Goal: Information Seeking & Learning: Learn about a topic

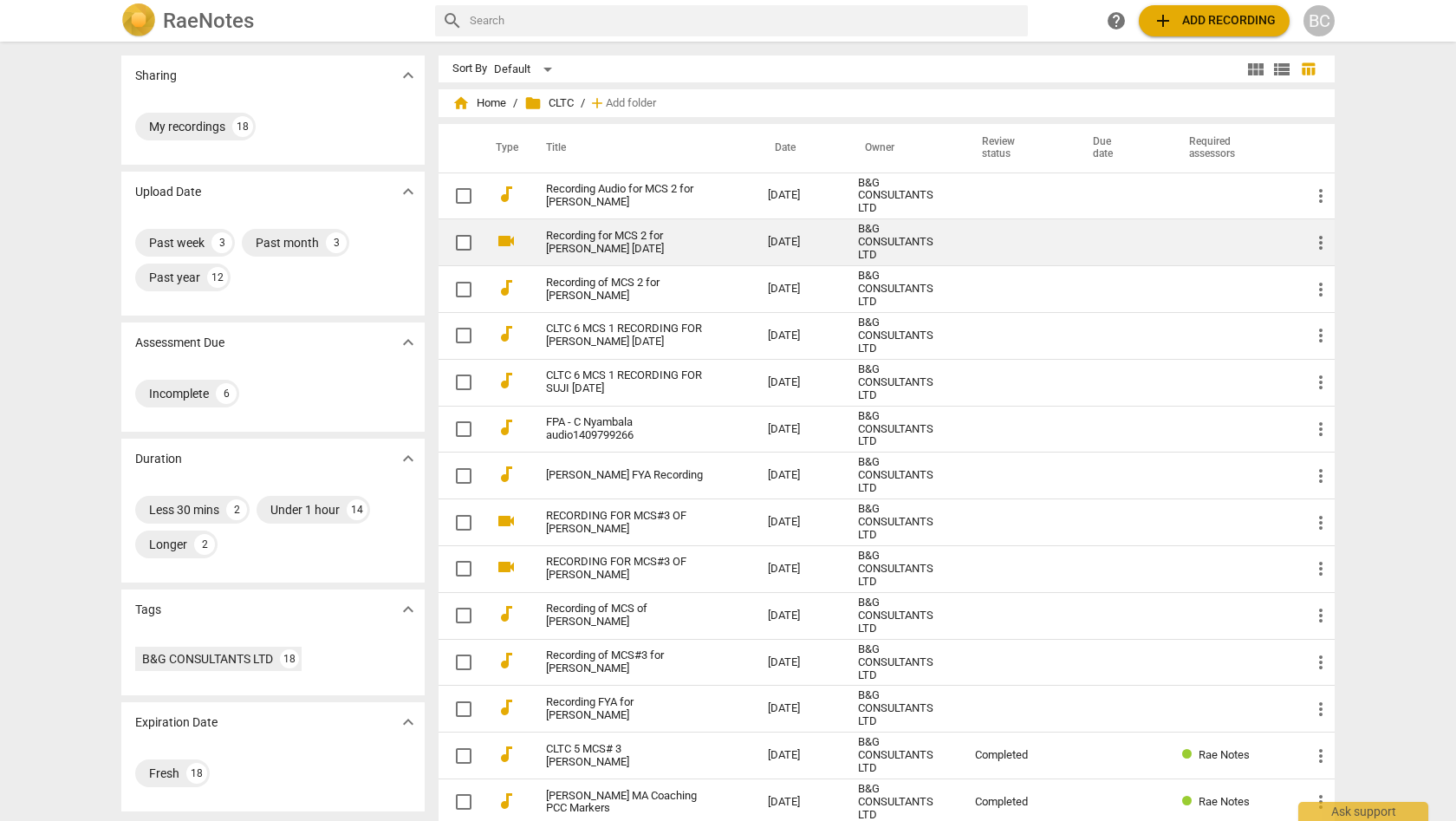
click at [649, 236] on link "Recording for MCS 2 for [PERSON_NAME] [DATE]" at bounding box center [626, 242] width 159 height 26
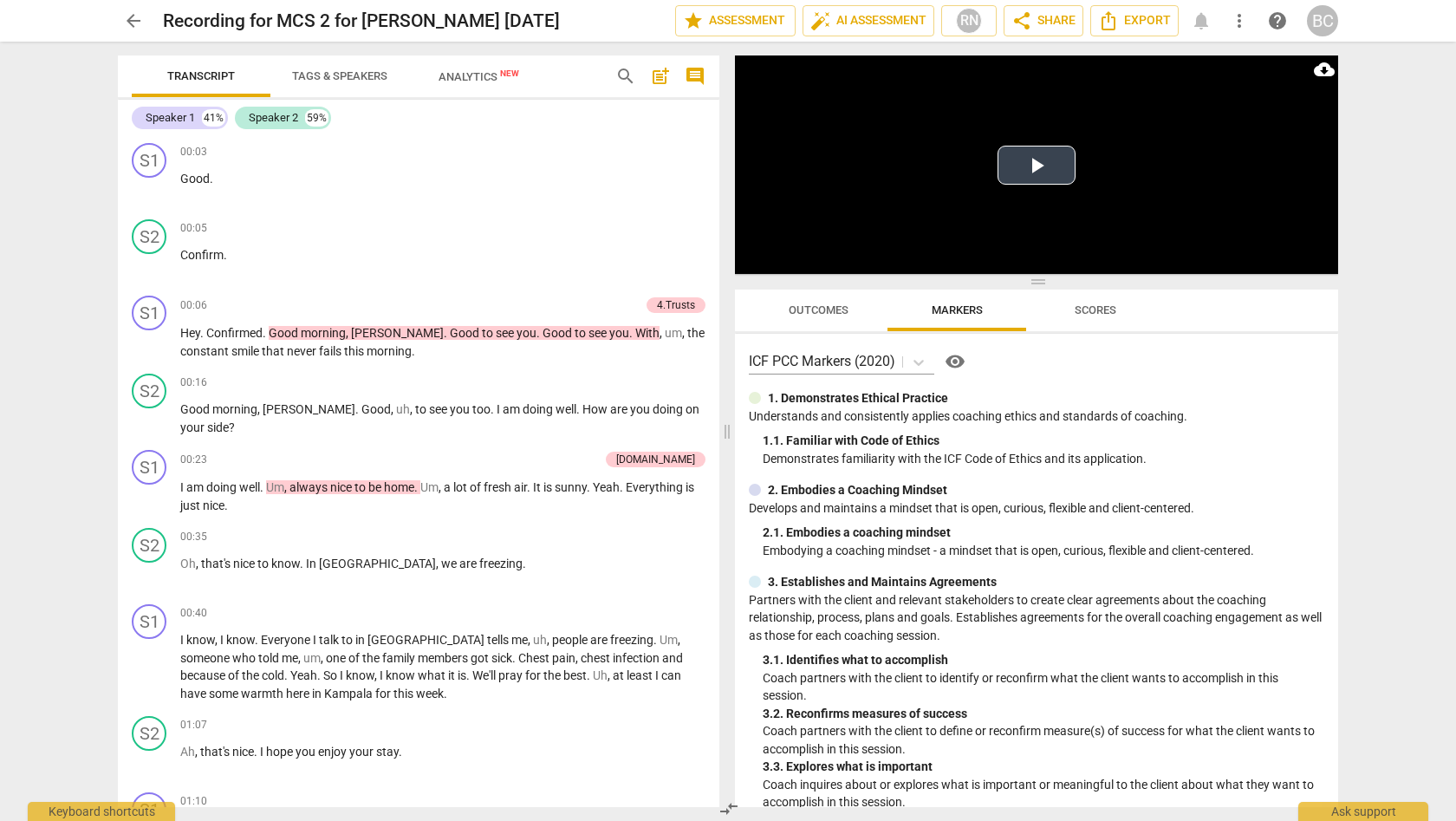
click at [1037, 165] on button "Play Video" at bounding box center [1036, 165] width 78 height 39
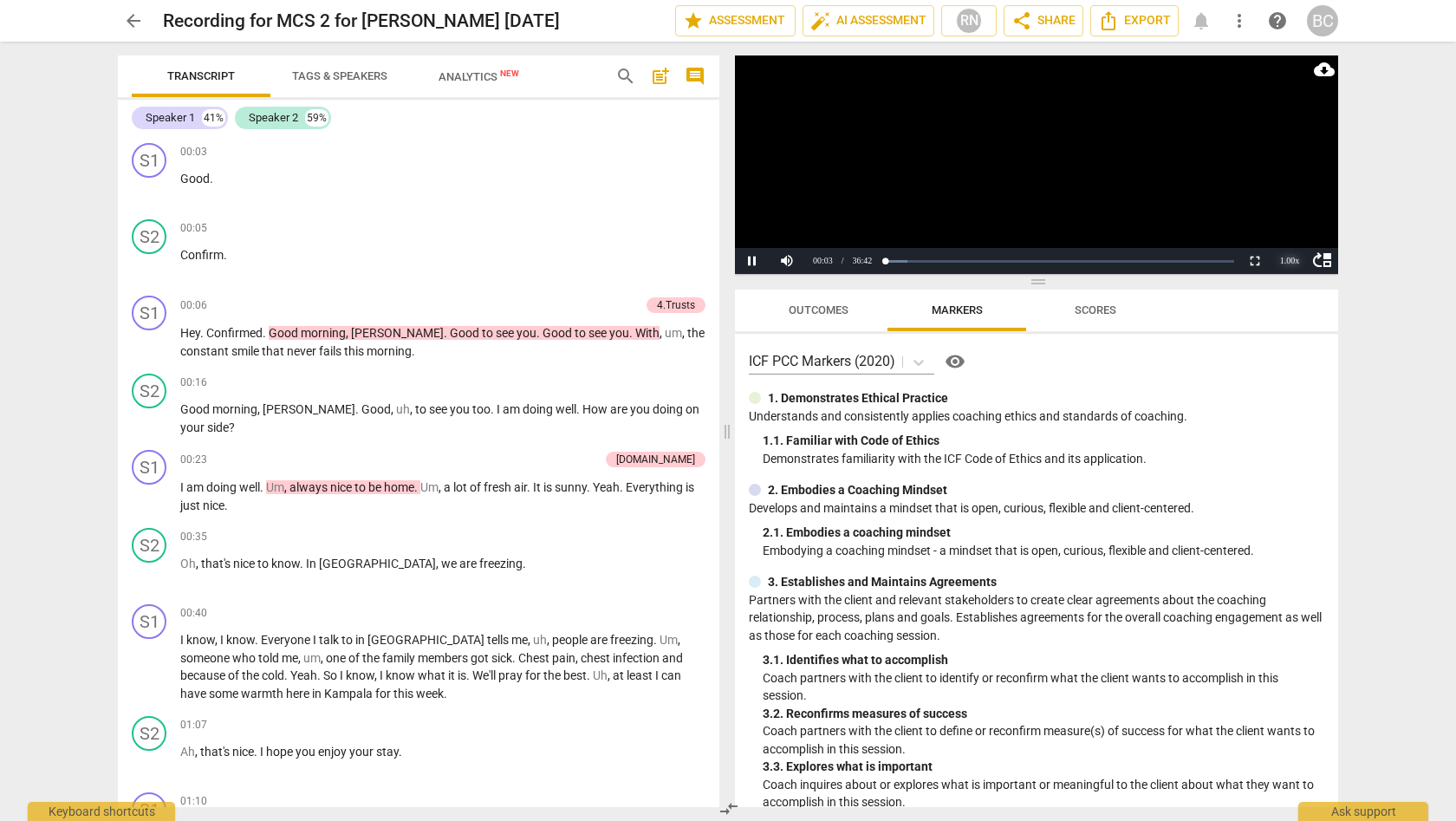
click at [1288, 261] on div "1.00 x" at bounding box center [1289, 261] width 34 height 26
click at [1291, 222] on li "1.5x" at bounding box center [1289, 220] width 34 height 19
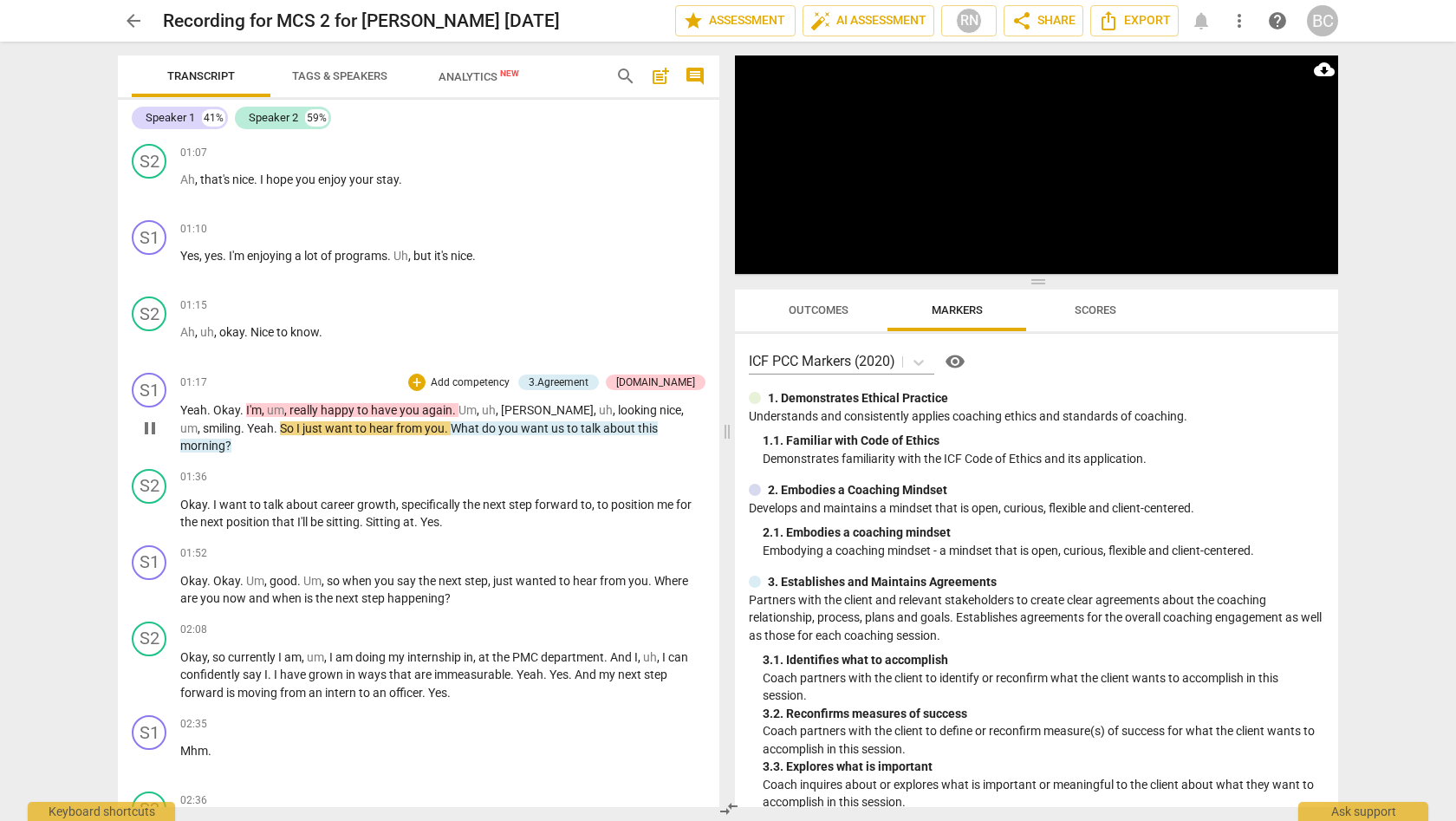
scroll to position [575, 0]
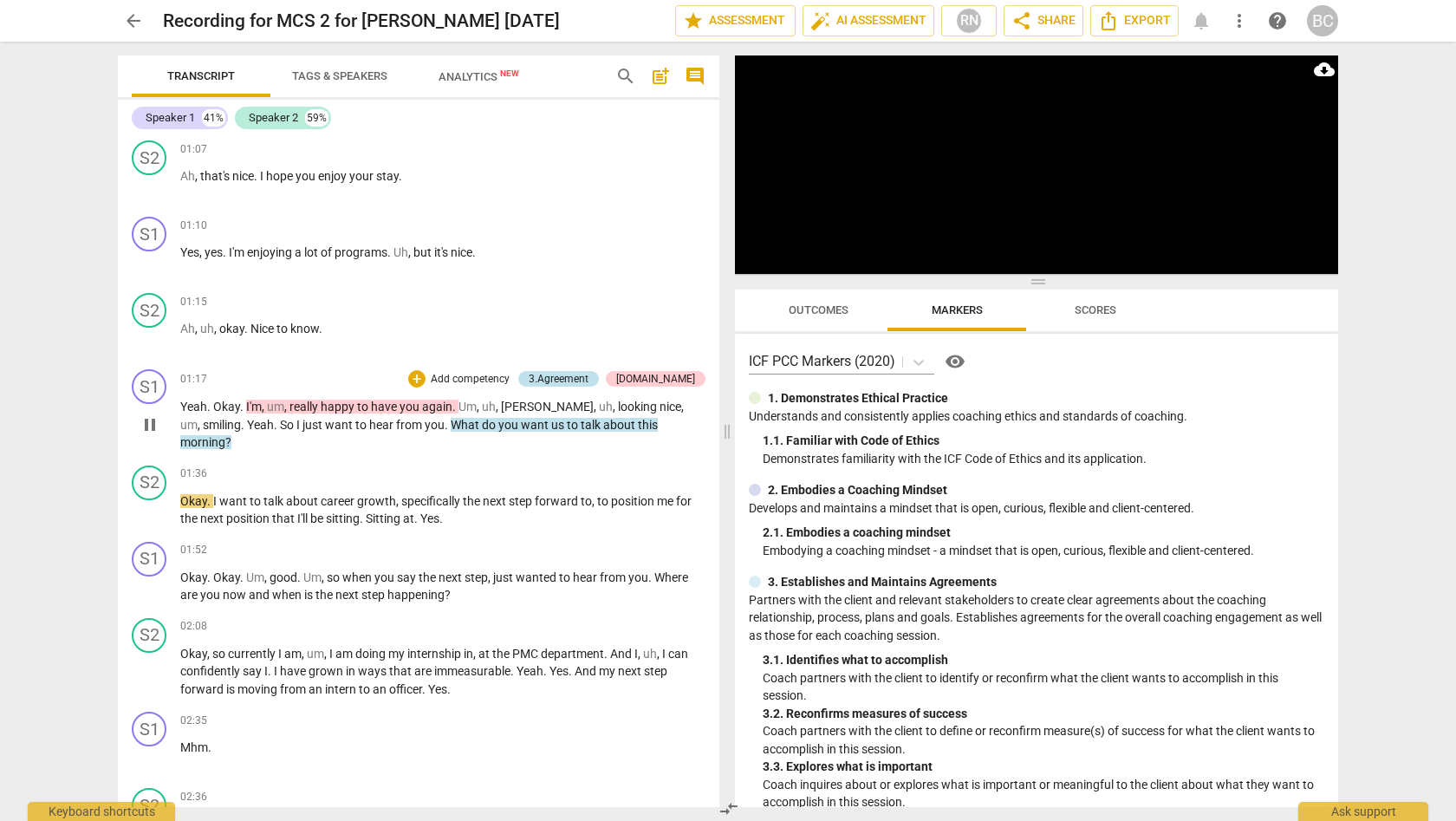
click at [587, 373] on div "3.Agreement" at bounding box center [558, 378] width 60 height 16
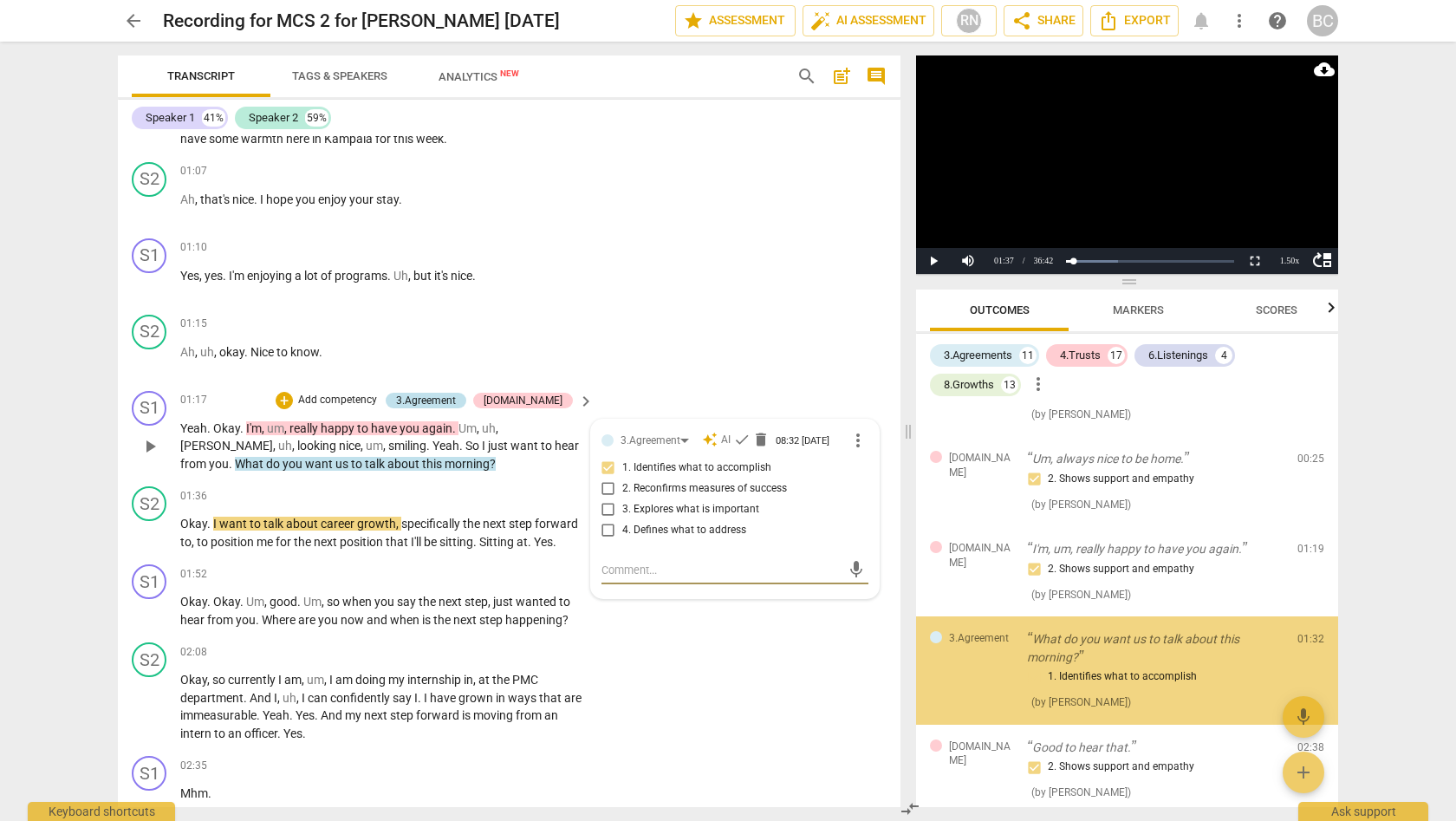
scroll to position [276, 0]
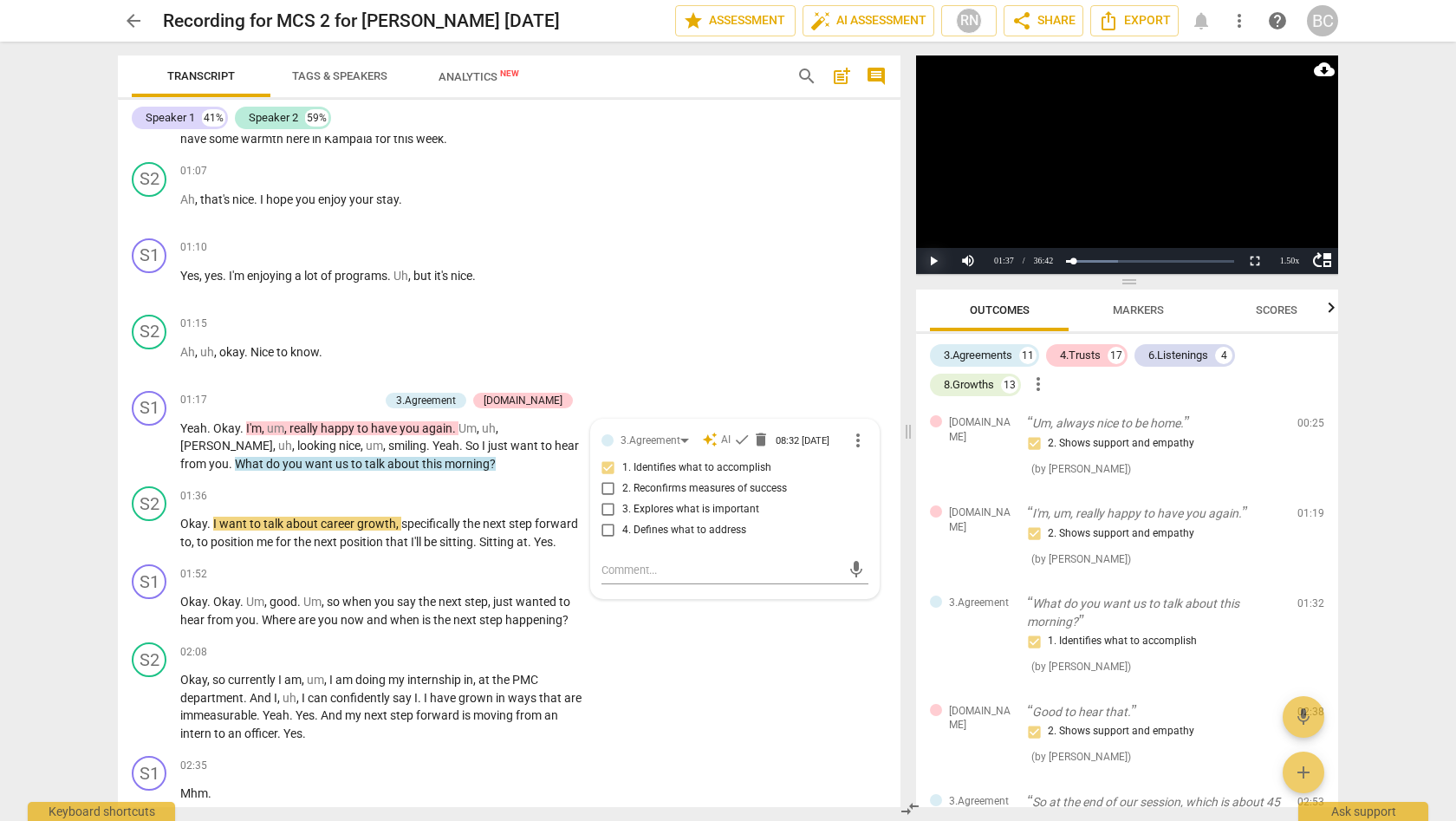
click at [933, 263] on button "Play" at bounding box center [933, 261] width 34 height 26
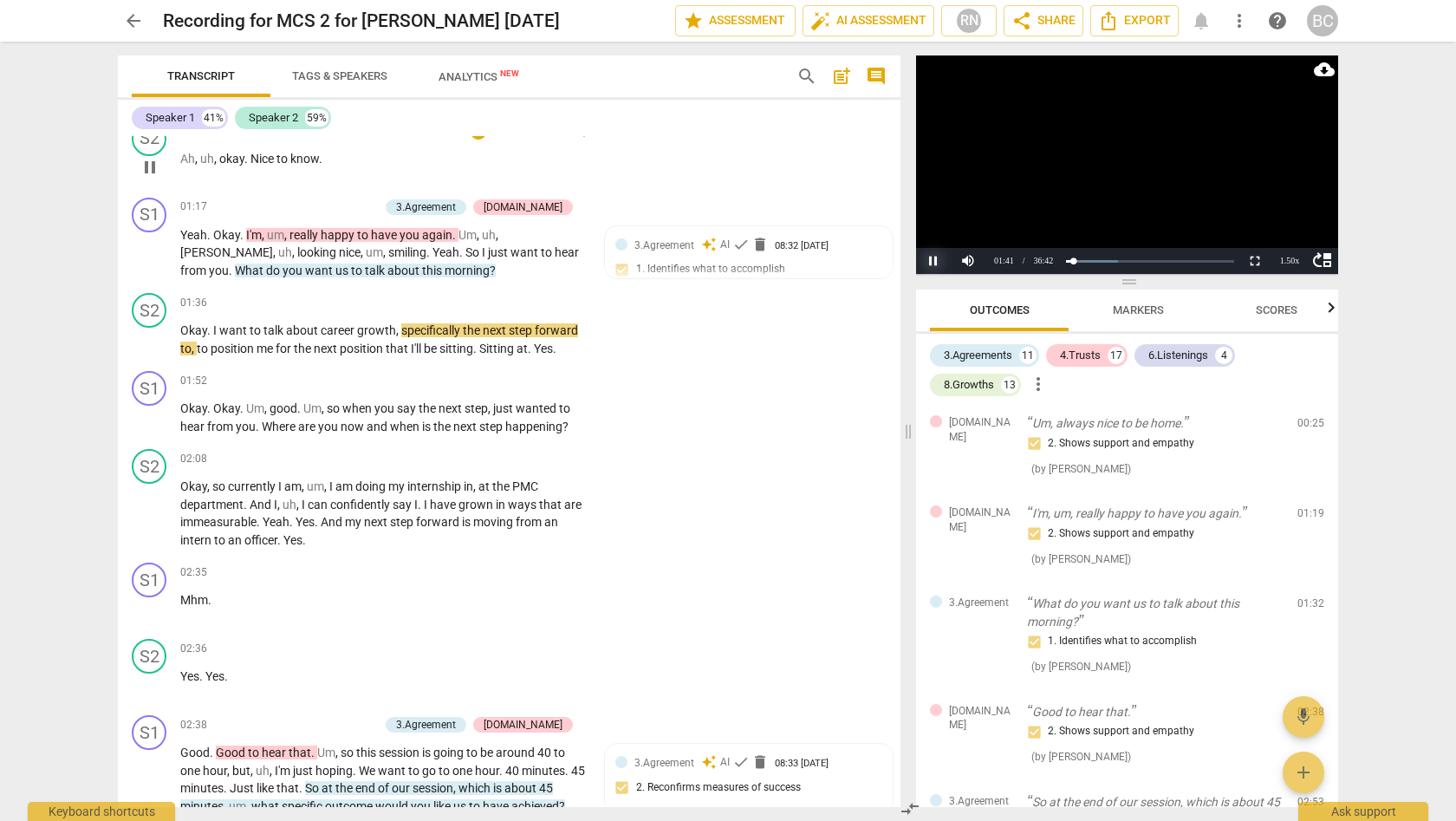
scroll to position [837, 0]
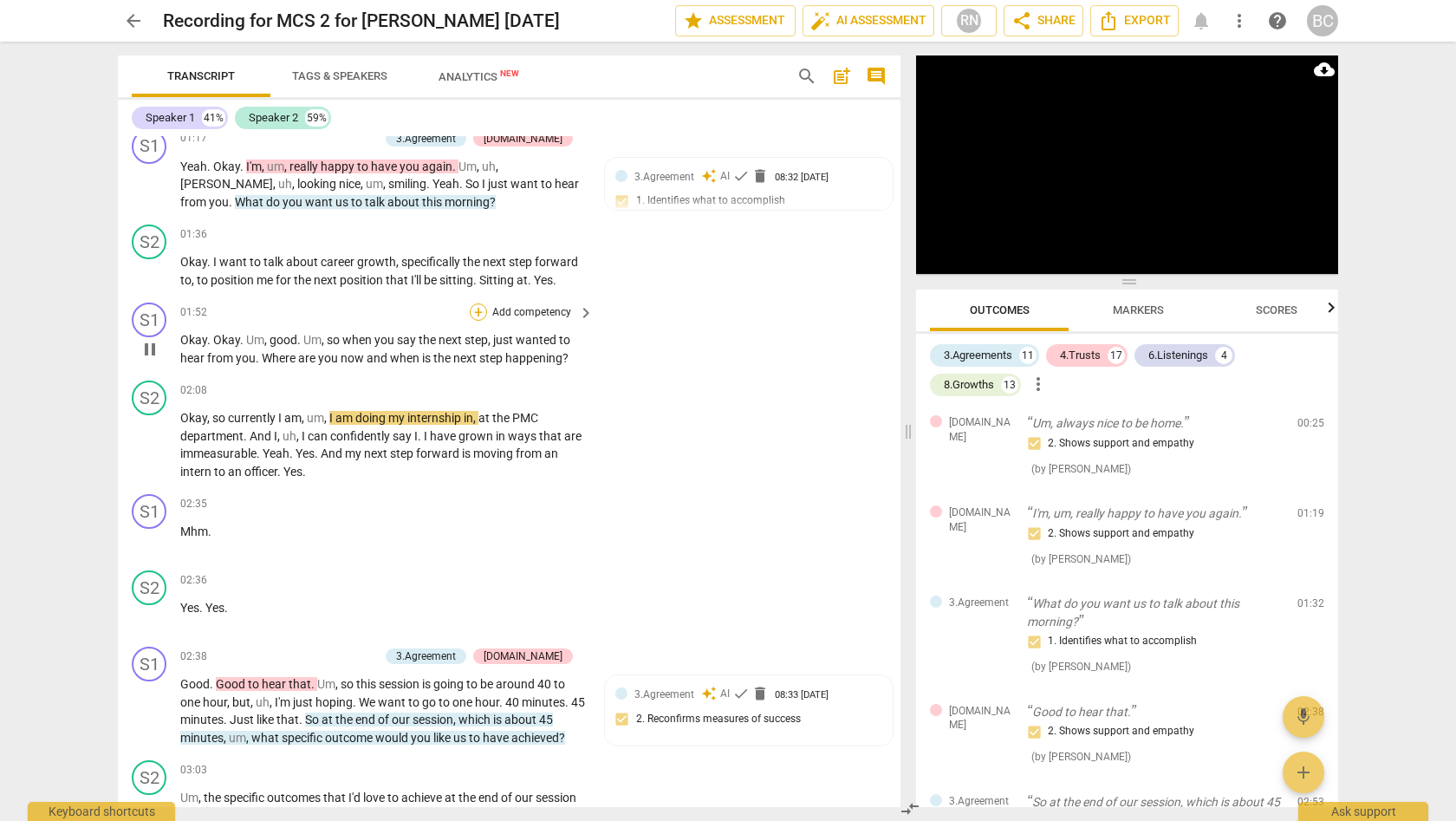
click at [477, 304] on div "+" at bounding box center [478, 312] width 18 height 18
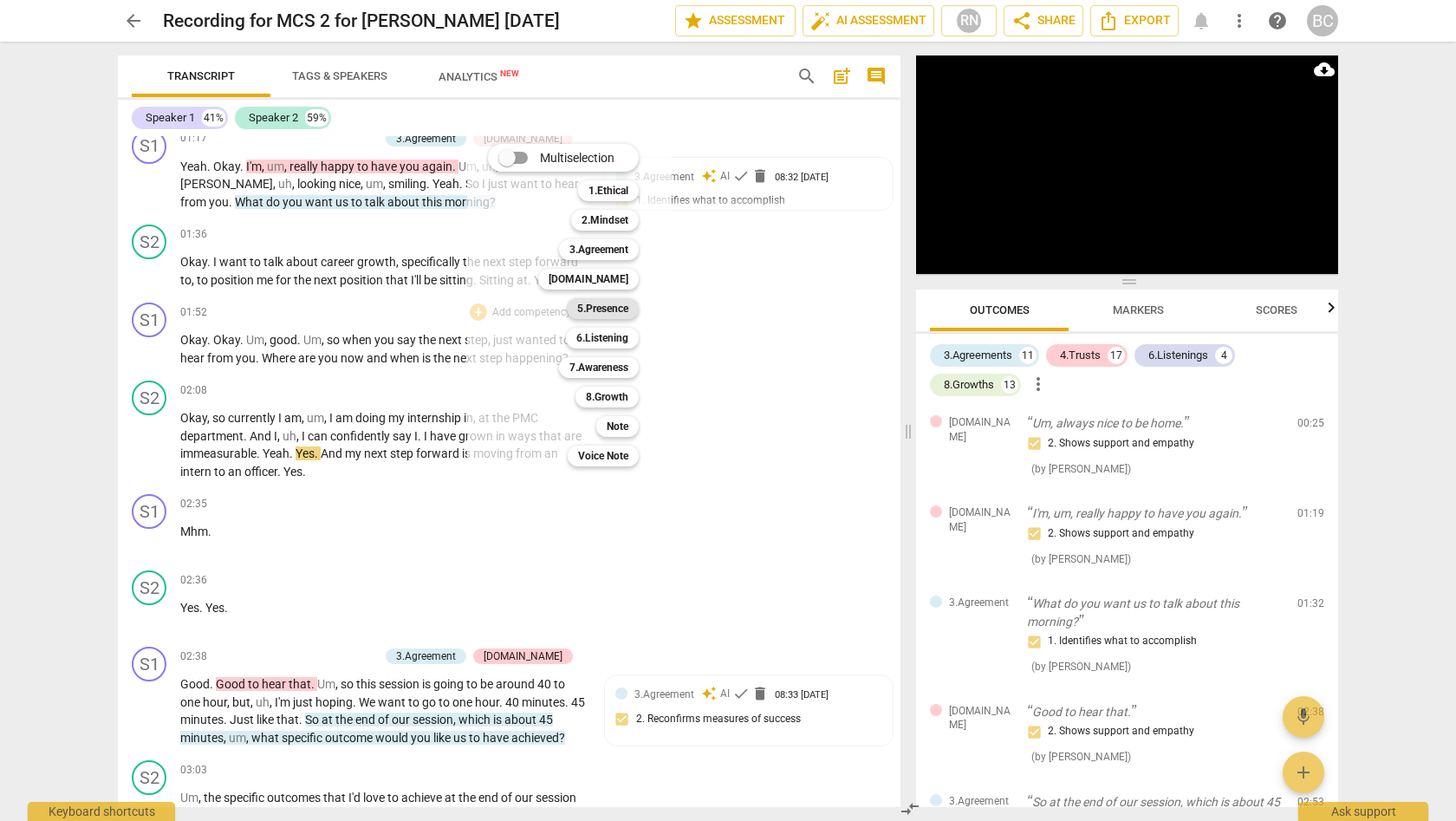
click at [603, 309] on b "5.Presence" at bounding box center [602, 308] width 51 height 20
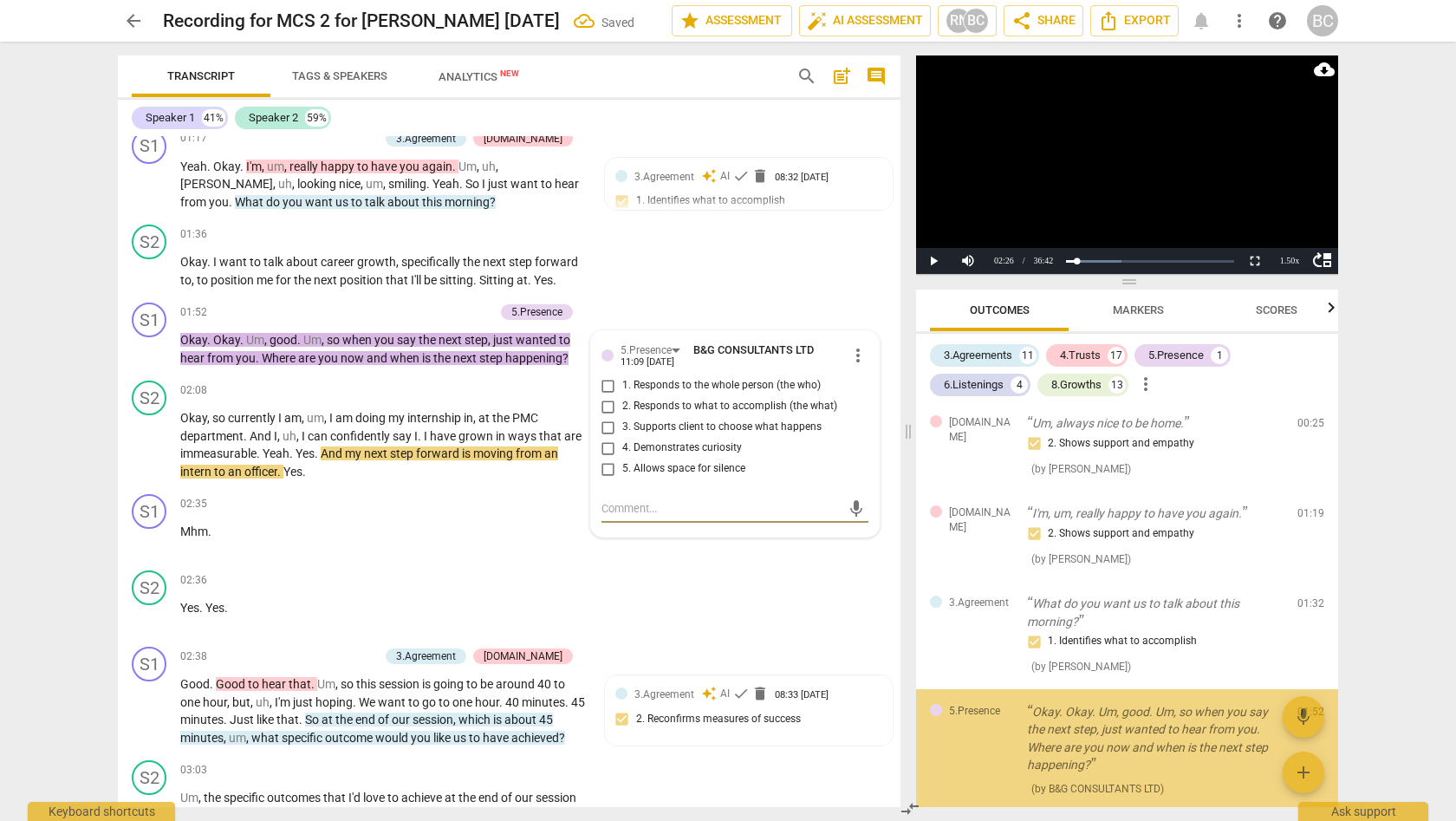
scroll to position [413, 0]
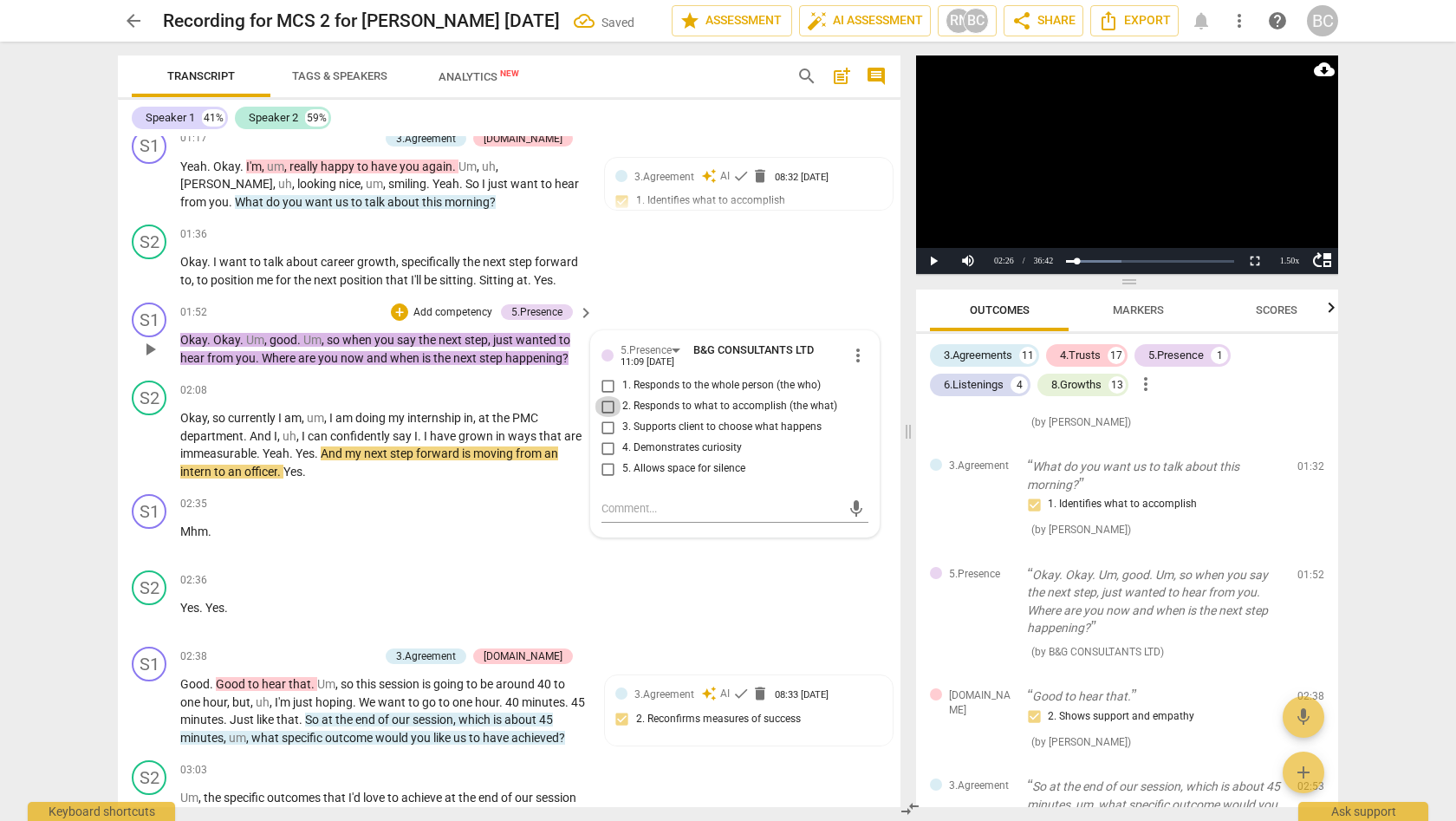
click at [605, 398] on input "2. Responds to what to accomplish (the what)" at bounding box center [608, 406] width 28 height 20
checkbox input "true"
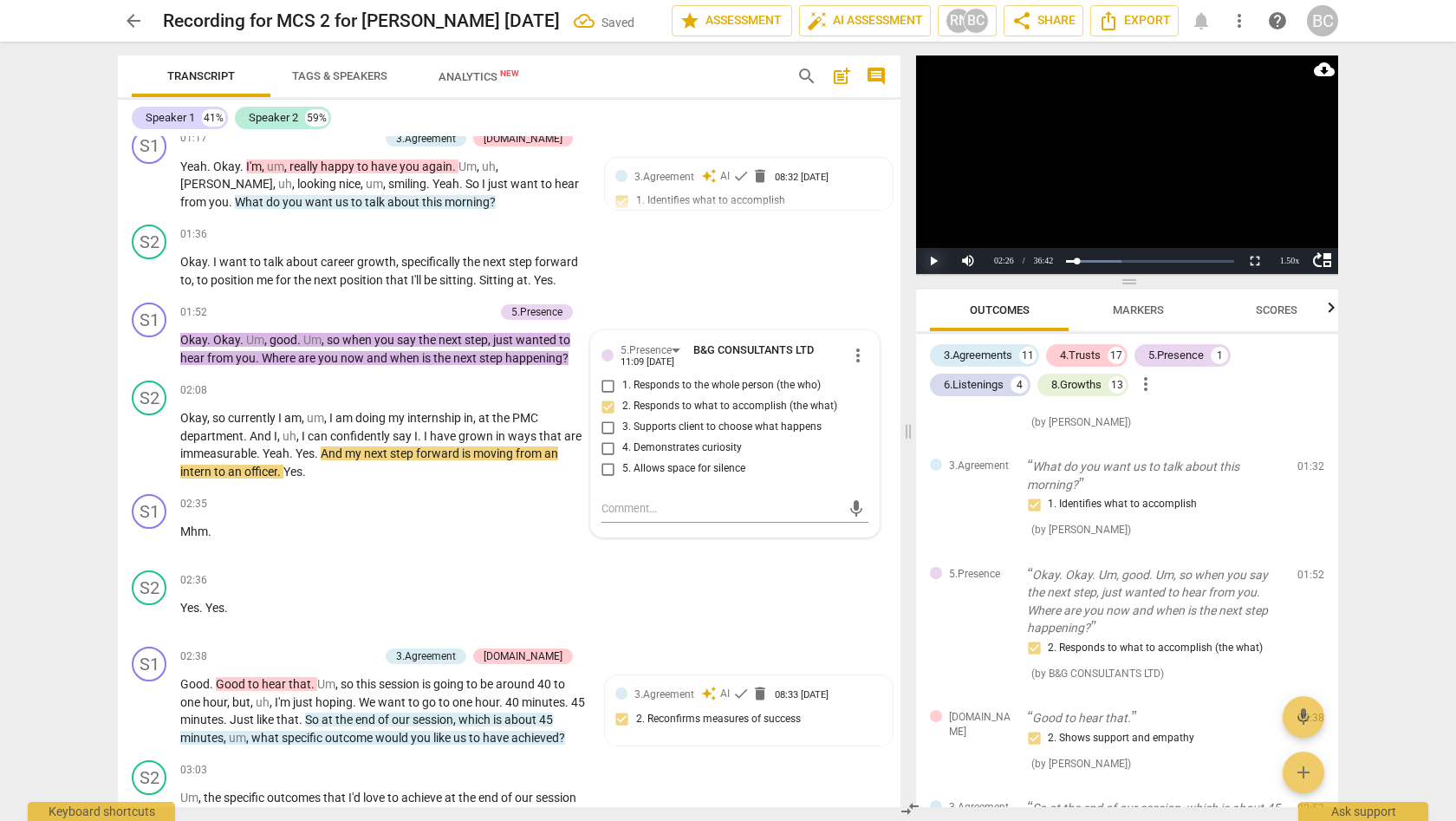
click at [929, 256] on button "Play" at bounding box center [933, 261] width 34 height 26
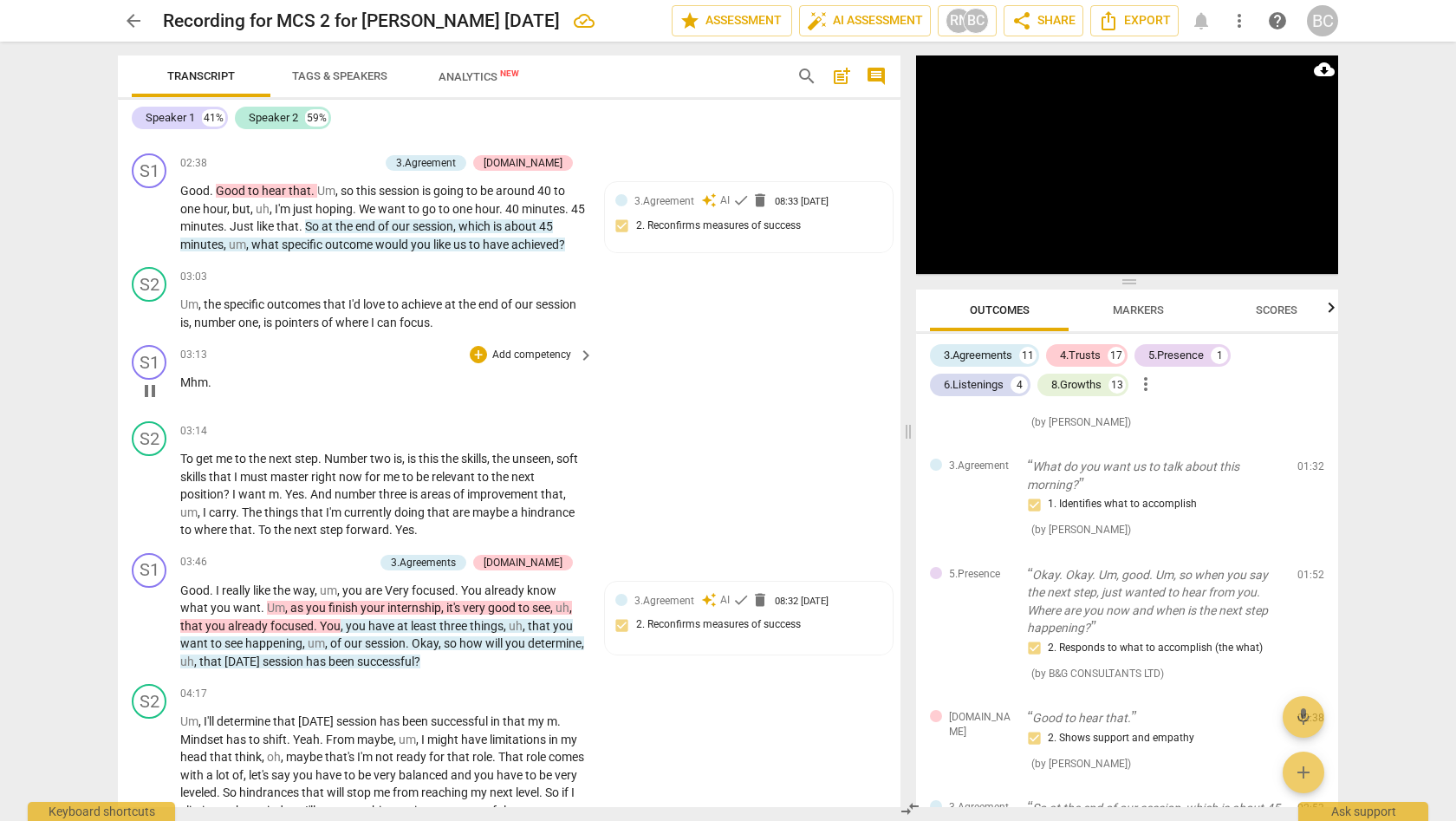
scroll to position [1283, 0]
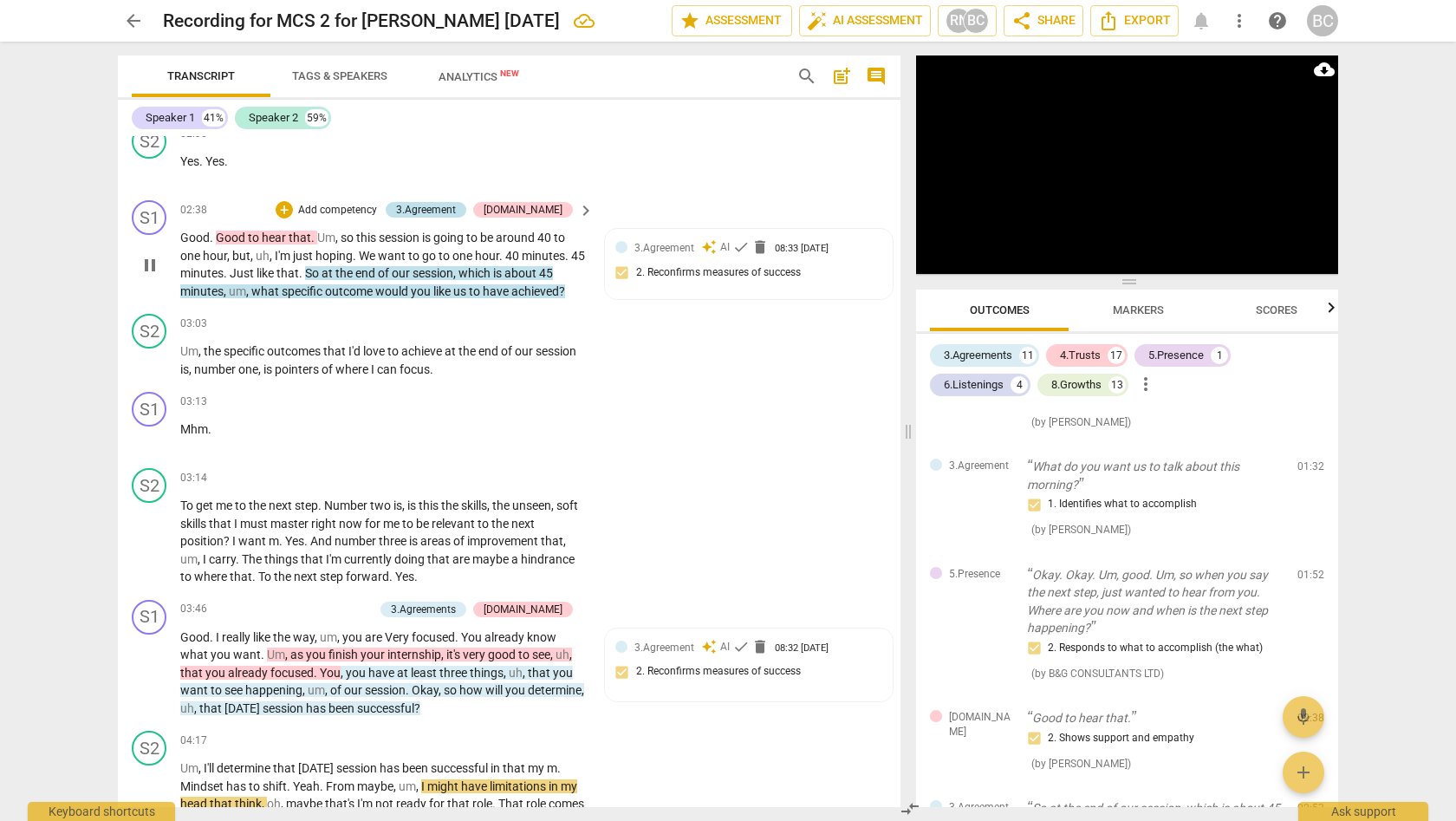
click at [456, 202] on div "3.Agreement" at bounding box center [425, 209] width 60 height 16
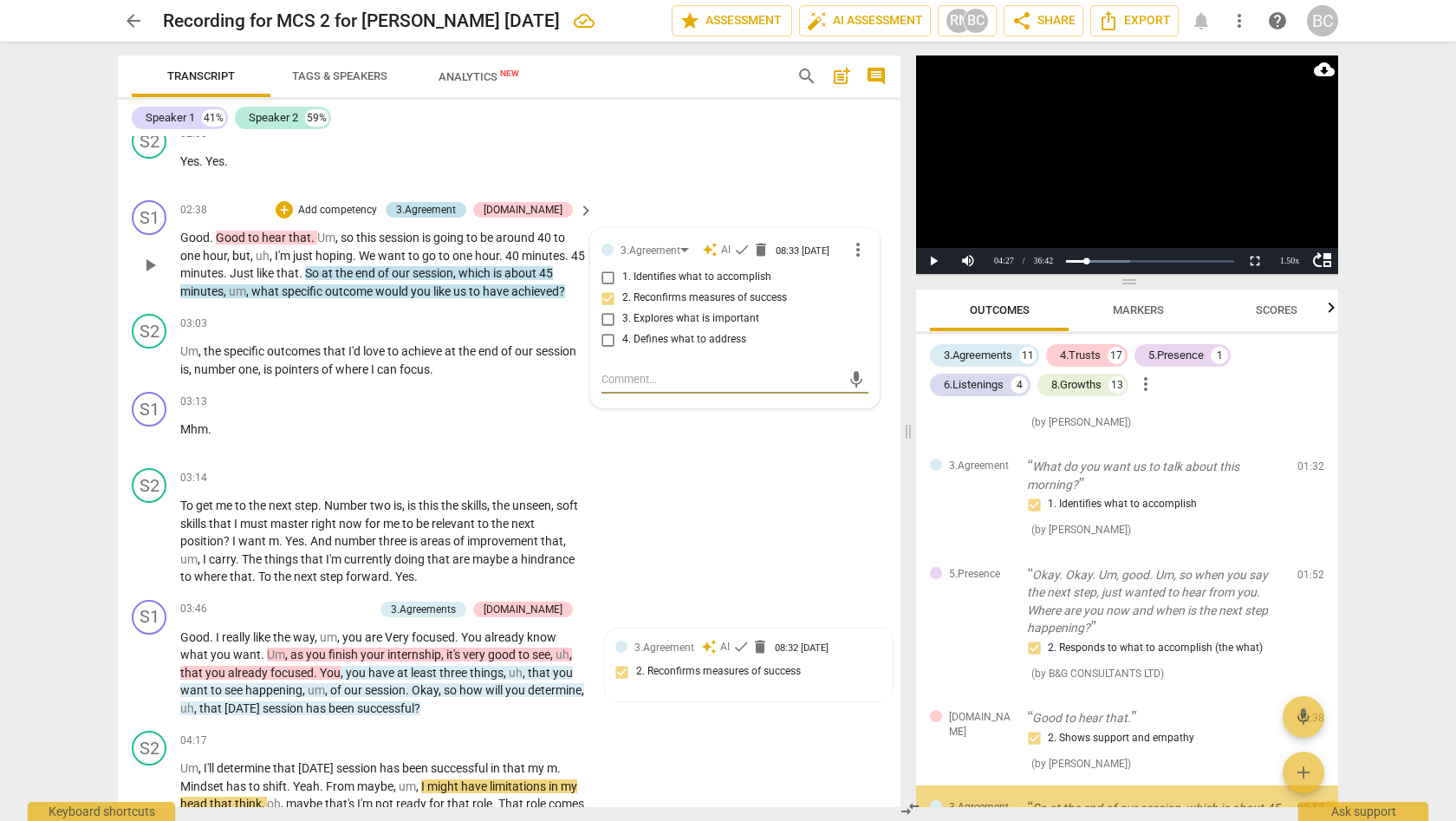
scroll to position [645, 0]
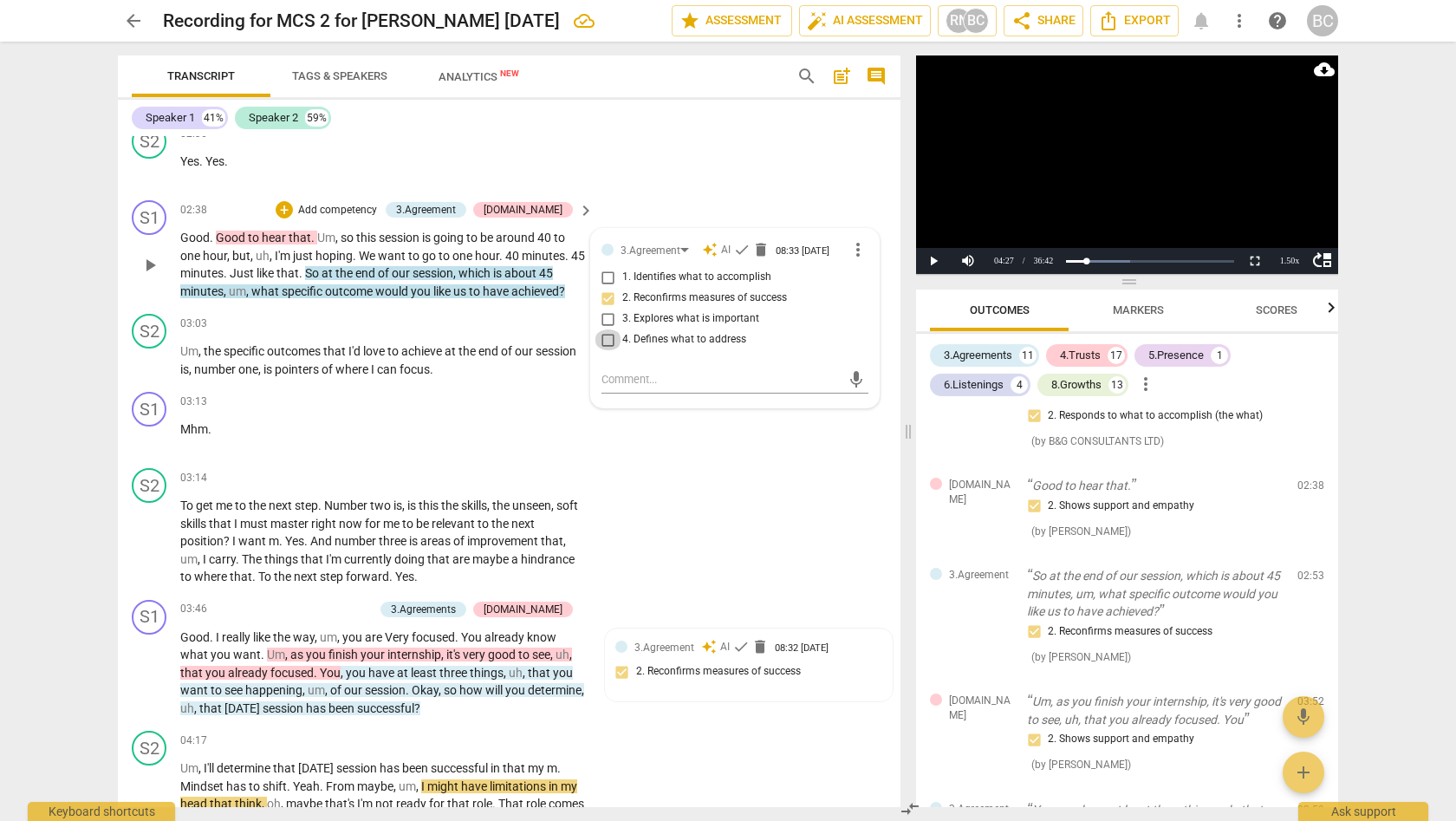
click at [604, 336] on input "4. Defines what to address" at bounding box center [608, 339] width 28 height 20
checkbox input "true"
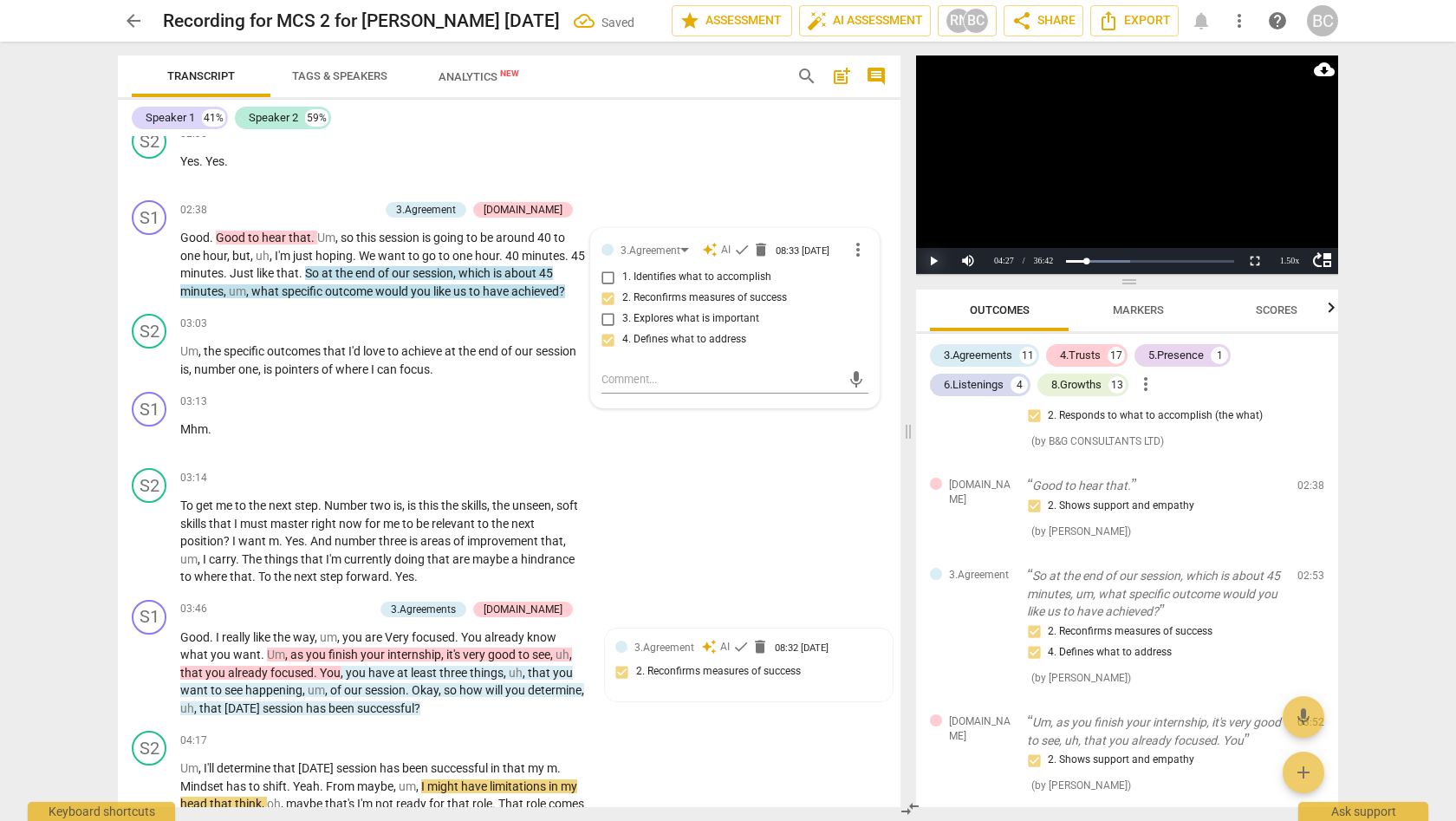
click at [935, 262] on button "Play" at bounding box center [933, 261] width 34 height 26
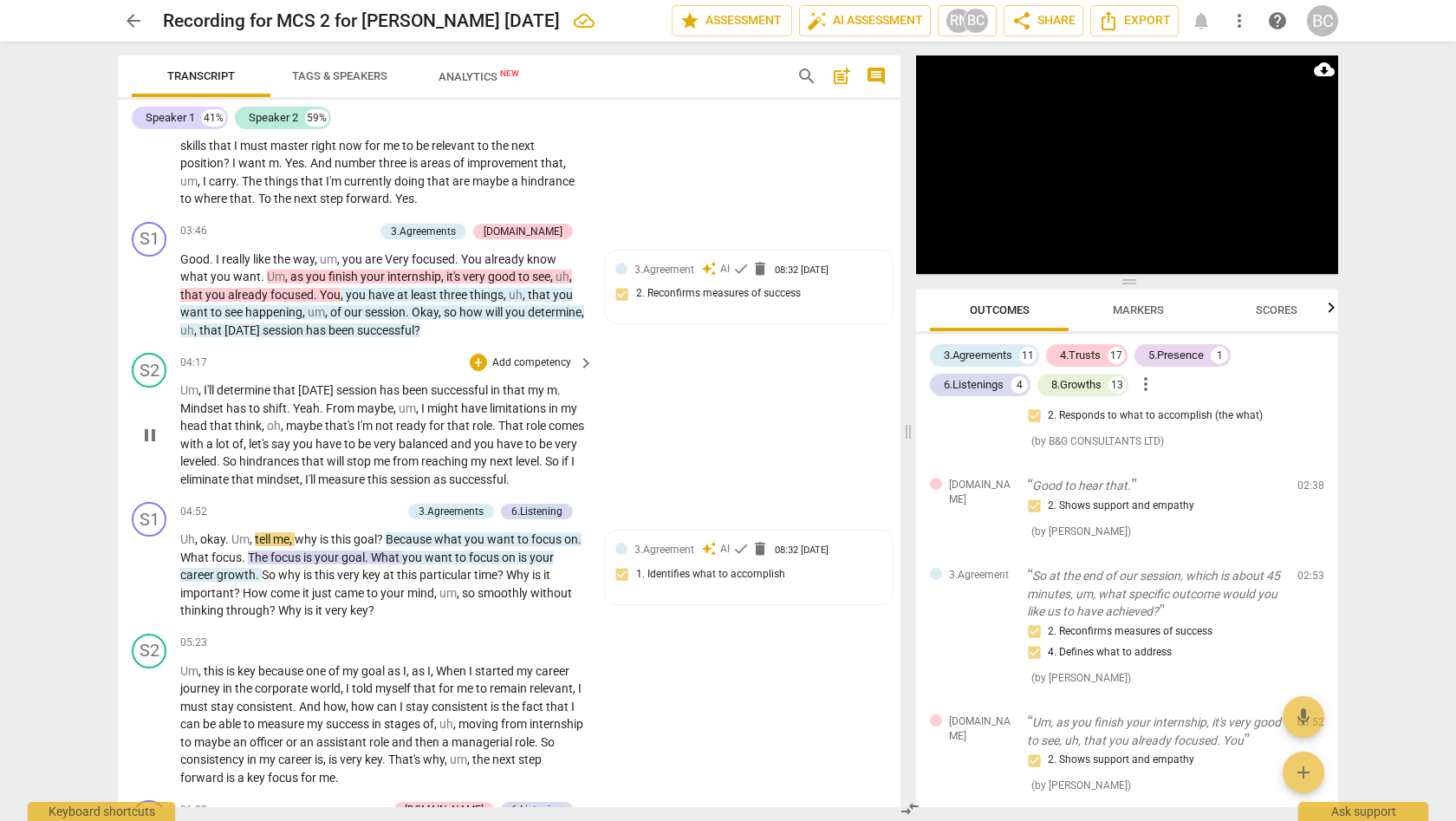
scroll to position [1668, 0]
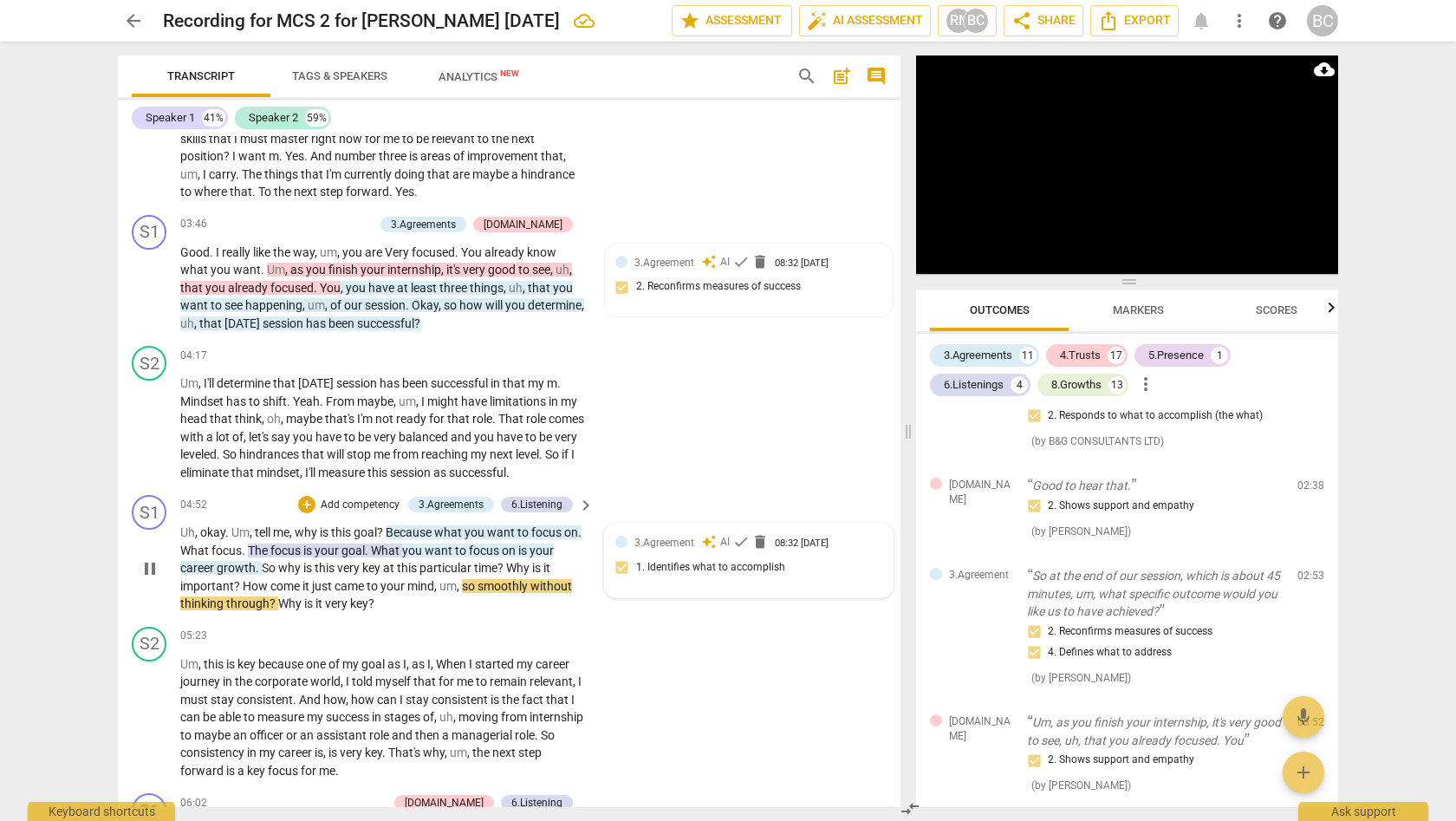
click at [655, 536] on span "3.Agreement" at bounding box center [664, 542] width 60 height 12
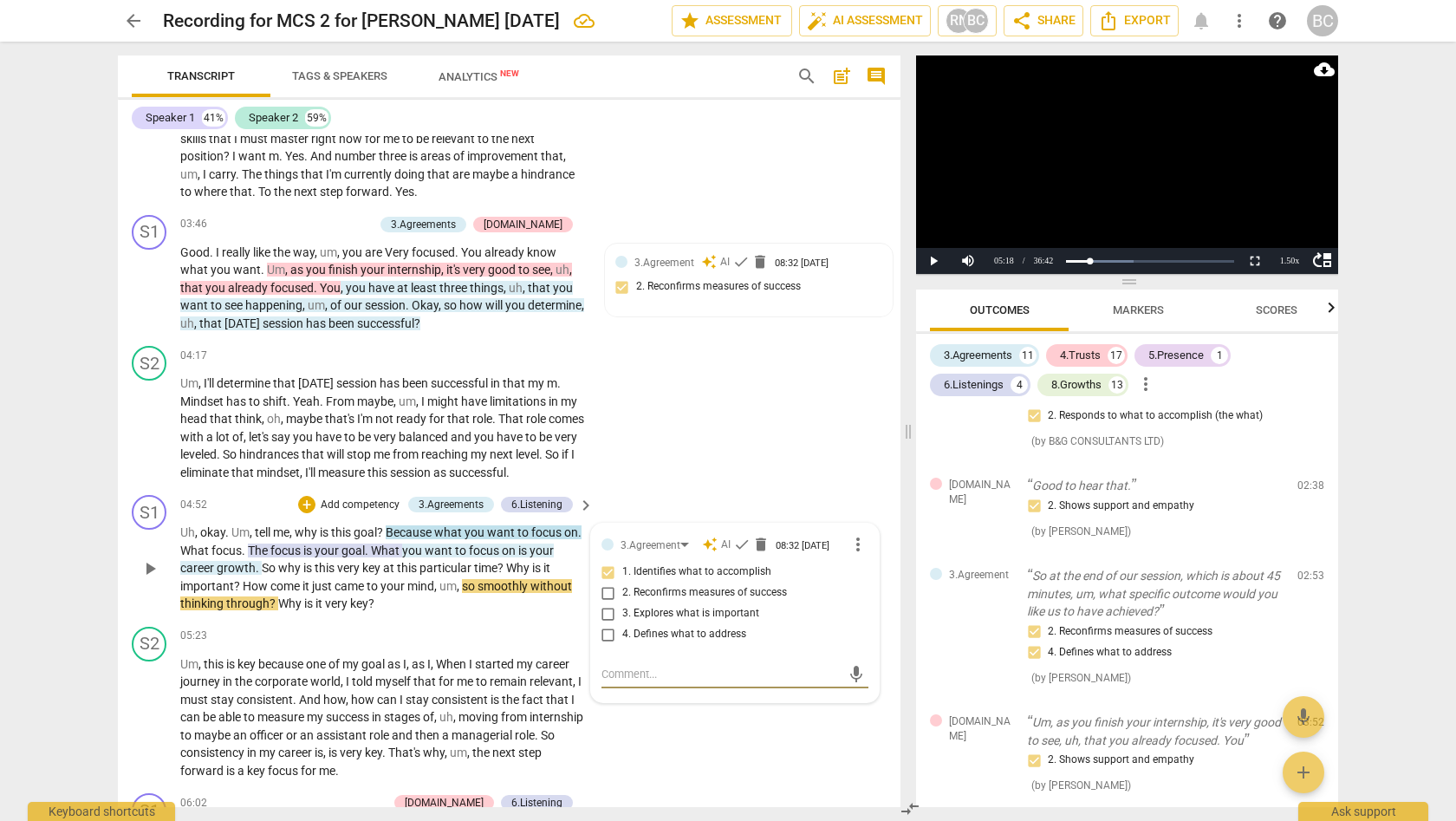
click at [606, 603] on input "3. Explores what is important" at bounding box center [608, 613] width 28 height 20
checkbox input "true"
click at [606, 561] on input "1. Identifies what to accomplish" at bounding box center [608, 571] width 28 height 20
checkbox input "false"
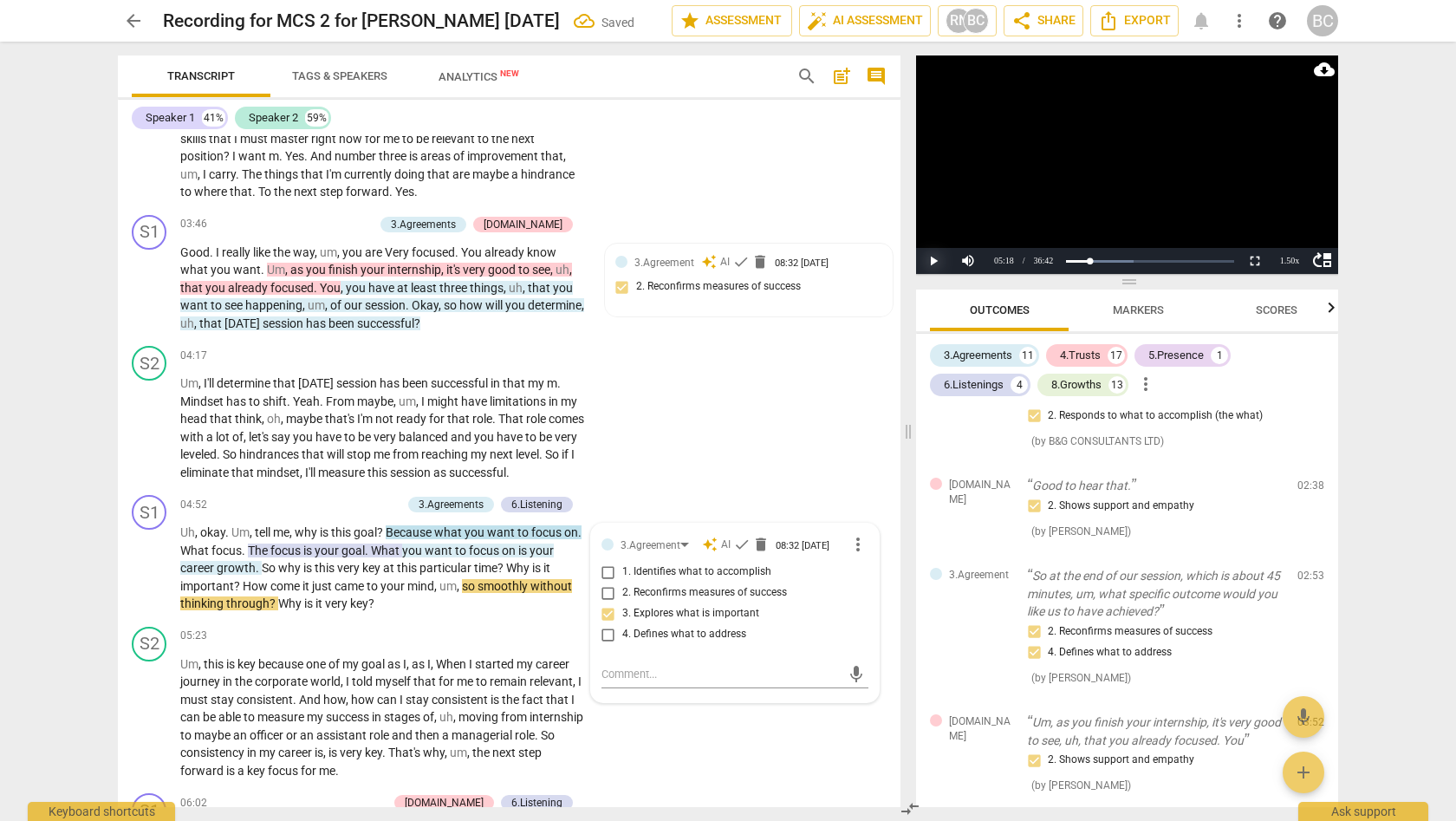
click at [929, 258] on button "Play" at bounding box center [933, 261] width 34 height 26
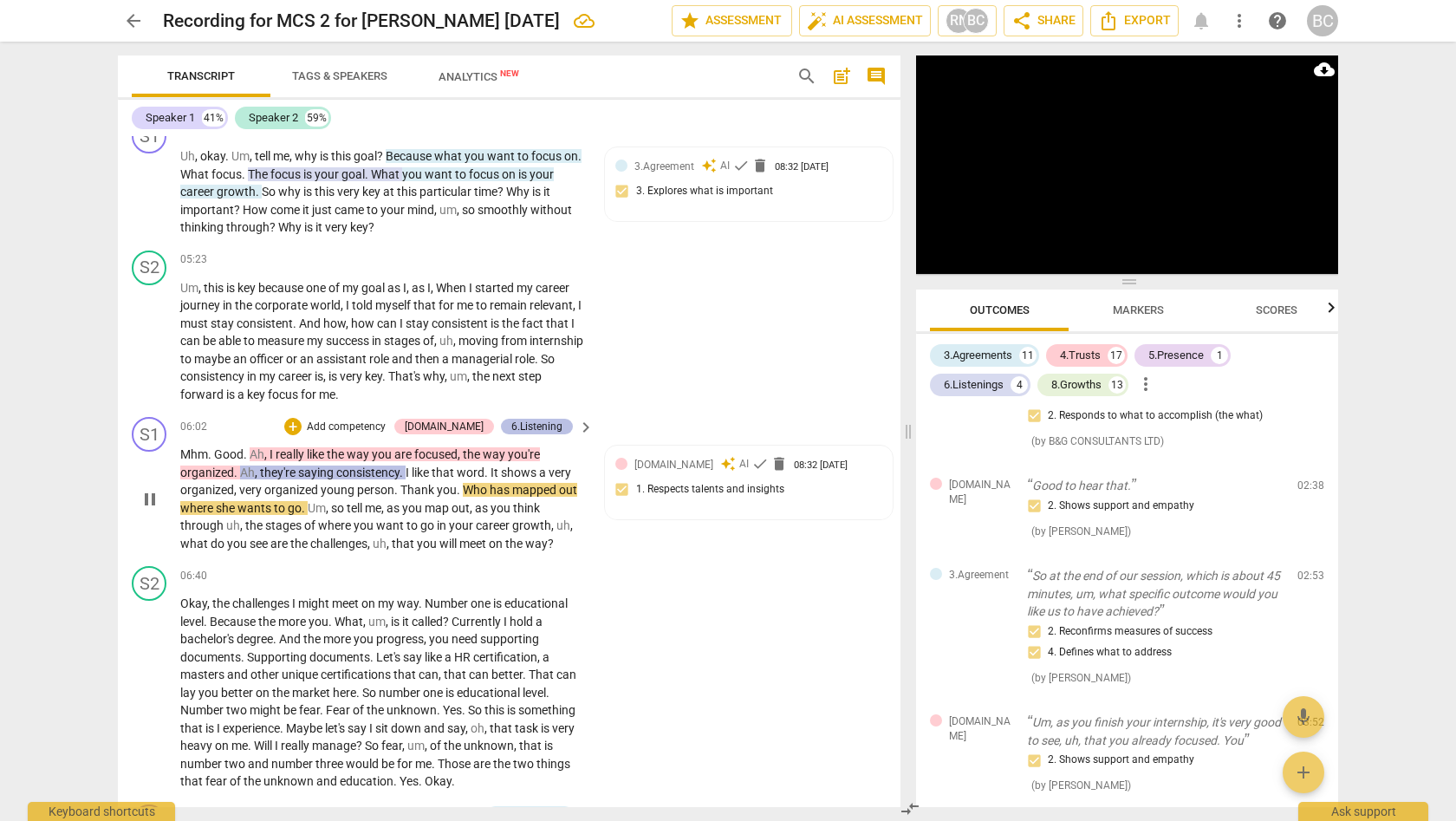
scroll to position [2072, 0]
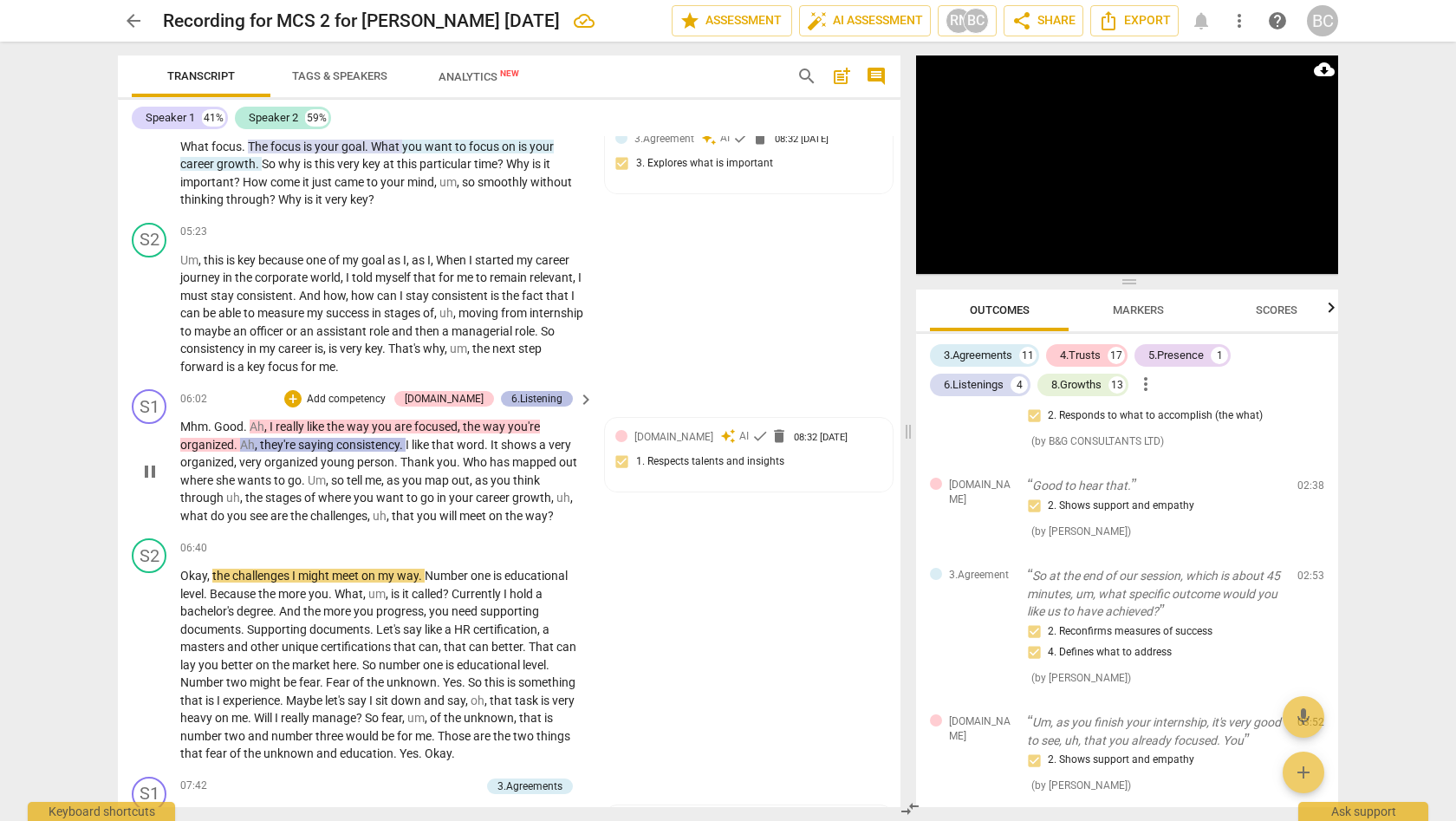
click at [540, 391] on div "6.Listening" at bounding box center [536, 398] width 51 height 16
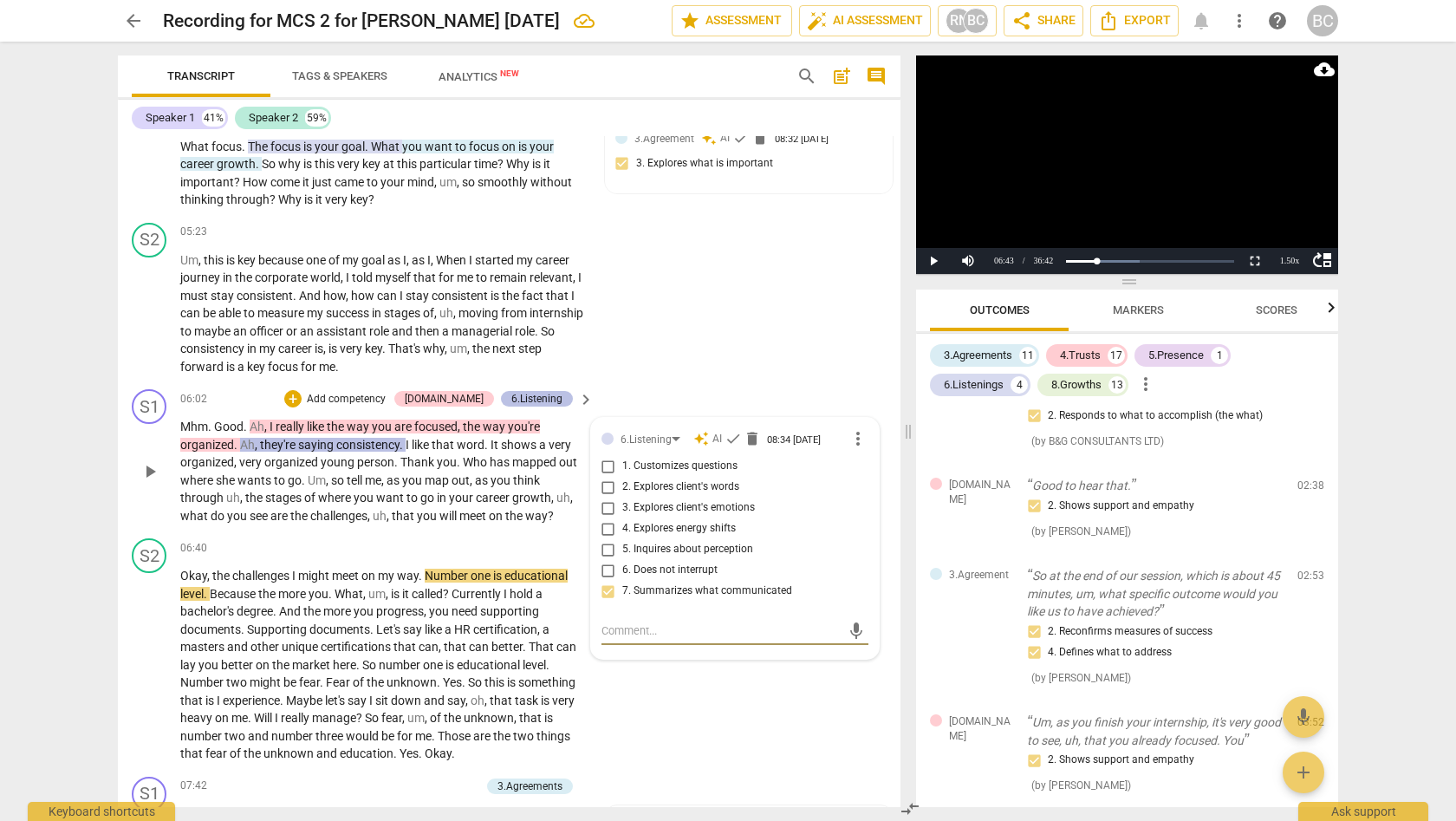
scroll to position [1519, 0]
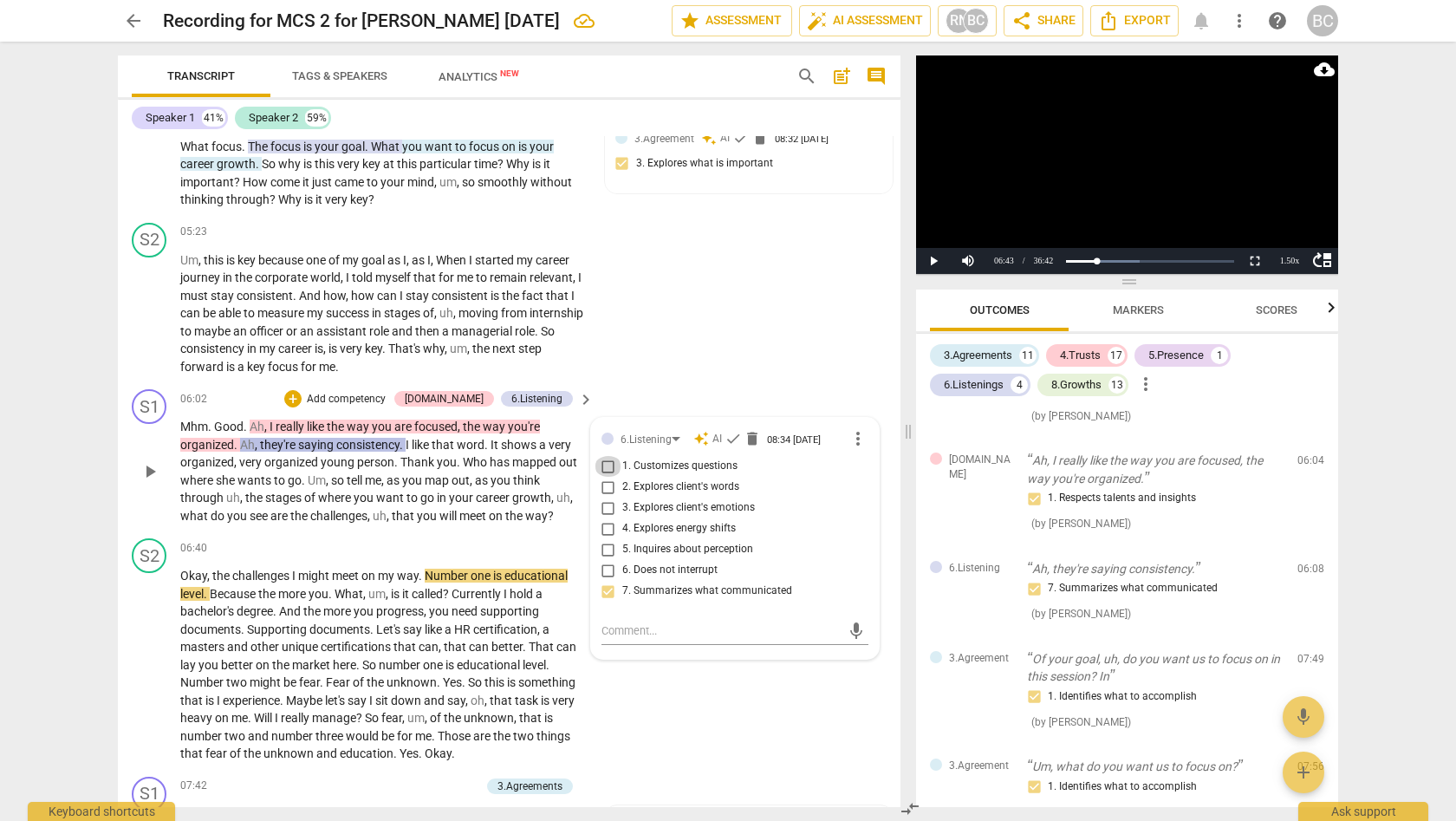
click at [601, 456] on input "1. Customizes questions" at bounding box center [608, 466] width 28 height 20
checkbox input "true"
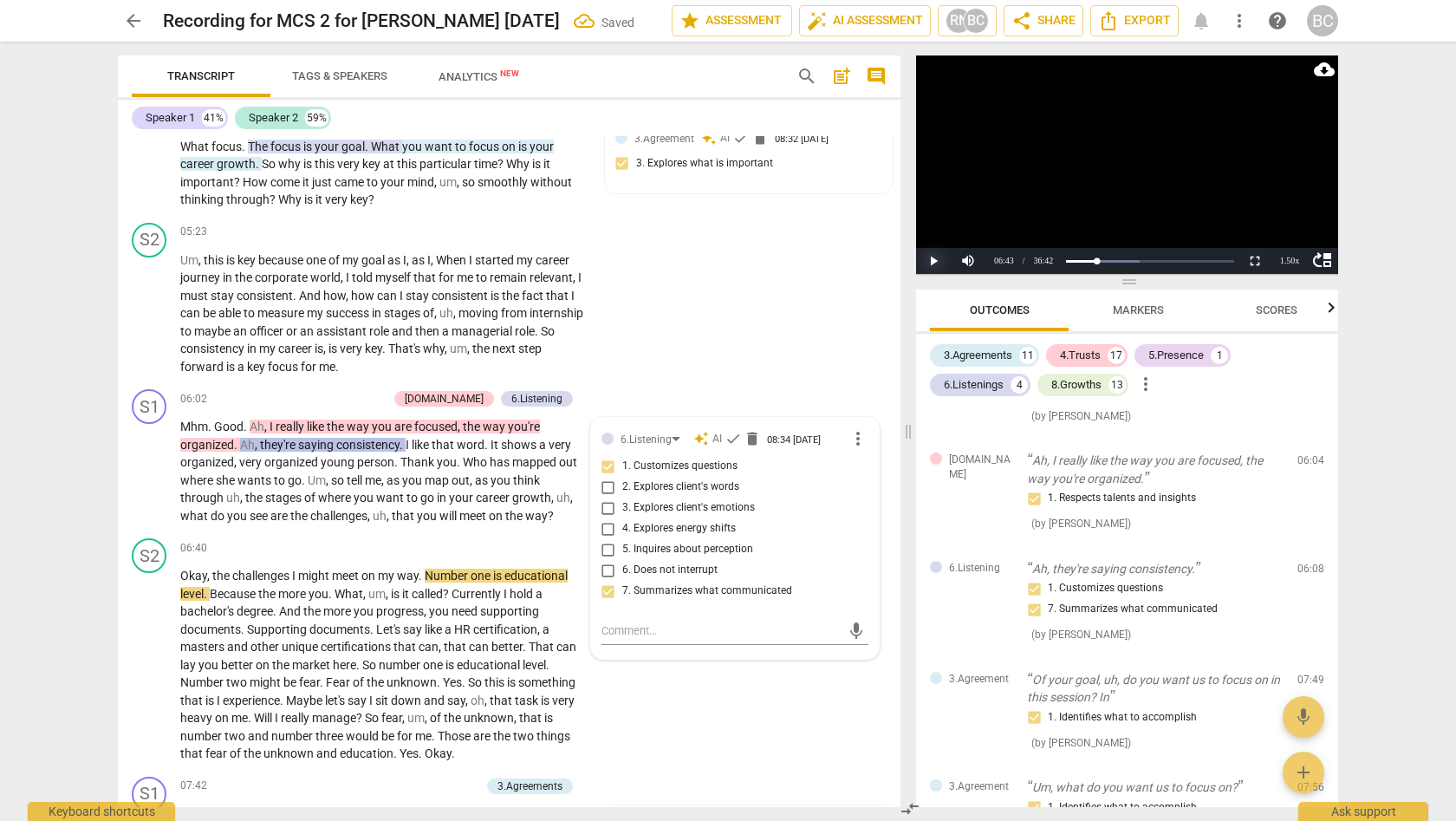
click at [933, 256] on button "Play" at bounding box center [933, 261] width 34 height 26
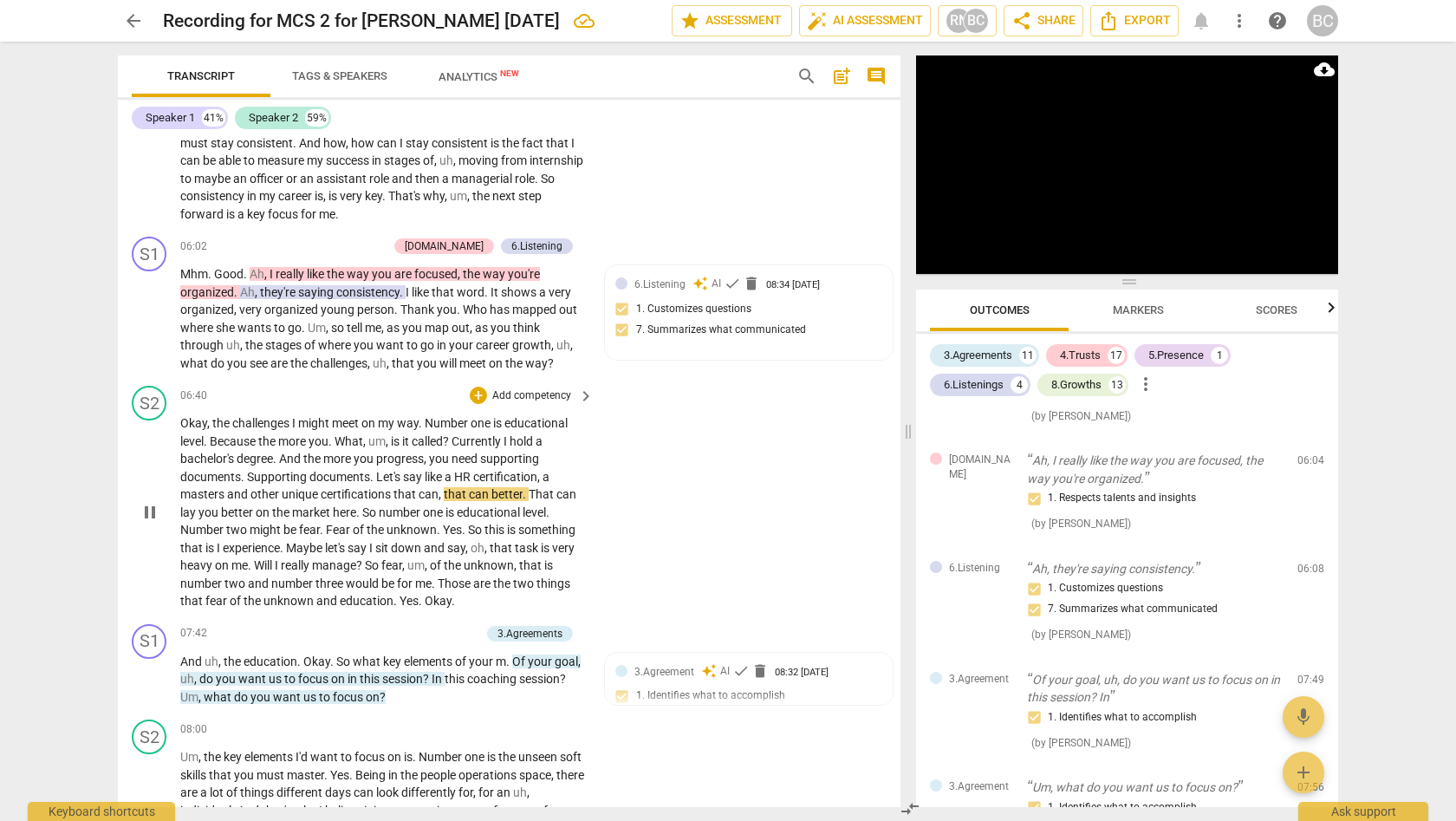
scroll to position [2248, 0]
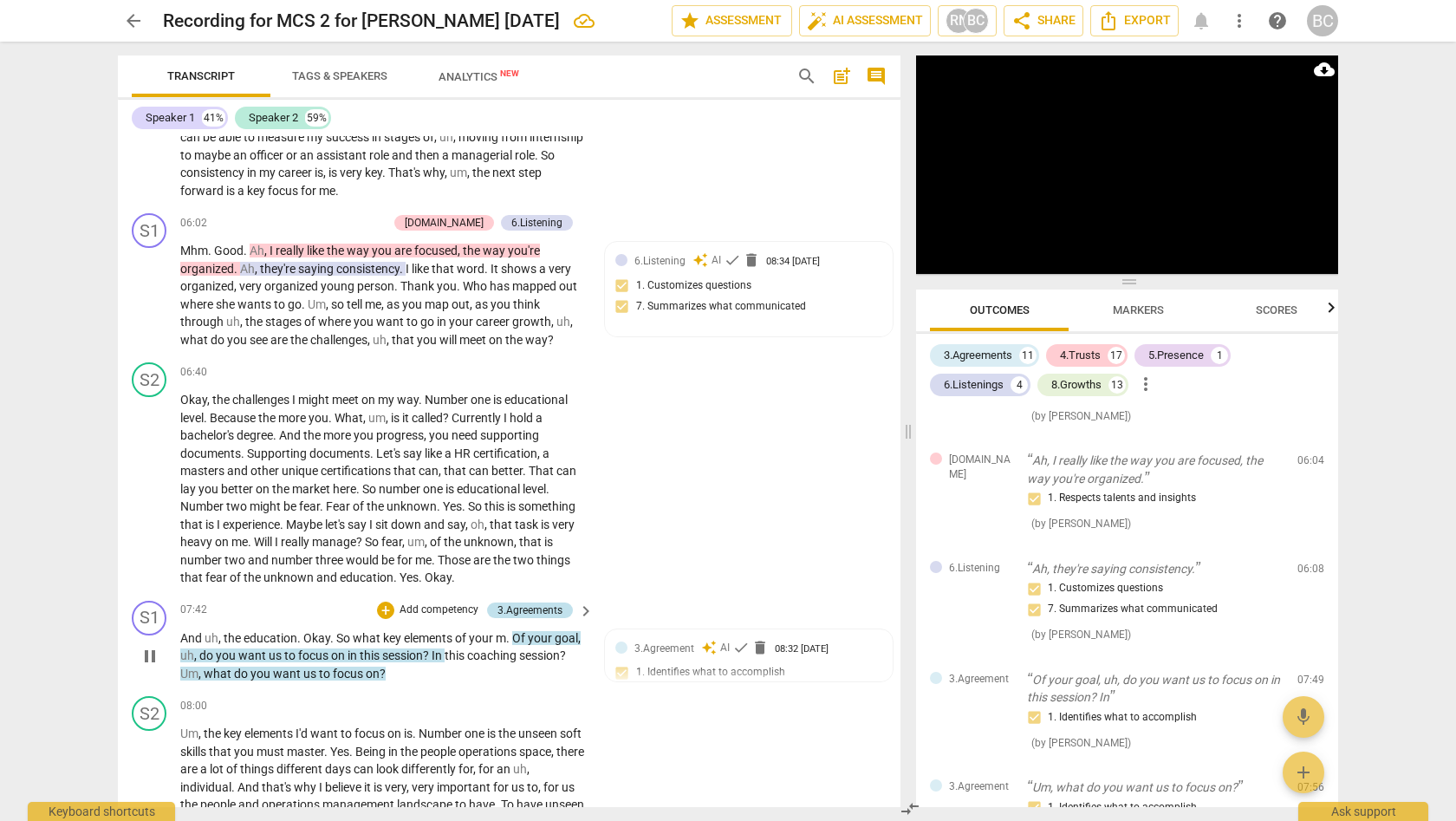
click at [541, 602] on div "3.Agreements" at bounding box center [530, 609] width 65 height 16
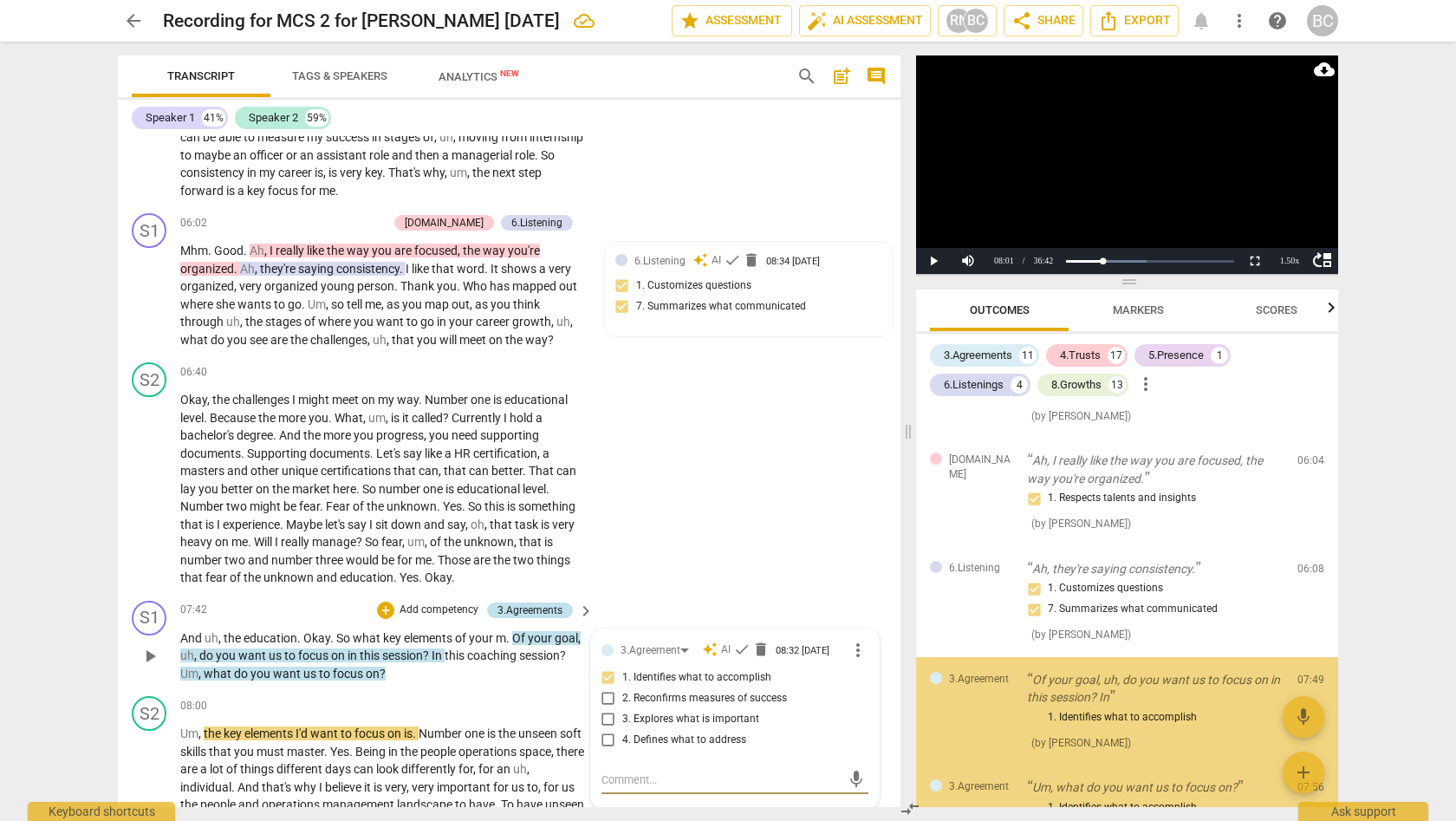
scroll to position [1735, 0]
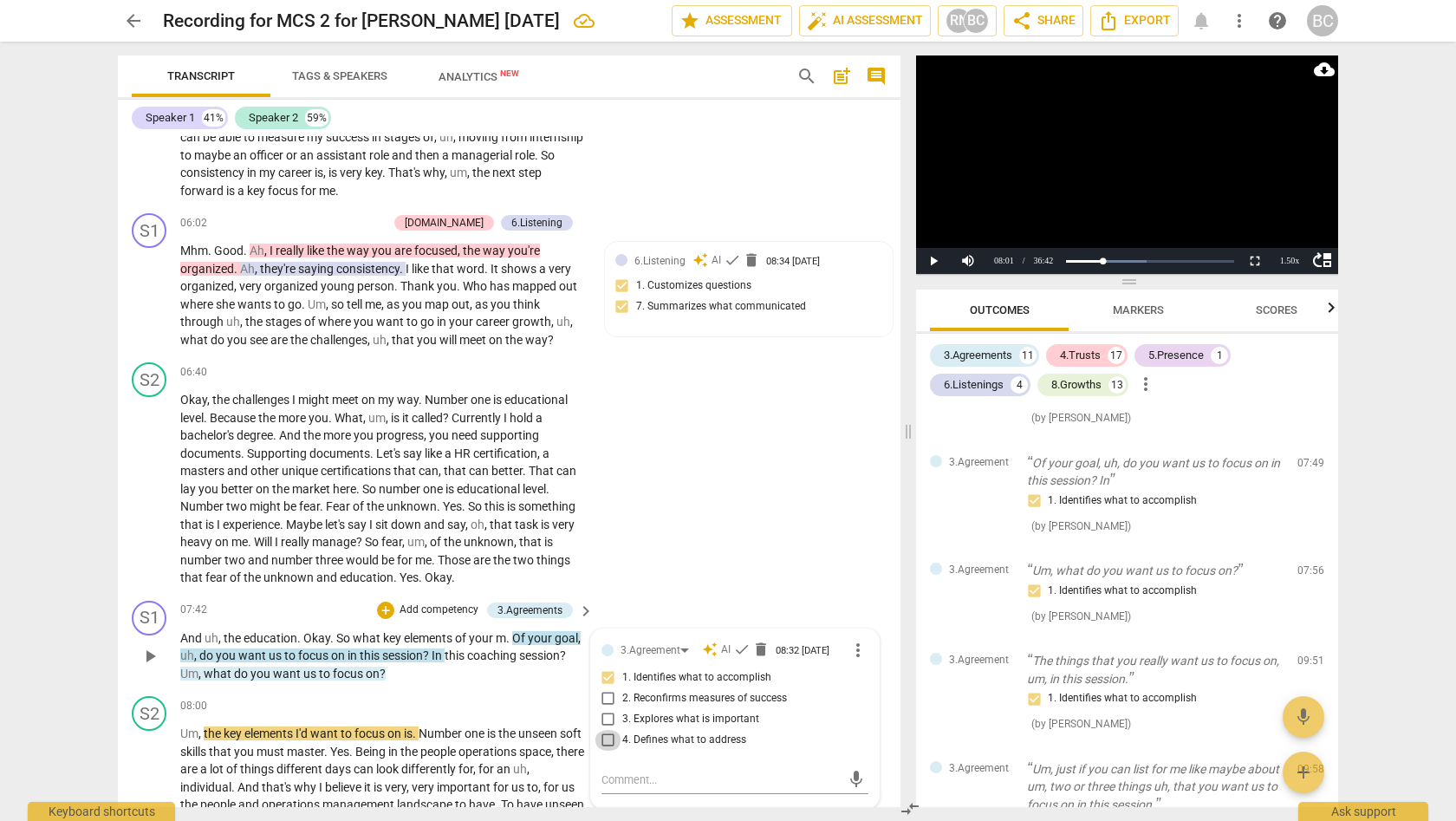
click at [607, 729] on input "4. Defines what to address" at bounding box center [608, 740] width 28 height 20
checkbox input "true"
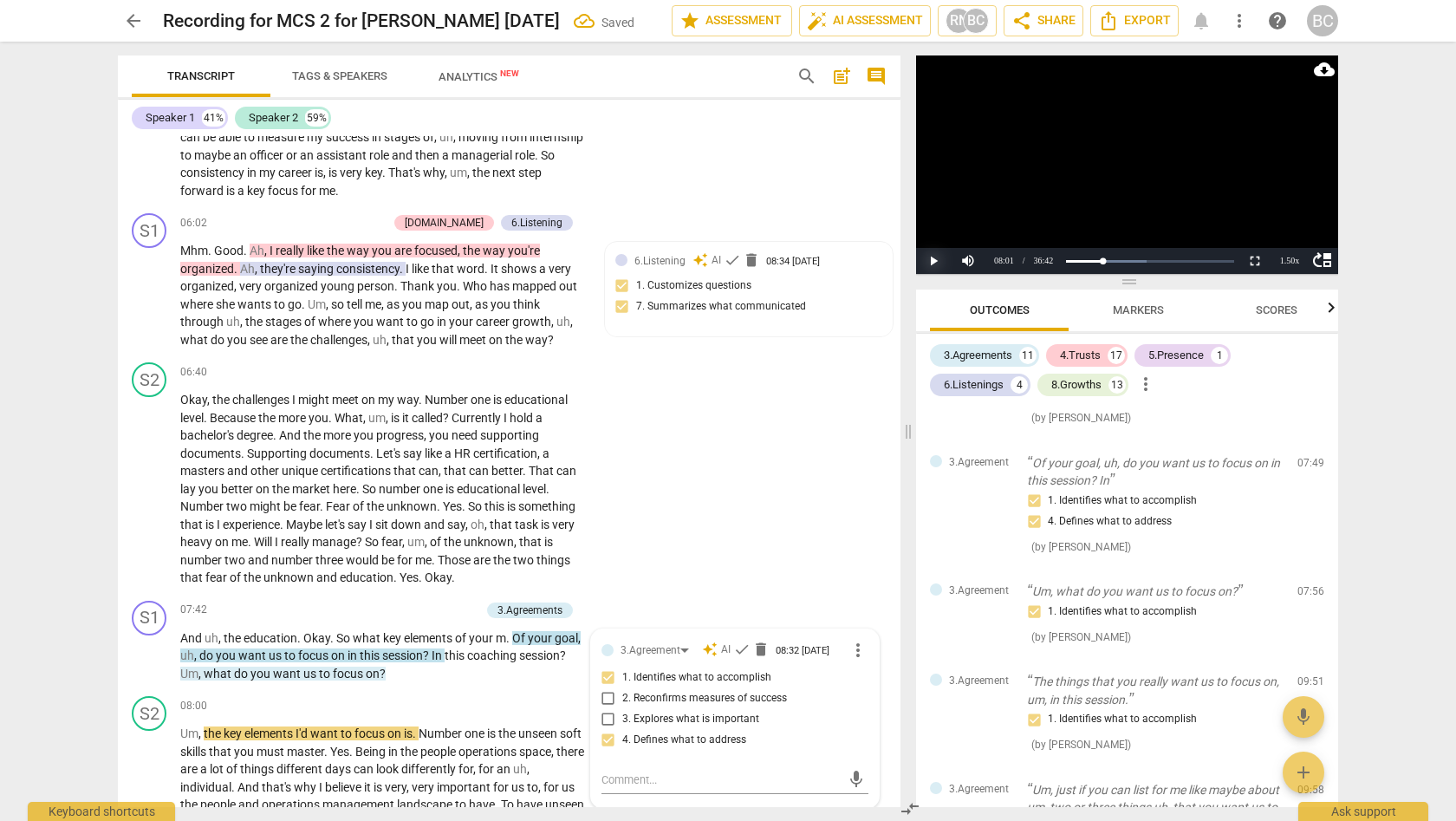
click at [935, 260] on button "Play" at bounding box center [933, 261] width 34 height 26
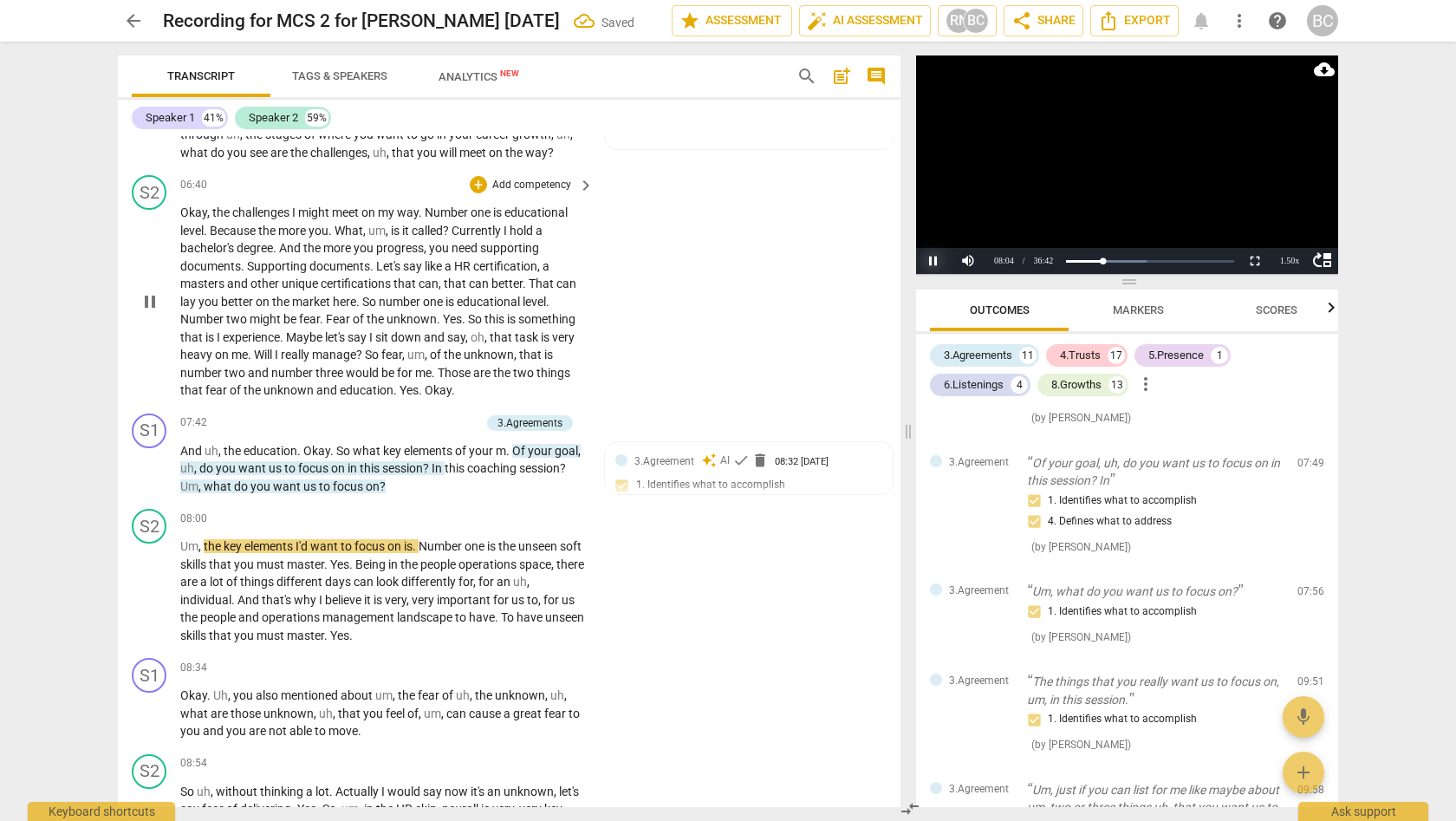
scroll to position [2585, 0]
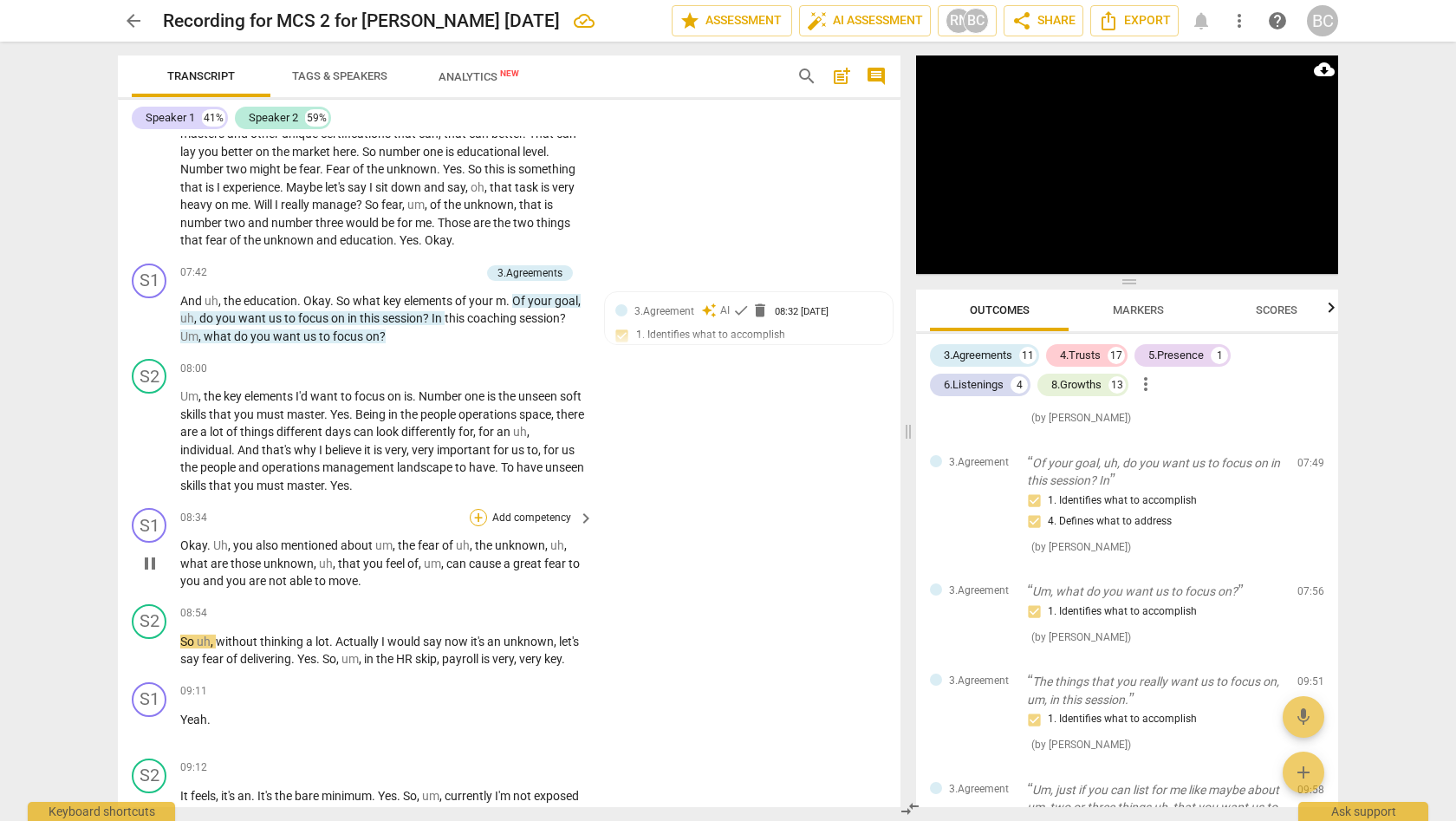
click at [482, 509] on div "+" at bounding box center [478, 517] width 18 height 18
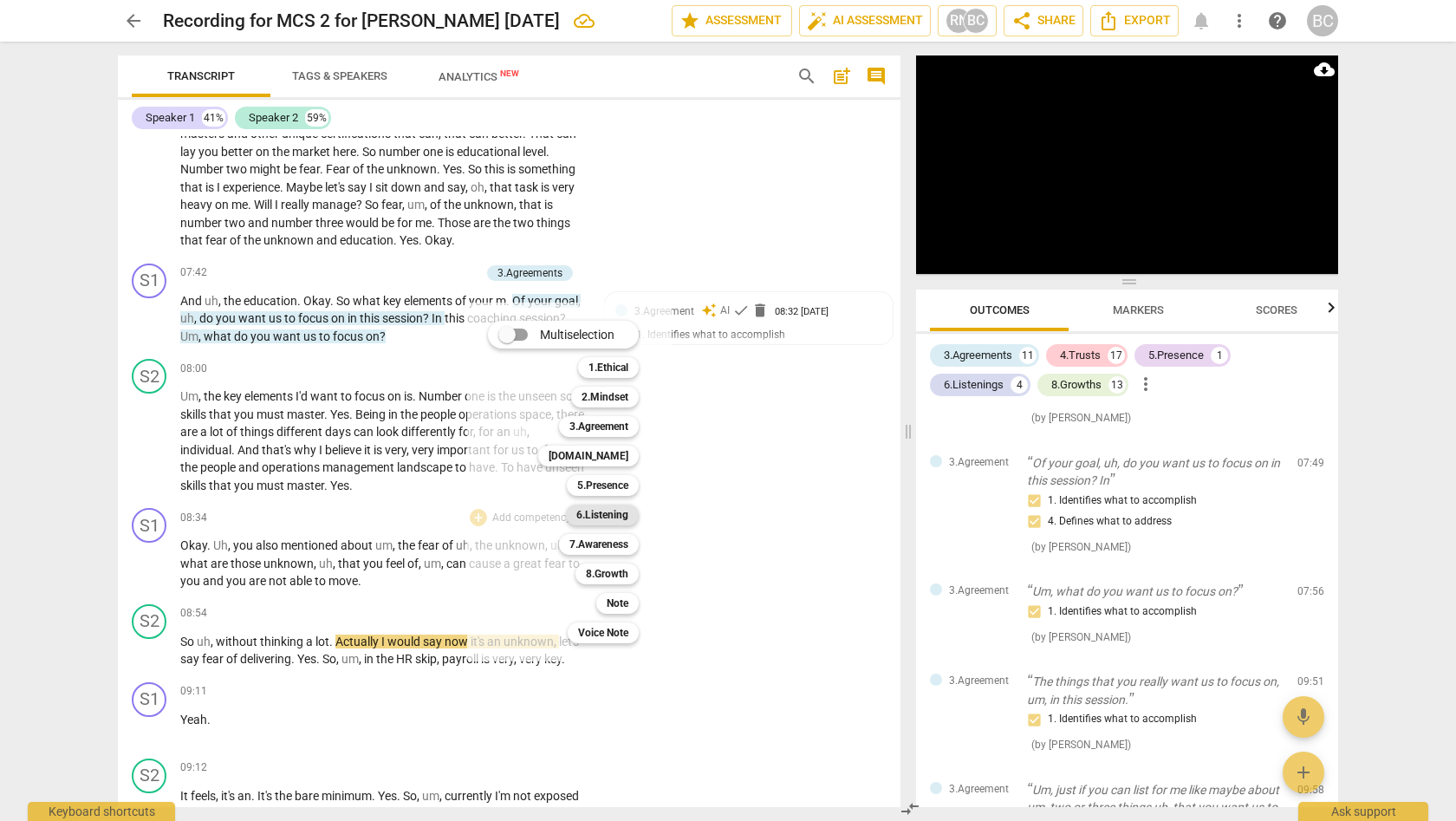
click at [606, 517] on b "6.Listening" at bounding box center [602, 515] width 52 height 20
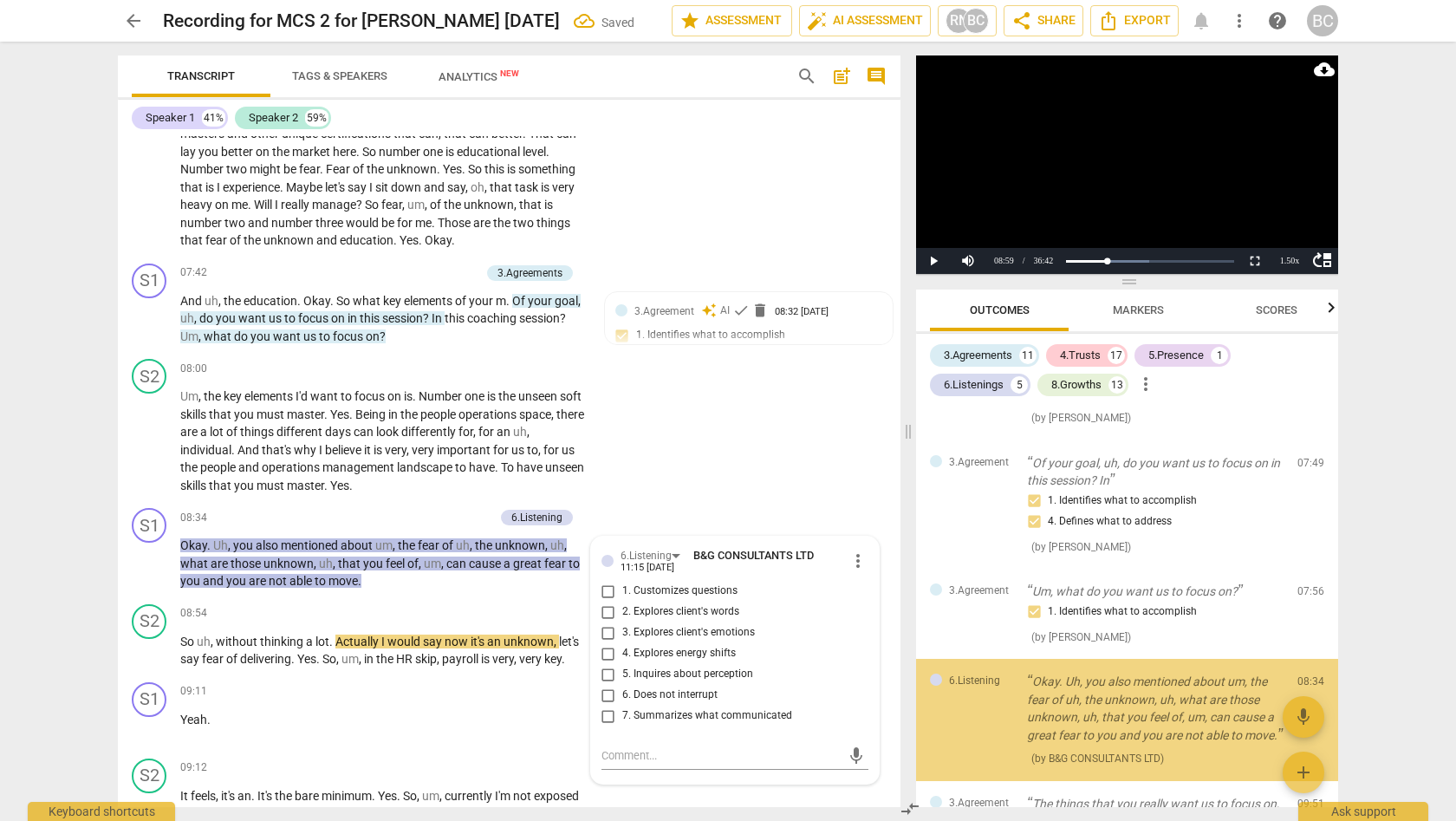
scroll to position [1870, 0]
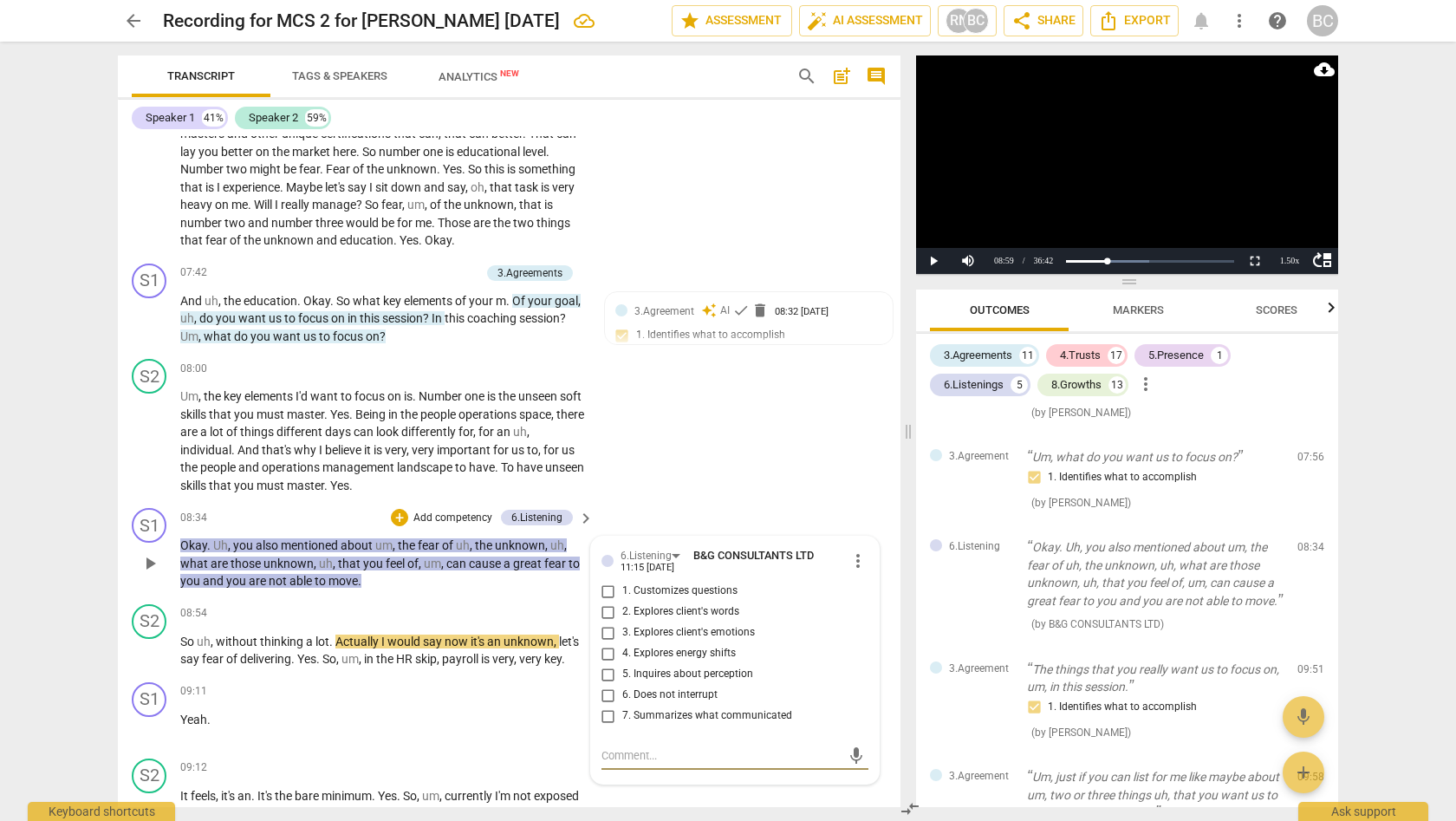
click at [606, 601] on input "2. Explores client's words" at bounding box center [608, 611] width 28 height 20
checkbox input "true"
click at [606, 622] on input "3. Explores client's emotions" at bounding box center [608, 632] width 28 height 20
checkbox input "true"
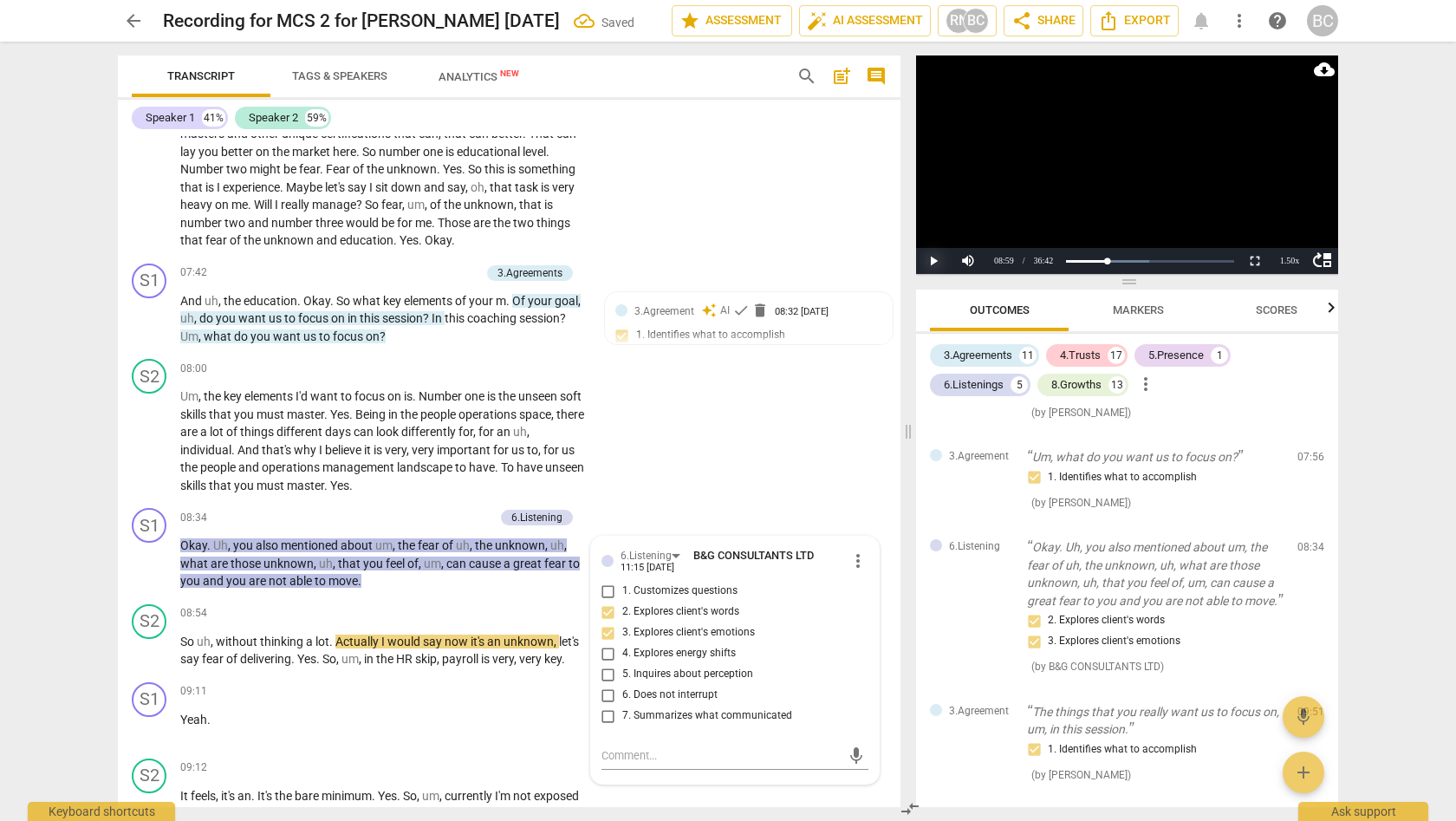
click at [936, 262] on button "Play" at bounding box center [933, 261] width 34 height 26
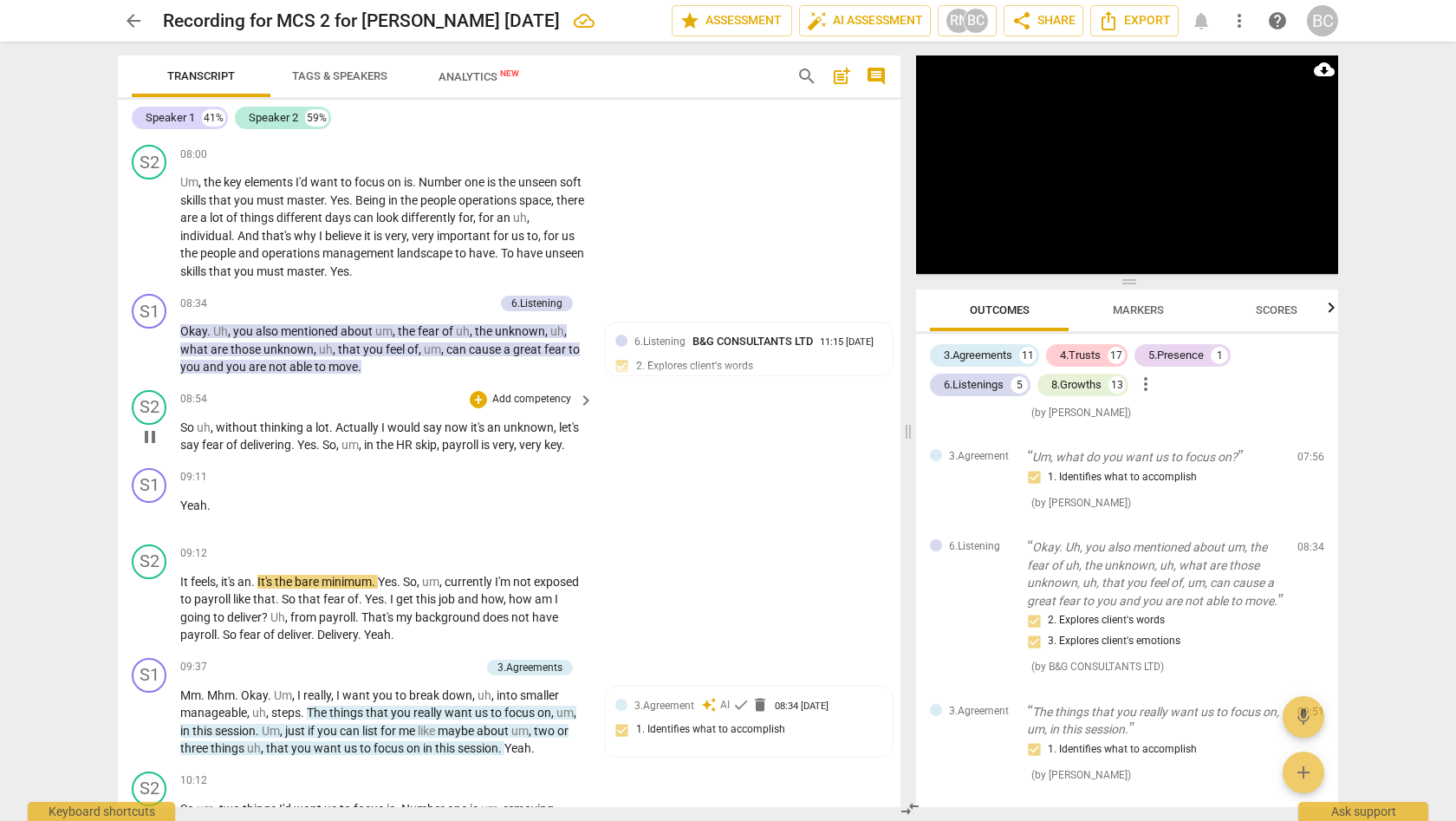
scroll to position [2848, 0]
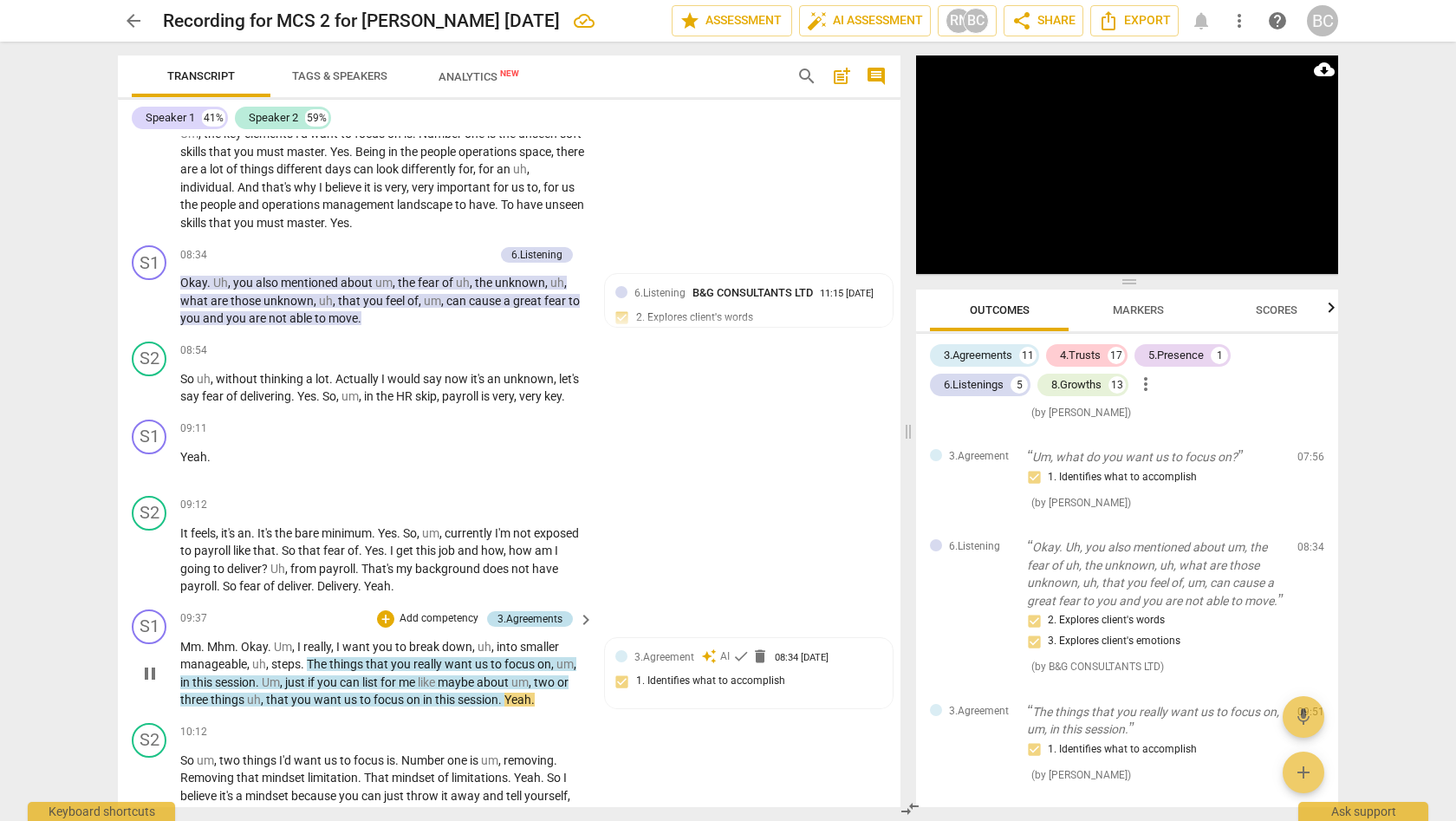
click at [536, 611] on div "3.Agreements" at bounding box center [530, 619] width 65 height 16
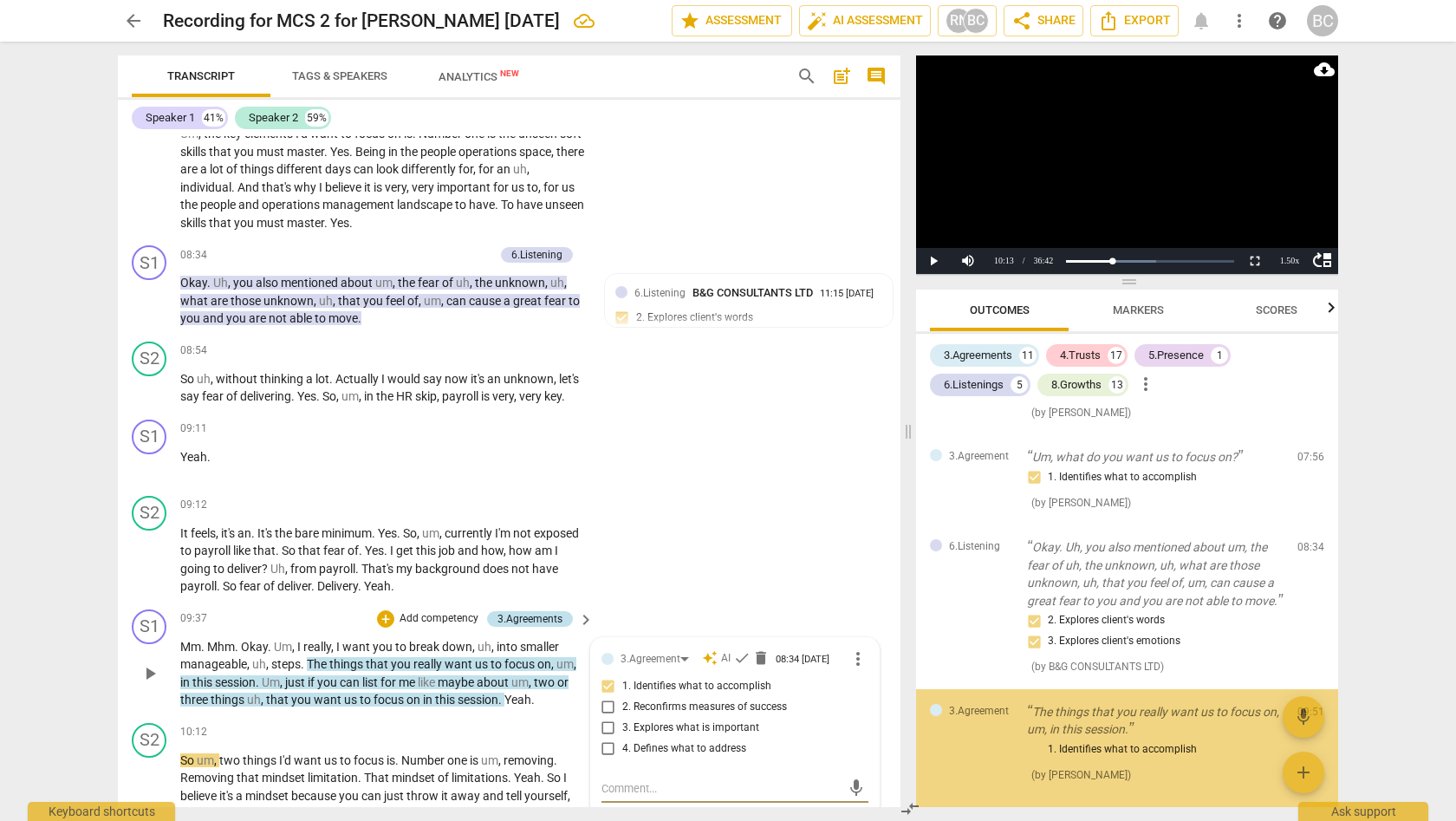
scroll to position [2150, 0]
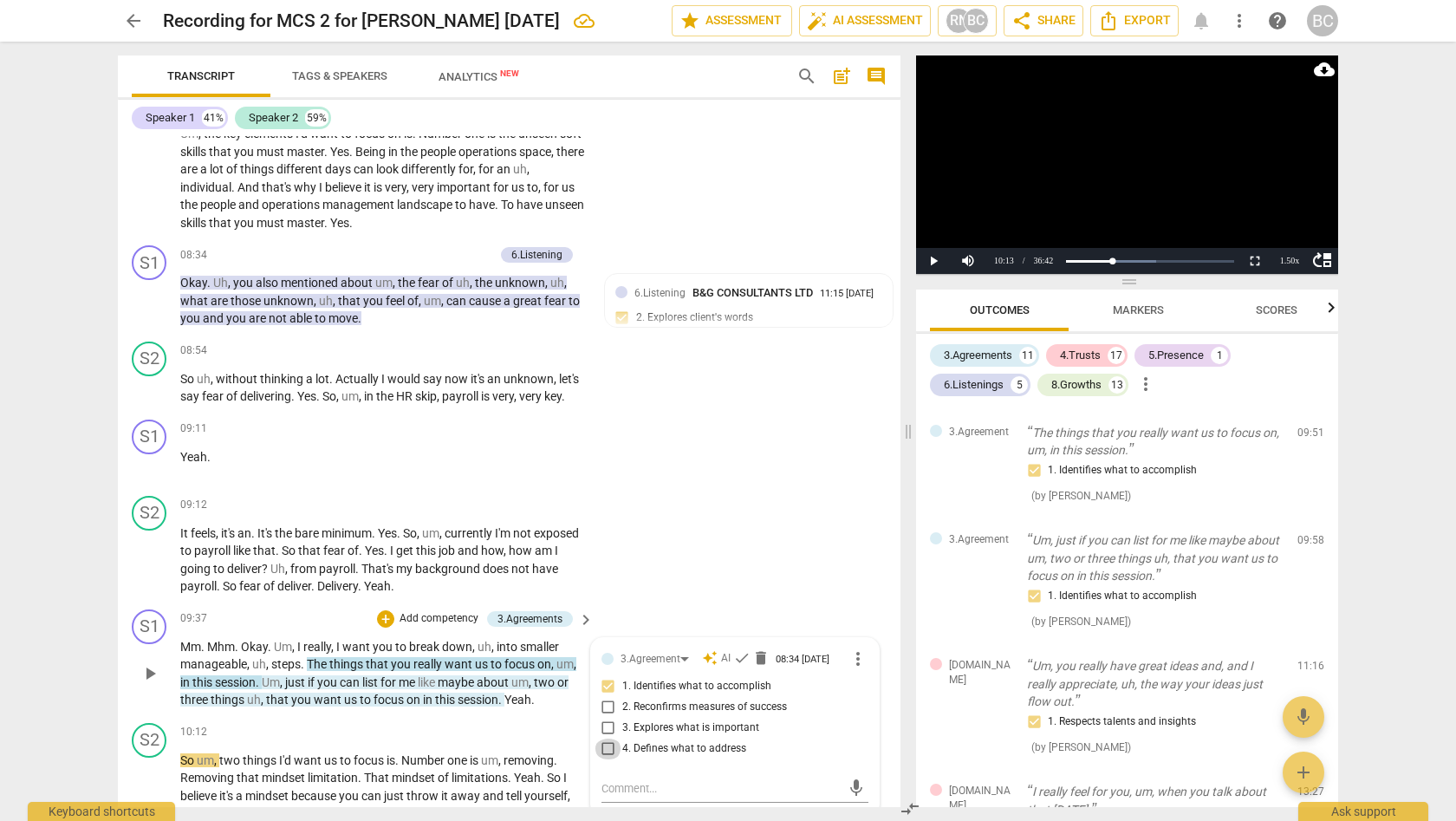
click at [606, 739] on input "4. Defines what to address" at bounding box center [608, 749] width 28 height 20
checkbox input "true"
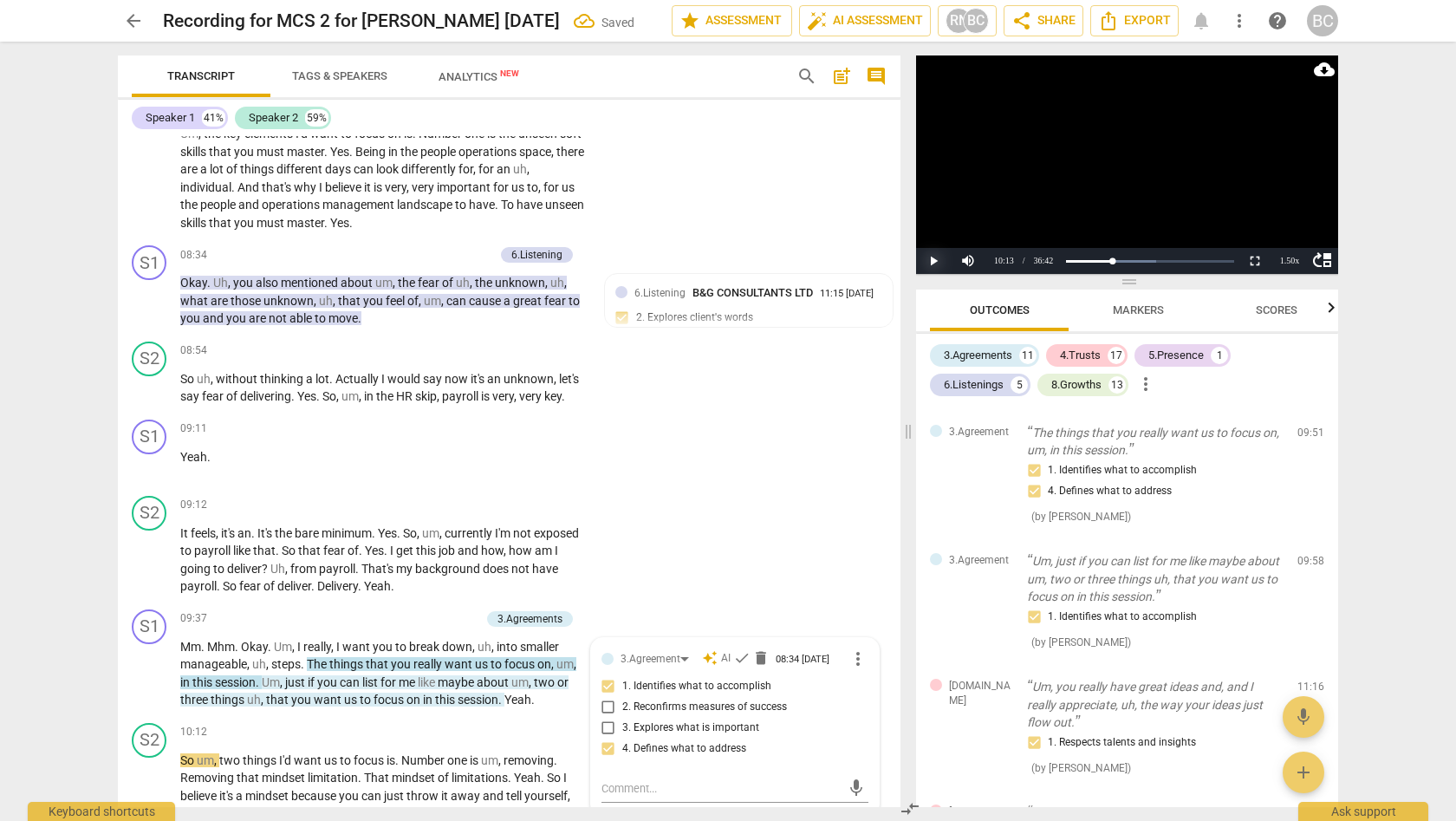
click at [936, 260] on button "Play" at bounding box center [933, 261] width 34 height 26
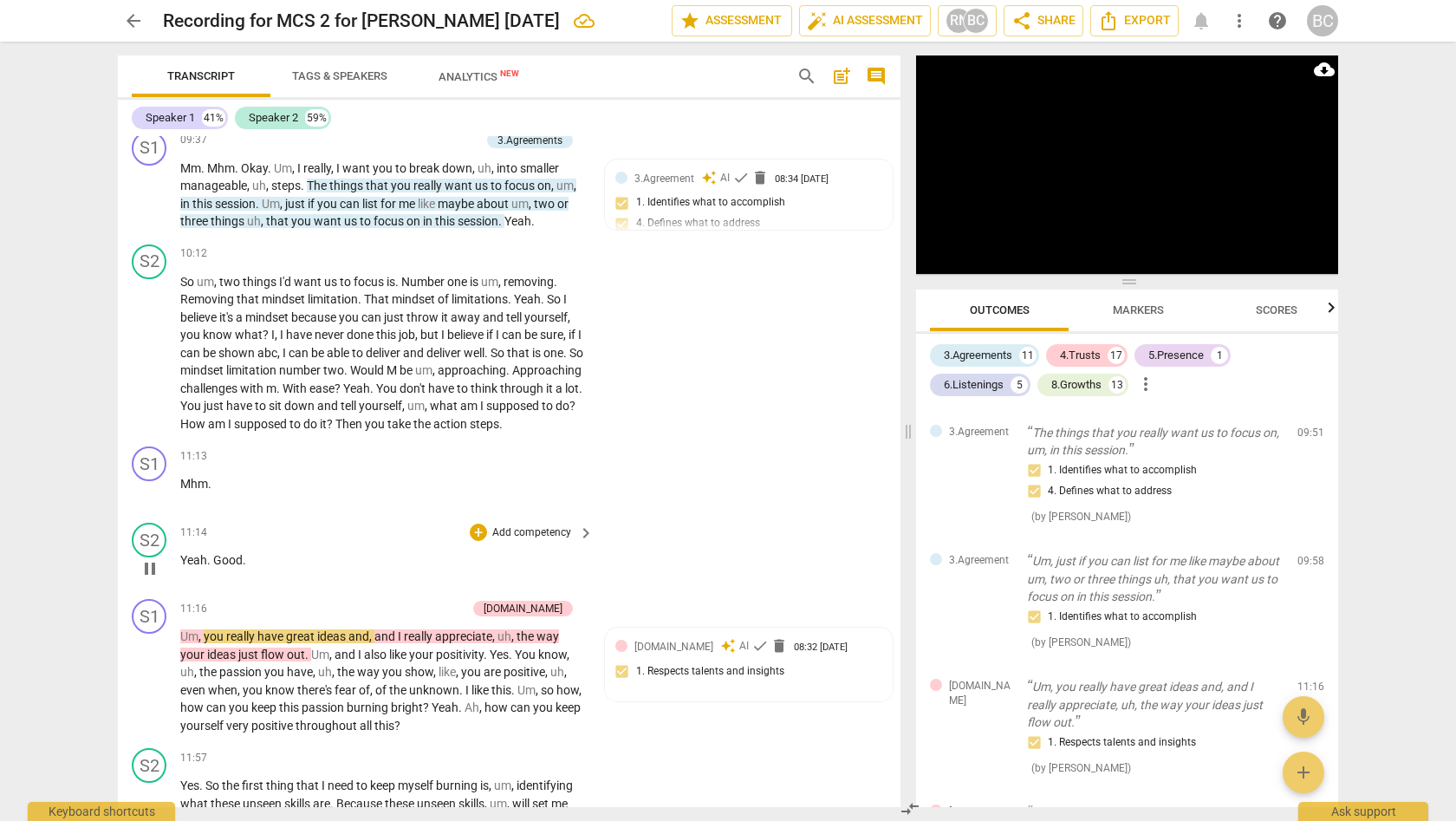
scroll to position [3424, 0]
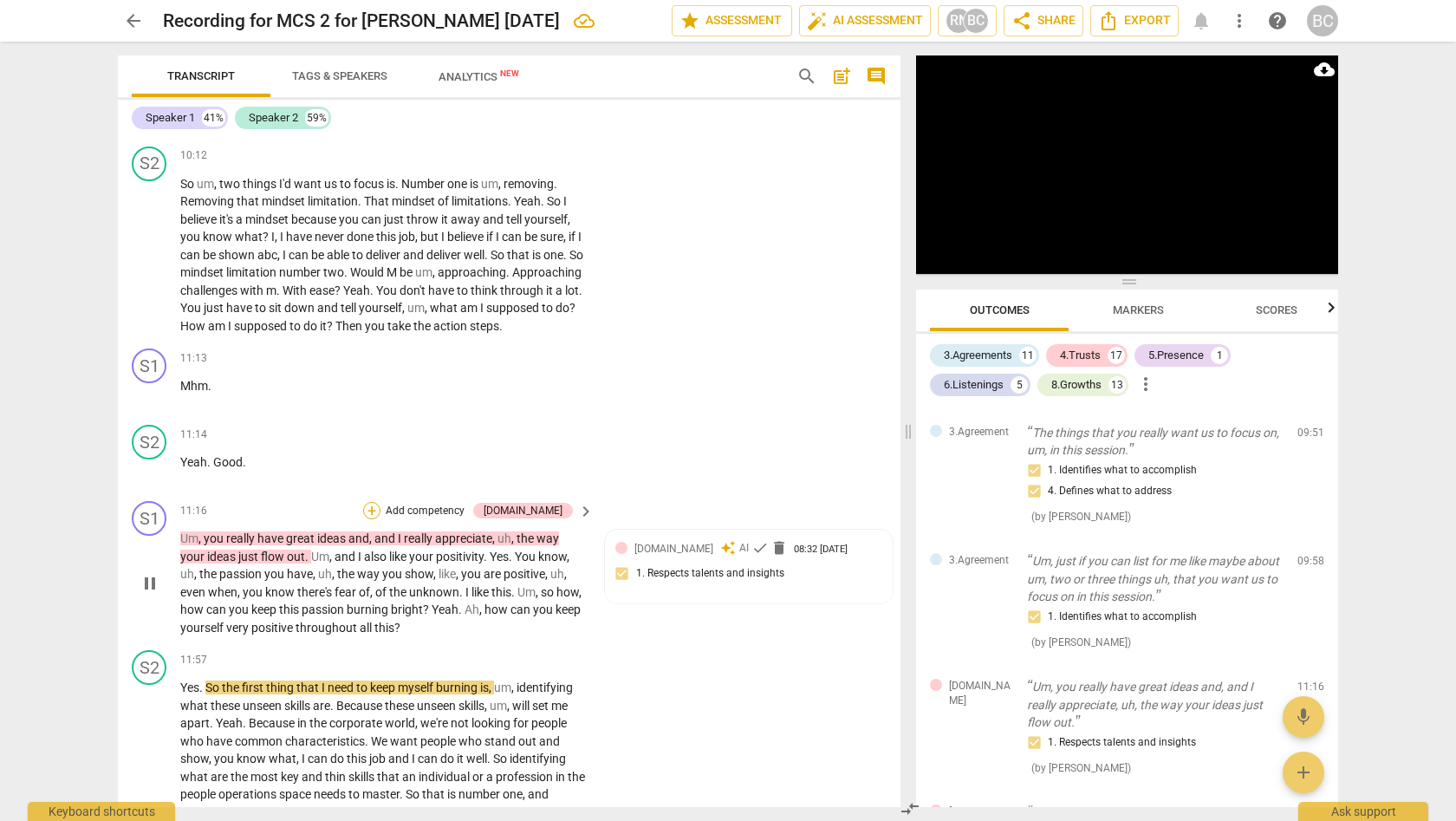
click at [380, 502] on div "+" at bounding box center [372, 510] width 18 height 18
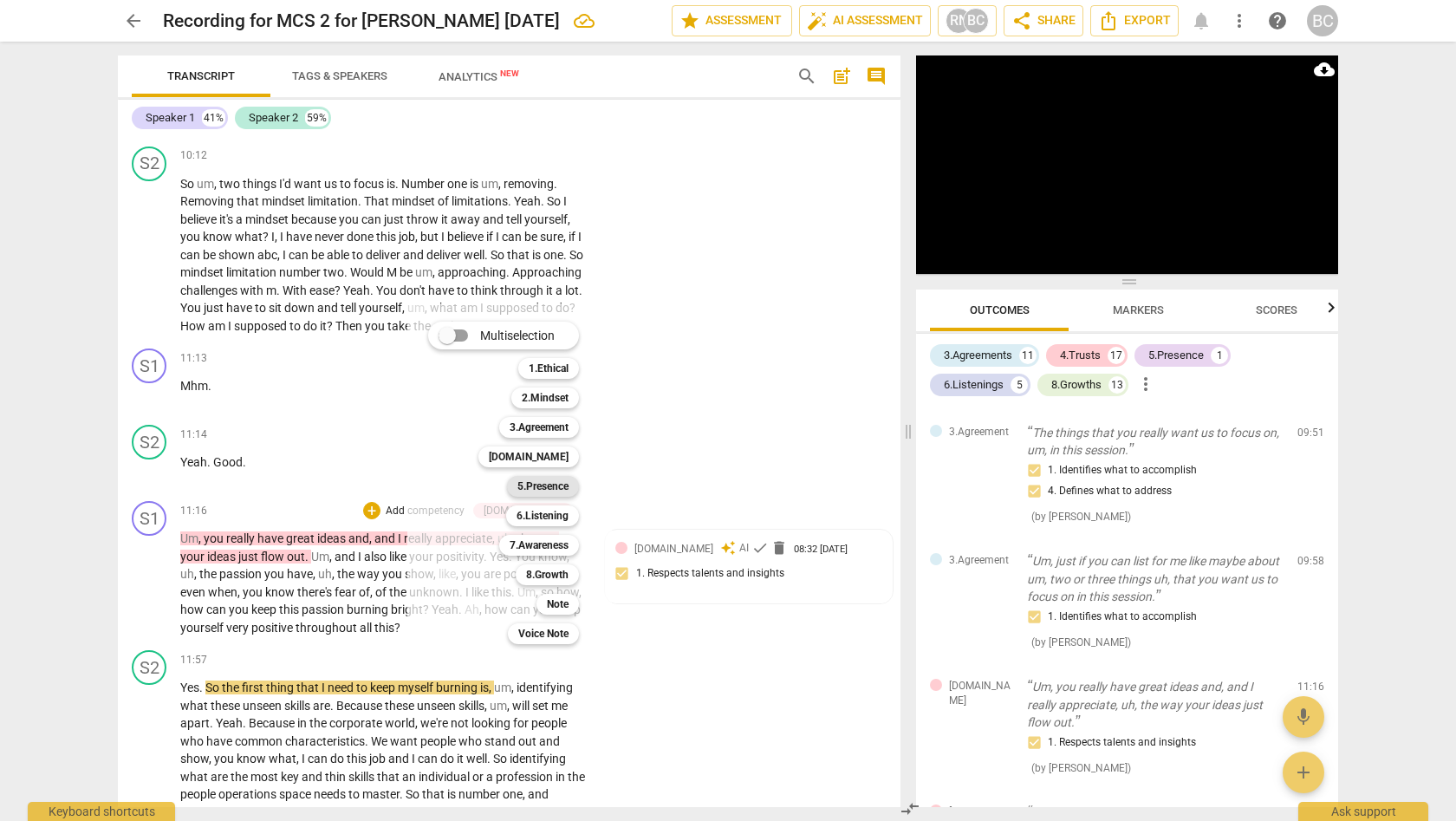
click at [555, 486] on b "5.Presence" at bounding box center [543, 486] width 51 height 20
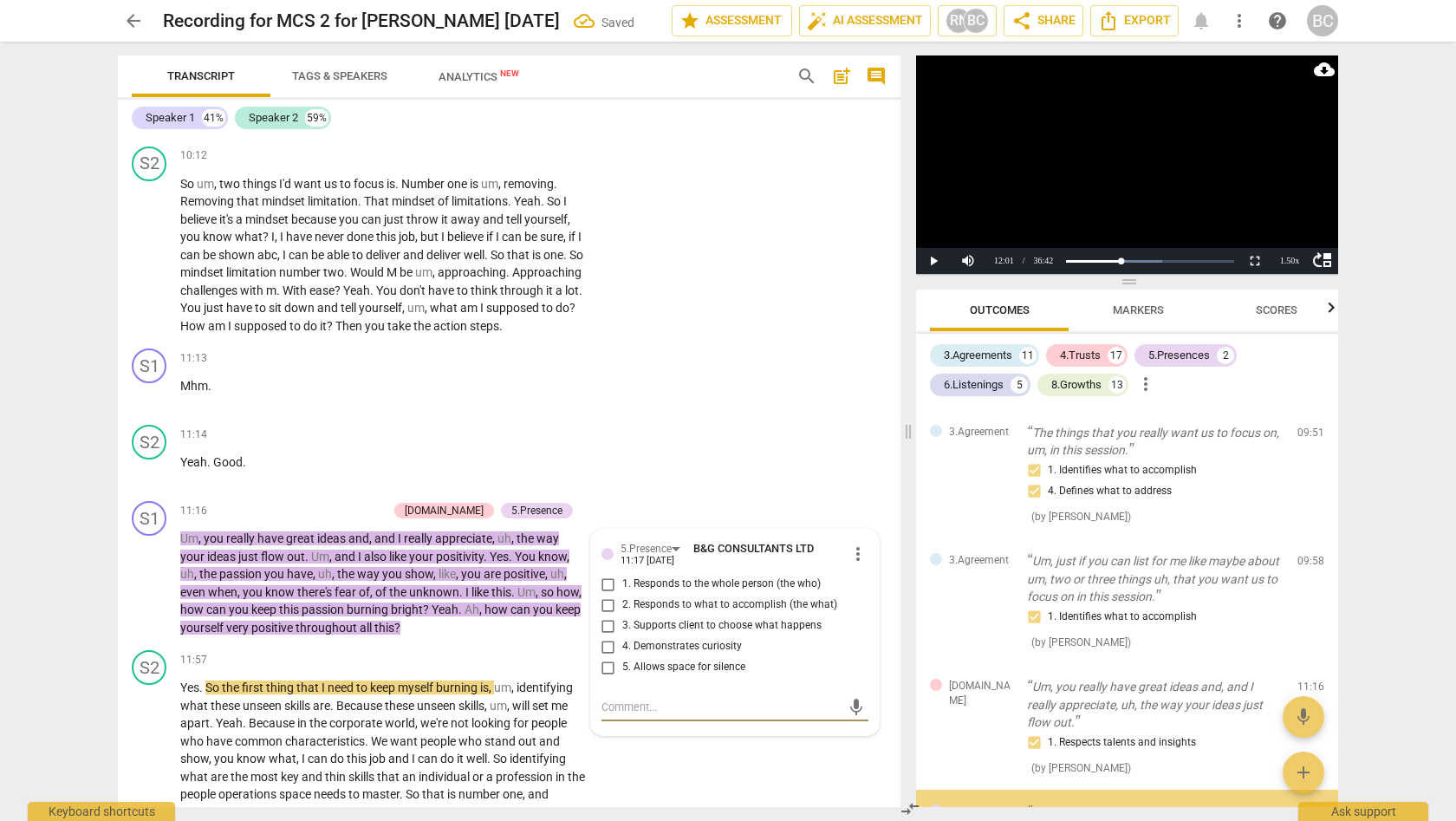
scroll to position [2468, 0]
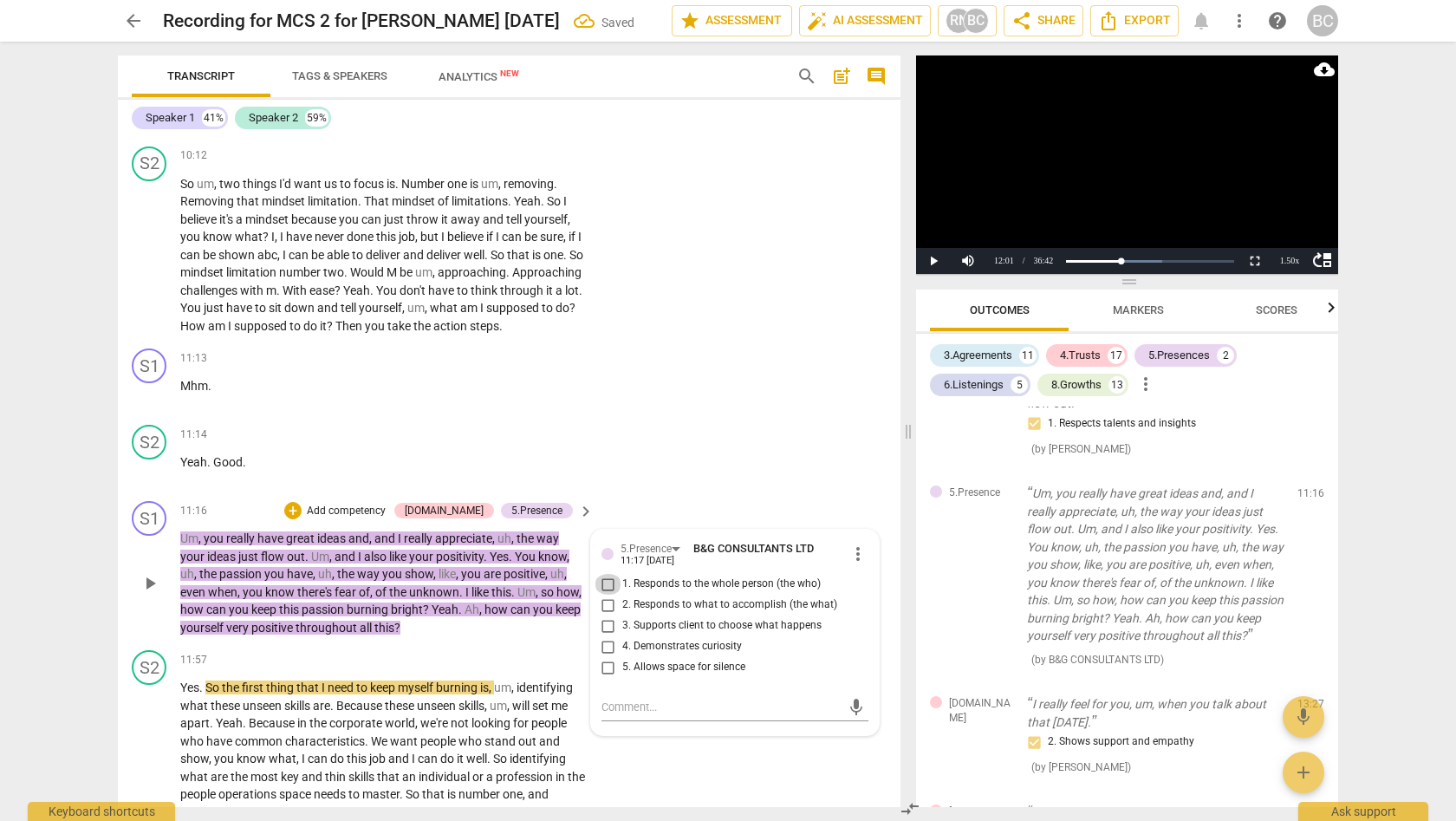
click at [605, 573] on input "1. Responds to the whole person (the who)" at bounding box center [608, 583] width 28 height 20
checkbox input "true"
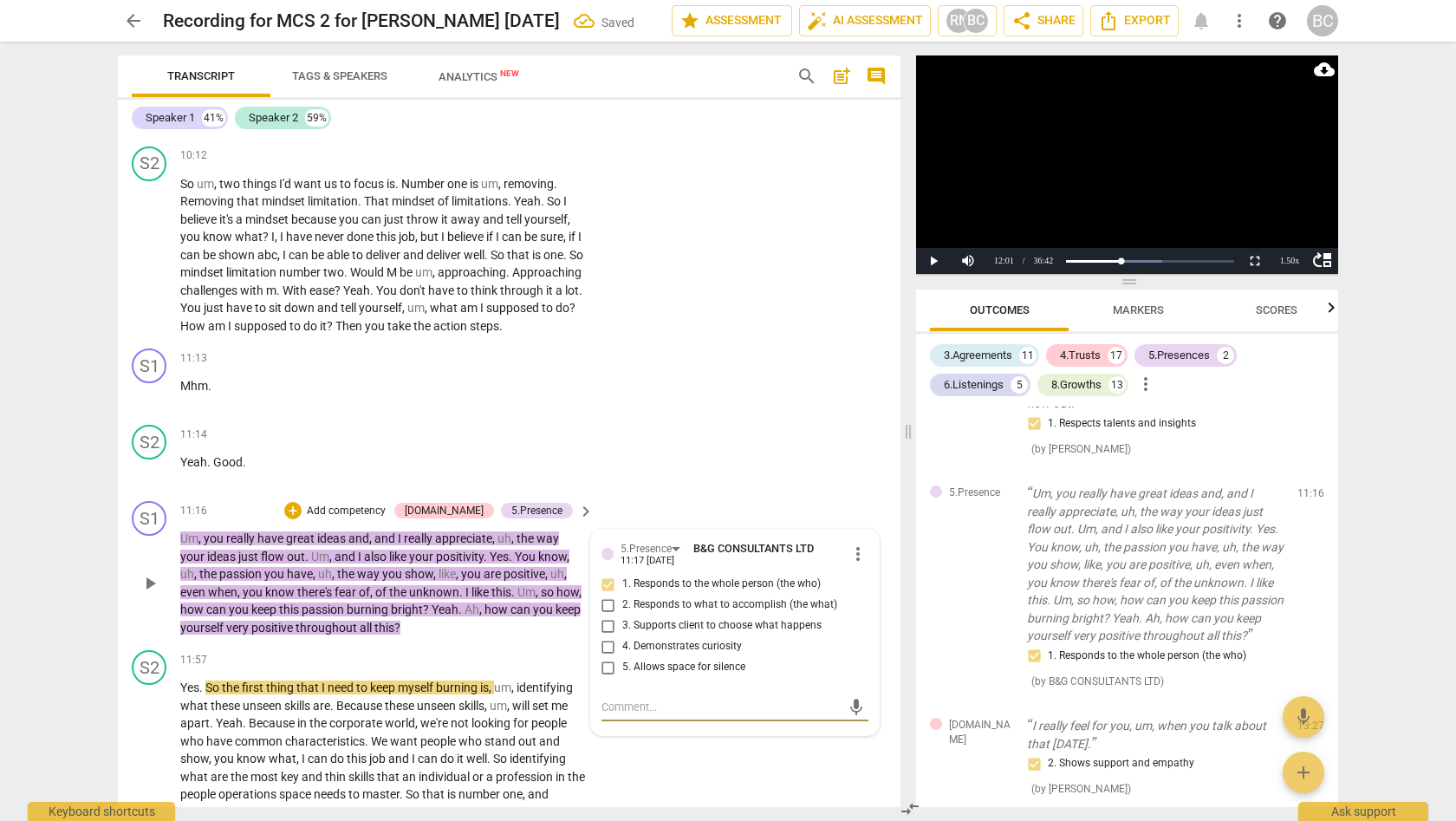
click at [625, 698] on textarea at bounding box center [720, 706] width 239 height 17
type textarea "D"
type textarea "Di"
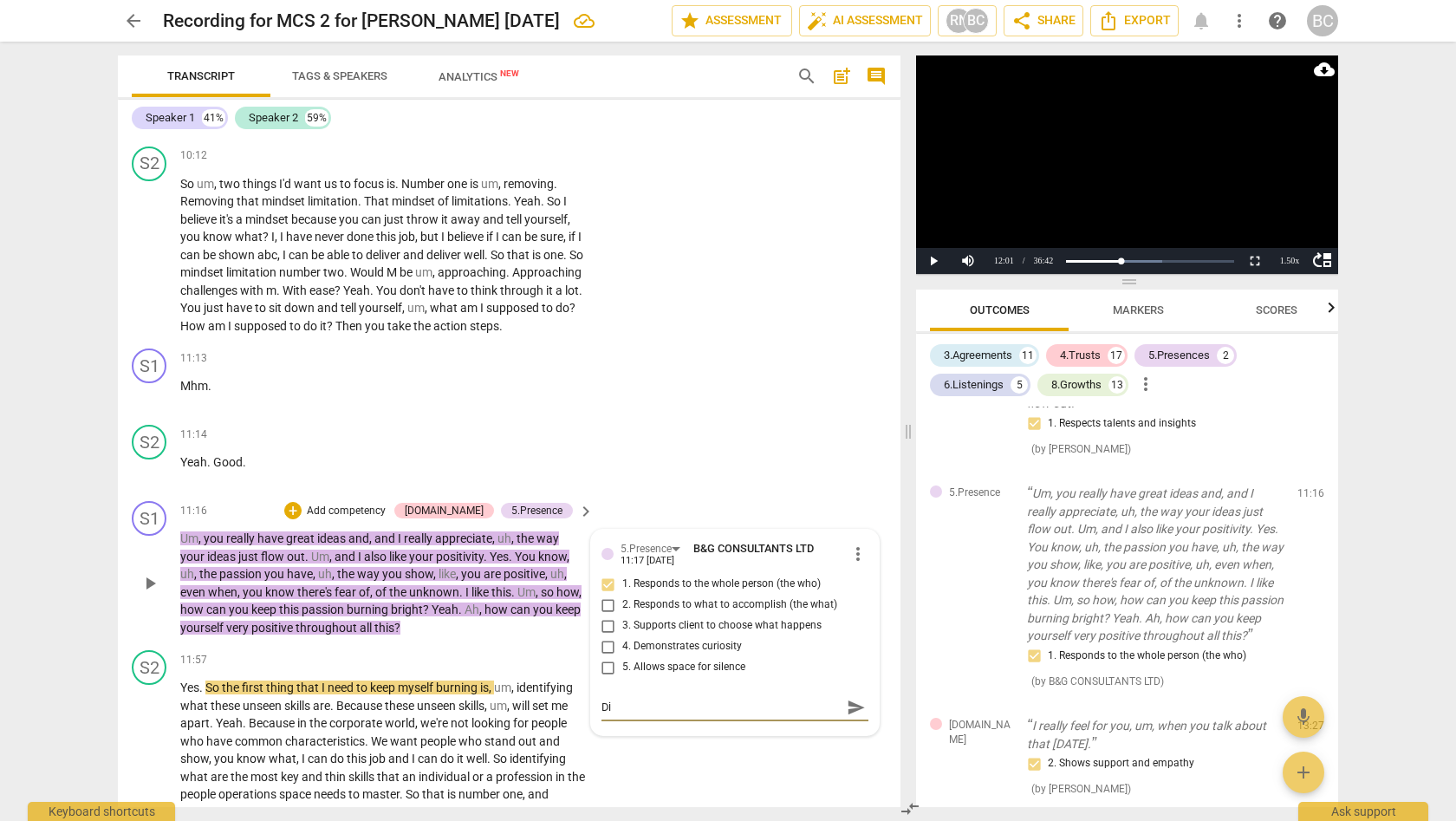
type textarea "Div"
type textarea "Dive"
type textarea "Diver"
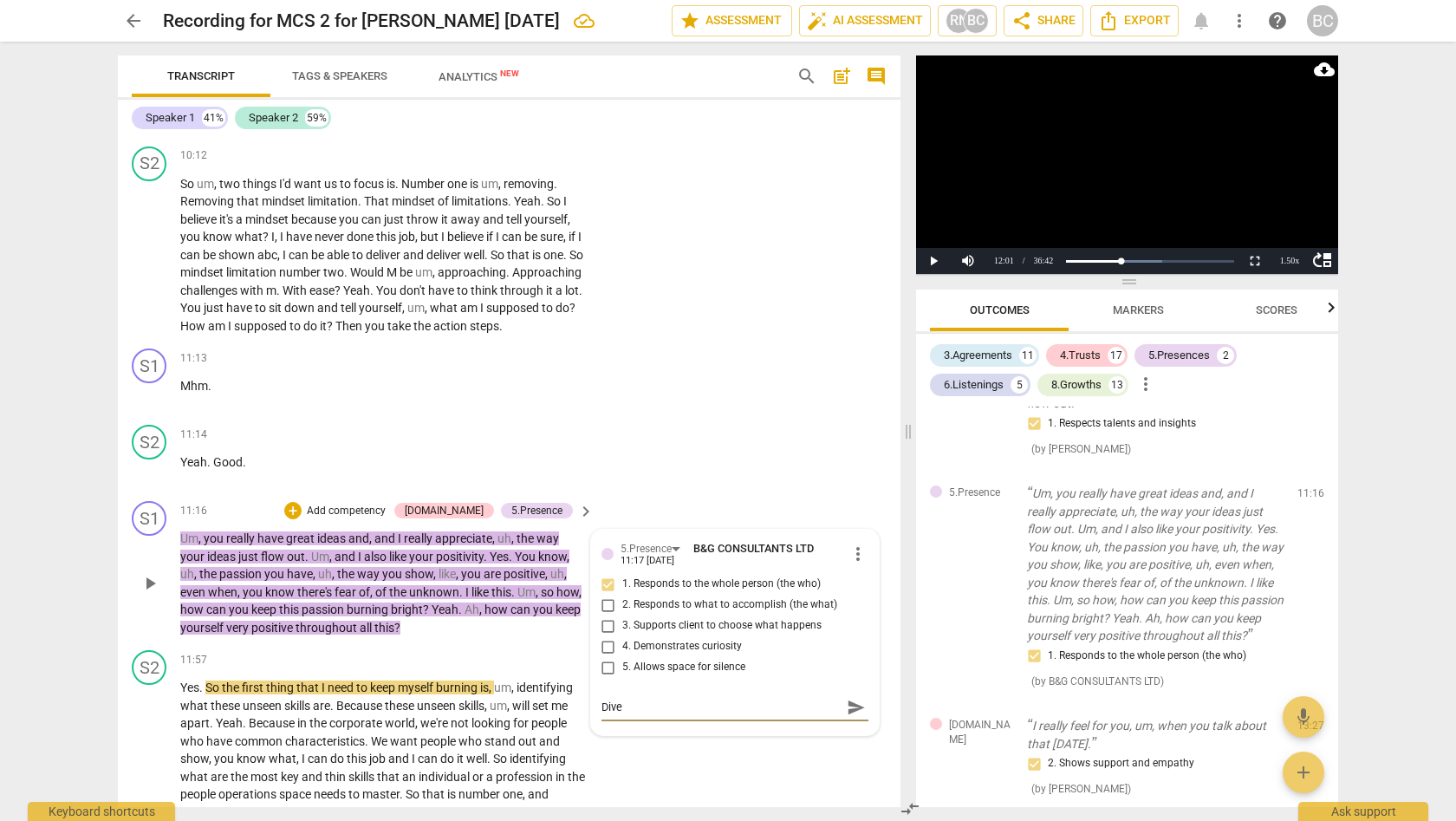
type textarea "Diver"
type textarea "Divert"
type textarea "Diver"
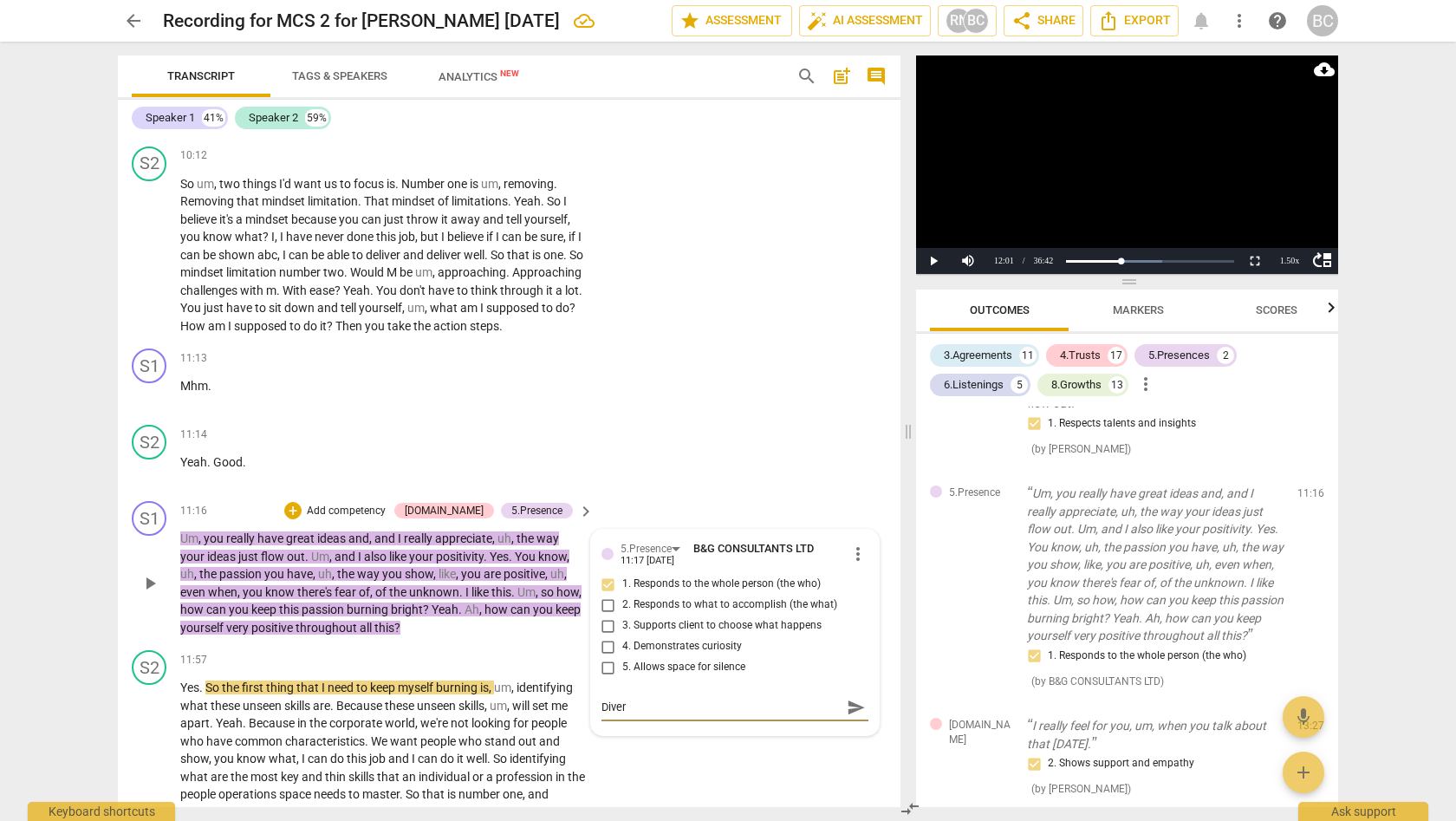
type textarea "Divers"
type textarea "Diversi"
type textarea "Diversio"
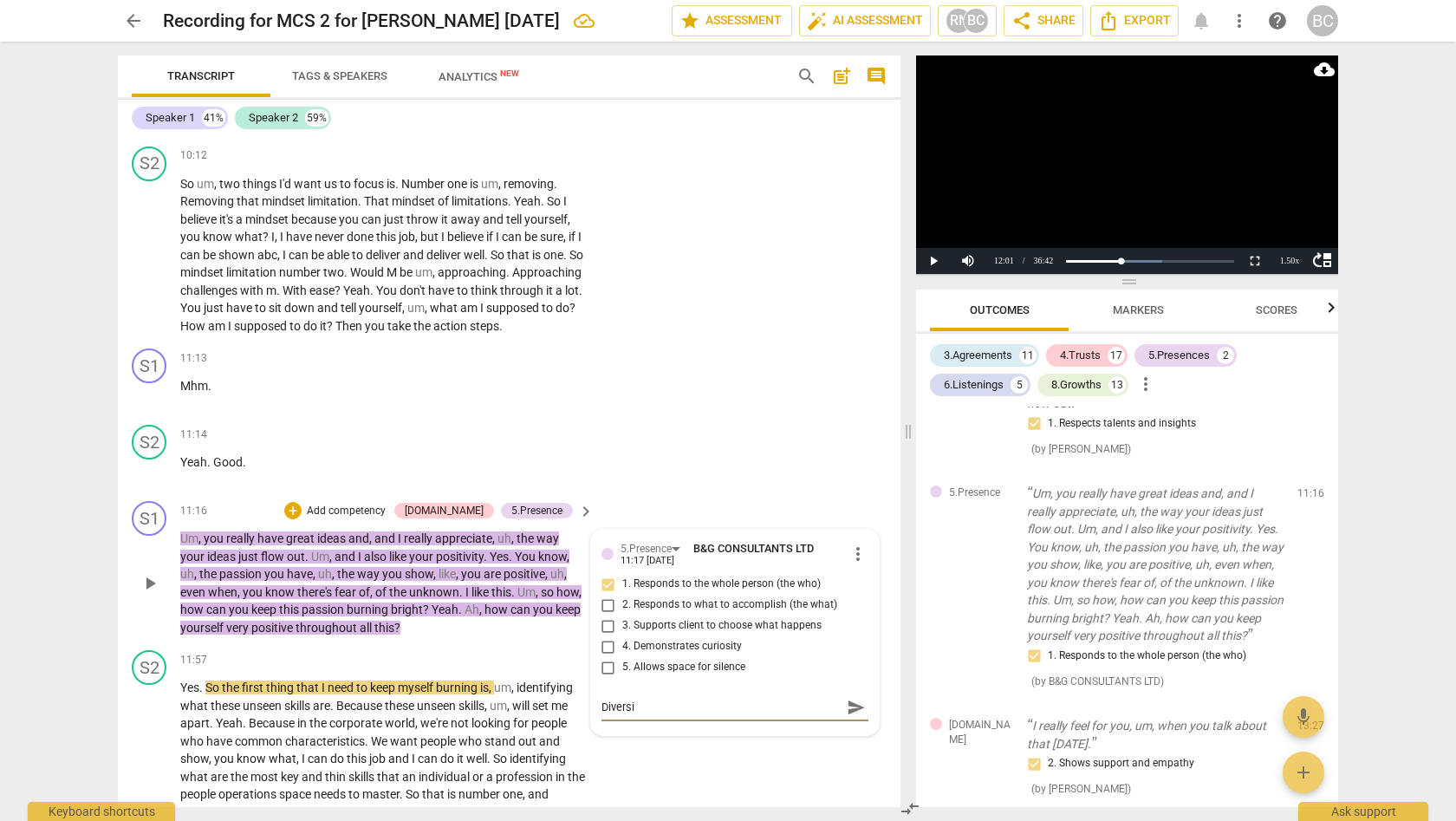
type textarea "Diversio"
type textarea "Diversion"
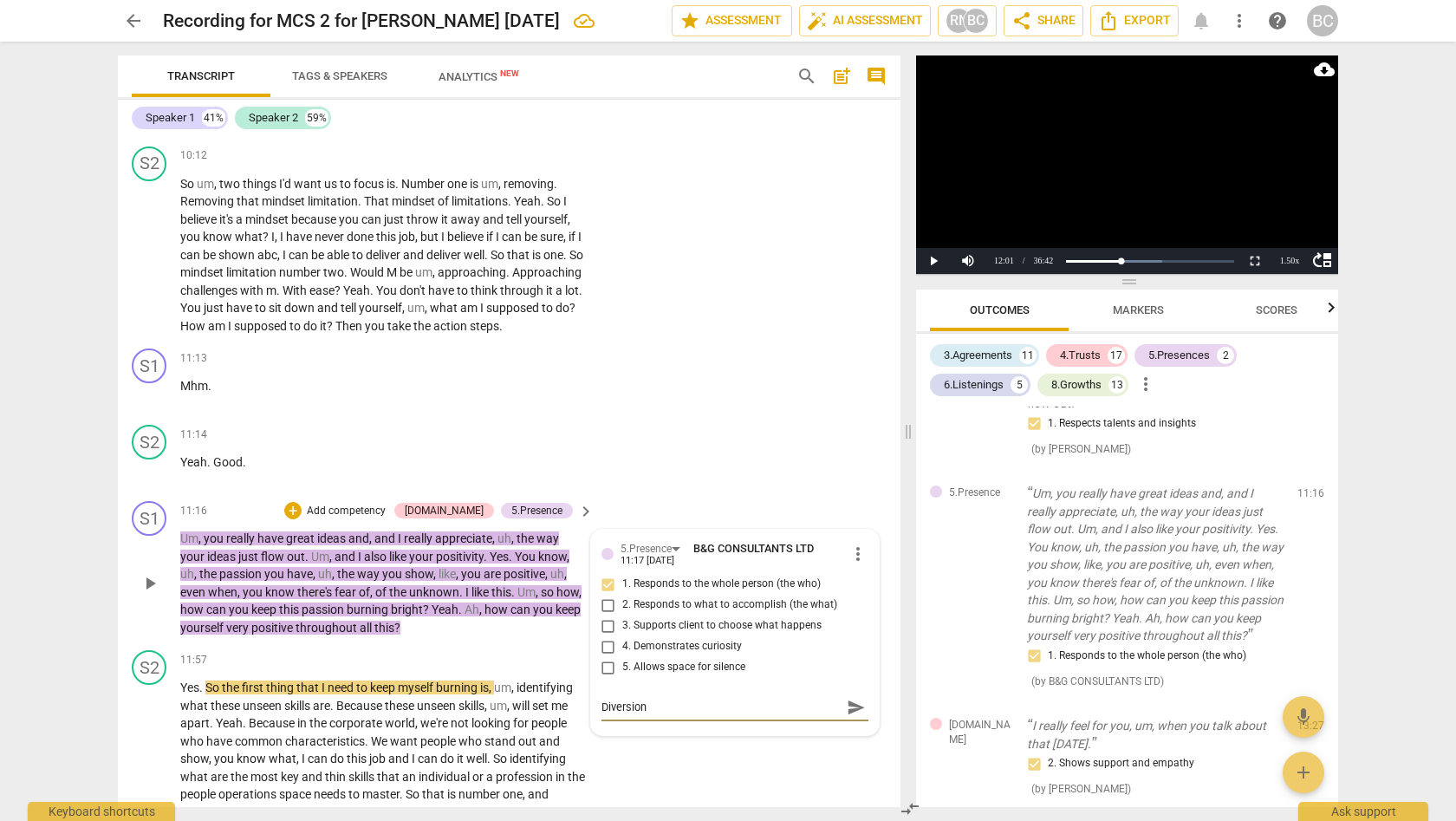
type textarea "Diversion f"
type textarea "Diversion fr"
type textarea "Diversion fro"
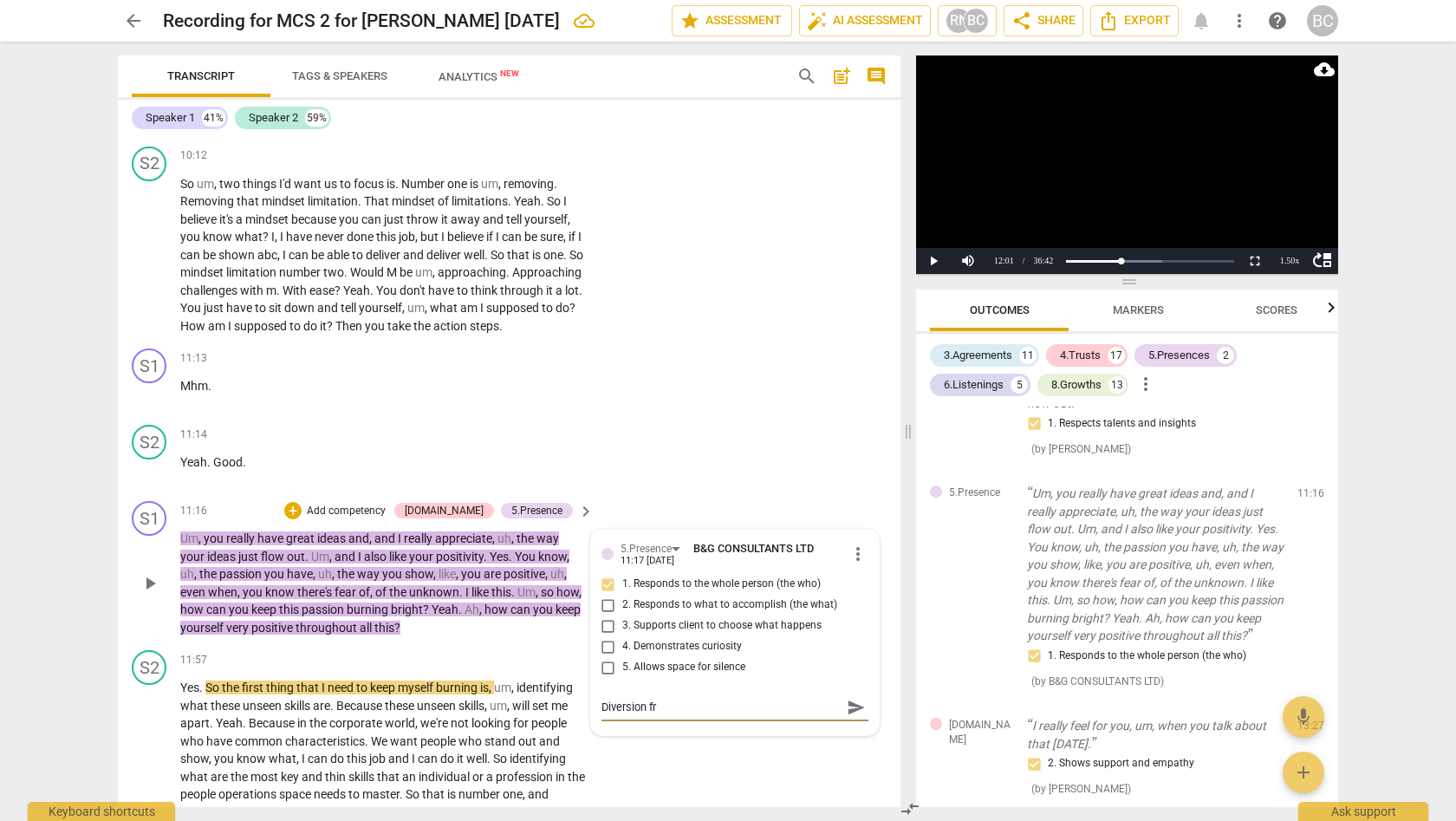
type textarea "Diversion fro"
type textarea "Diversion from"
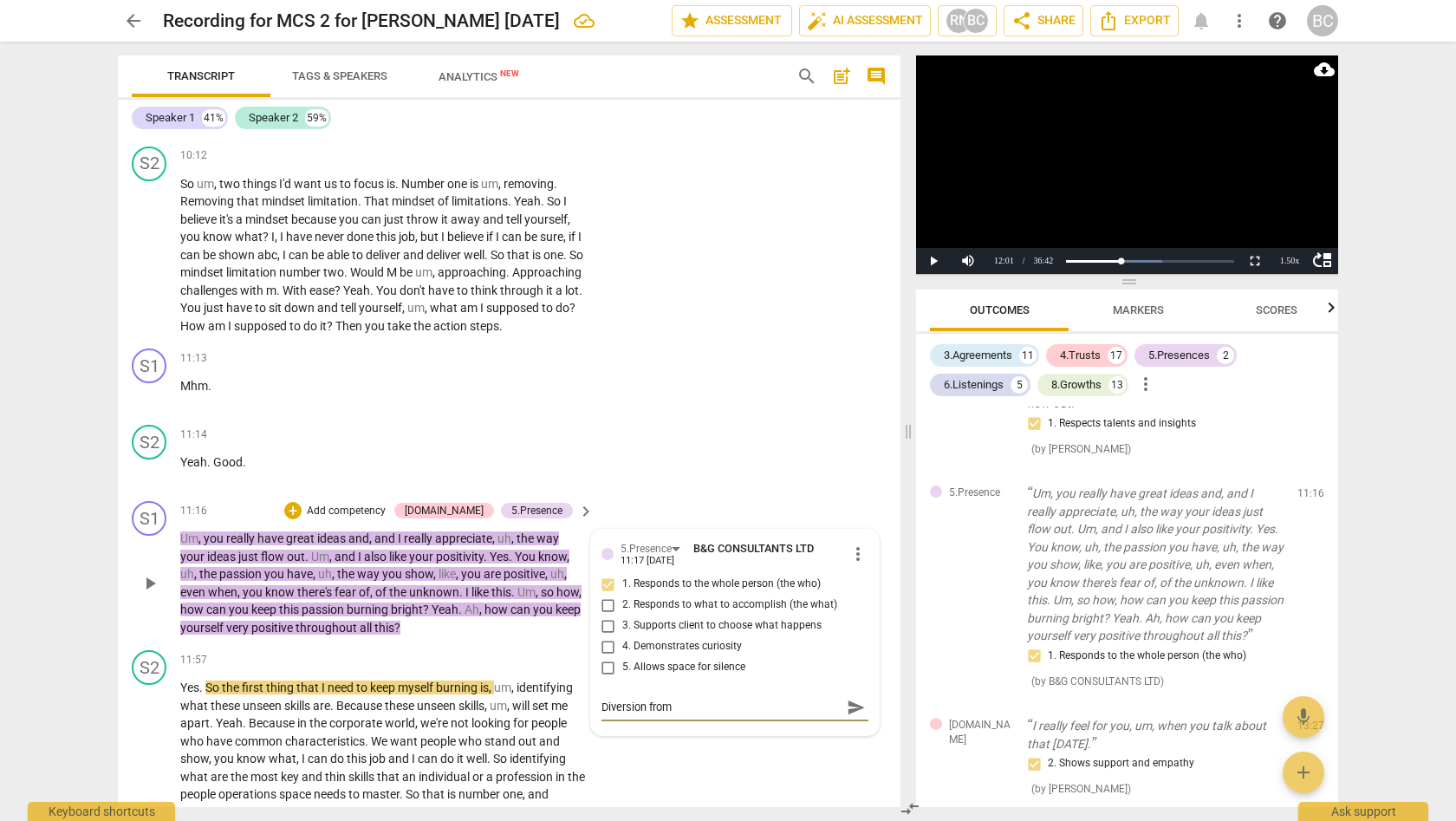
type textarea "Diversion from t"
type textarea "Diversion from th"
type textarea "Diversion from the"
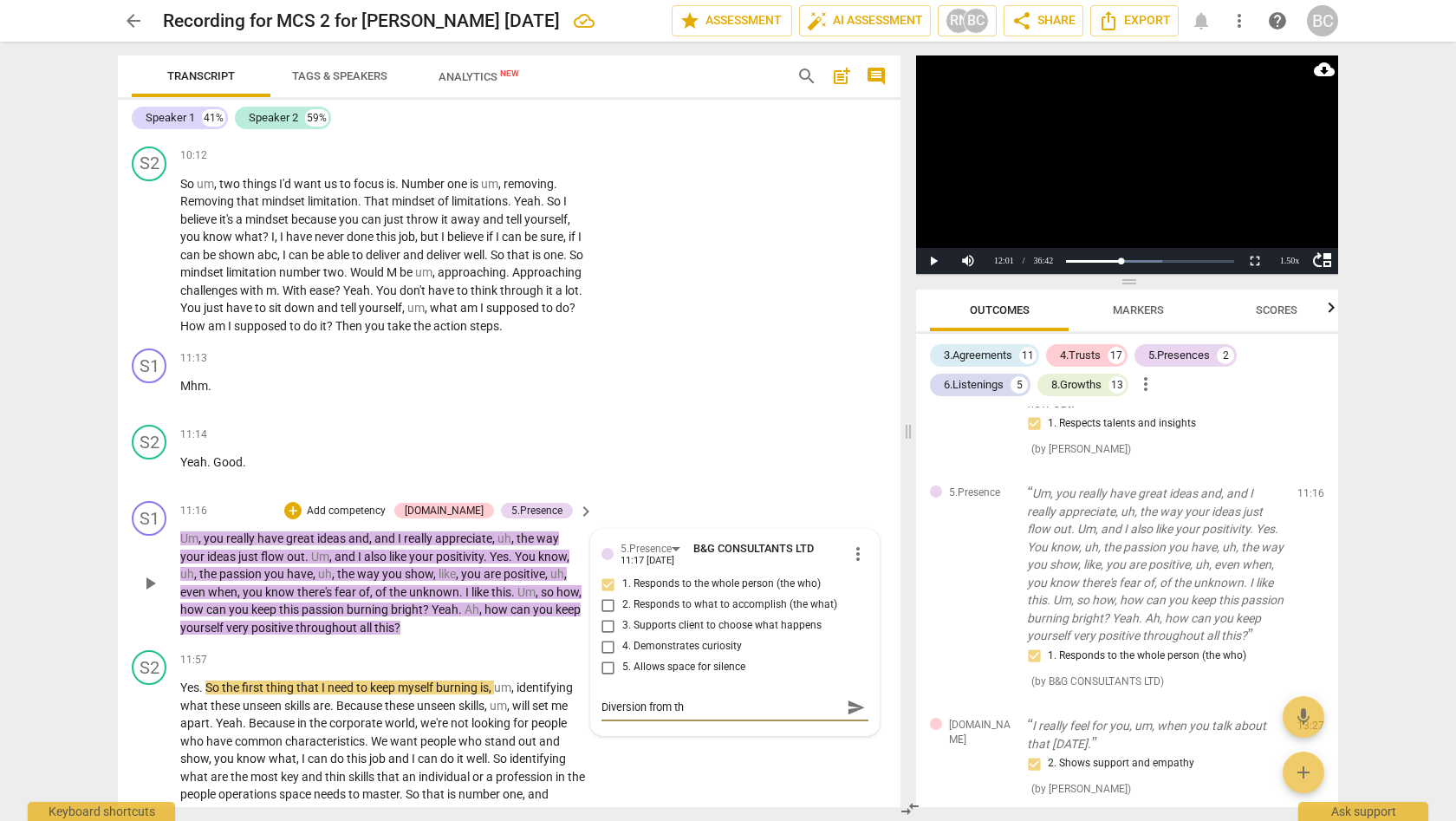
type textarea "Diversion from the"
type textarea "Diversion from the c"
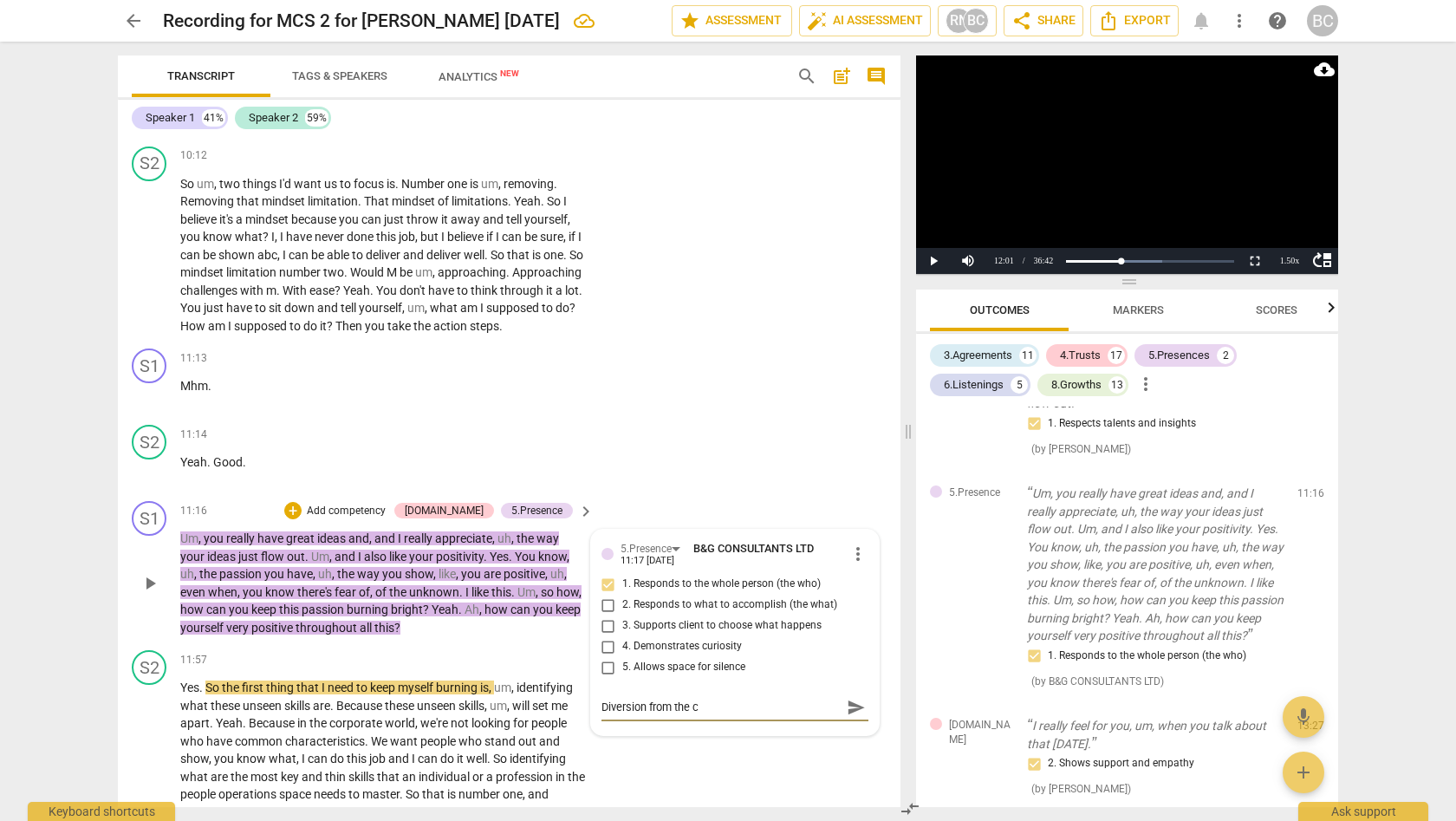
type textarea "Diversion from the cl"
type textarea "Diversion from the cli"
type textarea "Diversion from the clie"
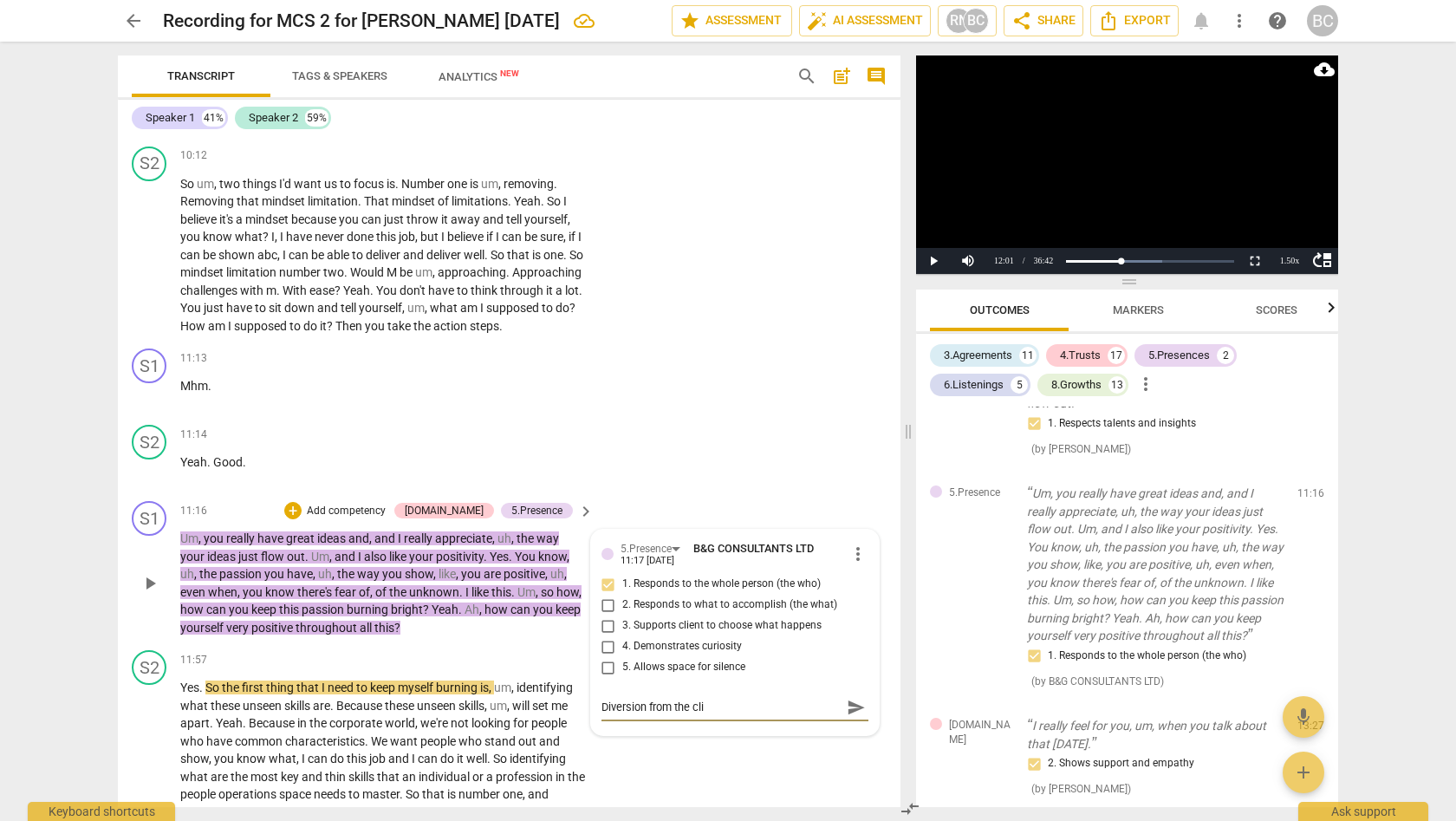
type textarea "Diversion from the clie"
type textarea "Diversion from the clien"
type textarea "Diversion from the client"
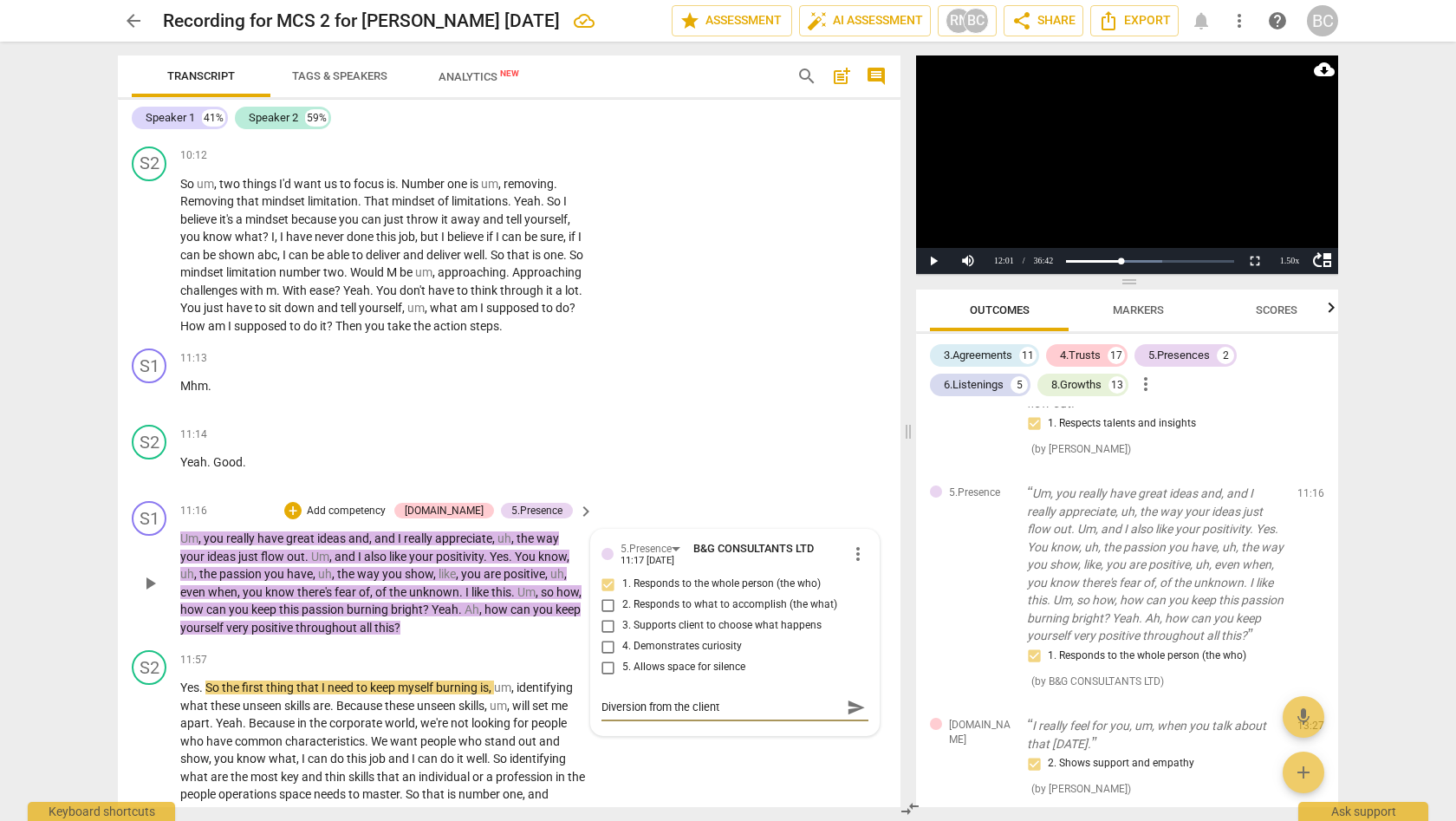
type textarea "Diversion from the client'"
type textarea "Diversion from the client's"
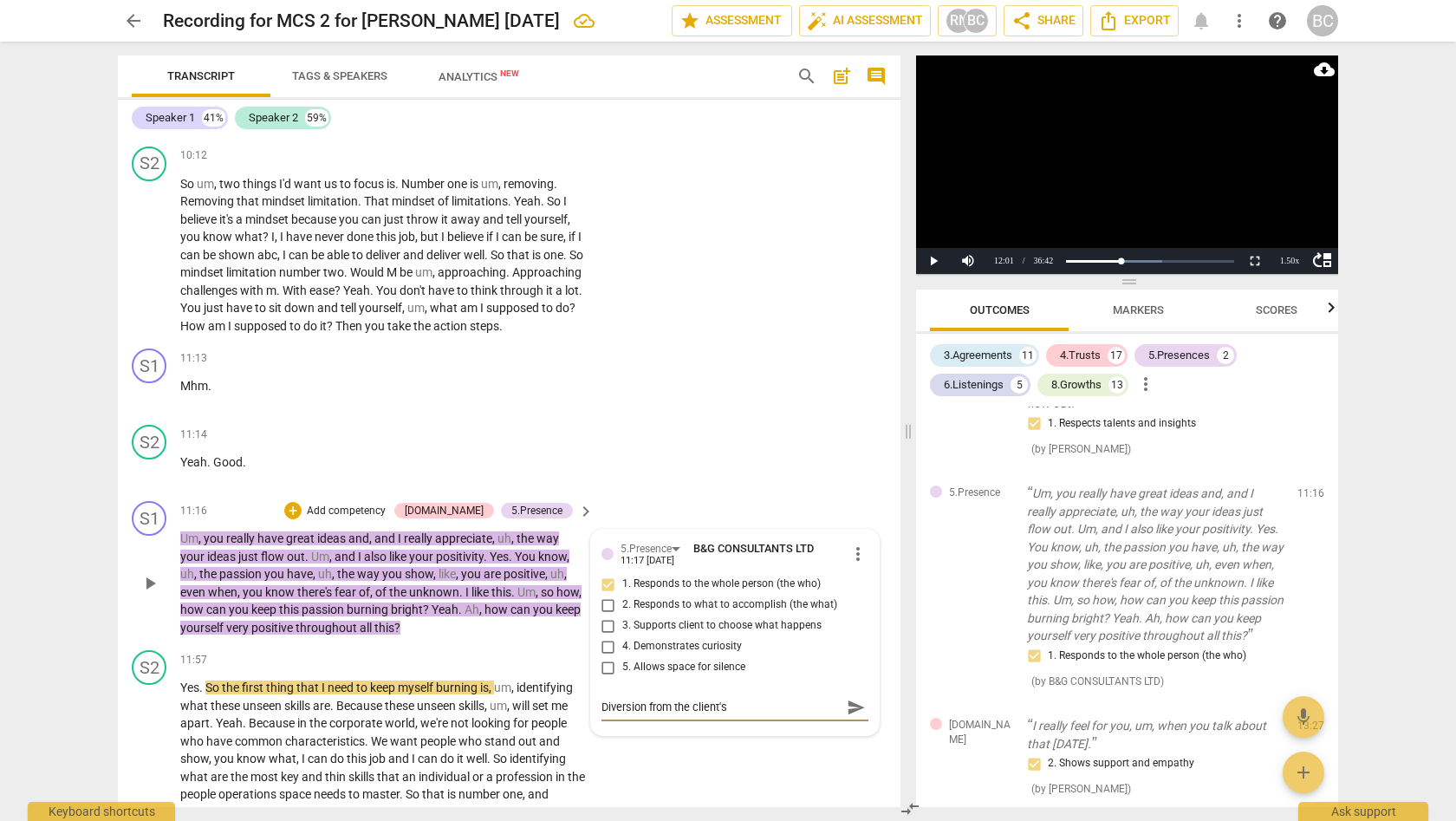
type textarea "Diversion from the client's"
type textarea "Diversion from the client's f"
type textarea "Diversion from the client's fl"
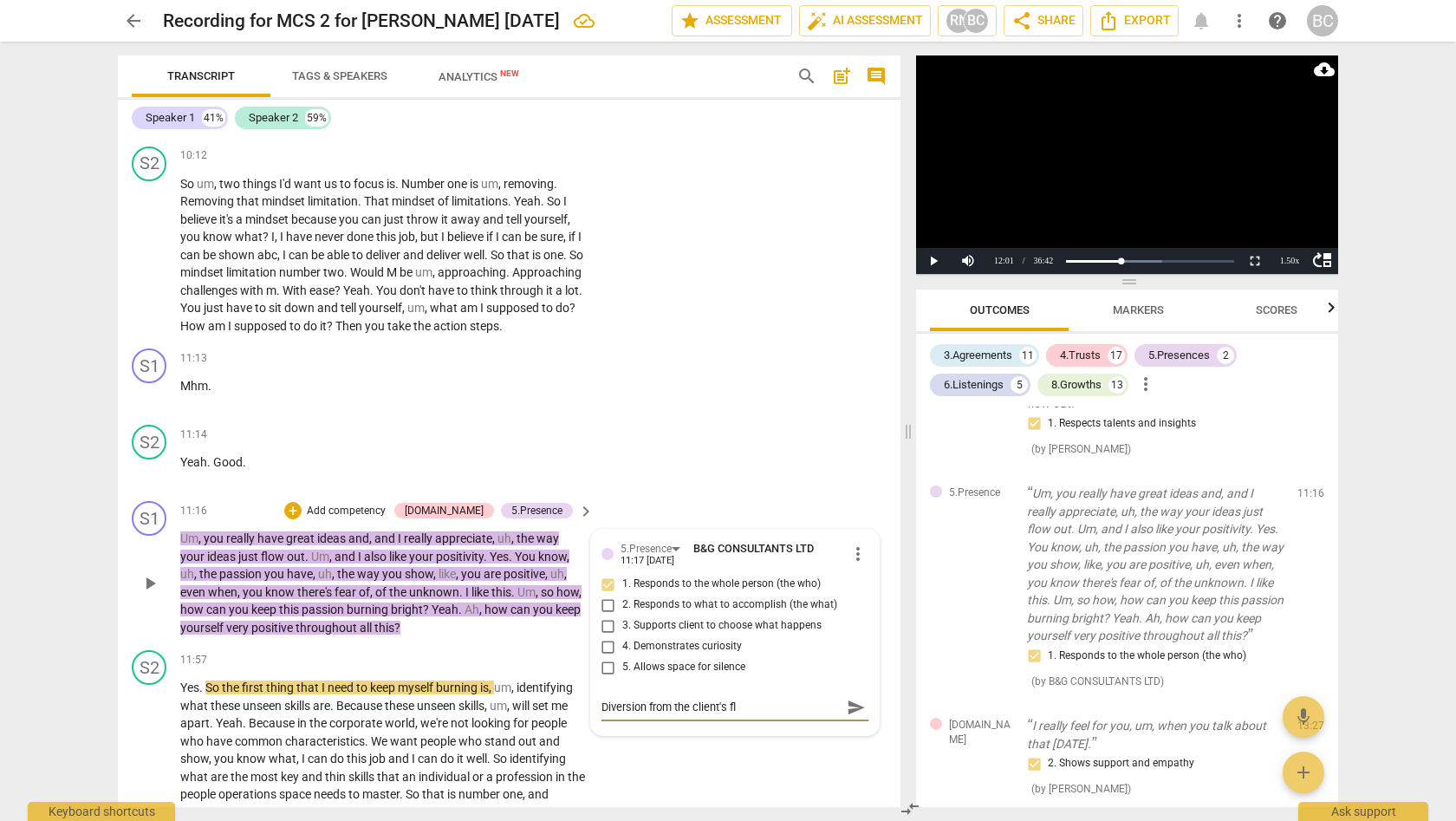
type textarea "Diversion from the client's flo"
type textarea "Diversion from the client's flow"
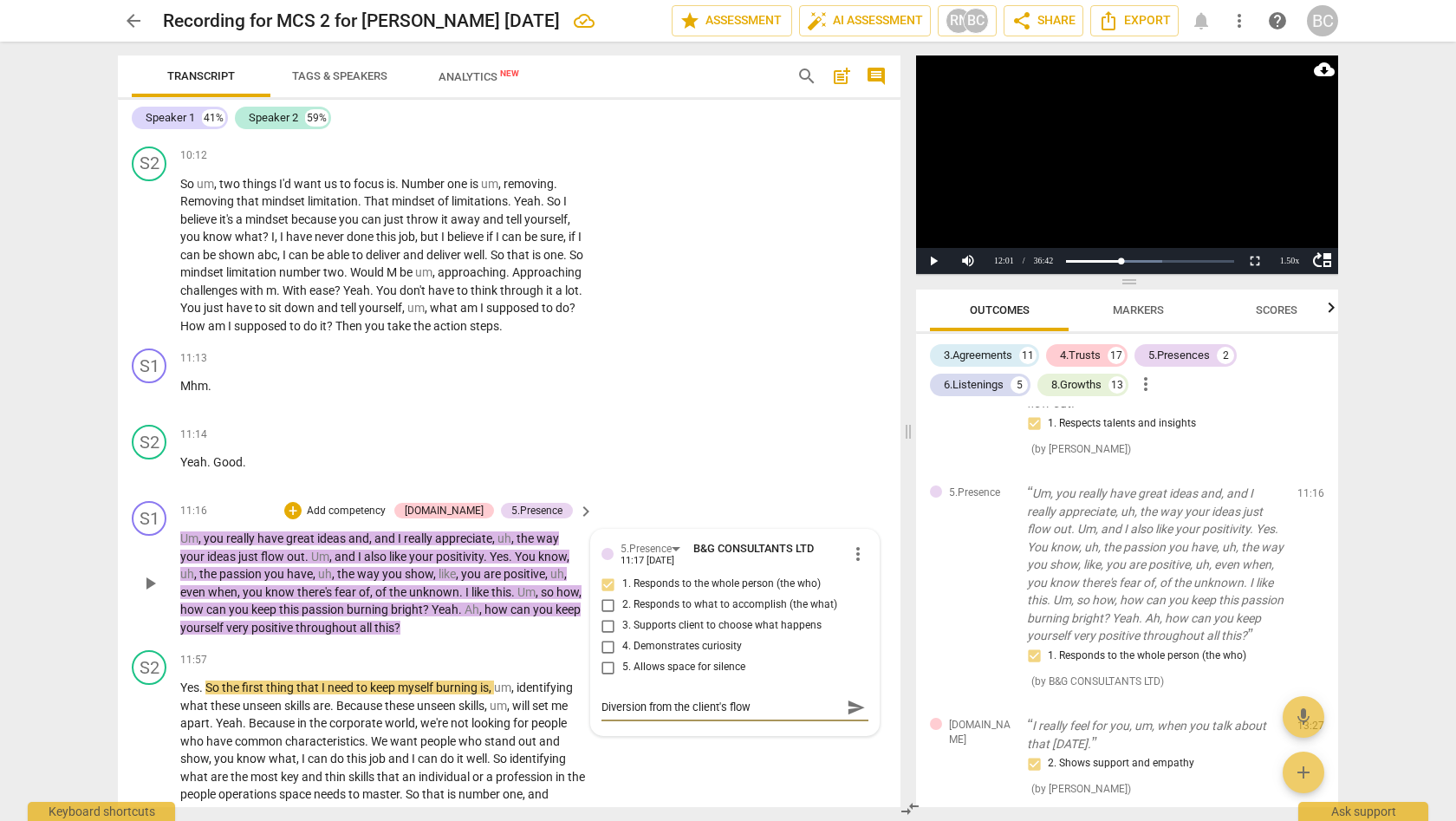
type textarea "Diversion from the client's flow"
type textarea "Diversion from the client's flow o"
type textarea "Diversion from the client's flow of"
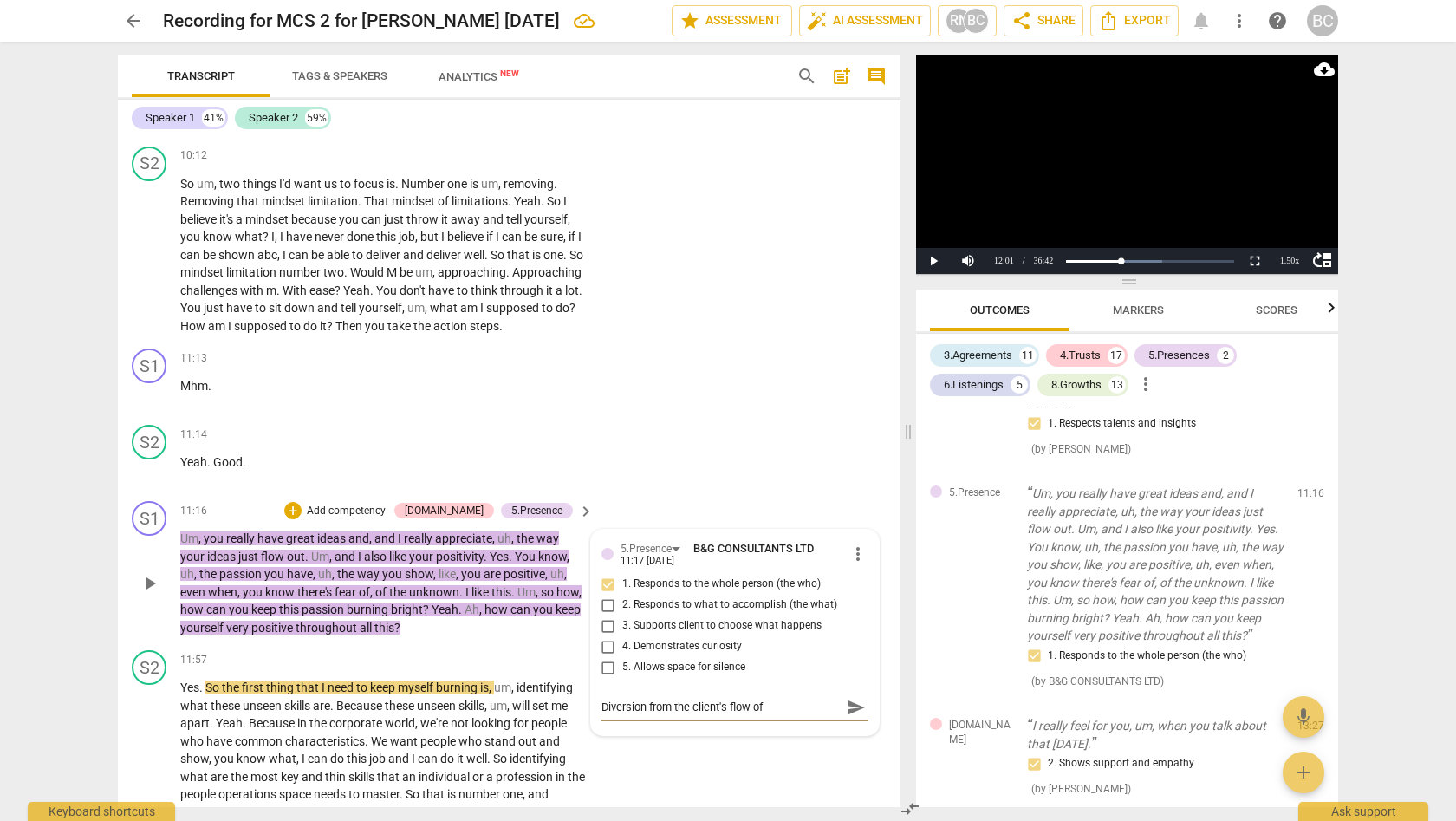
type textarea "Diversion from the client's flow of"
type textarea "Diversion from the client's flow of t"
type textarea "Diversion from the client's flow of th"
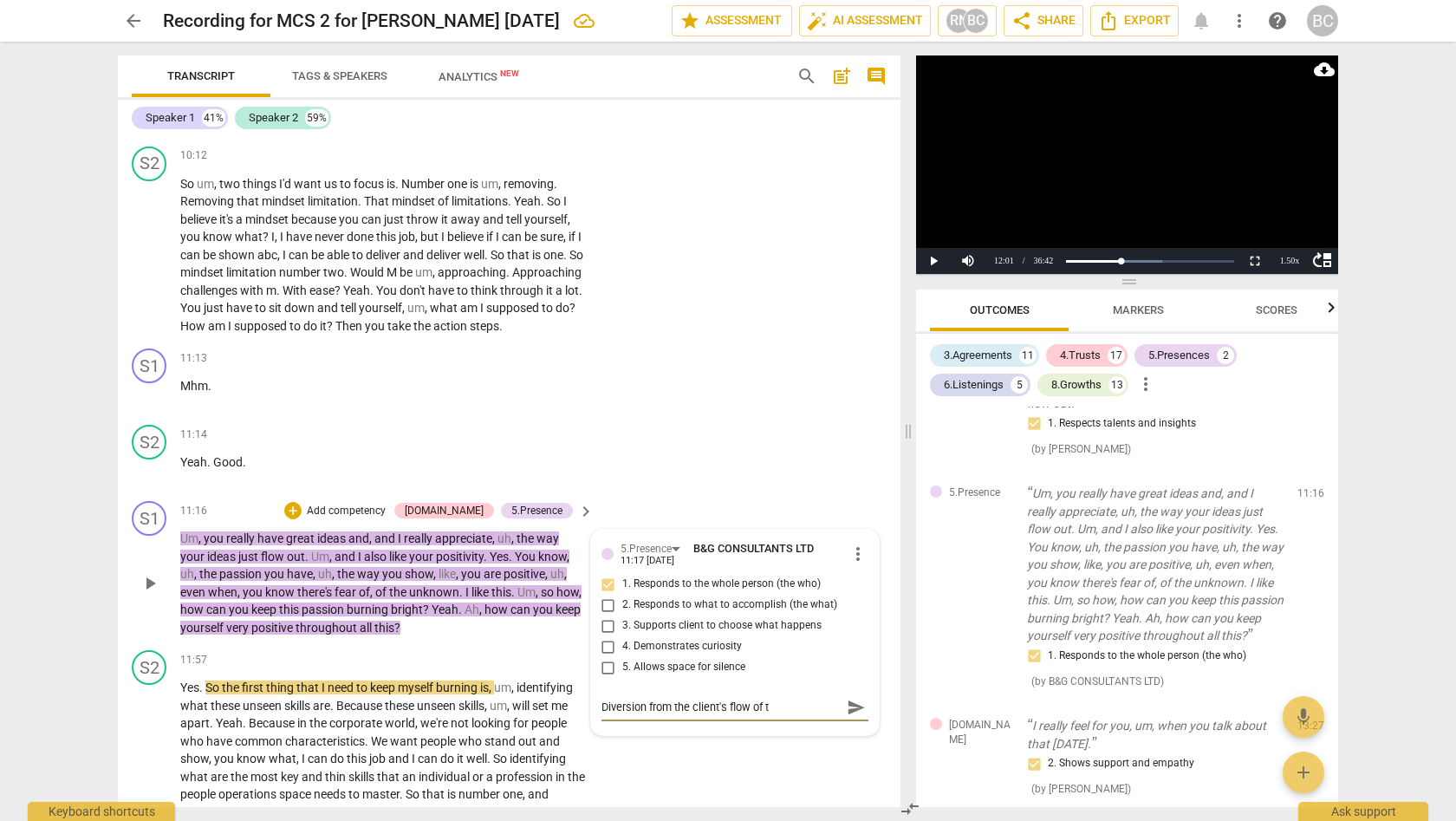
type textarea "Diversion from the client's flow of th"
type textarea "Diversion from the client's flow of tho"
type textarea "Diversion from the client's flow of thou"
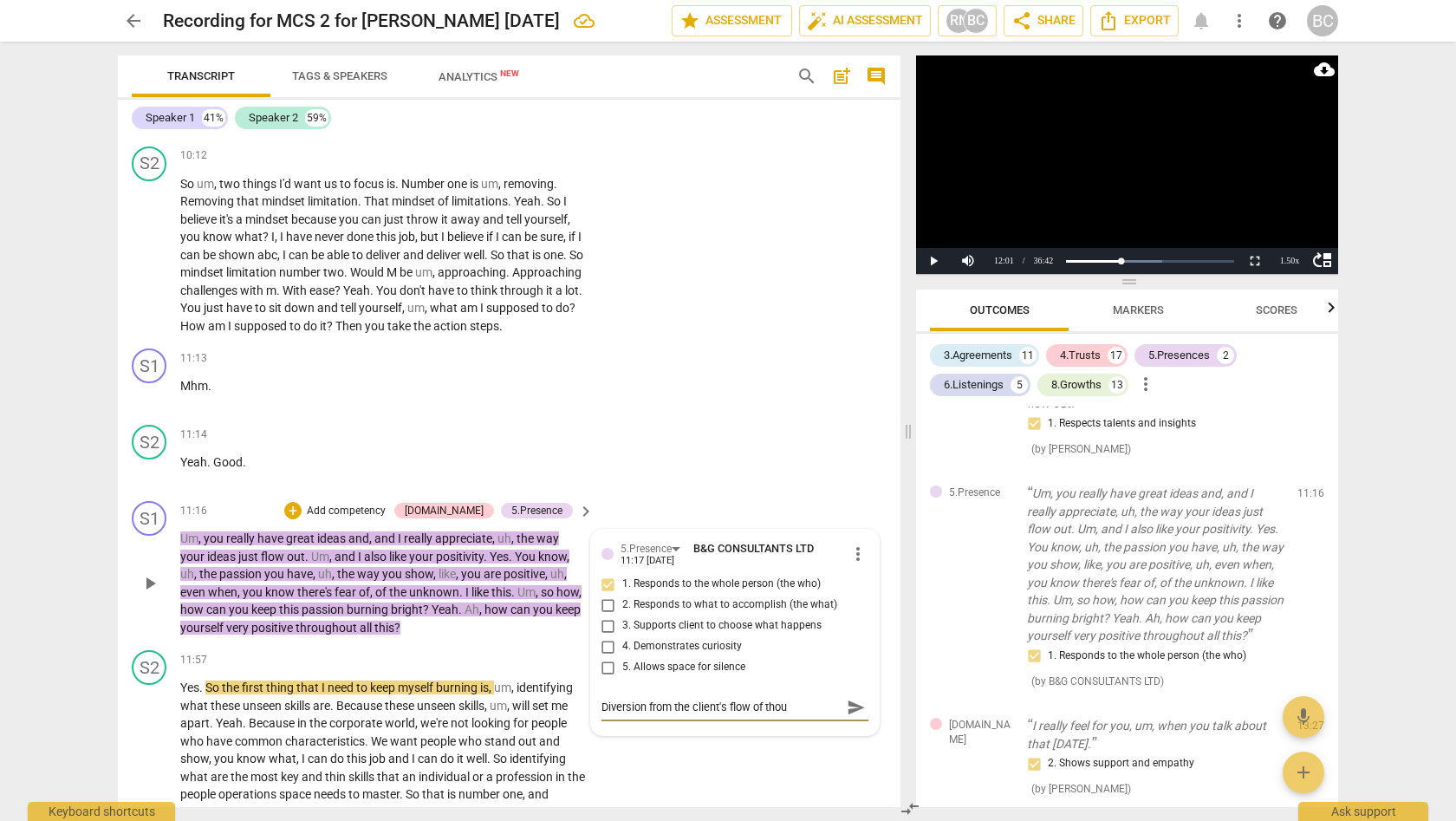
type textarea "Diversion from the client's flow of thoug"
type textarea "Diversion from the client's flow of though"
type textarea "Diversion from the client's flow of thought"
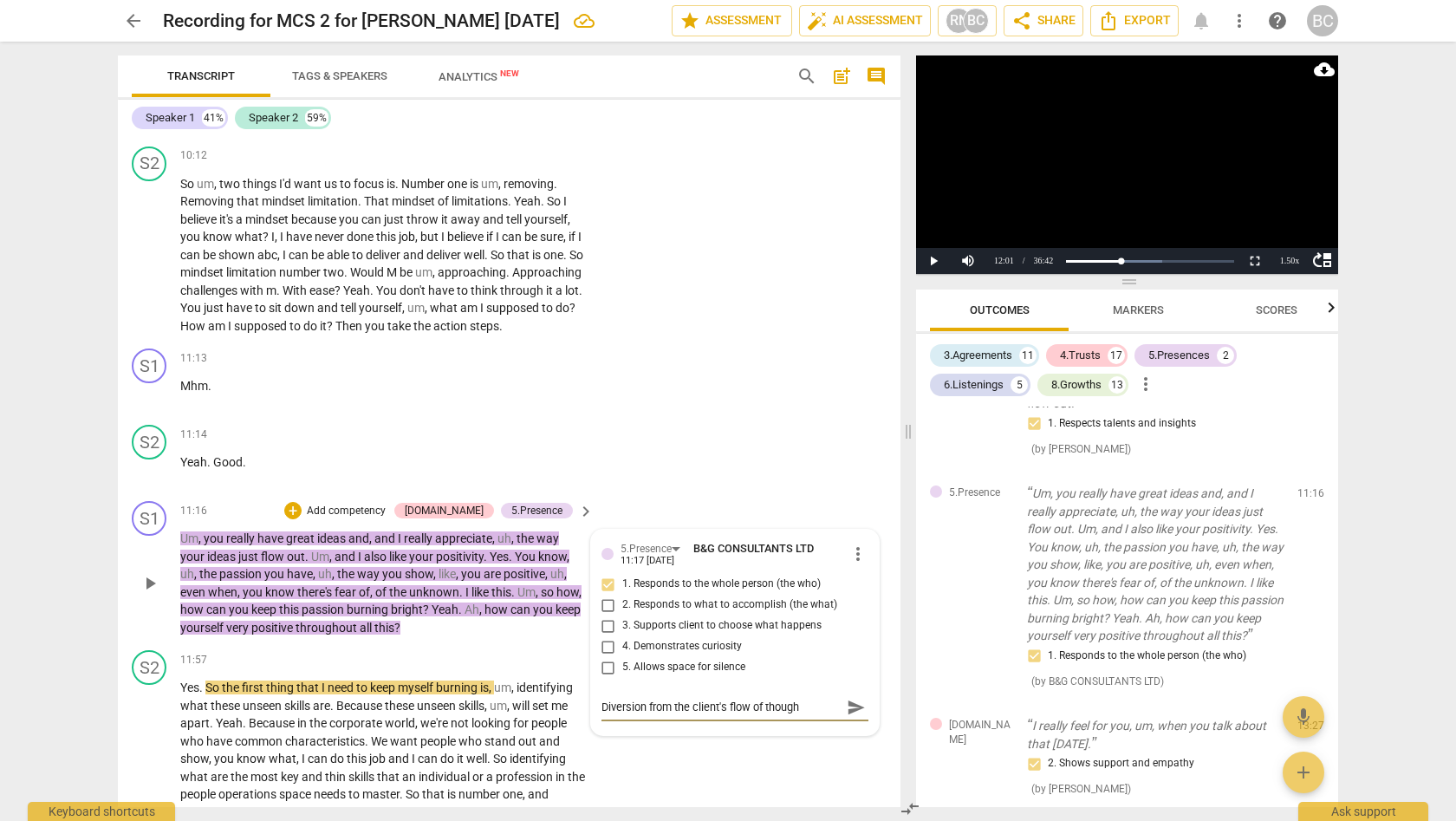
type textarea "Diversion from the client's flow of thought"
type textarea "Diversion from the client's flow of thought."
click at [847, 698] on span "send" at bounding box center [856, 707] width 19 height 19
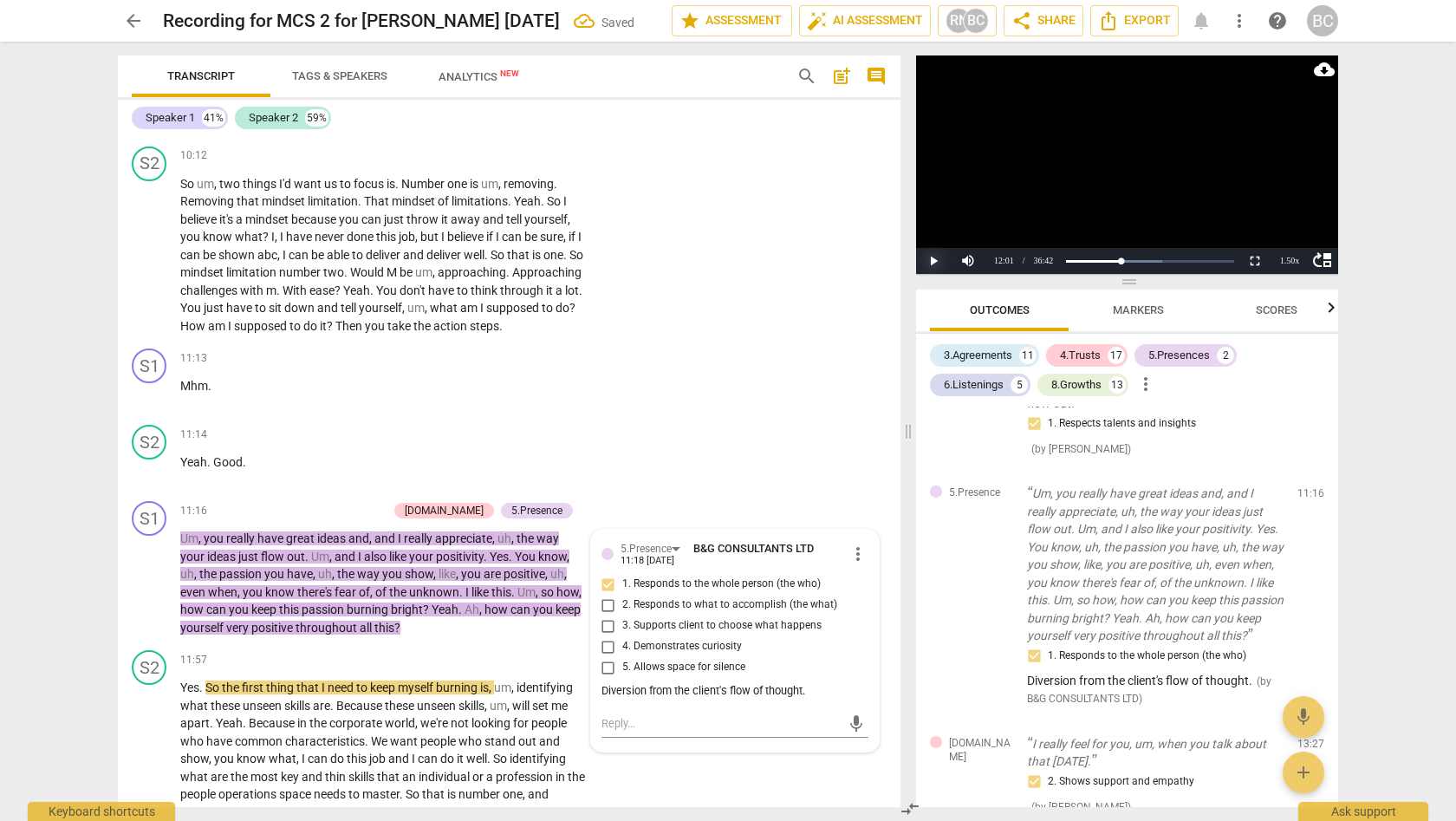
click at [934, 257] on button "Play" at bounding box center [933, 261] width 34 height 26
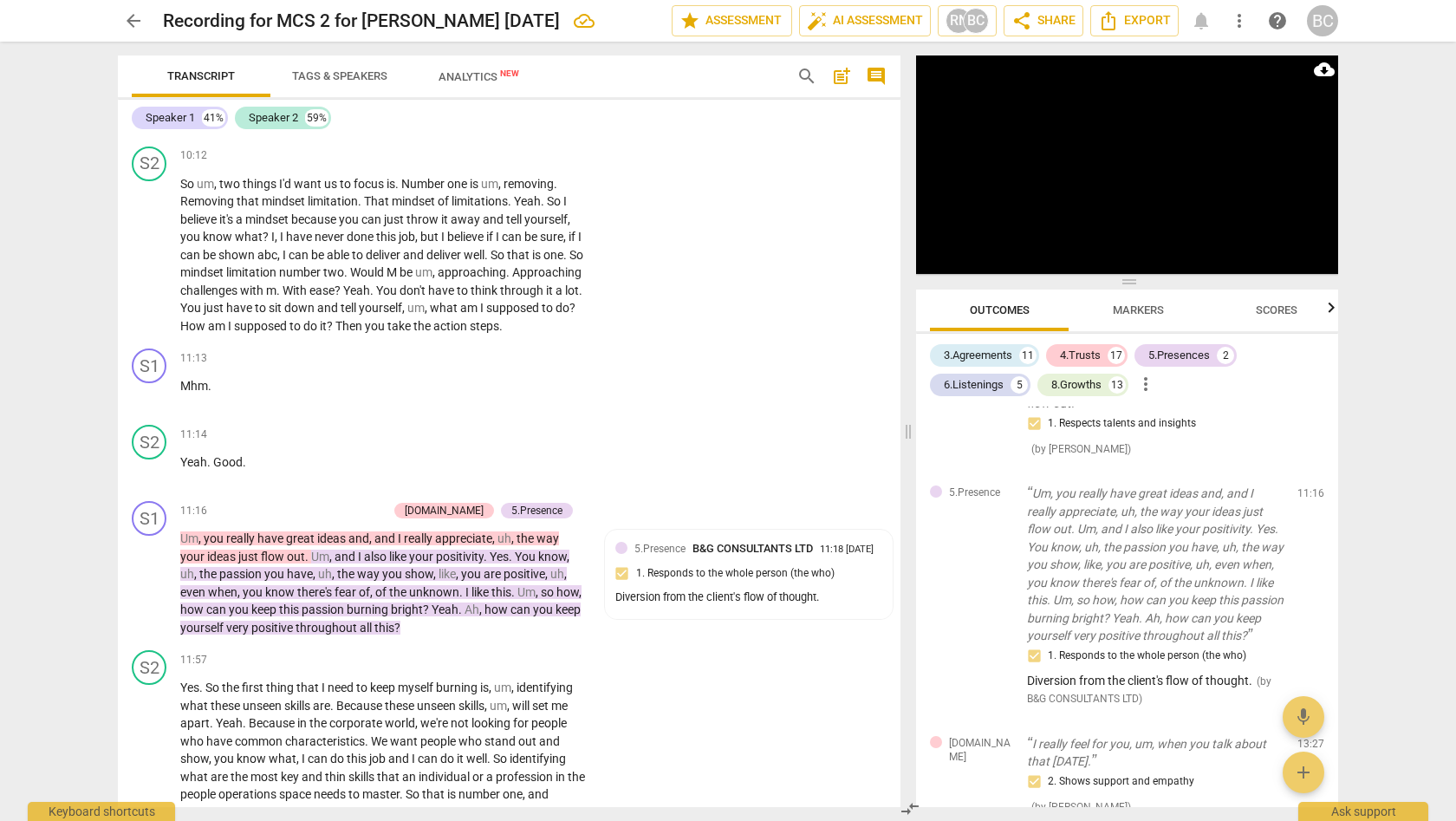
scroll to position [4154, 0]
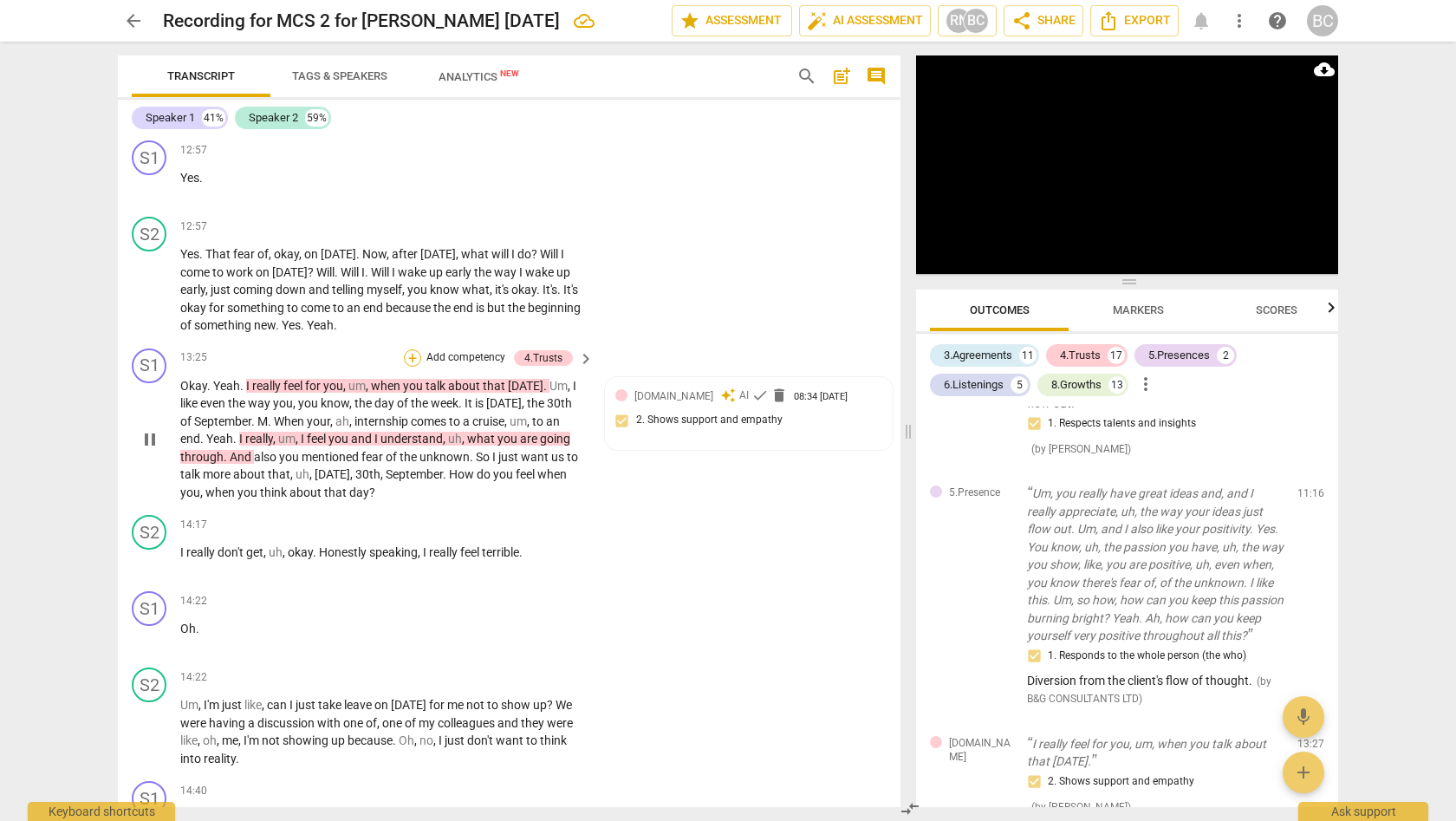
click at [412, 349] on div "+" at bounding box center [412, 358] width 18 height 18
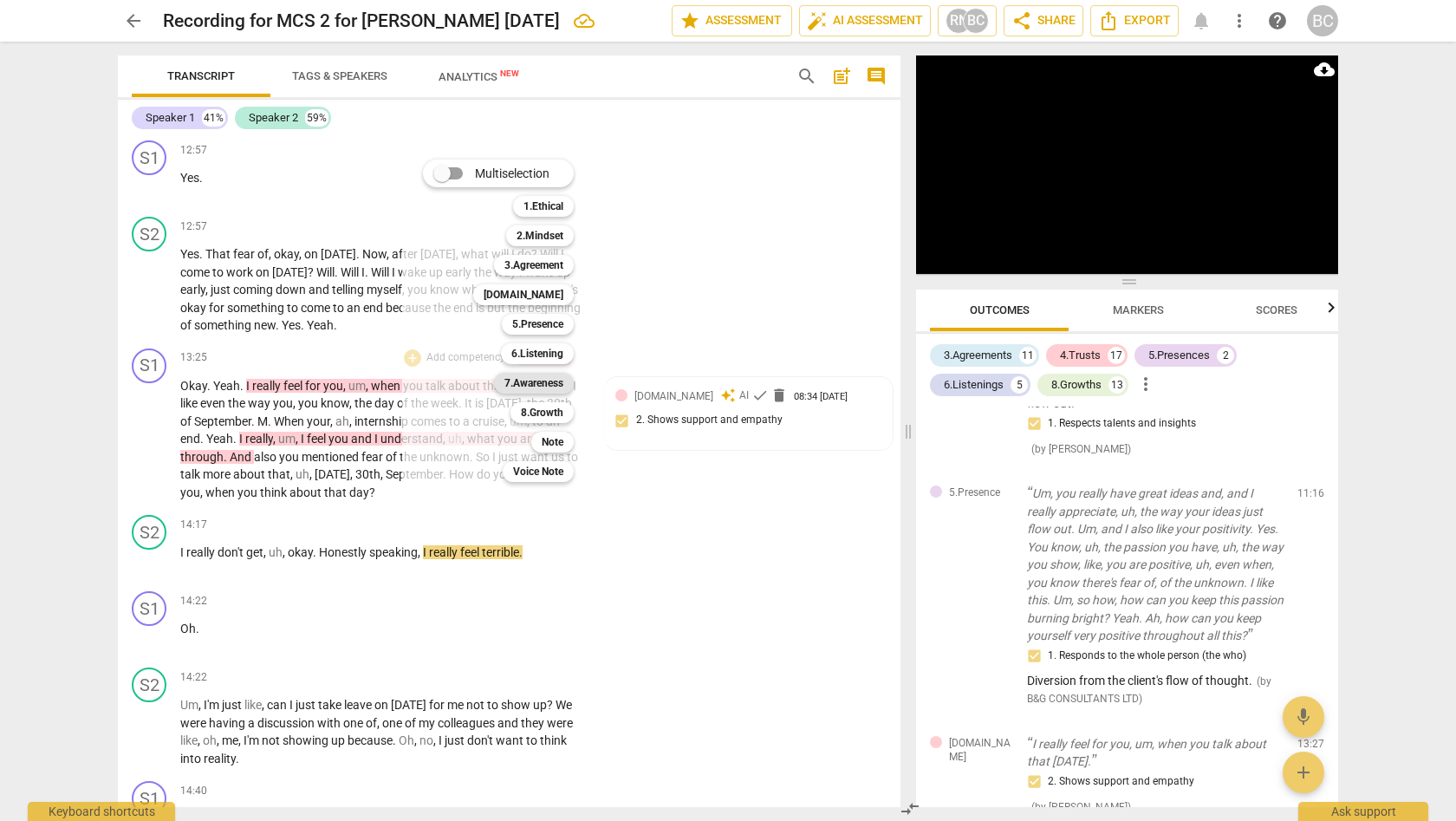
click at [539, 380] on b "7.Awareness" at bounding box center [534, 383] width 59 height 20
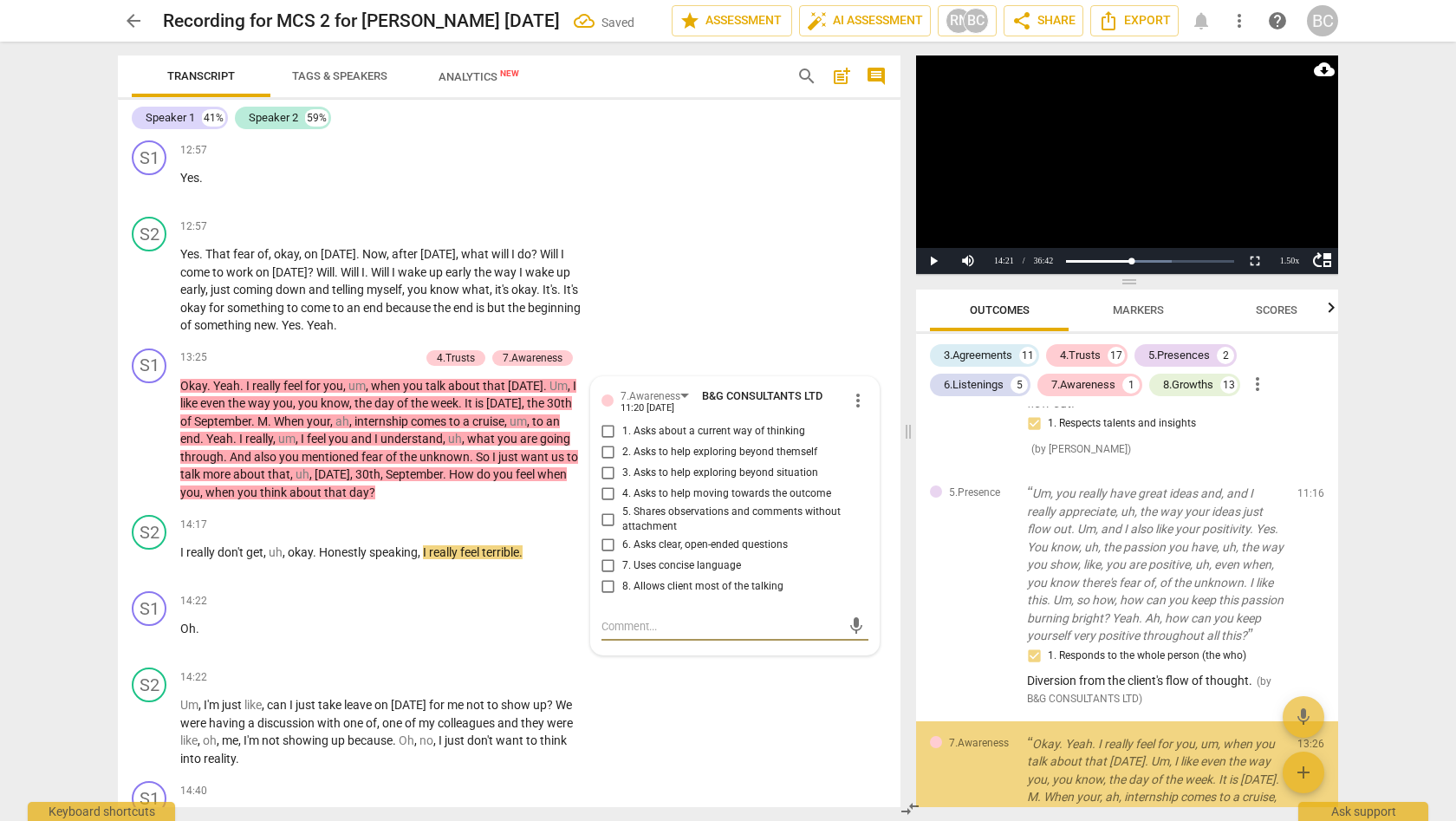
scroll to position [2739, 0]
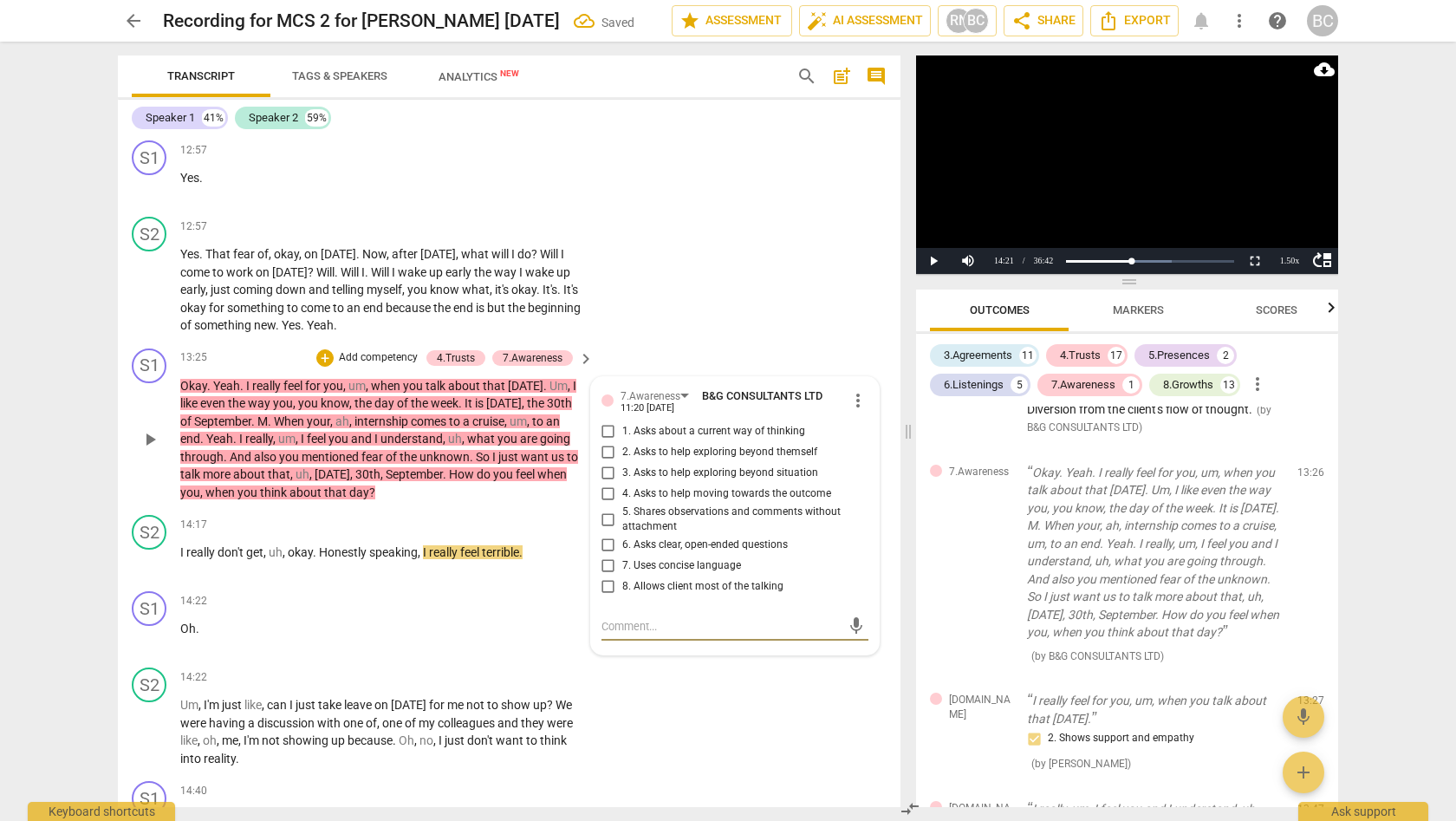
click at [606, 422] on input "1. Asks about a current way of thinking" at bounding box center [608, 432] width 28 height 20
checkbox input "true"
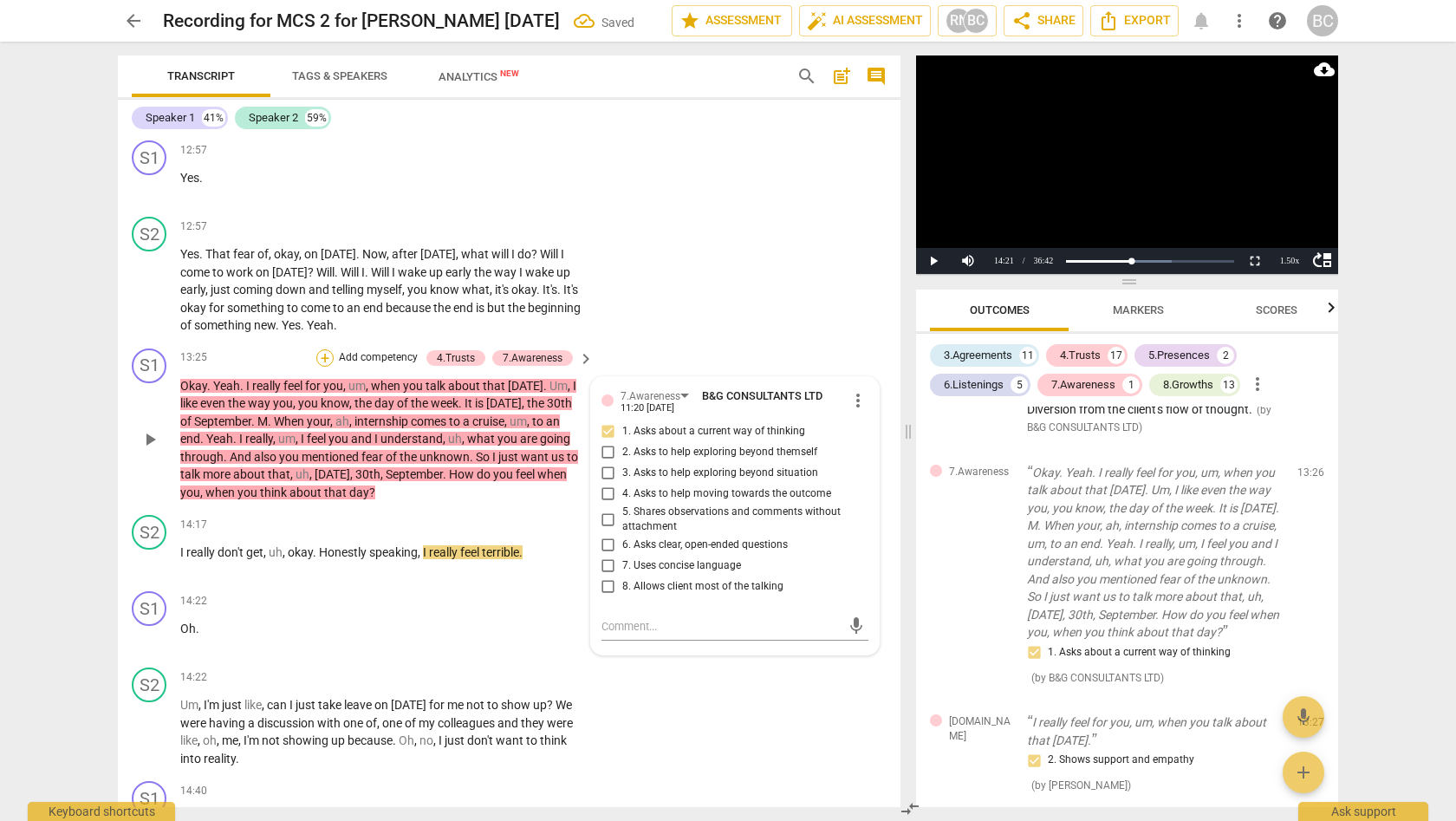
click at [324, 349] on div "+" at bounding box center [324, 358] width 18 height 18
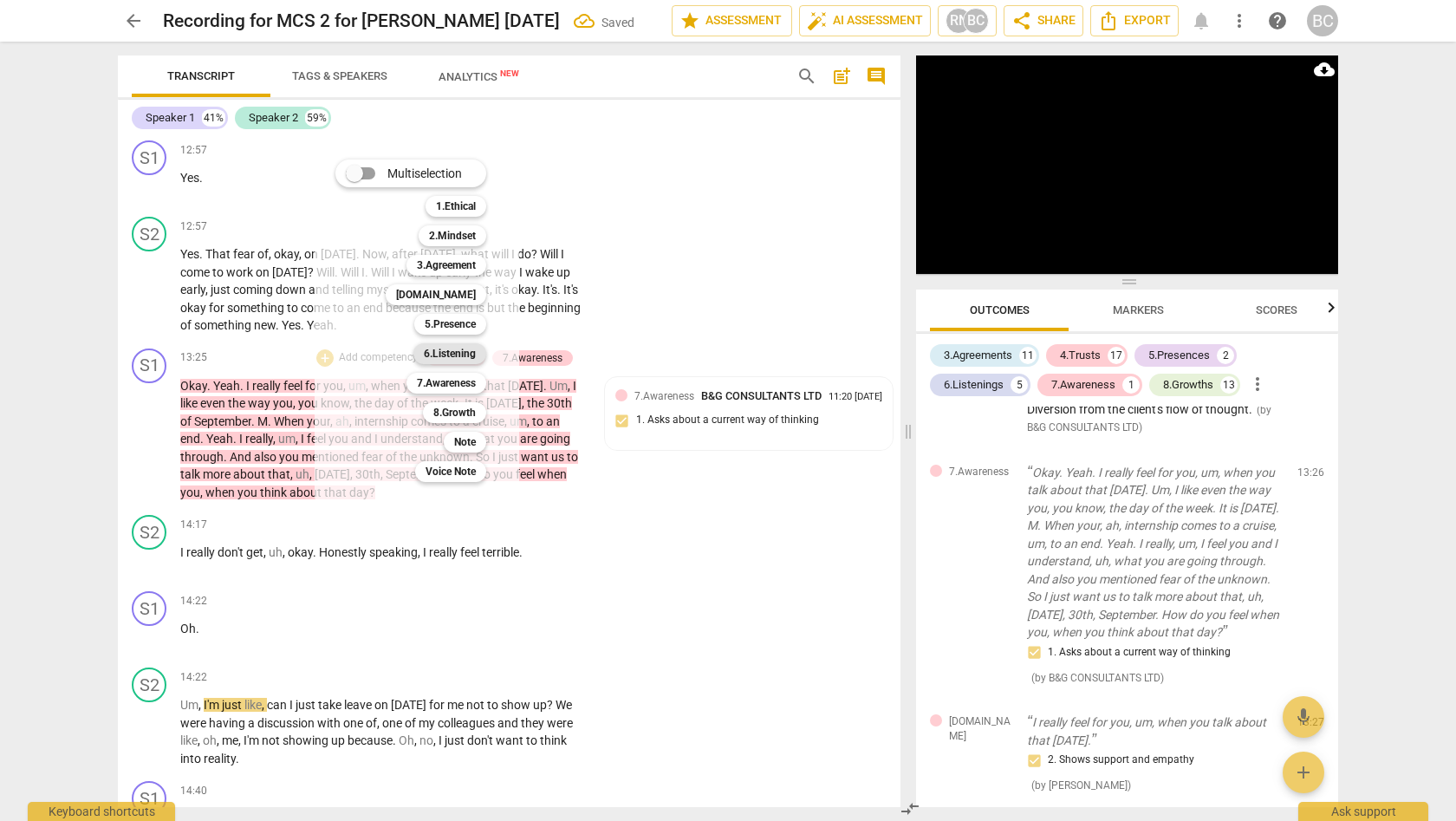
click at [441, 352] on b "6.Listening" at bounding box center [449, 353] width 52 height 20
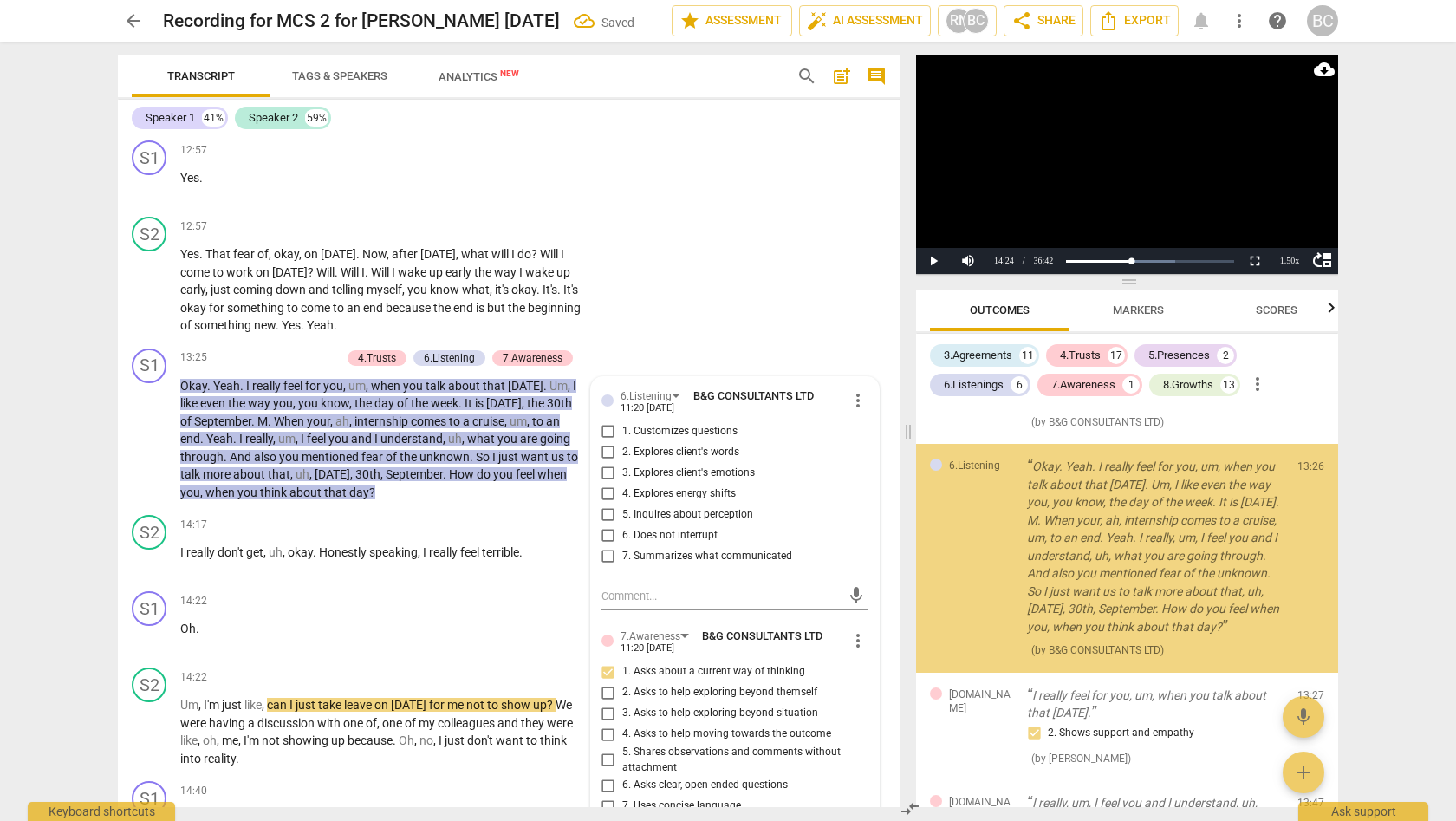
scroll to position [3002, 0]
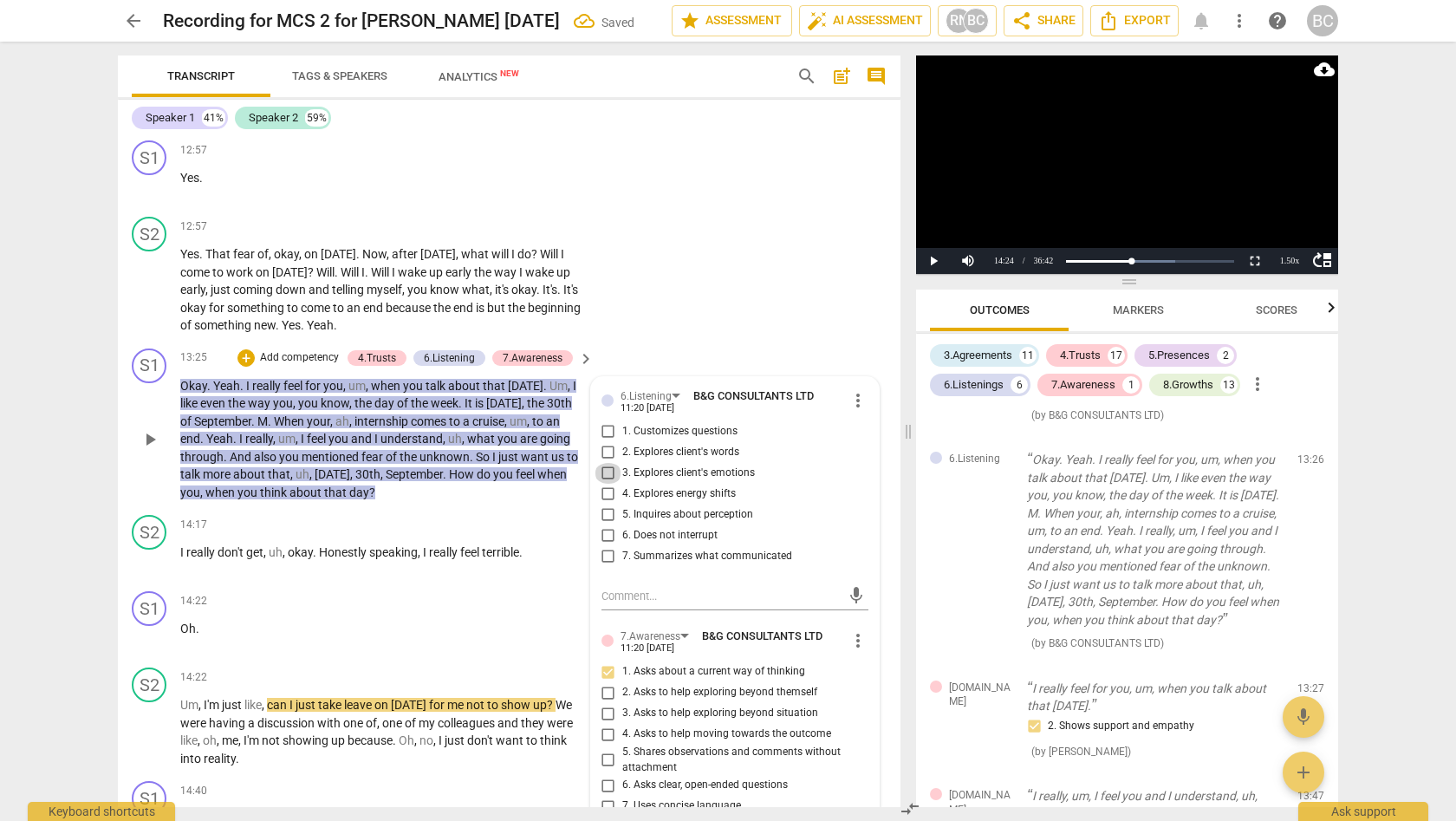
click at [605, 463] on input "3. Explores client's emotions" at bounding box center [608, 473] width 28 height 20
checkbox input "true"
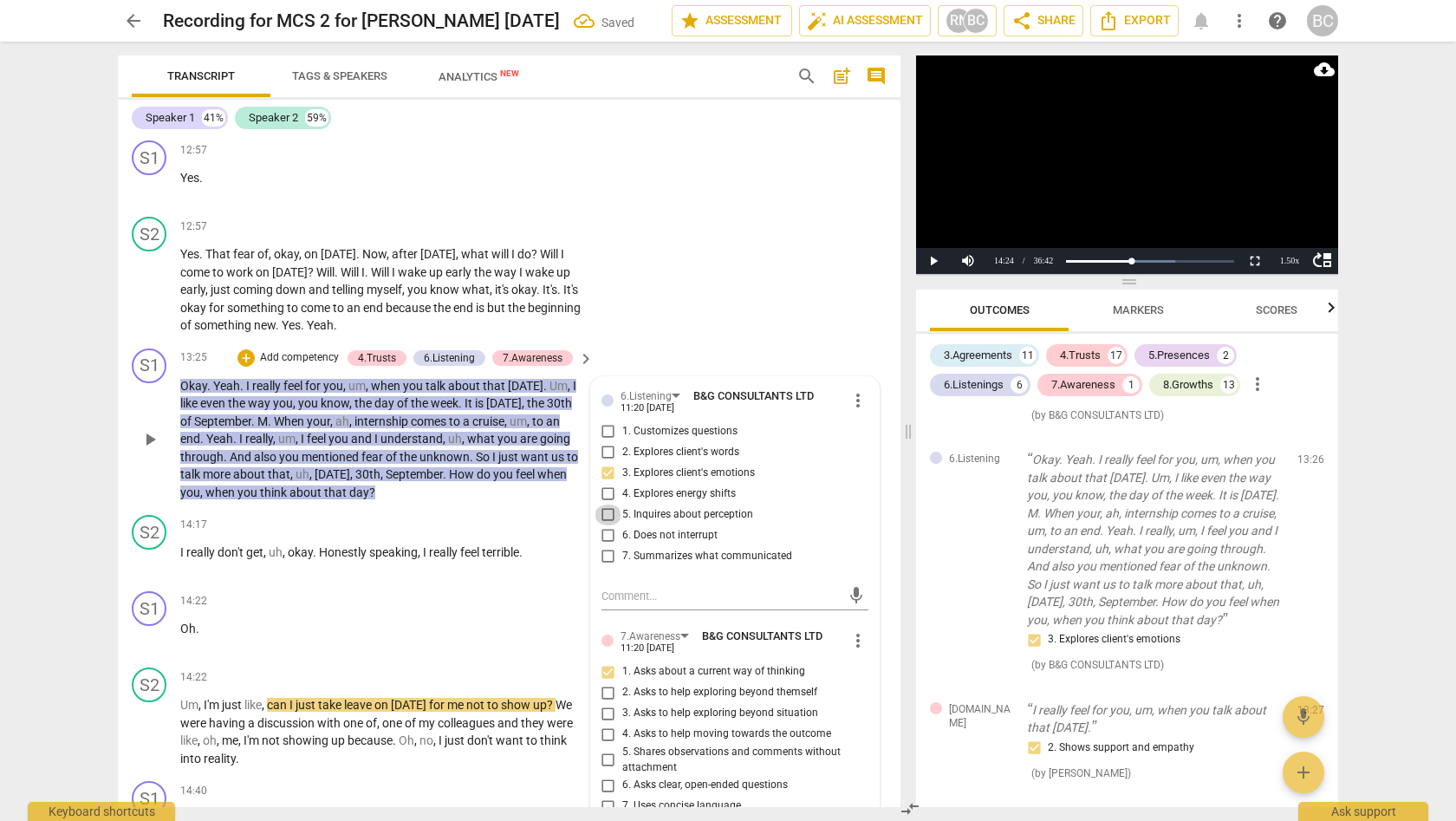
click at [604, 505] on input "5. Inquires about perception" at bounding box center [608, 515] width 28 height 20
checkbox input "true"
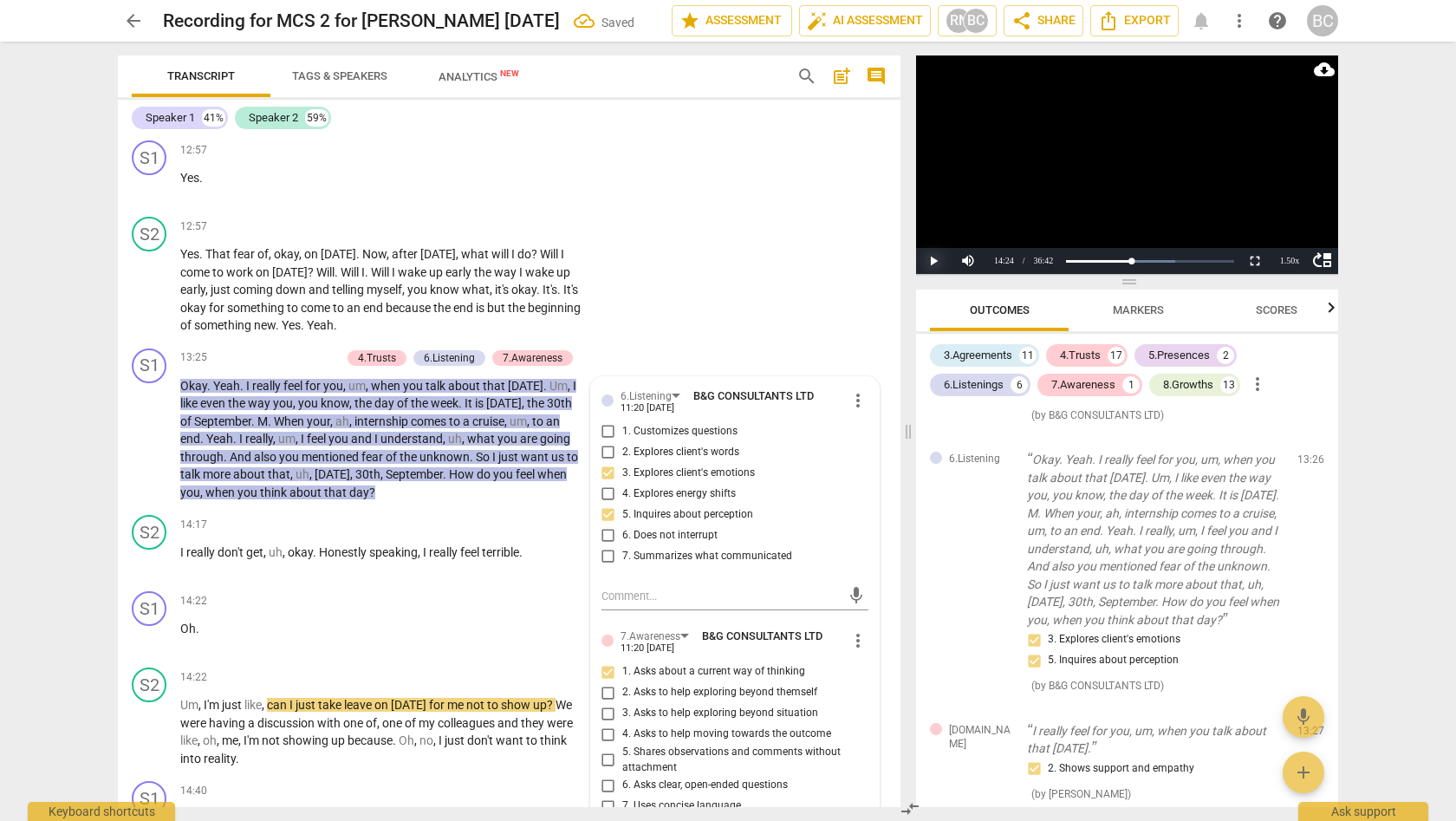
click at [932, 259] on button "Play" at bounding box center [933, 261] width 34 height 26
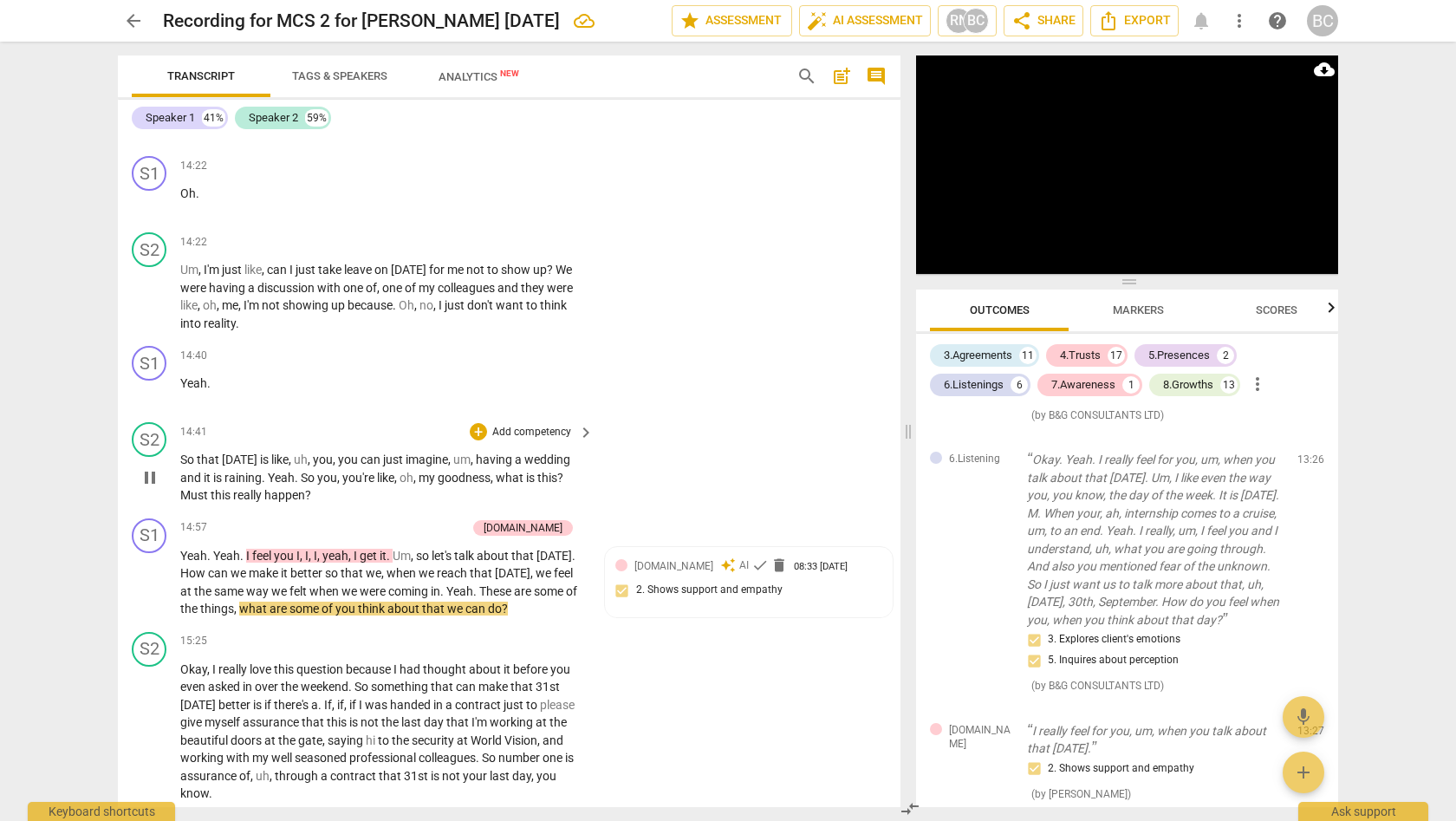
scroll to position [4592, 0]
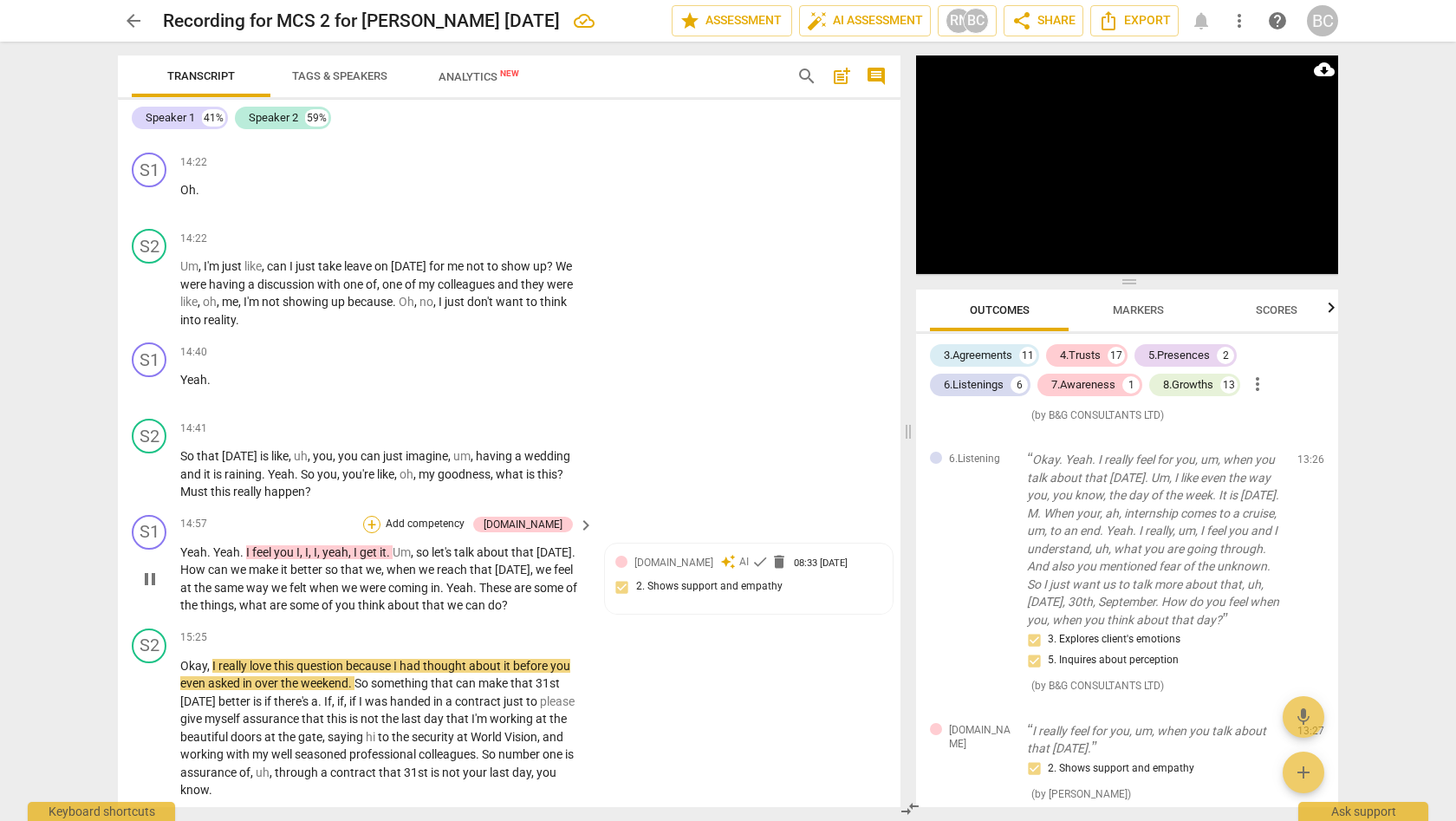
click at [380, 516] on div "+" at bounding box center [372, 524] width 18 height 18
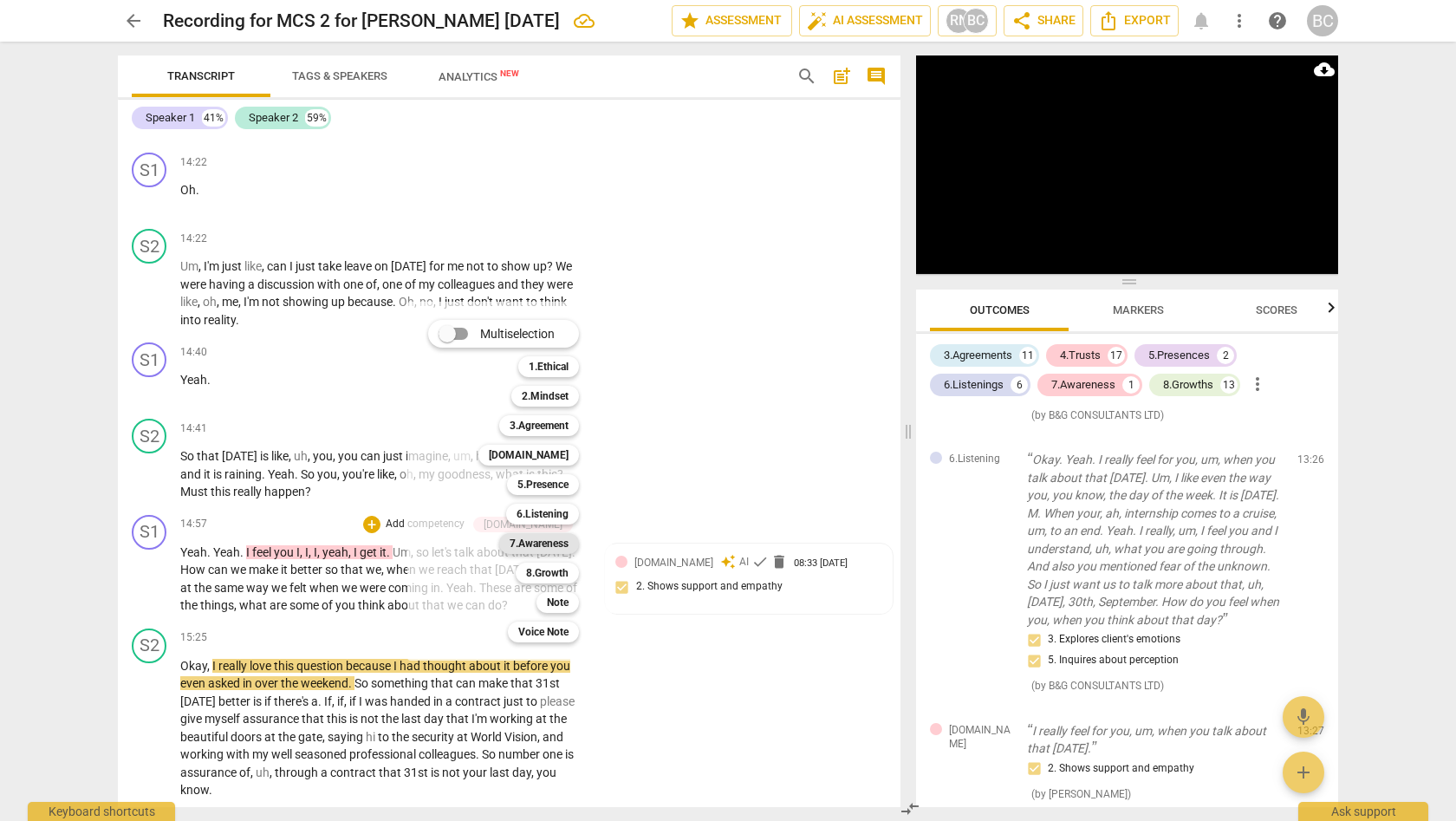
click at [559, 543] on b "7.Awareness" at bounding box center [539, 543] width 59 height 20
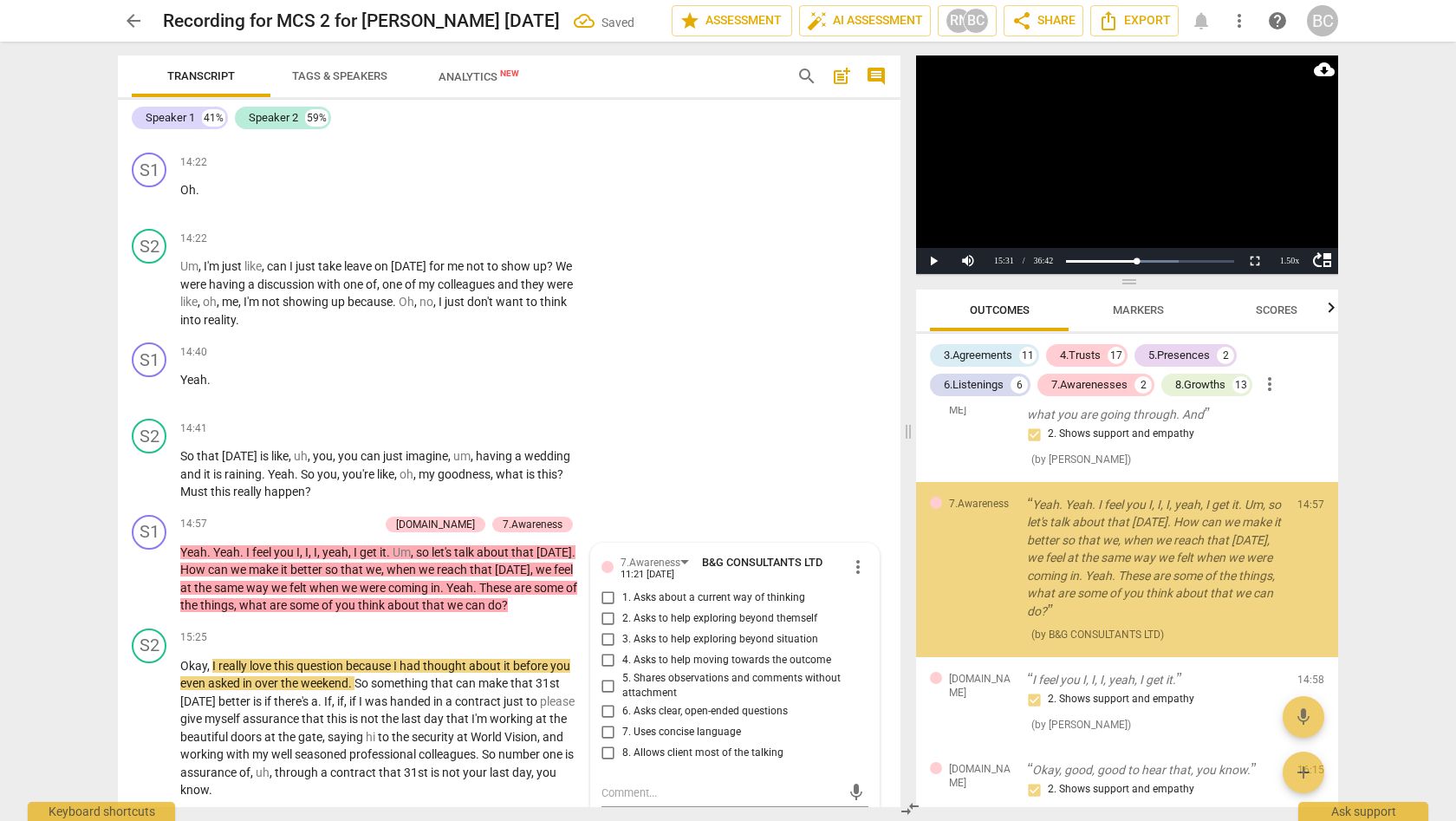
scroll to position [3463, 0]
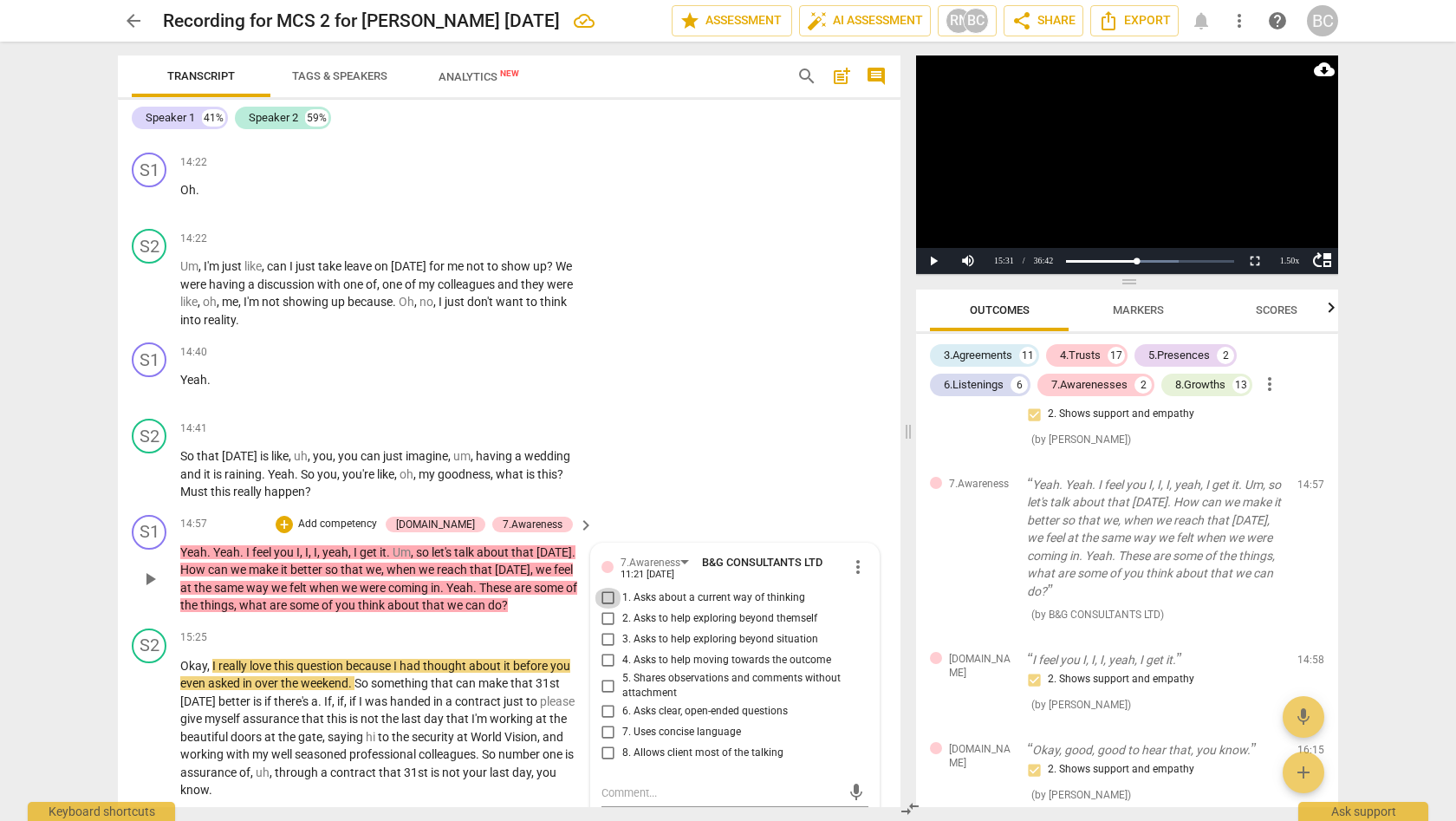
click at [605, 587] on input "1. Asks about a current way of thinking" at bounding box center [608, 597] width 28 height 20
checkbox input "true"
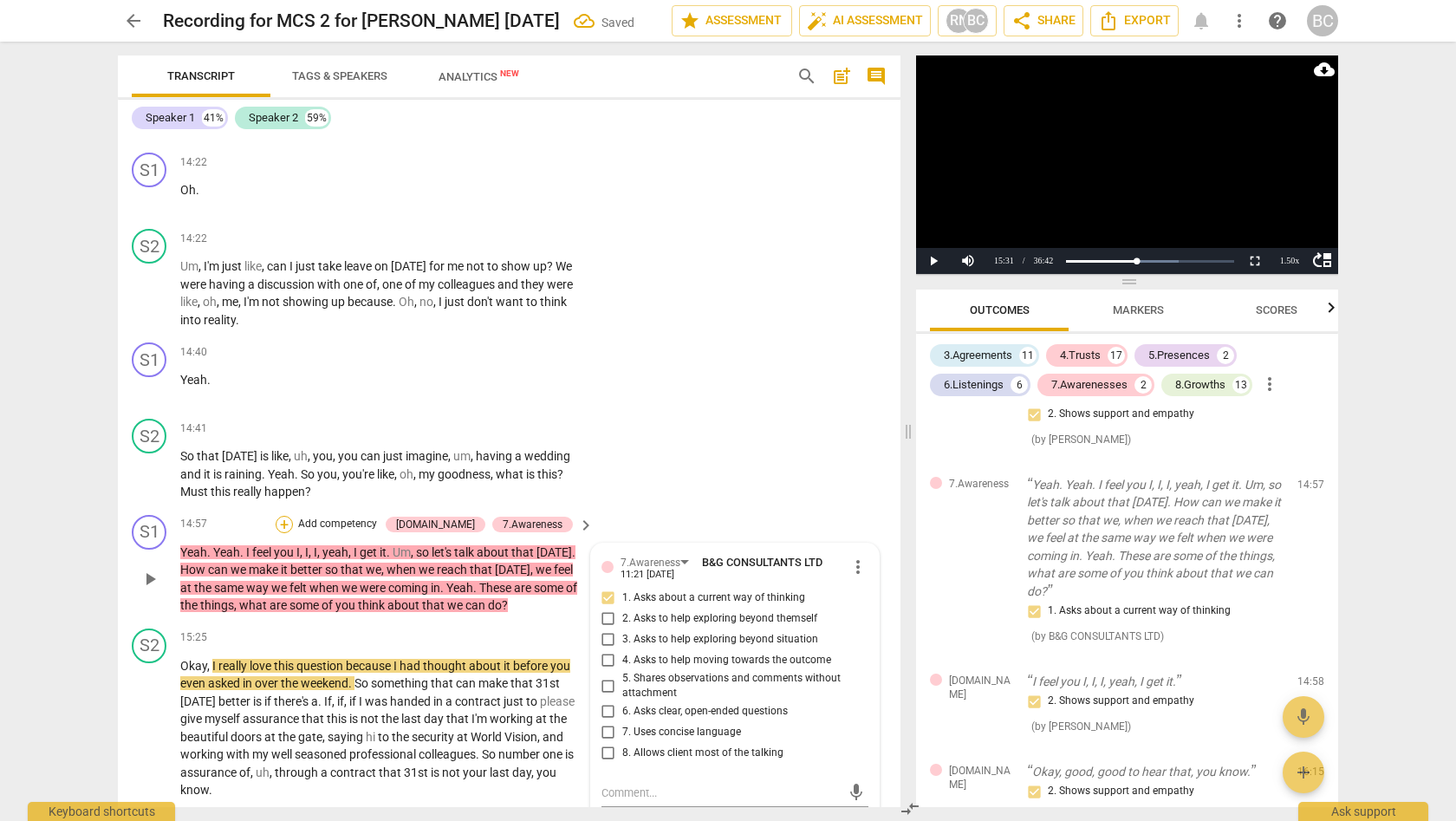
click at [293, 516] on div "+" at bounding box center [284, 524] width 18 height 18
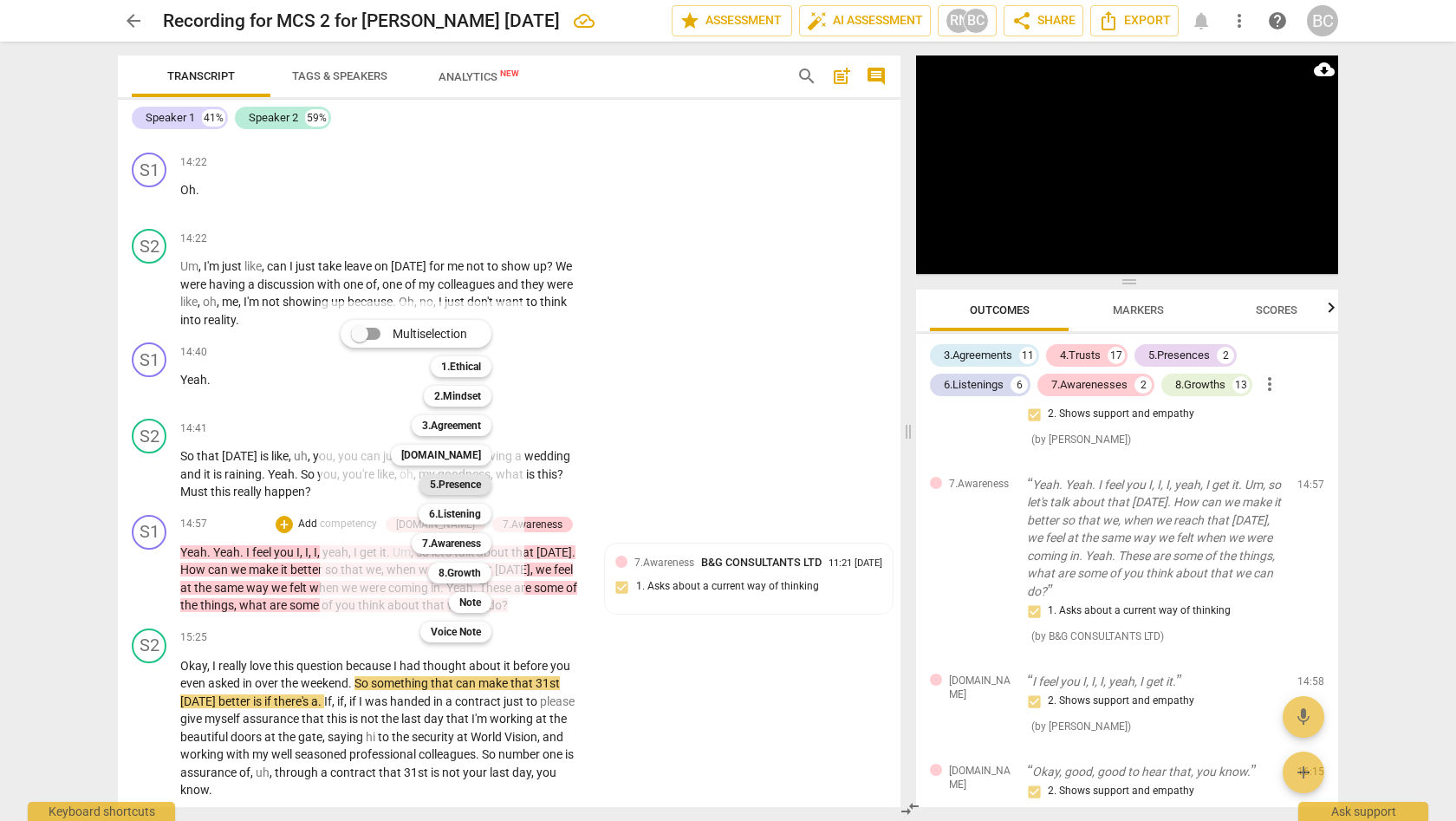
click at [453, 484] on b "5.Presence" at bounding box center [455, 484] width 51 height 20
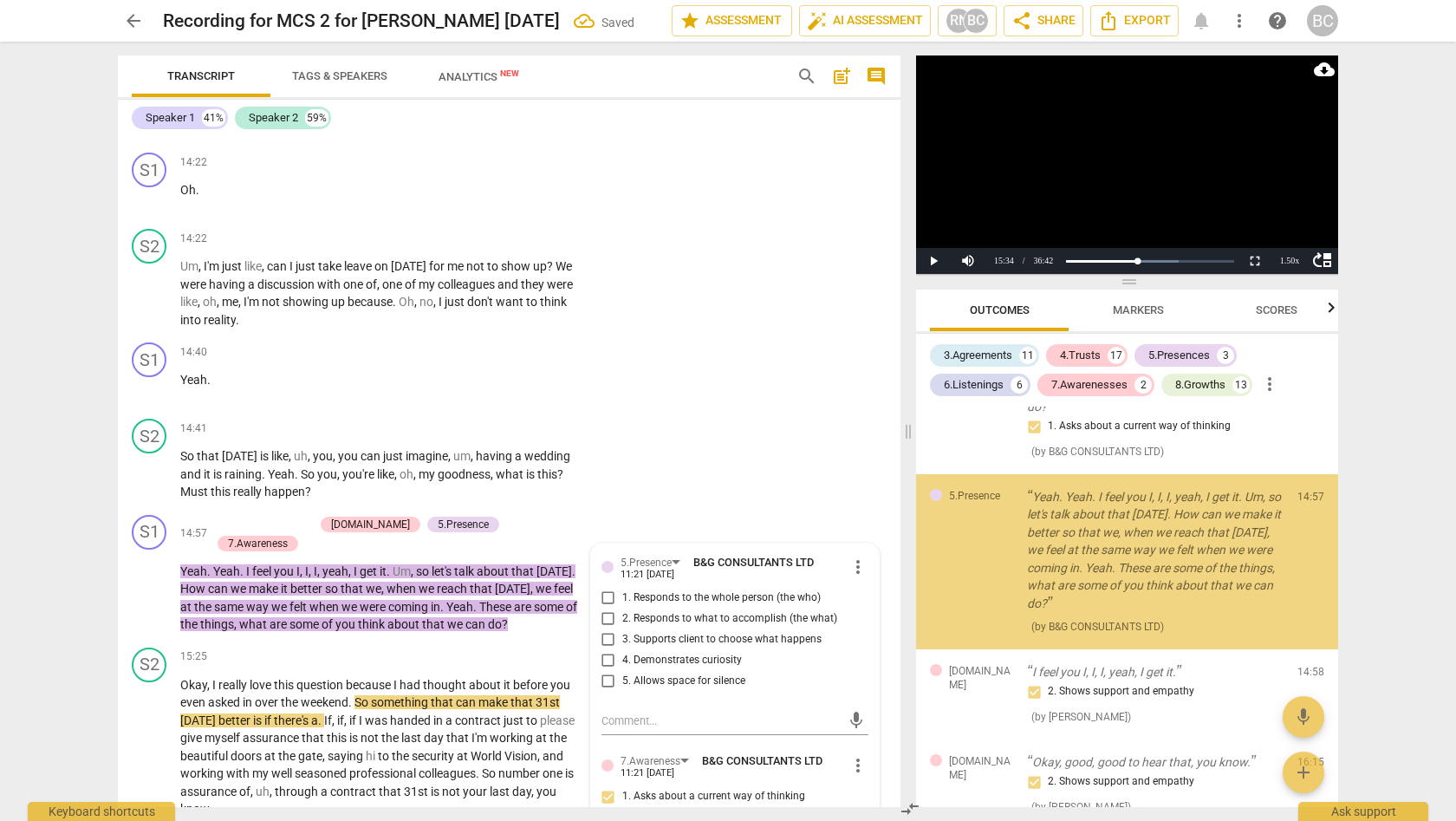
scroll to position [3657, 0]
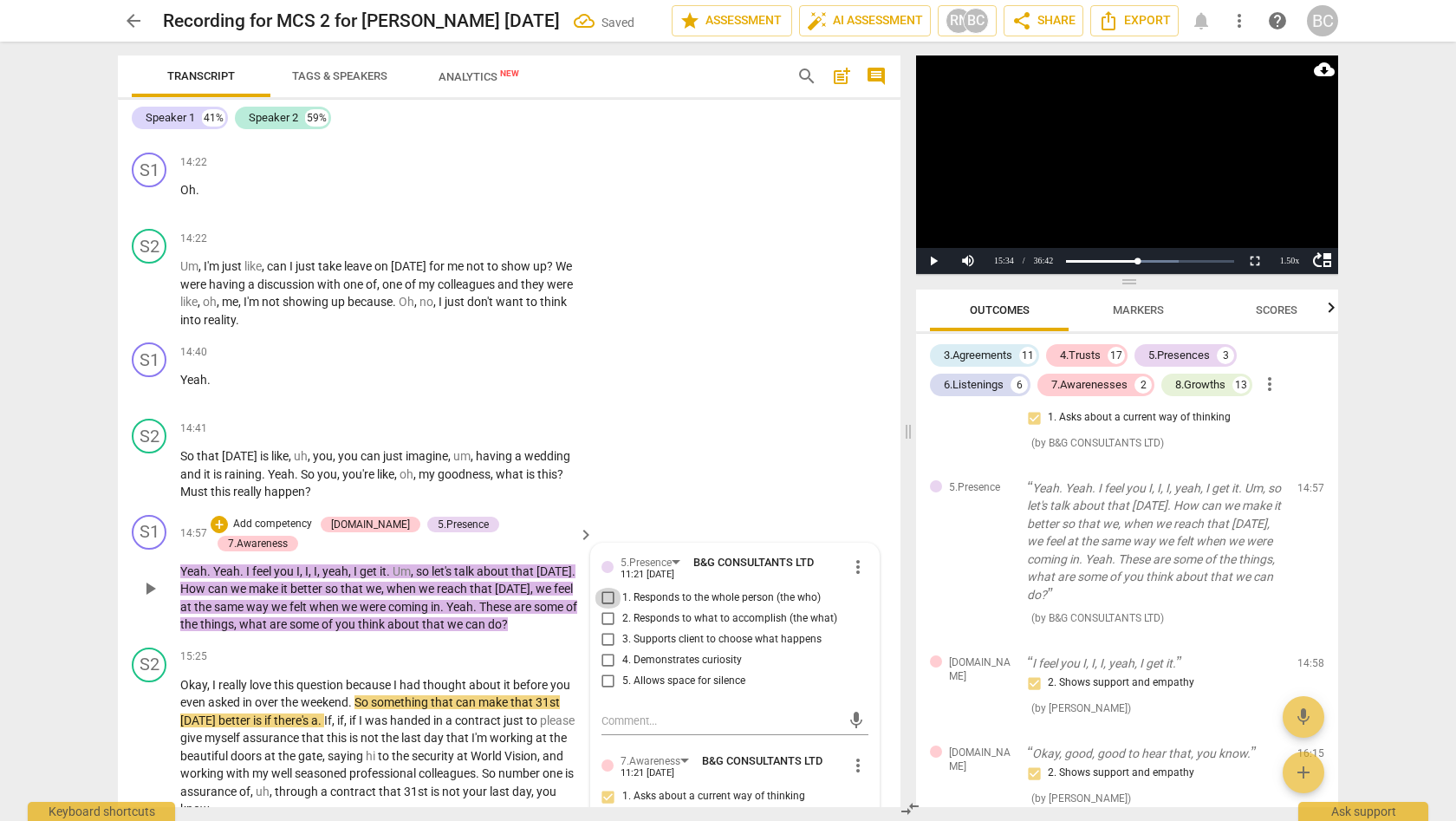
click at [608, 587] on input "1. Responds to the whole person (the who)" at bounding box center [608, 597] width 28 height 20
checkbox input "true"
click at [604, 608] on input "2. Responds to what to accomplish (the what)" at bounding box center [608, 619] width 28 height 20
checkbox input "true"
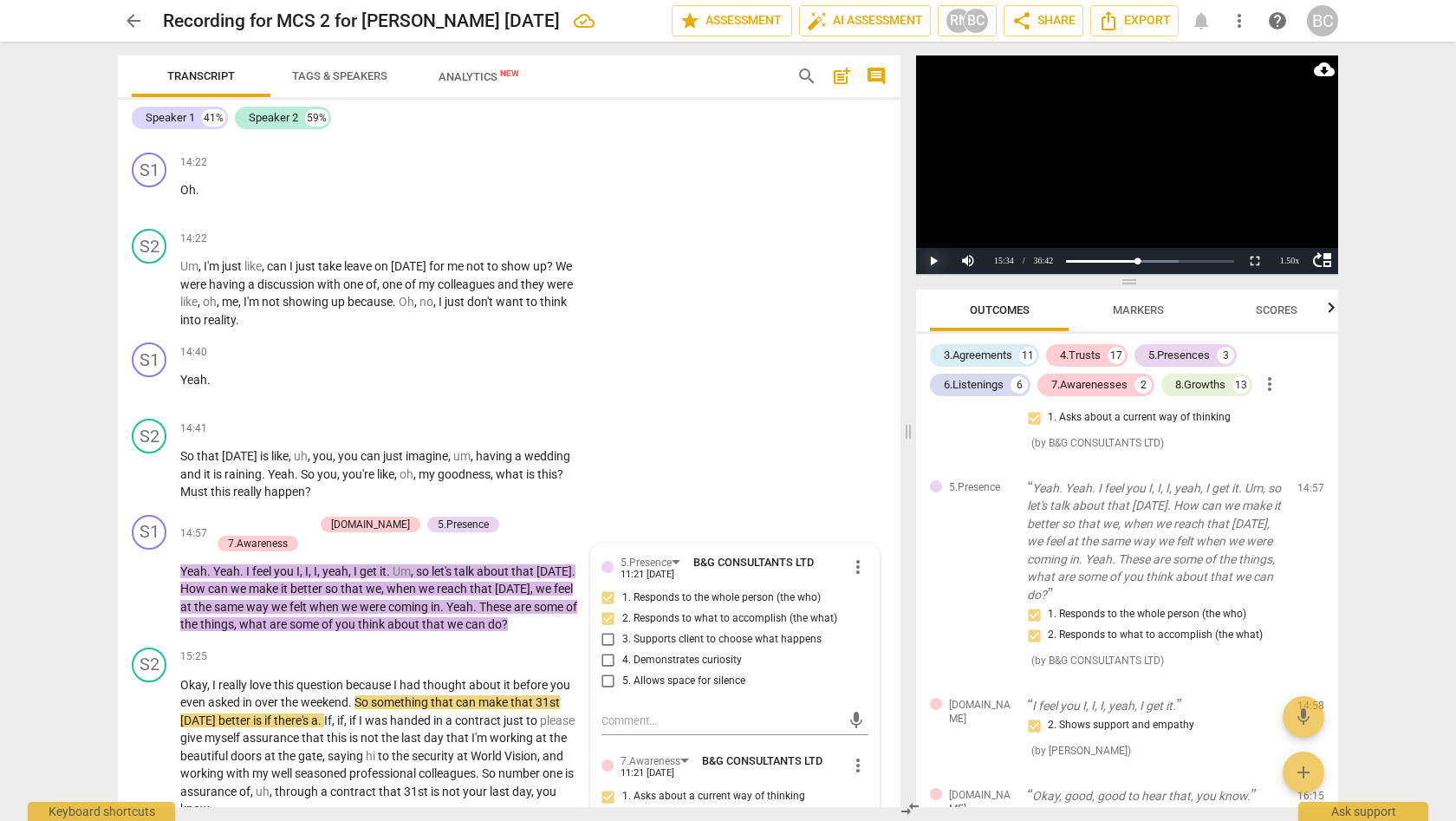
click at [933, 262] on button "Play" at bounding box center [933, 261] width 34 height 26
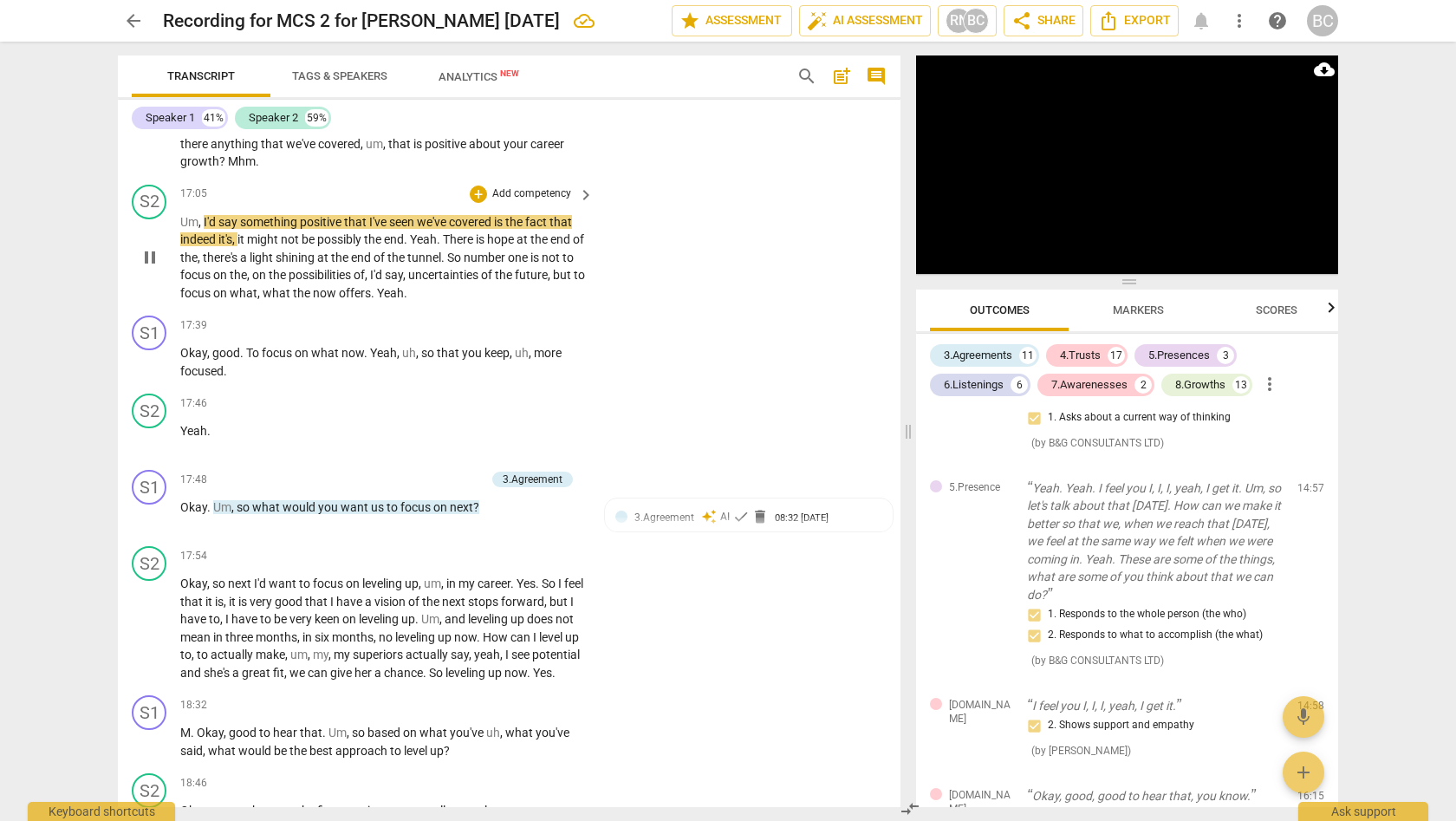
scroll to position [5241, 0]
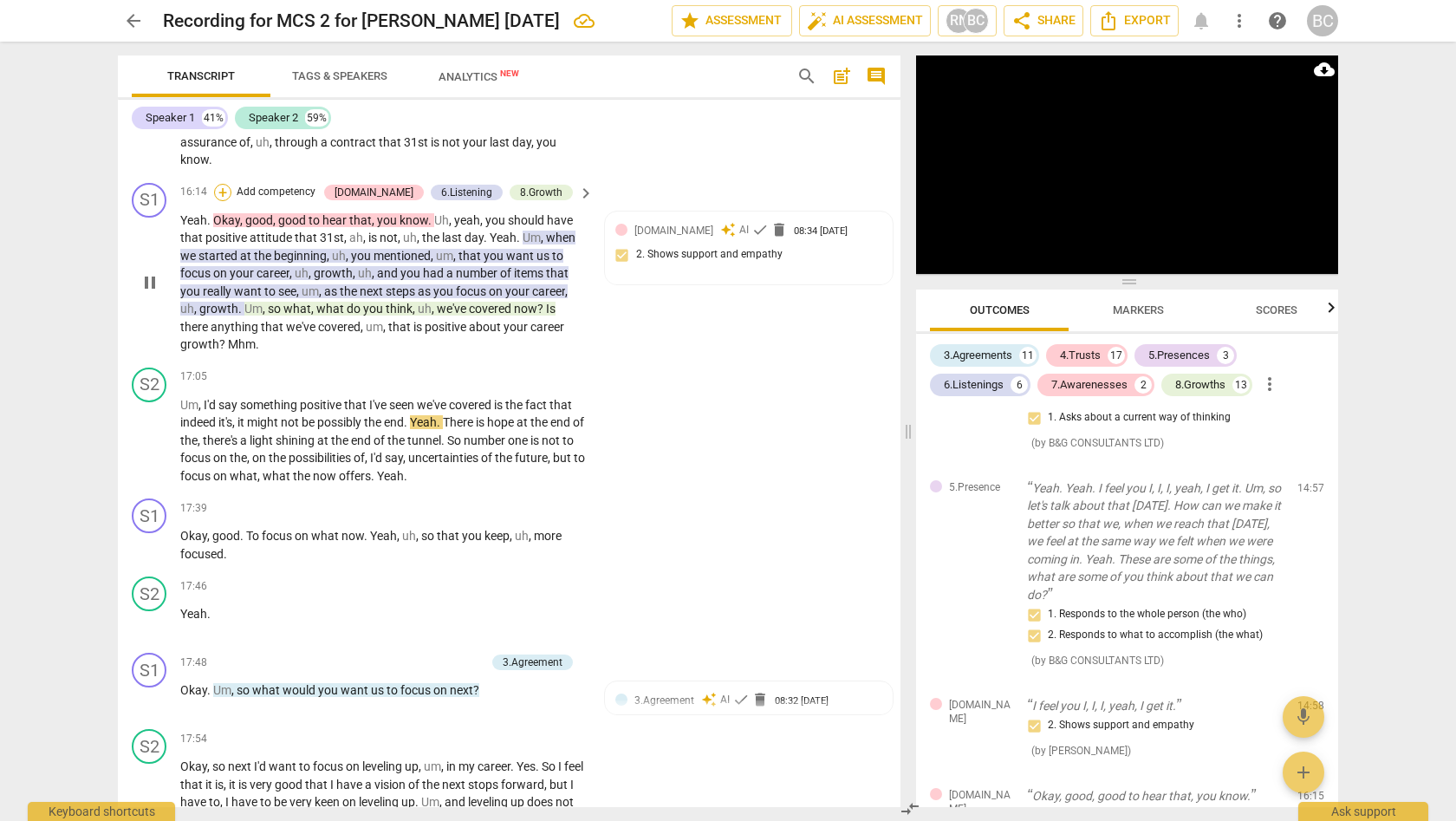
click at [231, 184] on div "+" at bounding box center [223, 192] width 18 height 18
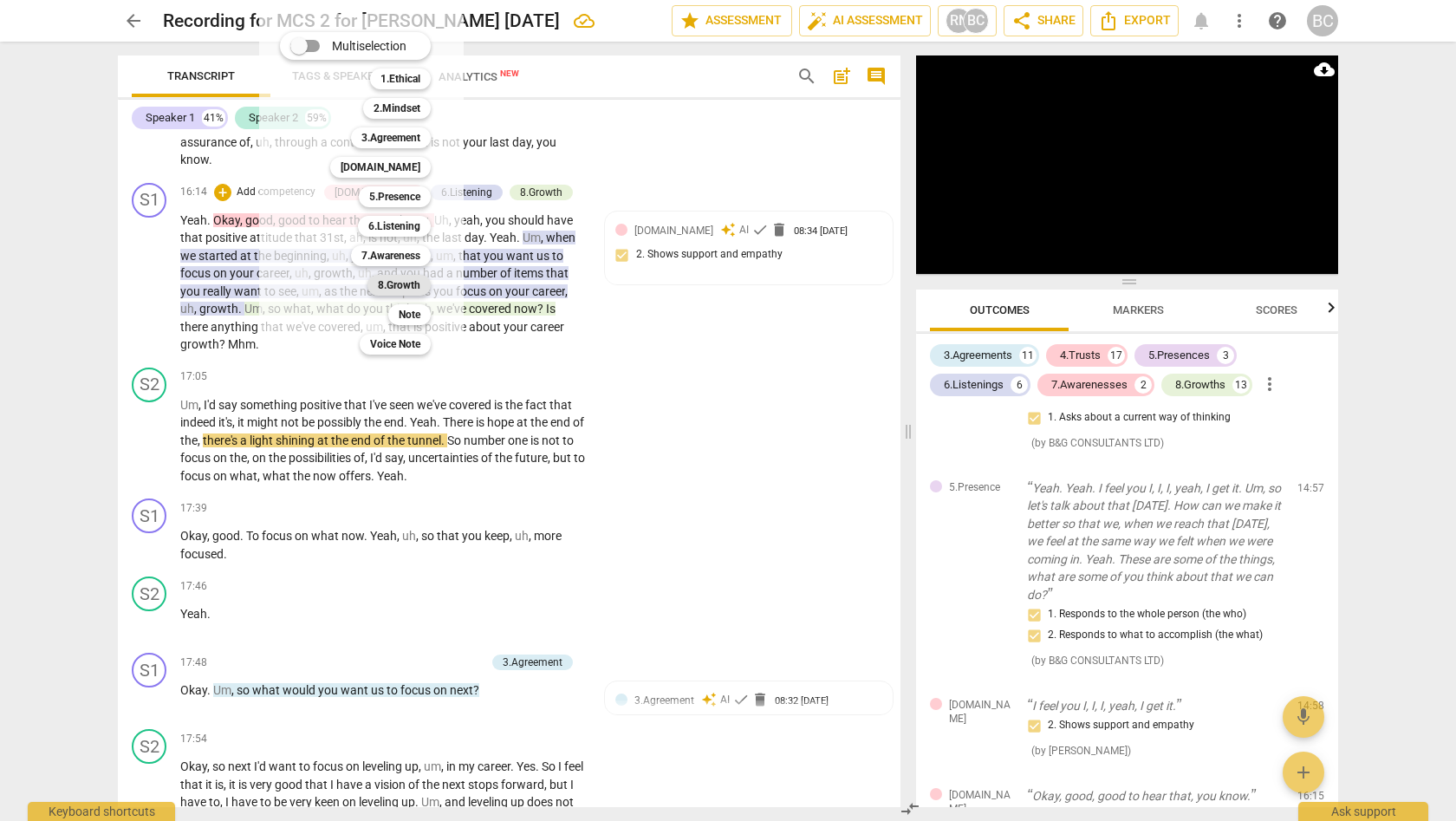
click at [403, 284] on b "8.Growth" at bounding box center [399, 285] width 43 height 20
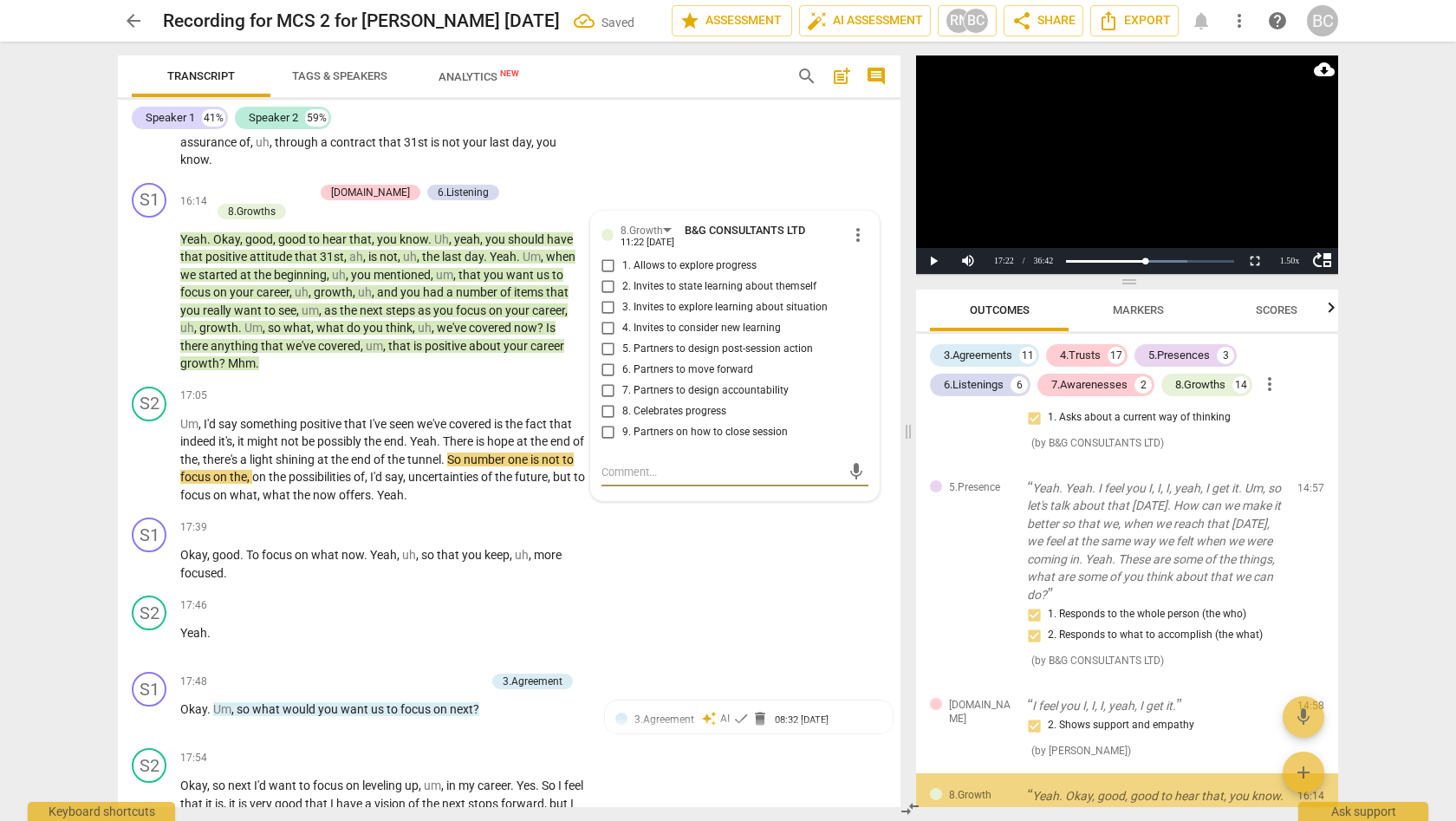
scroll to position [4003, 0]
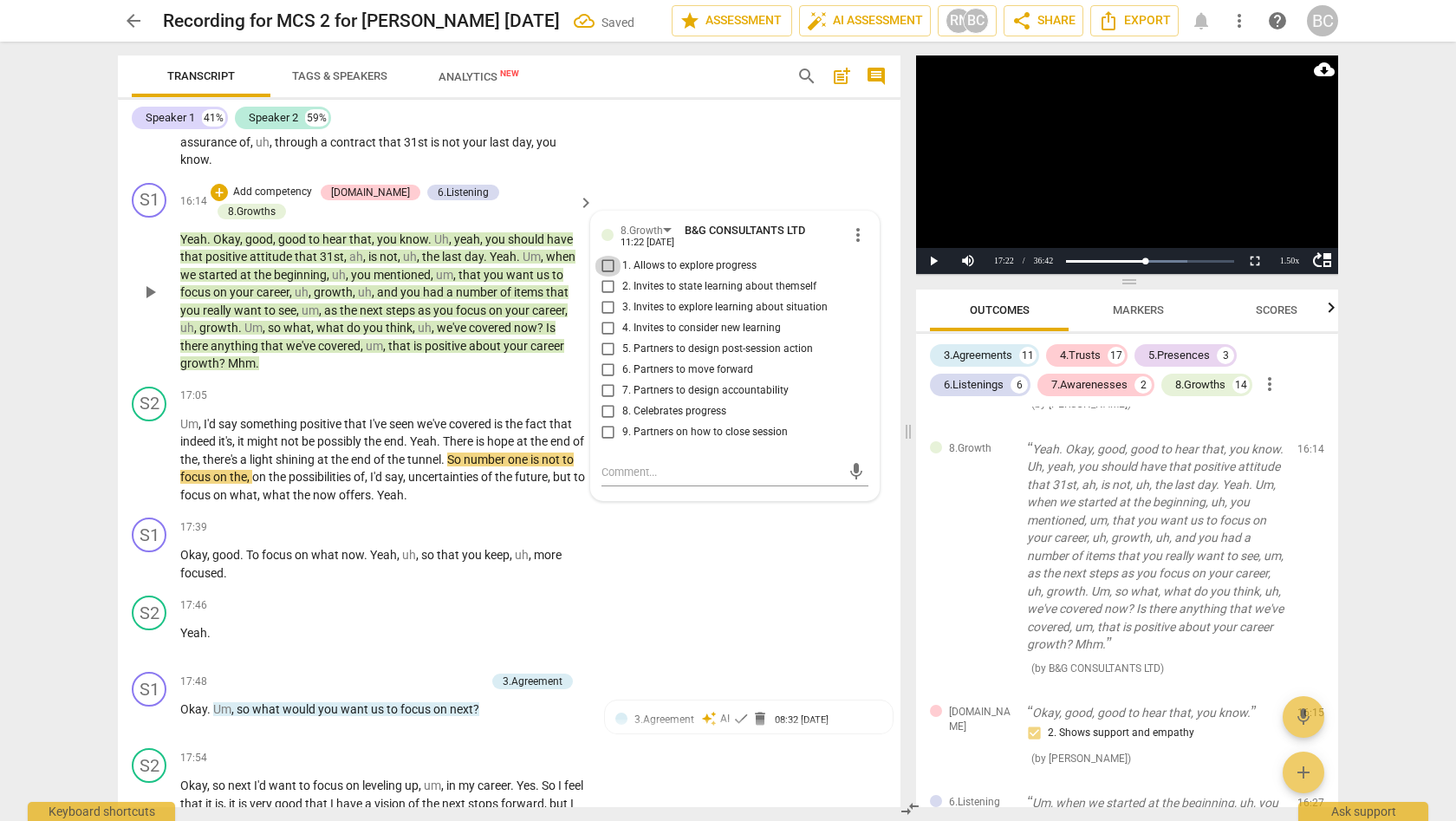
click at [606, 256] on input "1. Allows to explore progress" at bounding box center [608, 266] width 28 height 20
checkbox input "true"
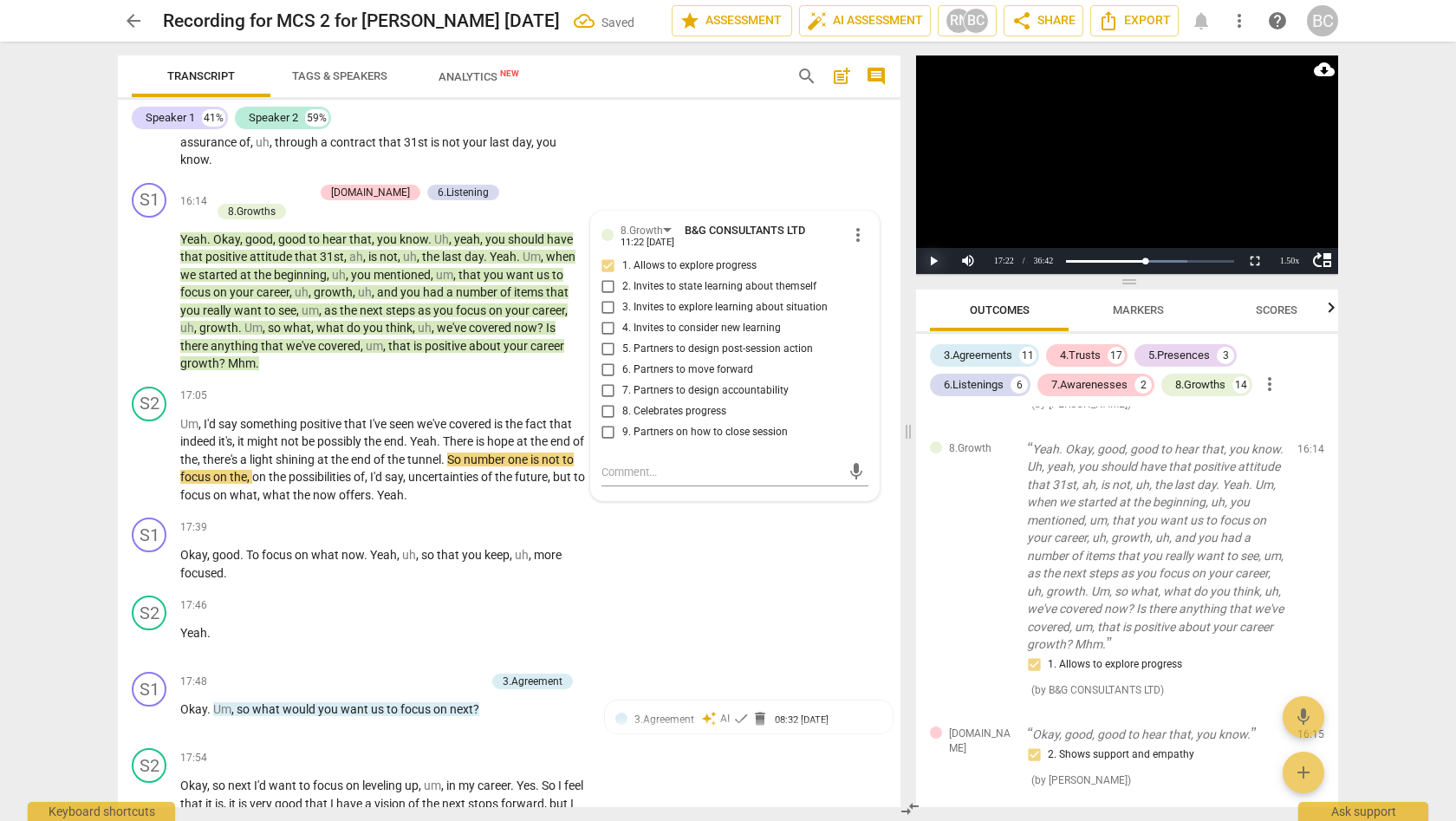
click at [933, 260] on button "Play" at bounding box center [933, 261] width 34 height 26
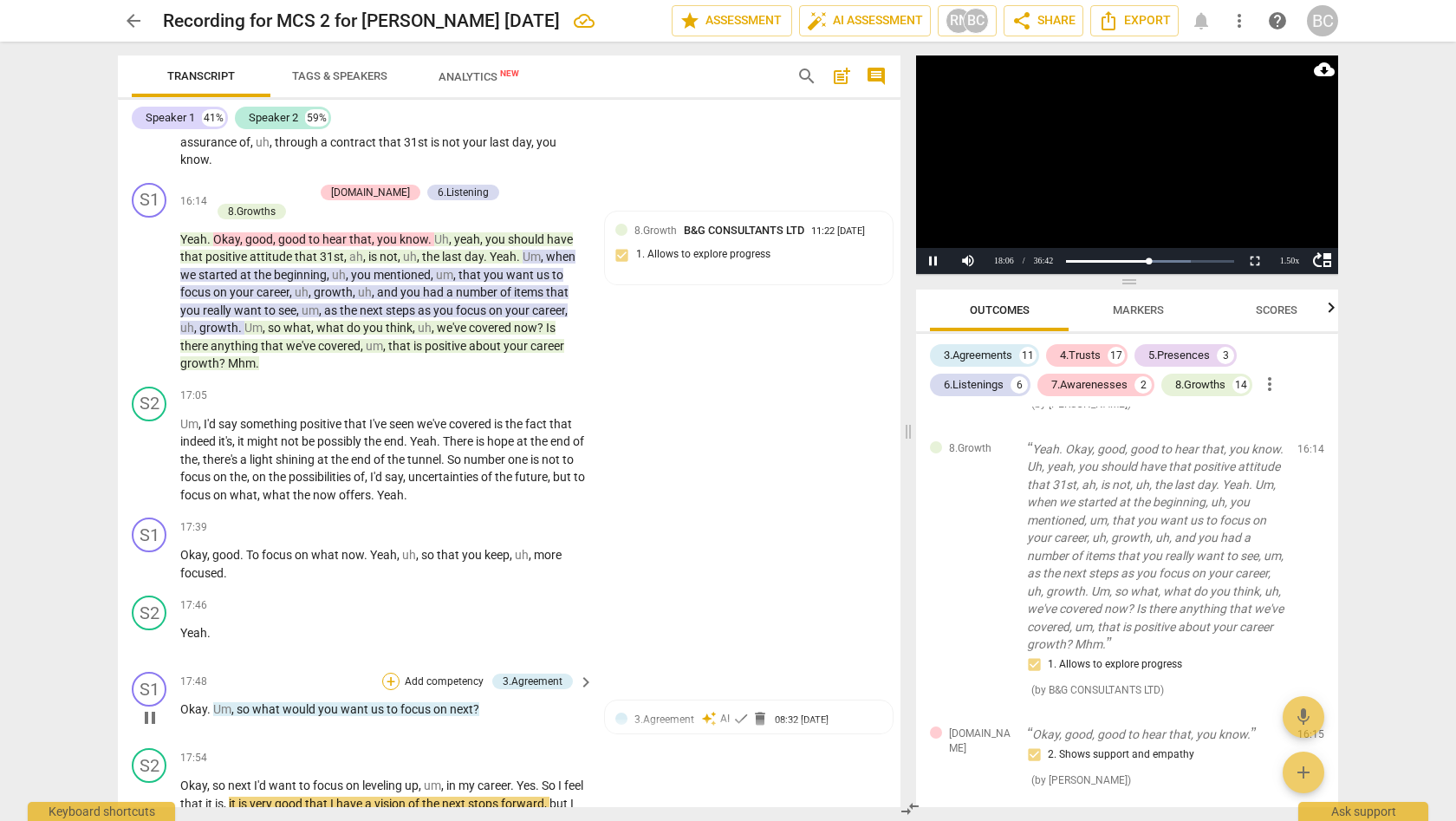
click at [394, 672] on div "+" at bounding box center [390, 680] width 18 height 18
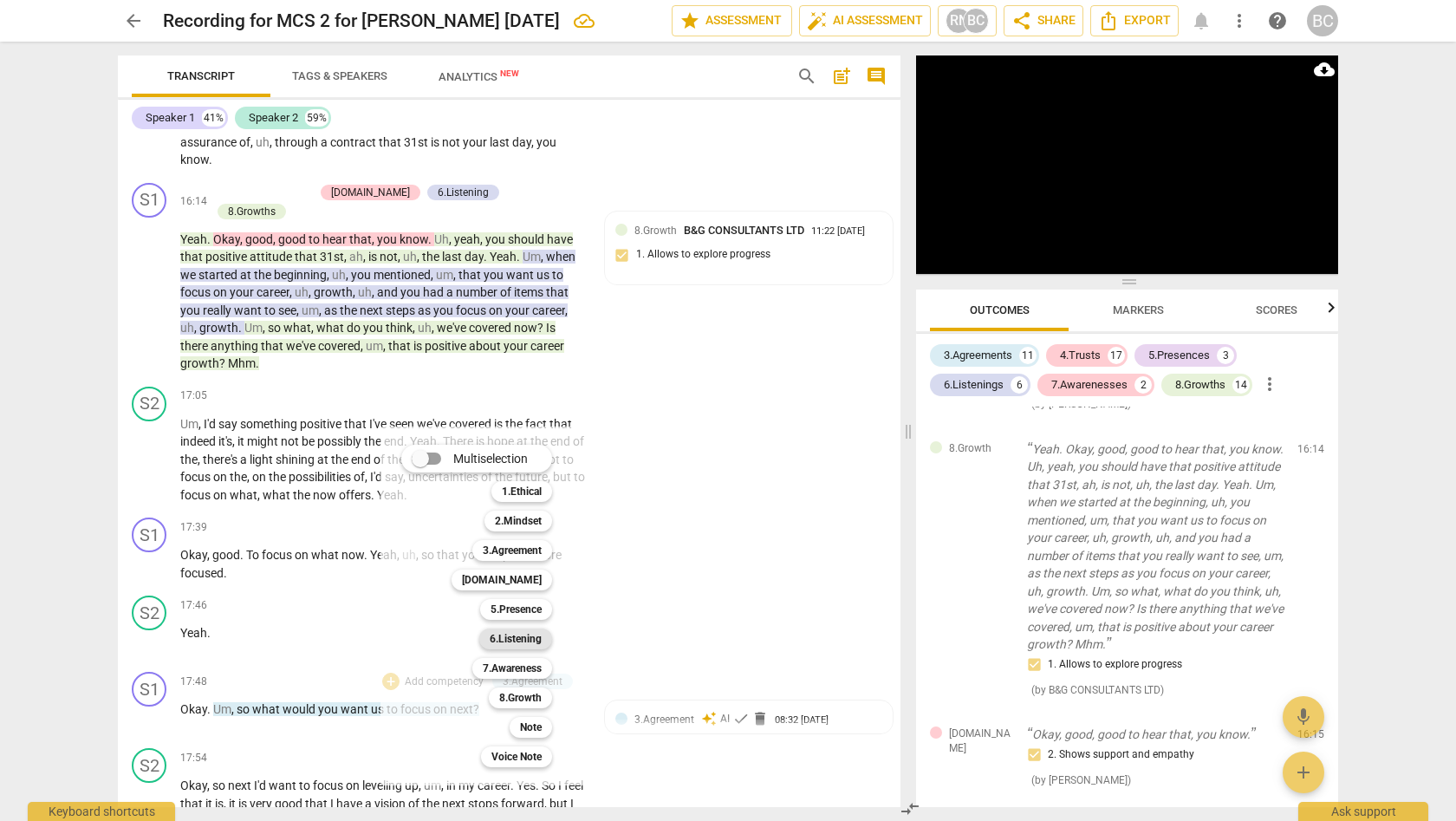
click at [518, 632] on b "6.Listening" at bounding box center [516, 639] width 52 height 20
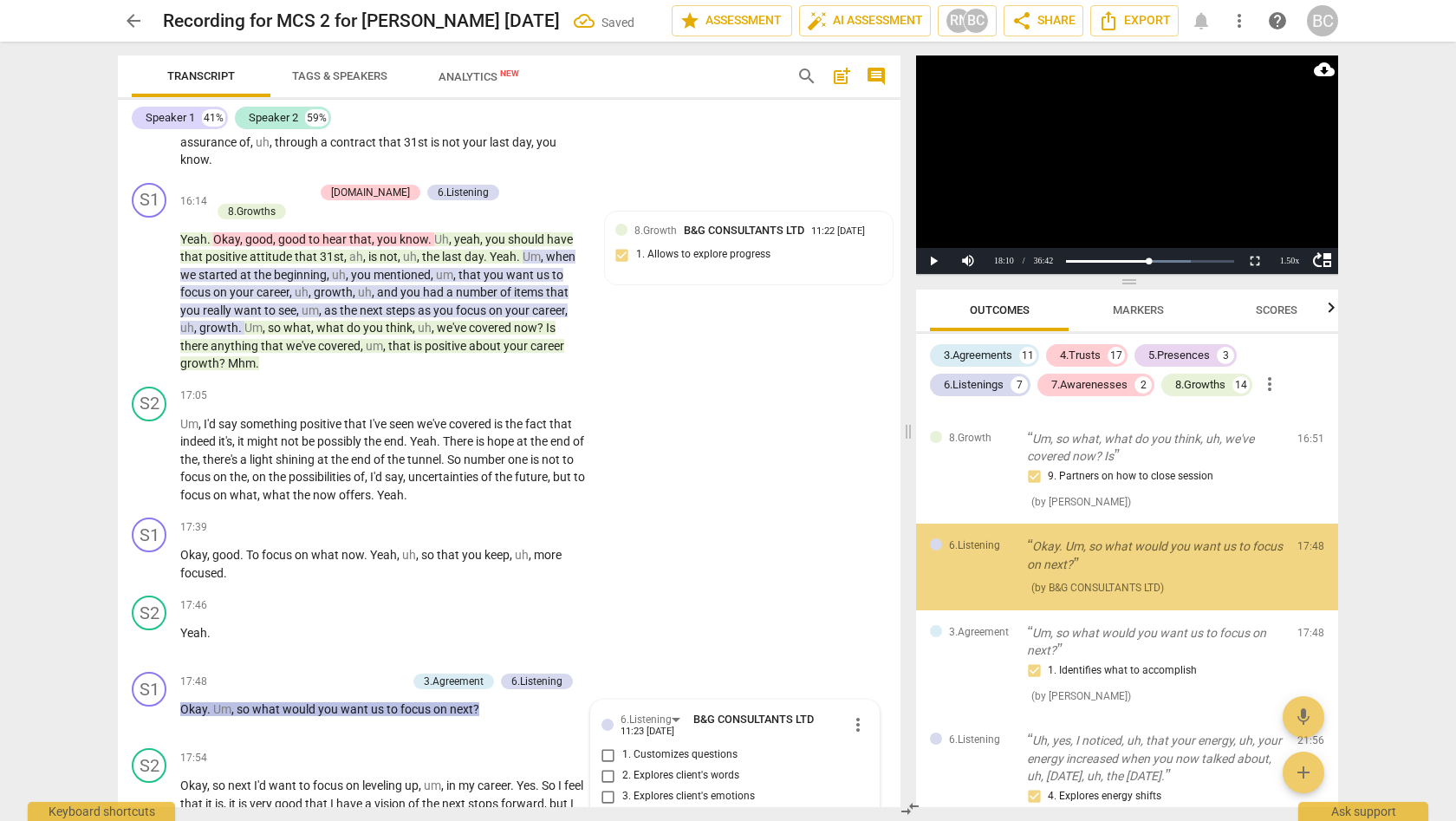
scroll to position [5613, 0]
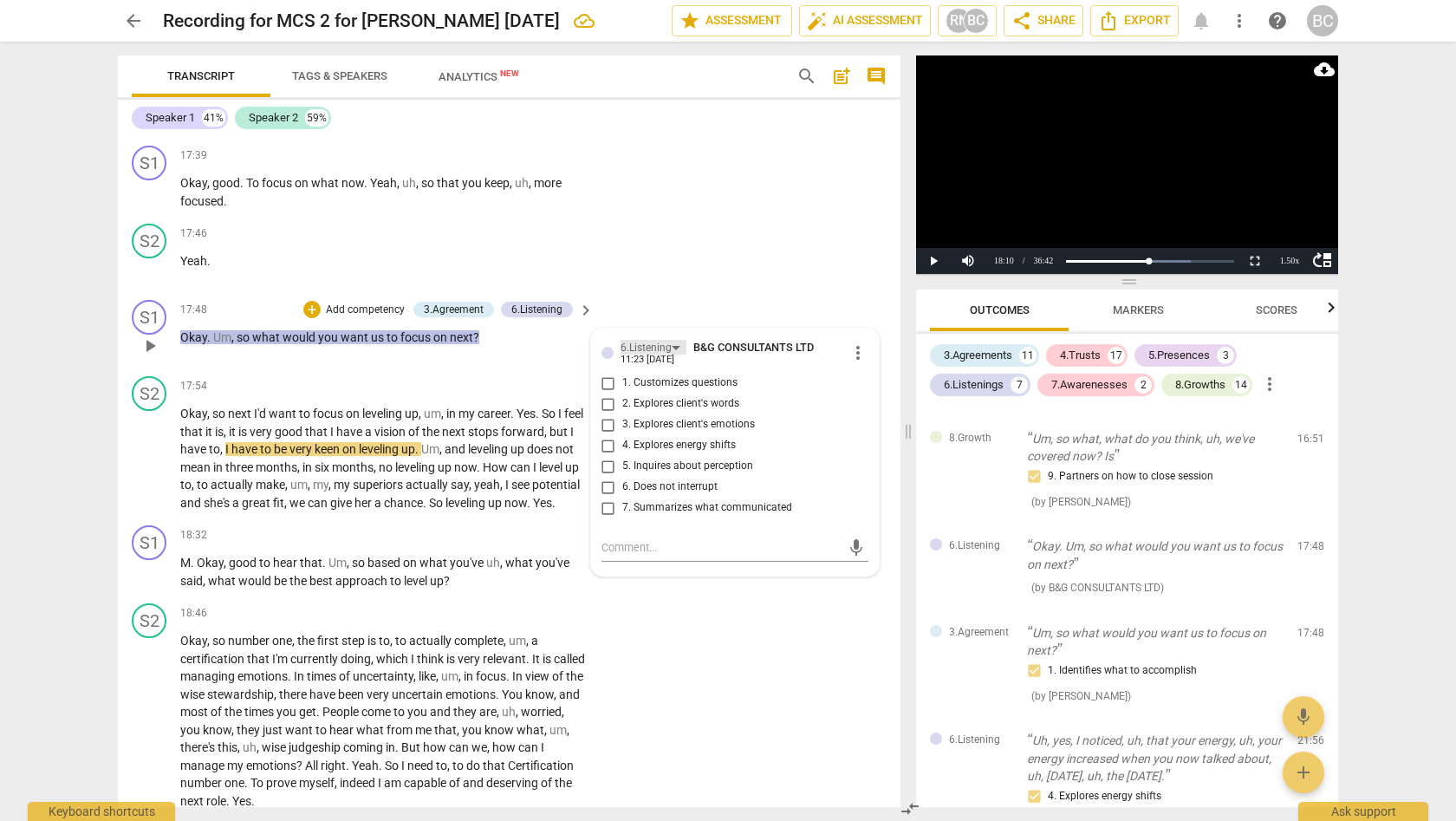
click at [649, 339] on div "6.Listening" at bounding box center [645, 348] width 51 height 17
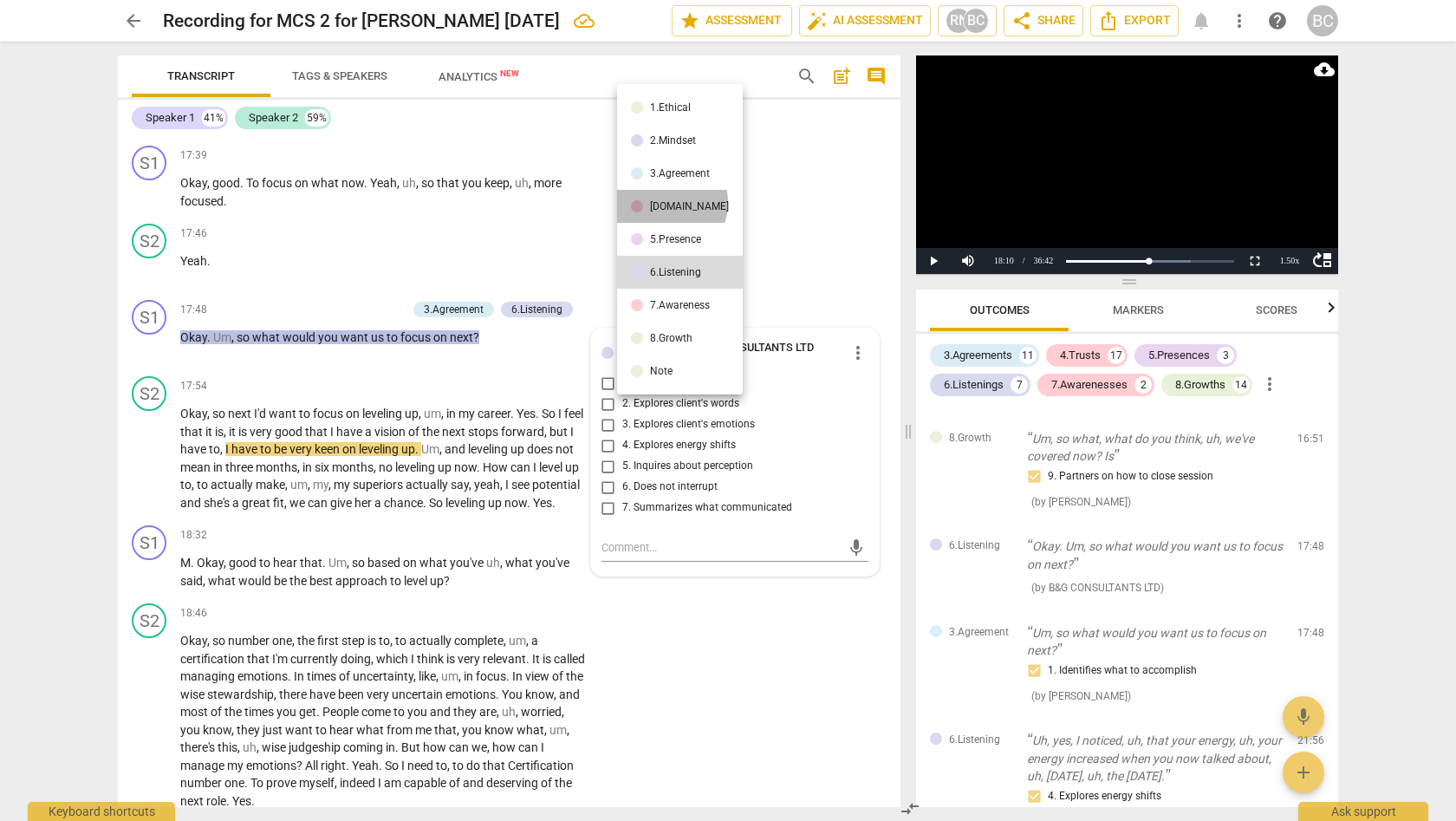
click at [662, 202] on div "[DOMAIN_NAME]" at bounding box center [689, 205] width 79 height 10
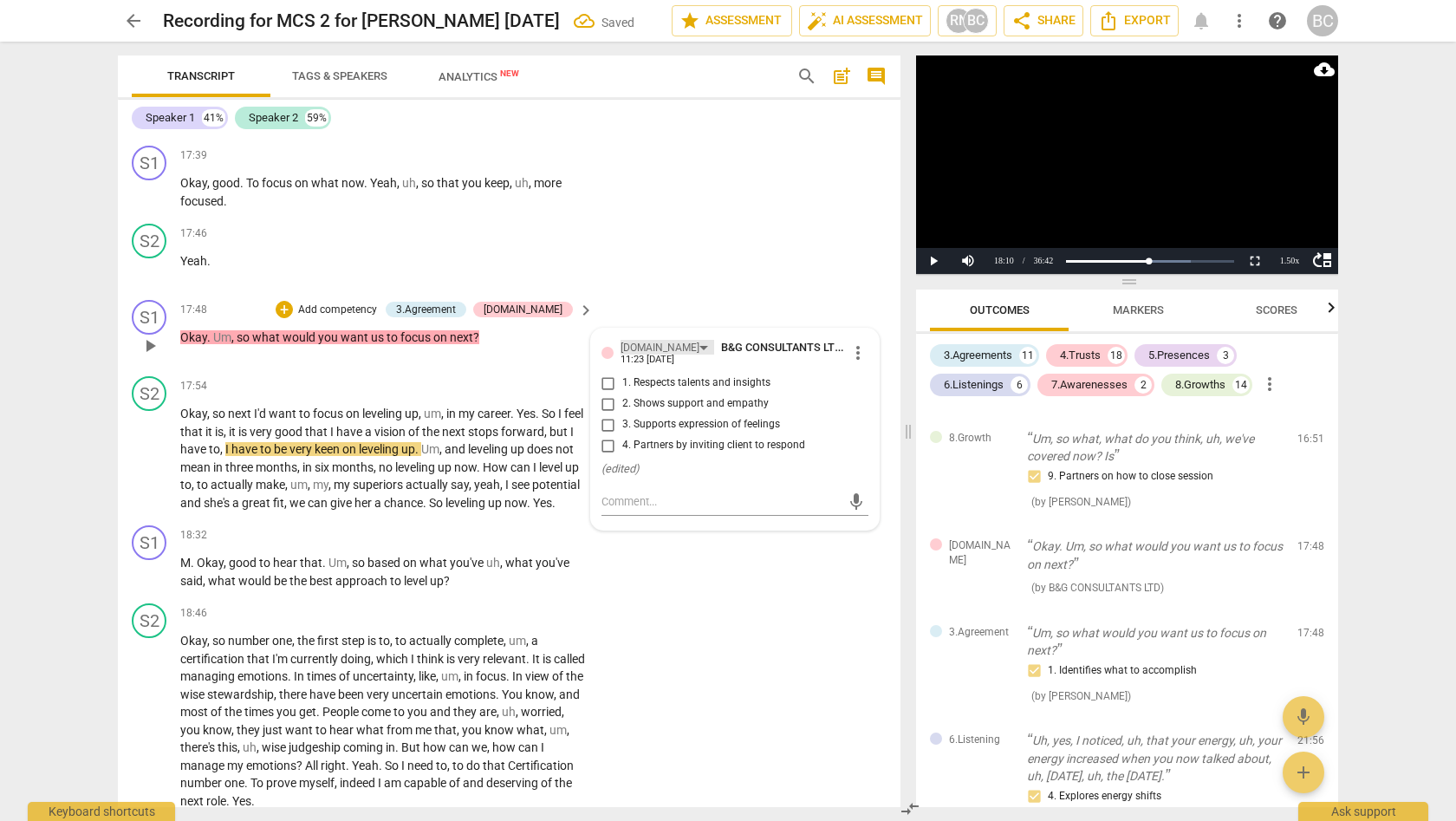
click at [654, 339] on div "[DOMAIN_NAME]" at bounding box center [667, 347] width 93 height 15
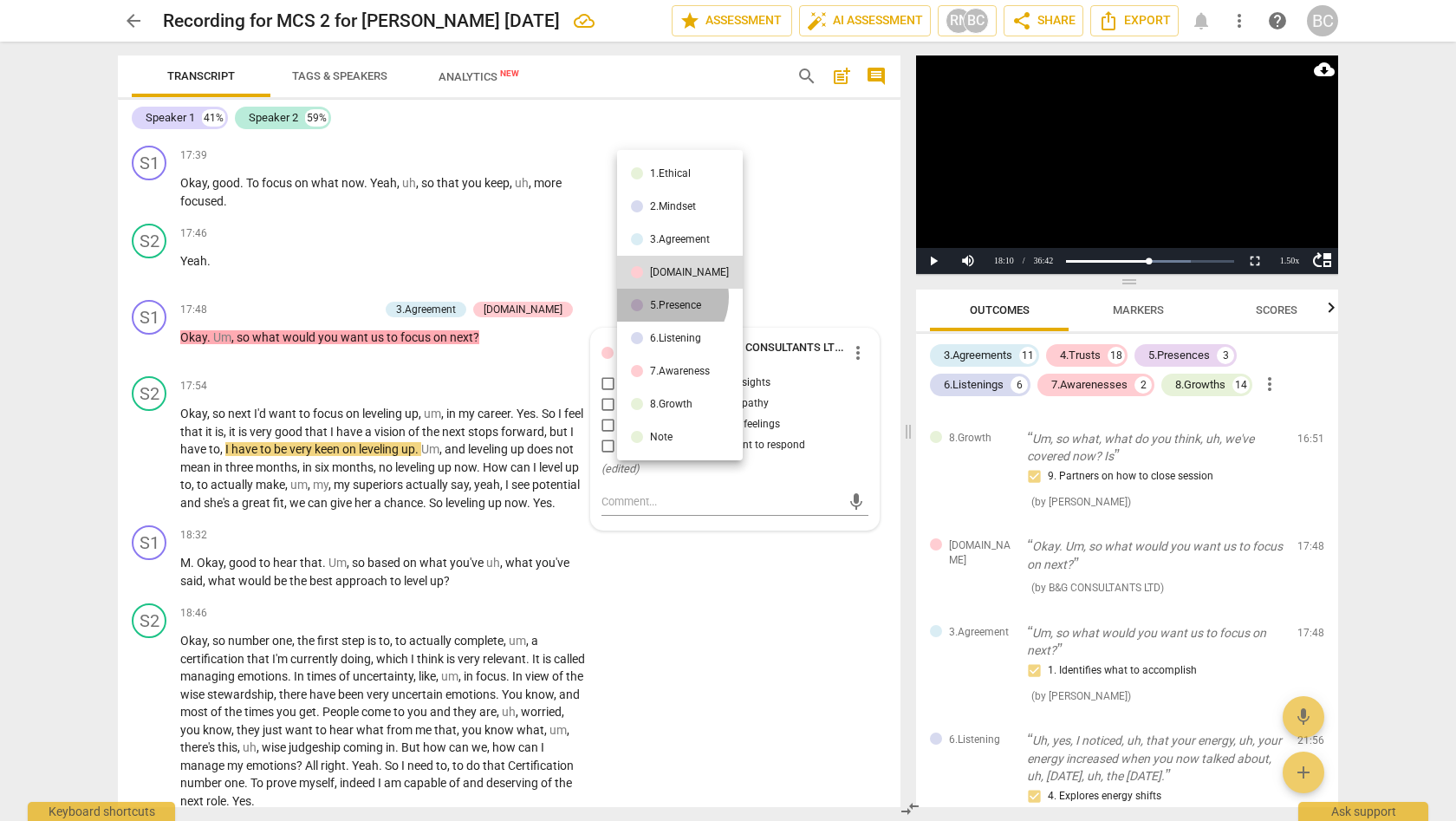
click at [663, 297] on li "5.Presence" at bounding box center [679, 305] width 126 height 33
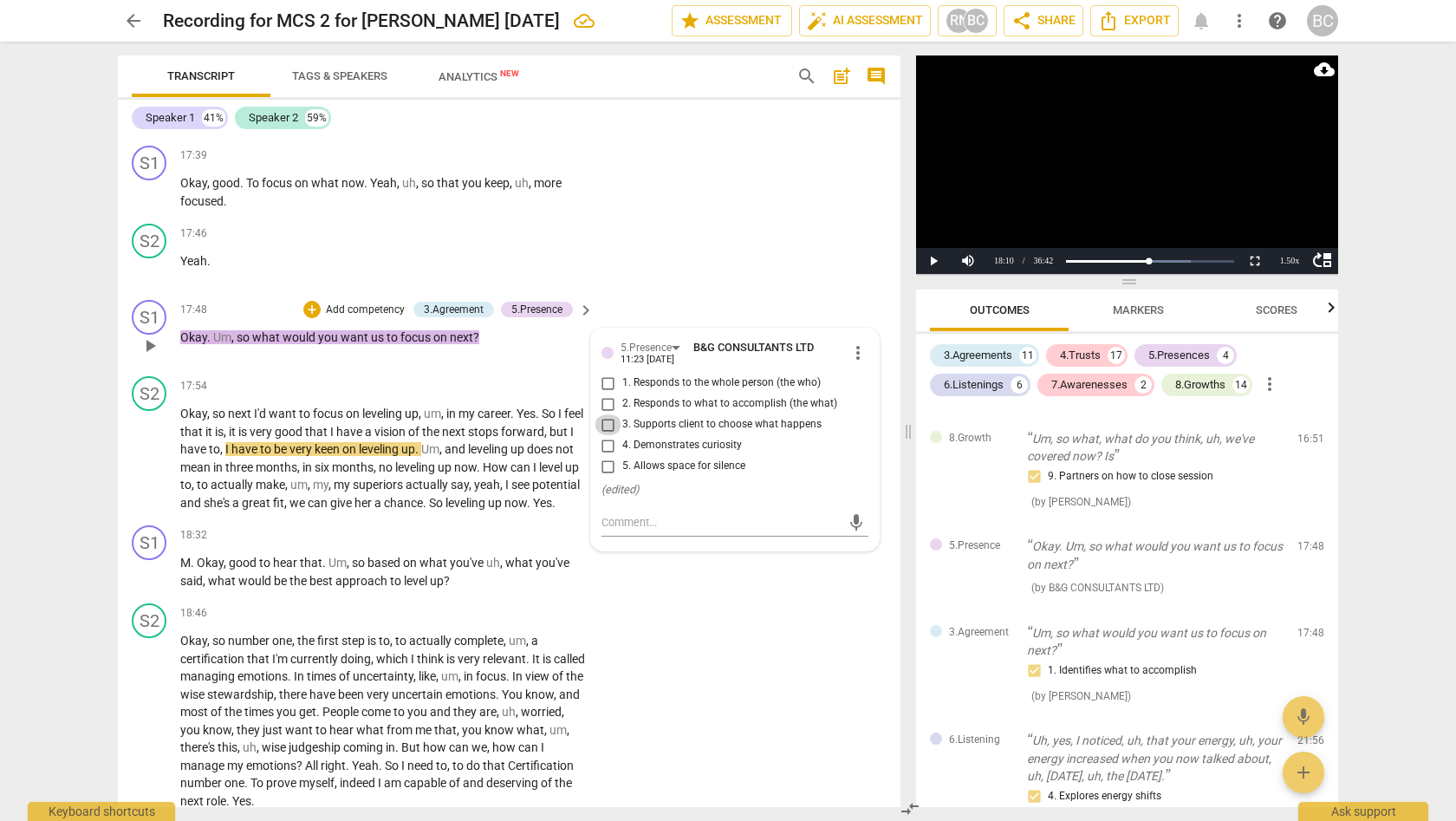
click at [605, 414] on input "3. Supports client to choose what happens" at bounding box center [608, 424] width 28 height 20
checkbox input "true"
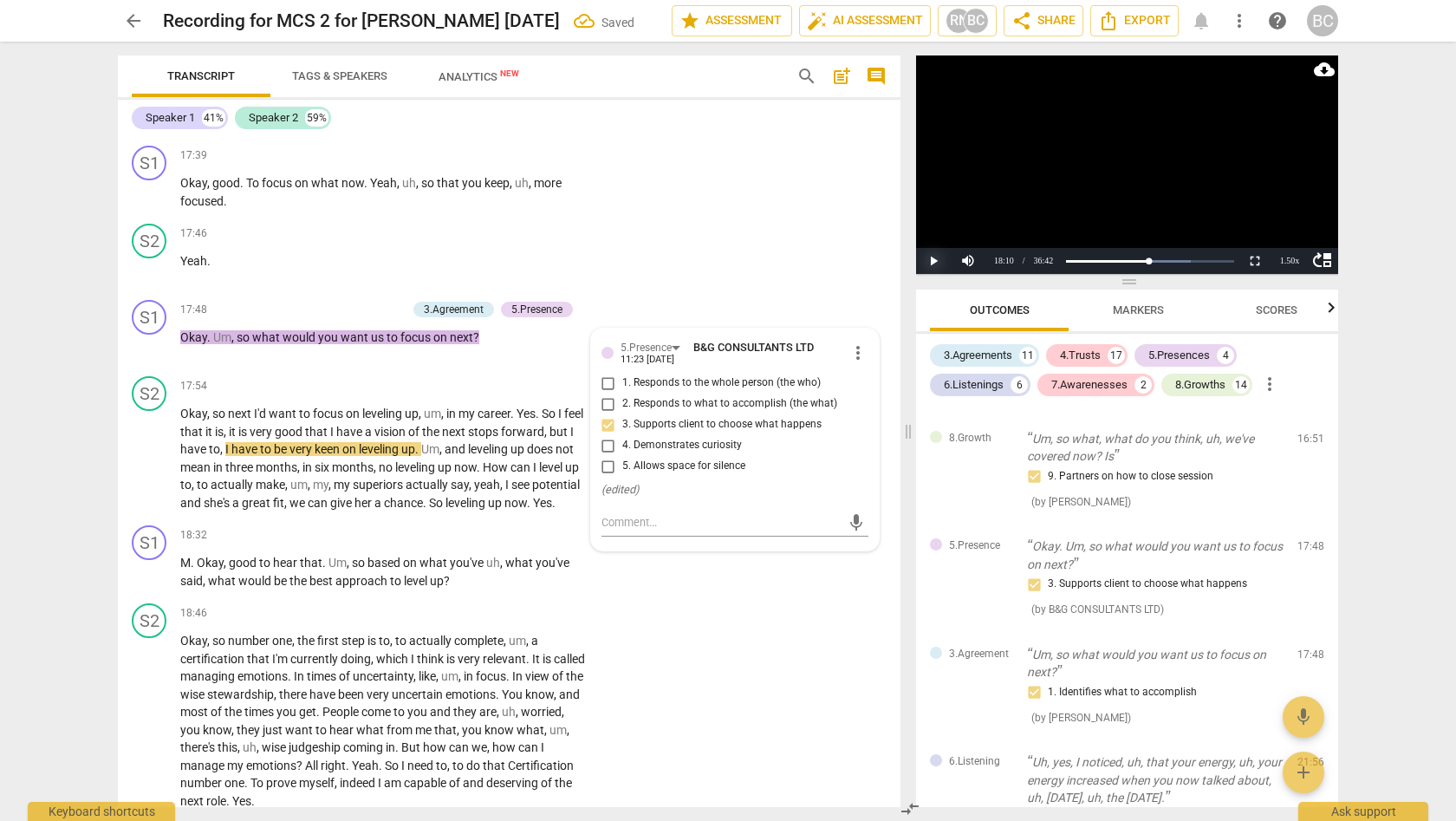
click at [937, 257] on button "Play" at bounding box center [933, 261] width 34 height 26
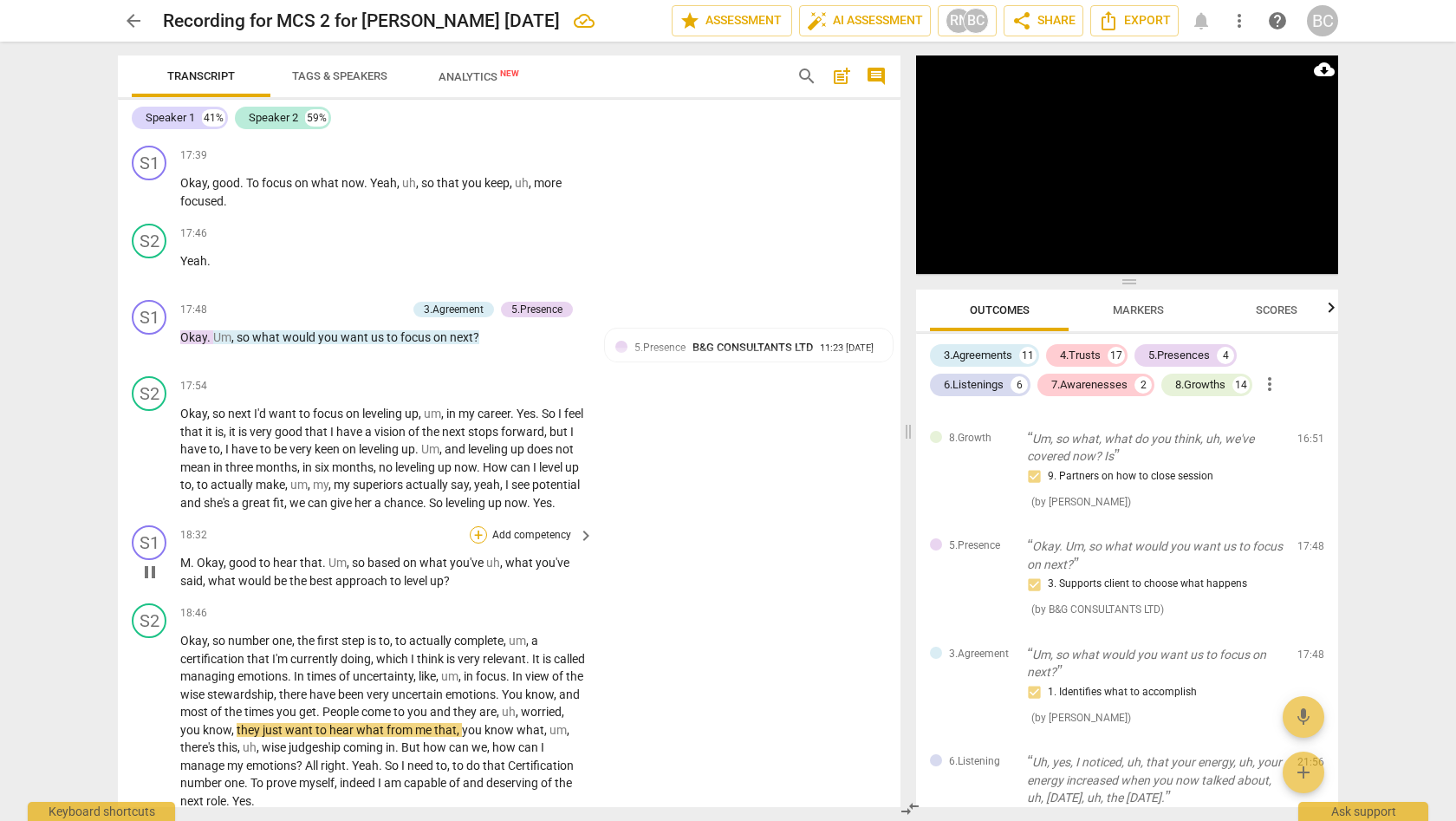
click at [479, 526] on div "+" at bounding box center [478, 534] width 18 height 18
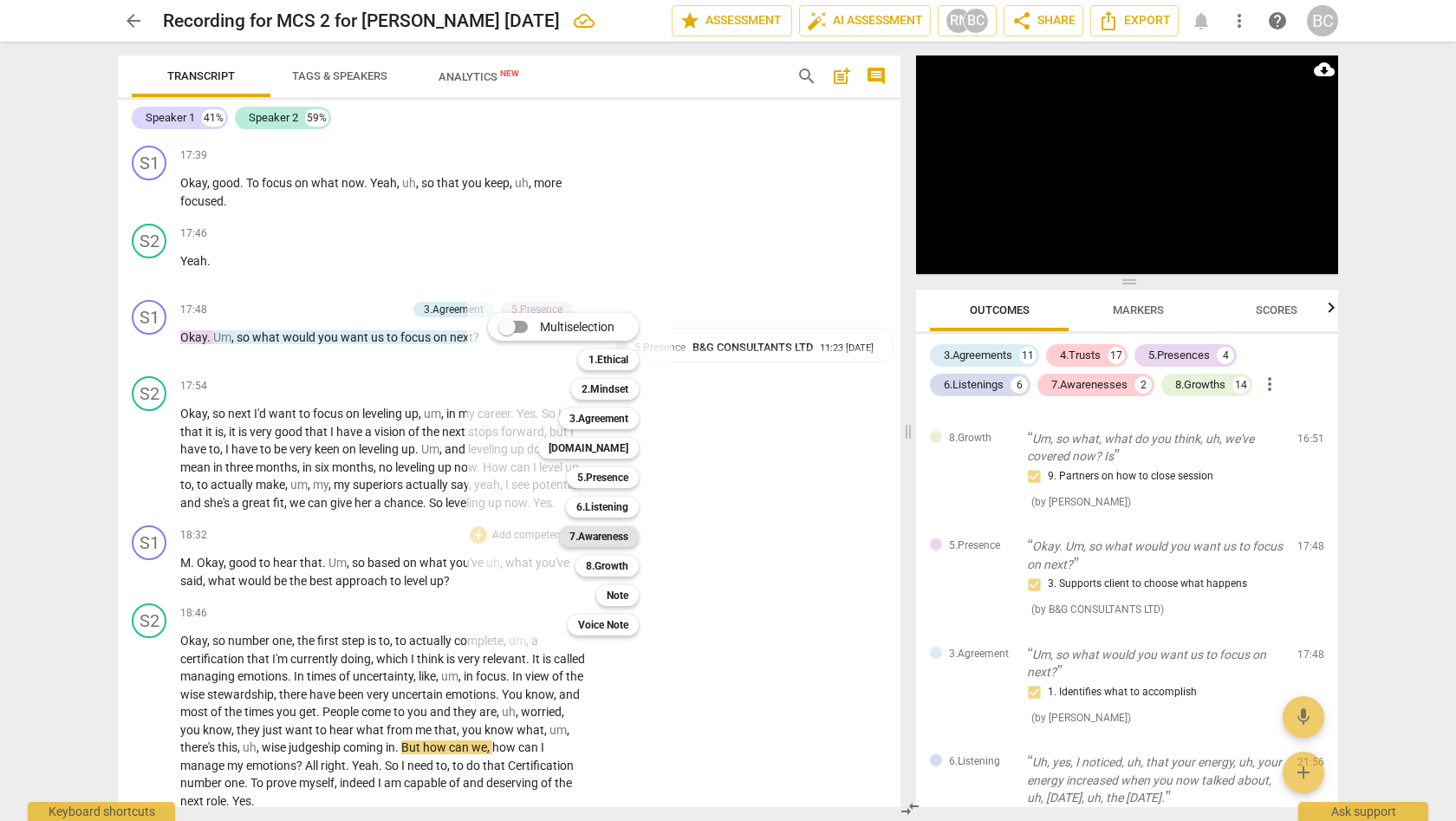
click at [601, 533] on b "7.Awareness" at bounding box center [599, 536] width 59 height 20
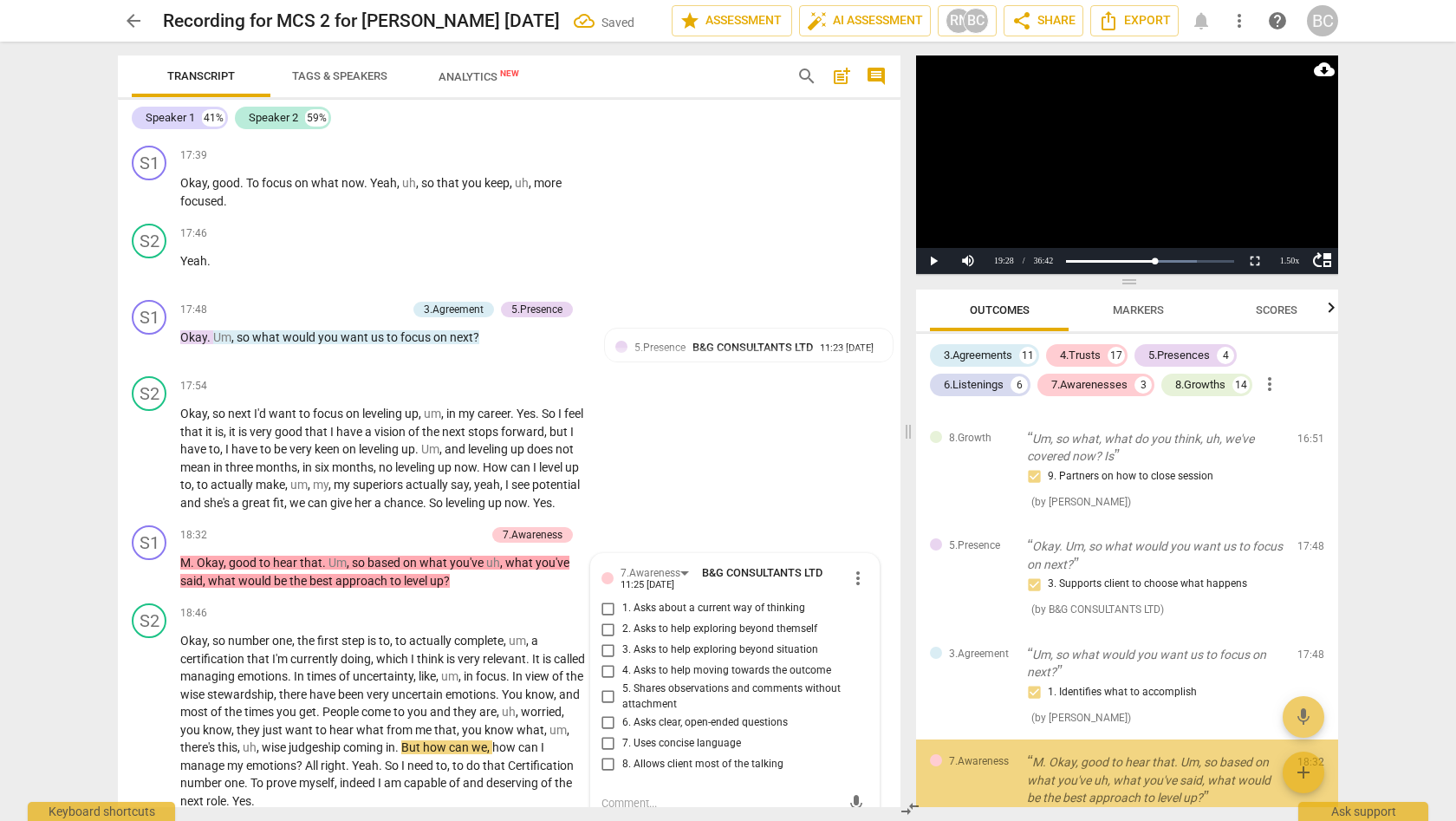
scroll to position [4790, 0]
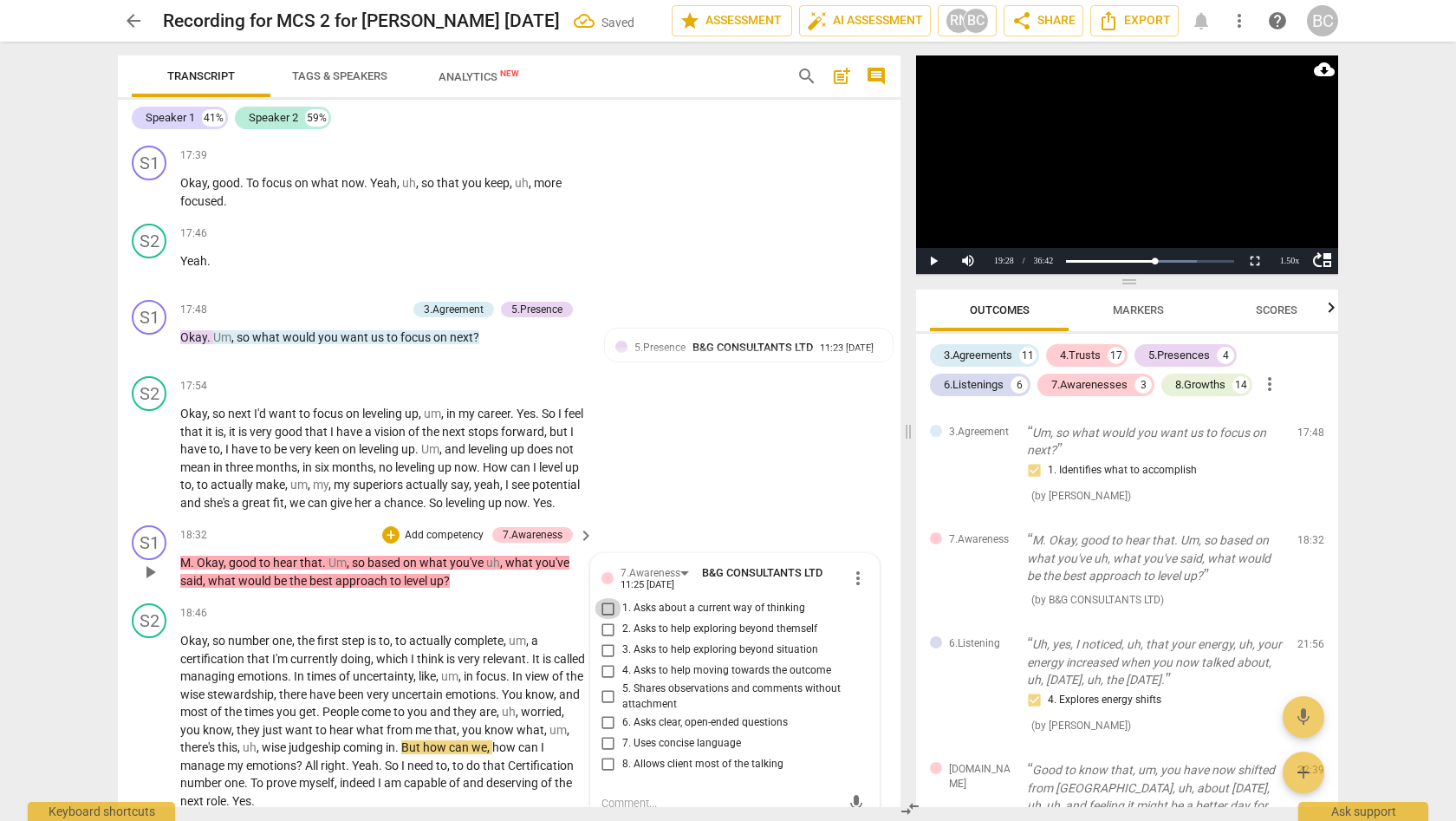
click at [606, 598] on input "1. Asks about a current way of thinking" at bounding box center [608, 608] width 28 height 20
checkbox input "true"
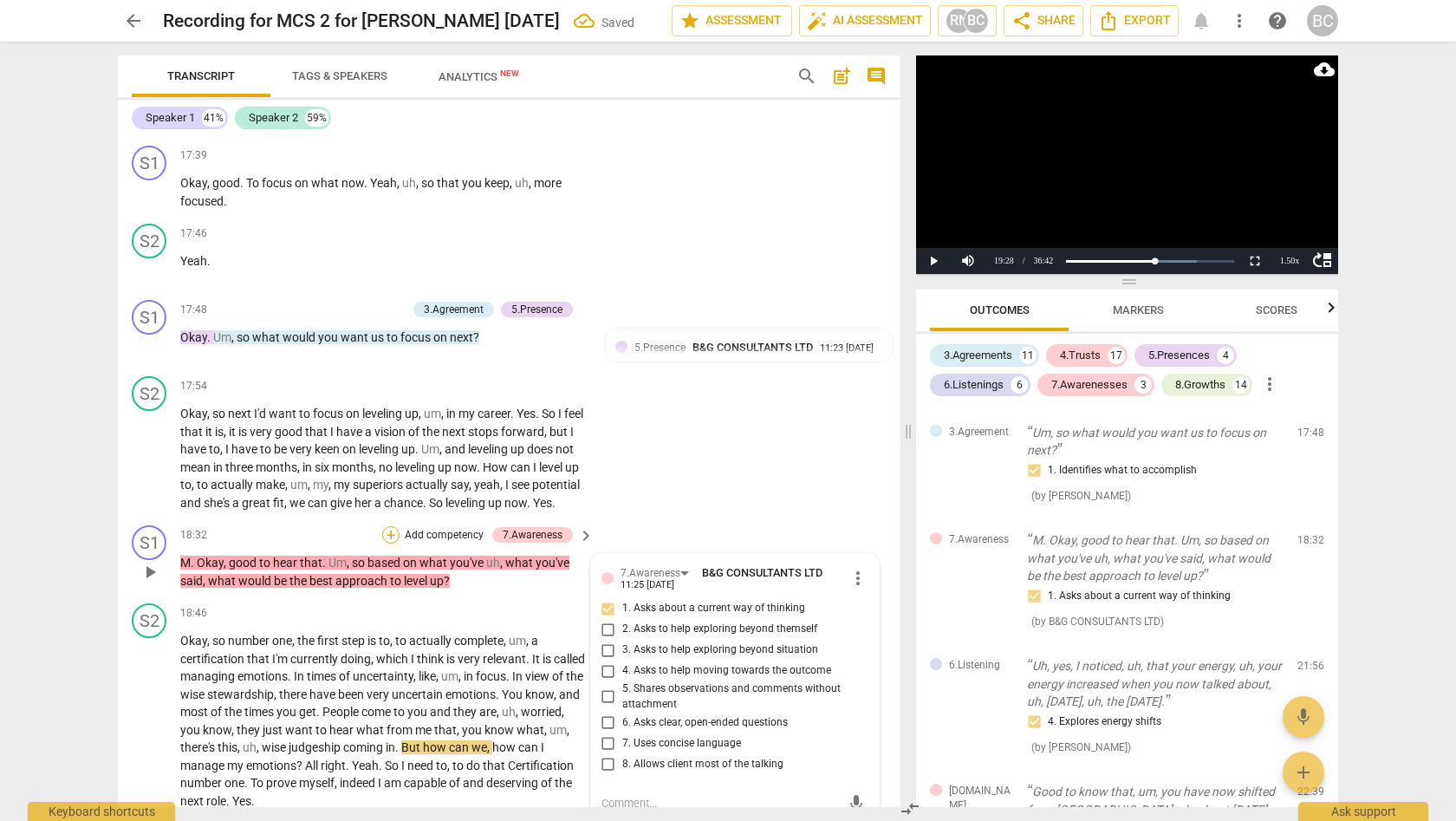
click at [392, 526] on div "+" at bounding box center [390, 534] width 18 height 18
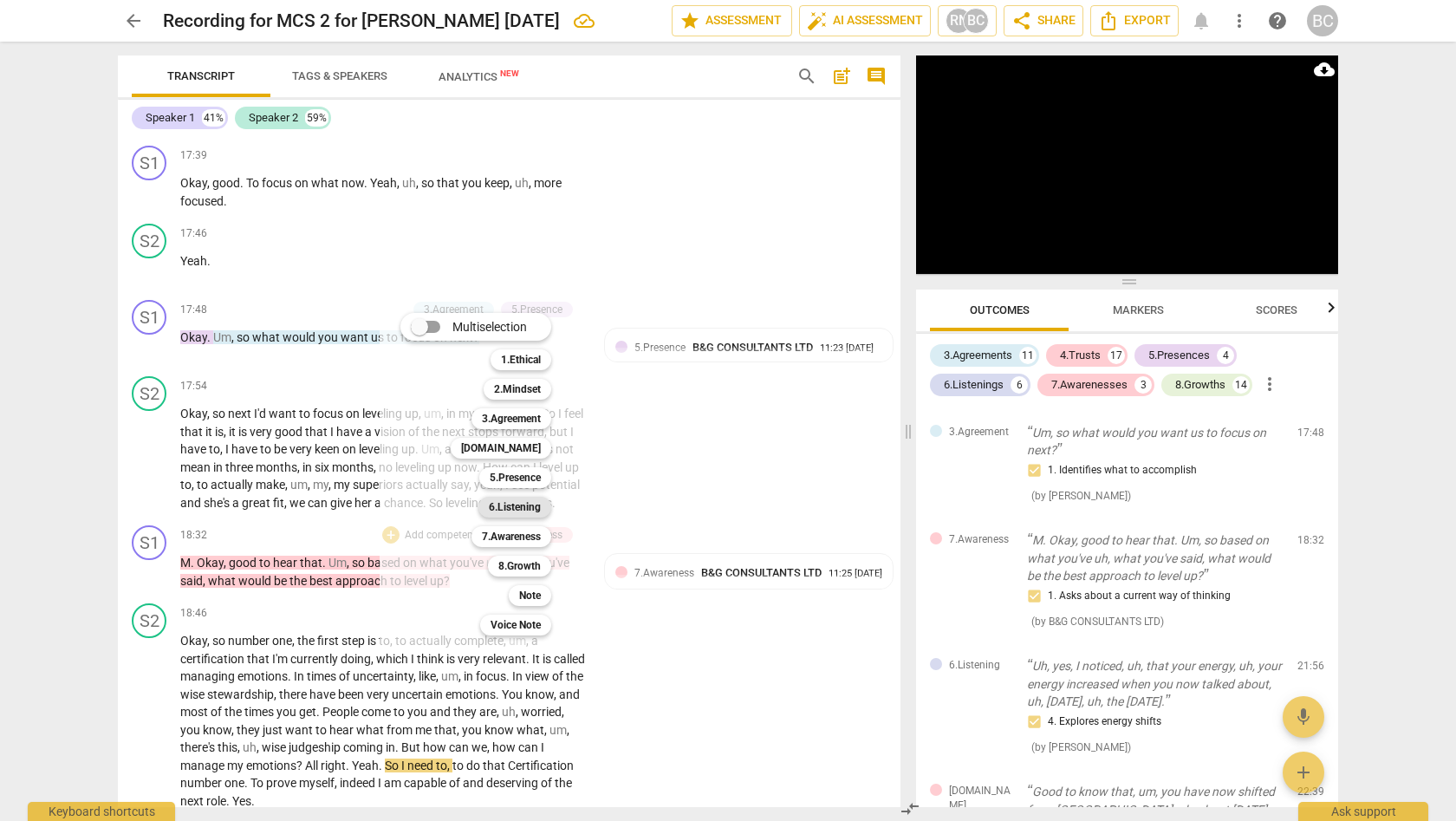
click at [516, 510] on b "6.Listening" at bounding box center [515, 507] width 52 height 20
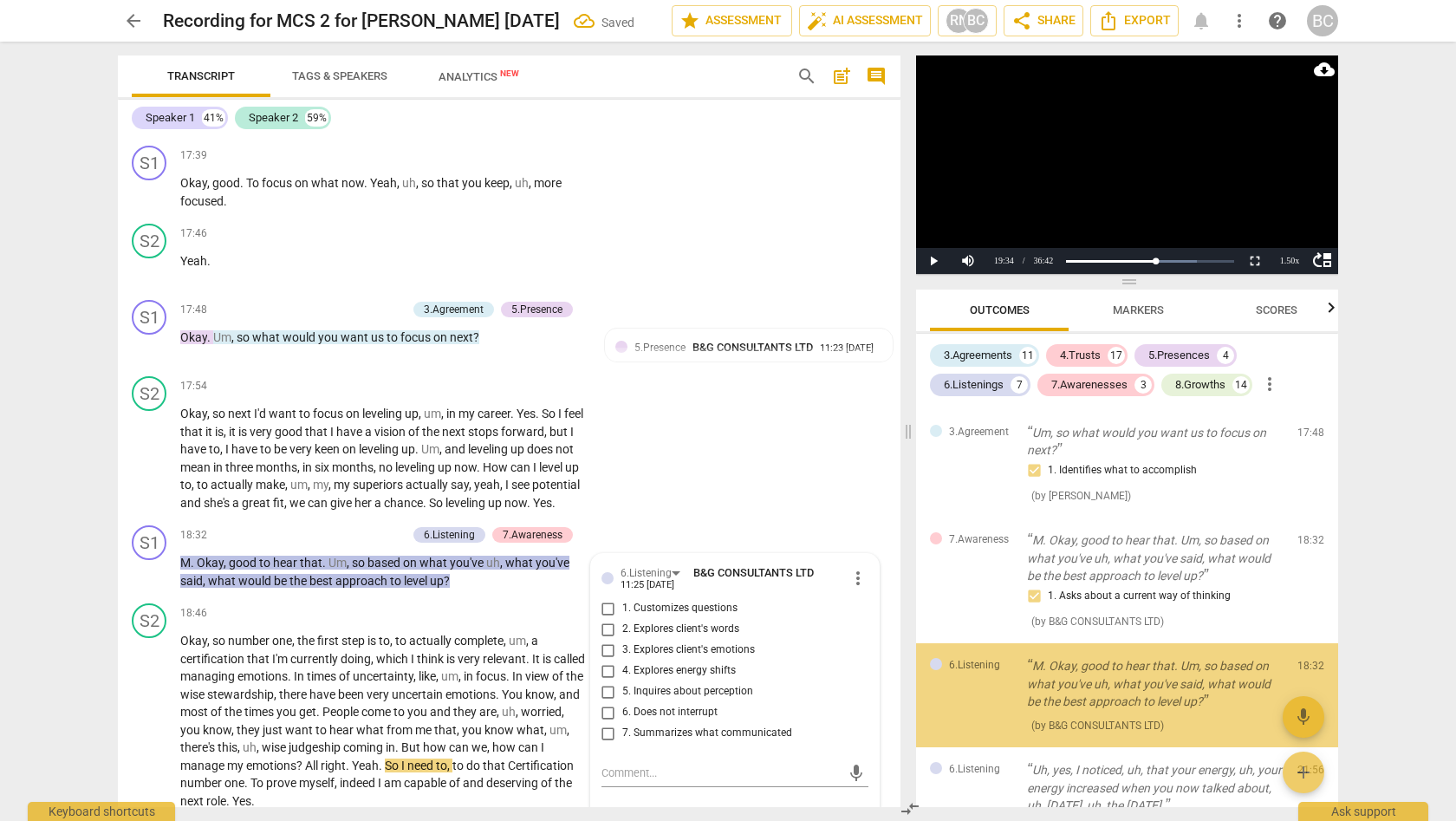
scroll to position [4914, 0]
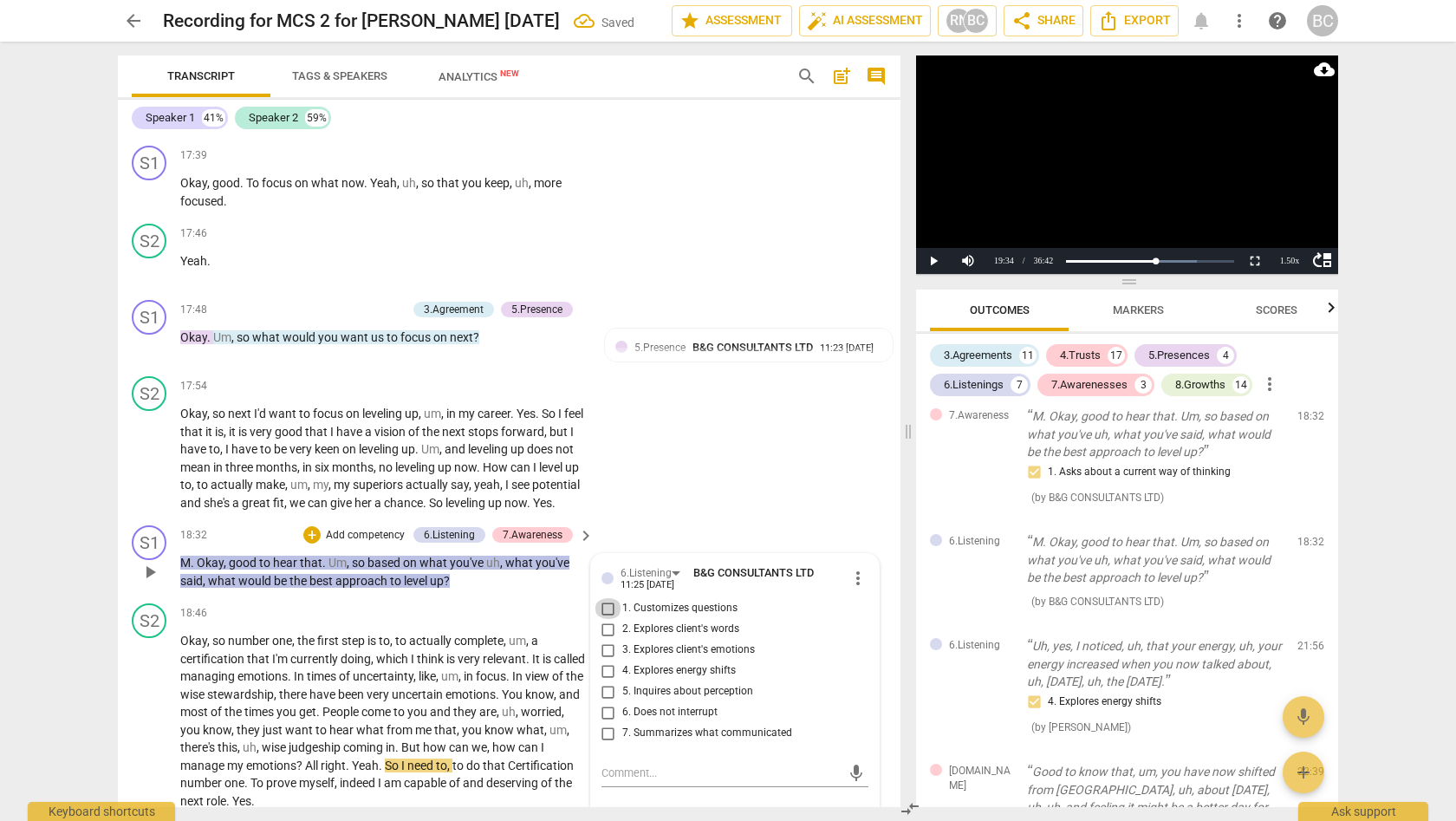
click at [606, 598] on input "1. Customizes questions" at bounding box center [608, 608] width 28 height 20
checkbox input "true"
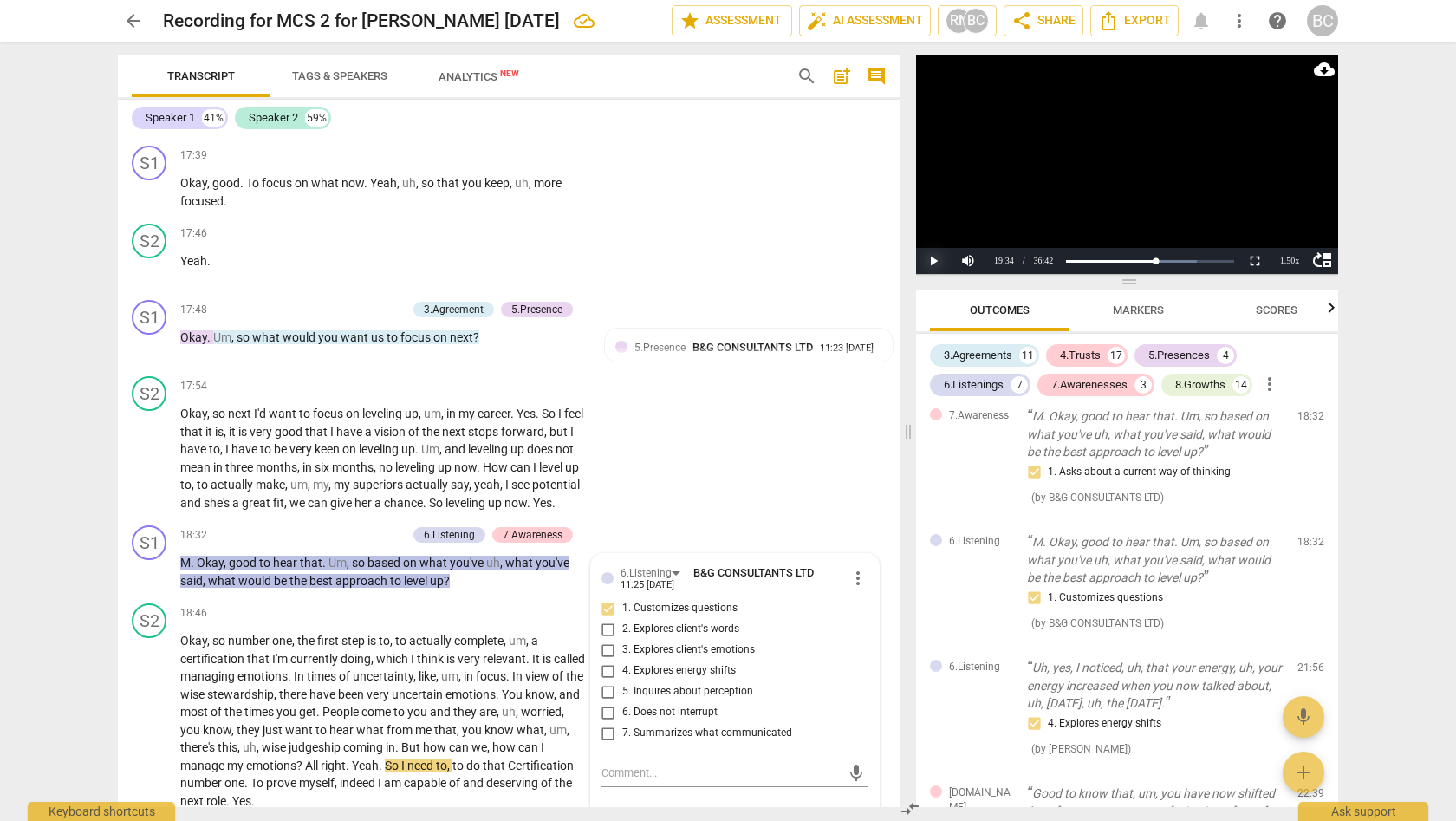
click at [935, 260] on button "Play" at bounding box center [933, 261] width 34 height 26
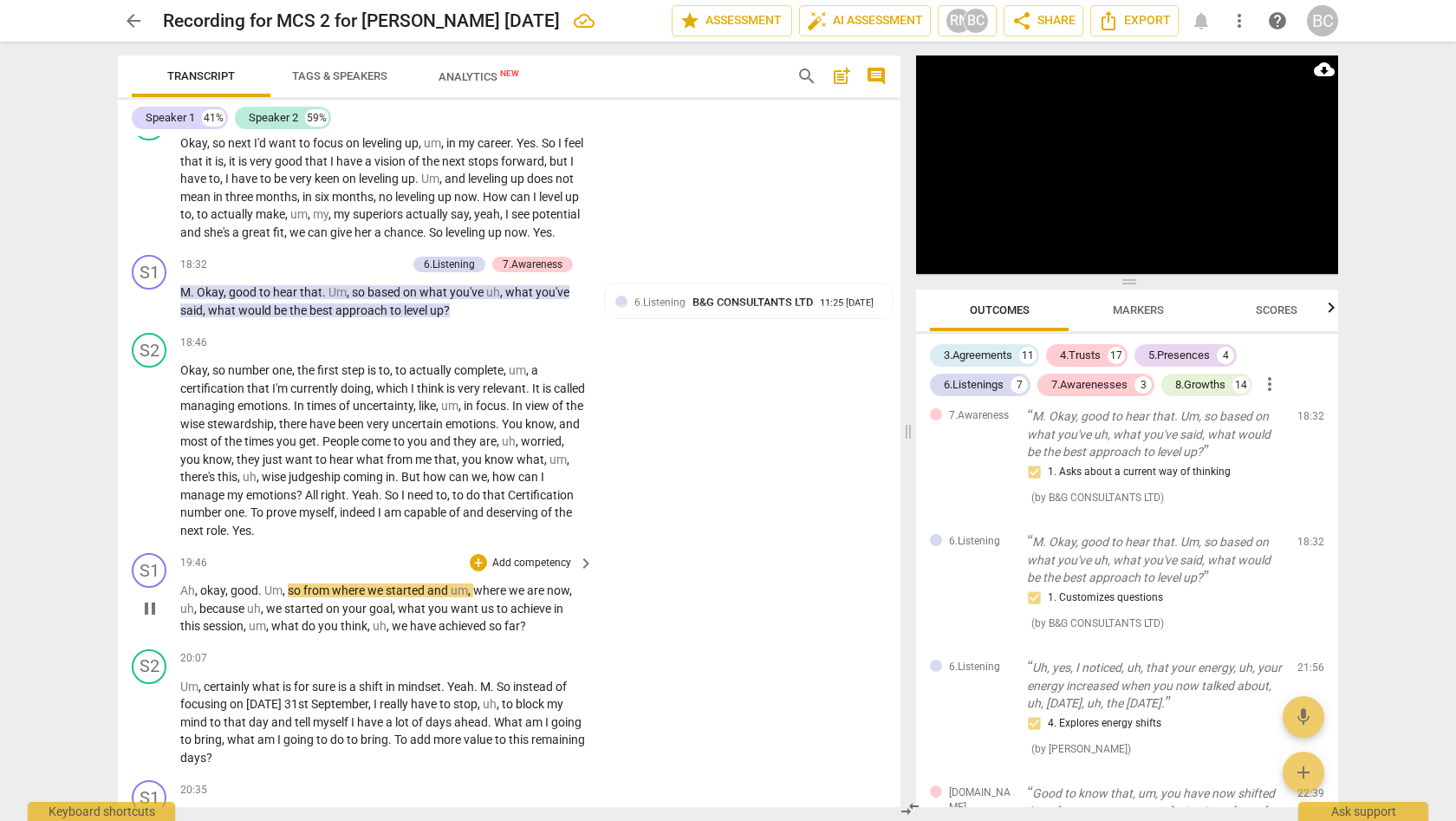
scroll to position [5887, 0]
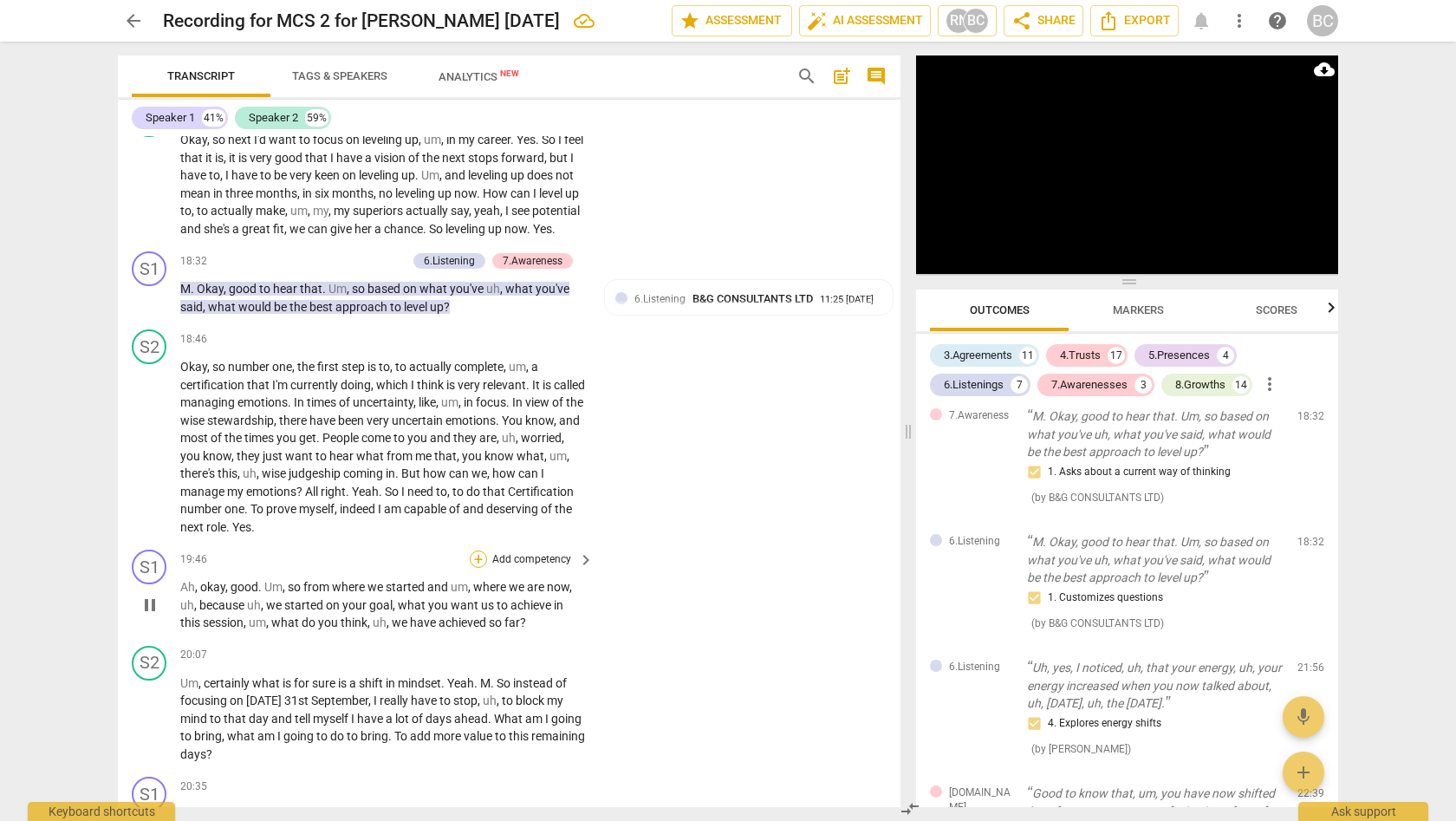
click at [478, 550] on div "+" at bounding box center [478, 558] width 18 height 18
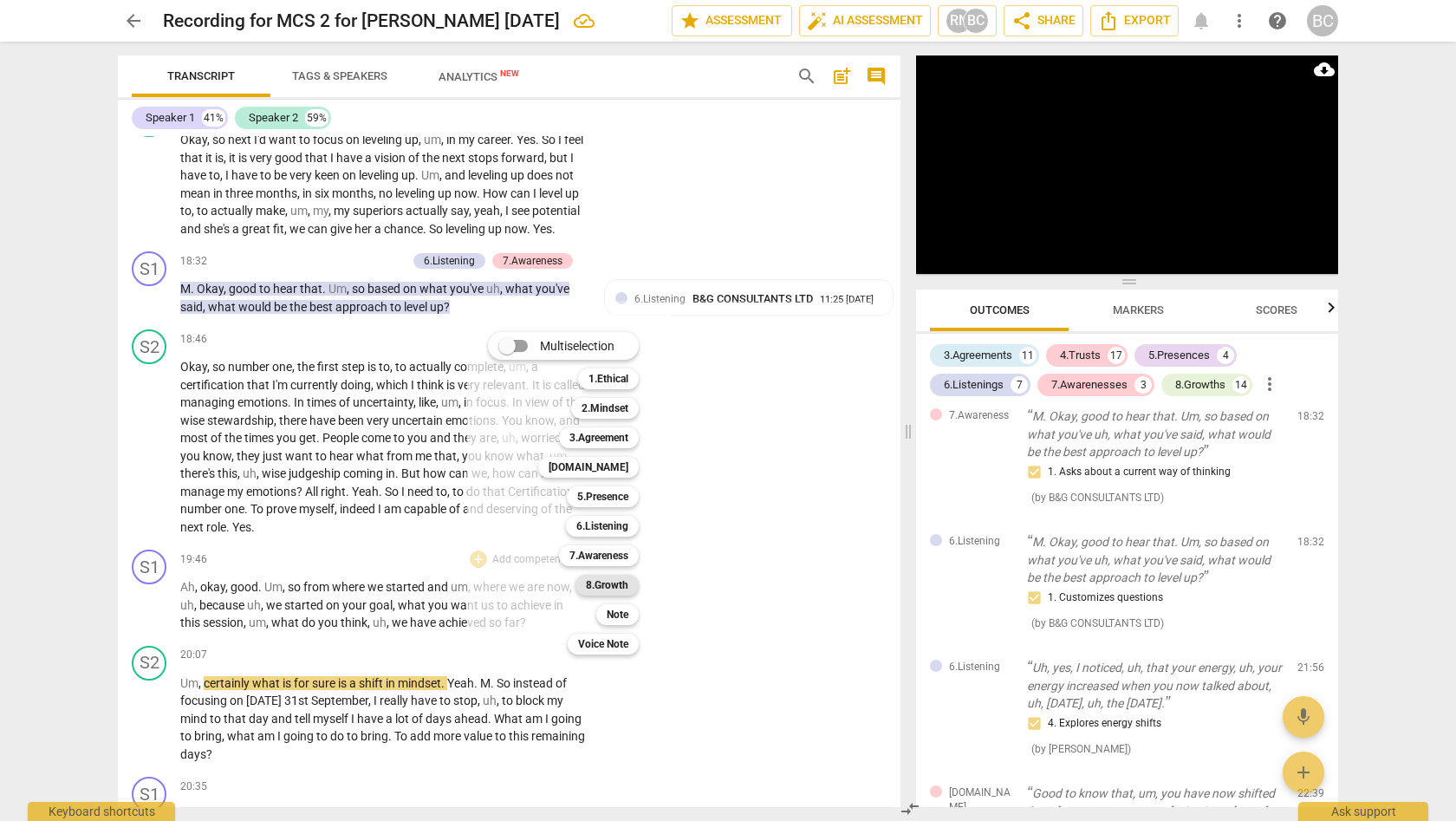
click at [617, 588] on b "8.Growth" at bounding box center [607, 584] width 43 height 20
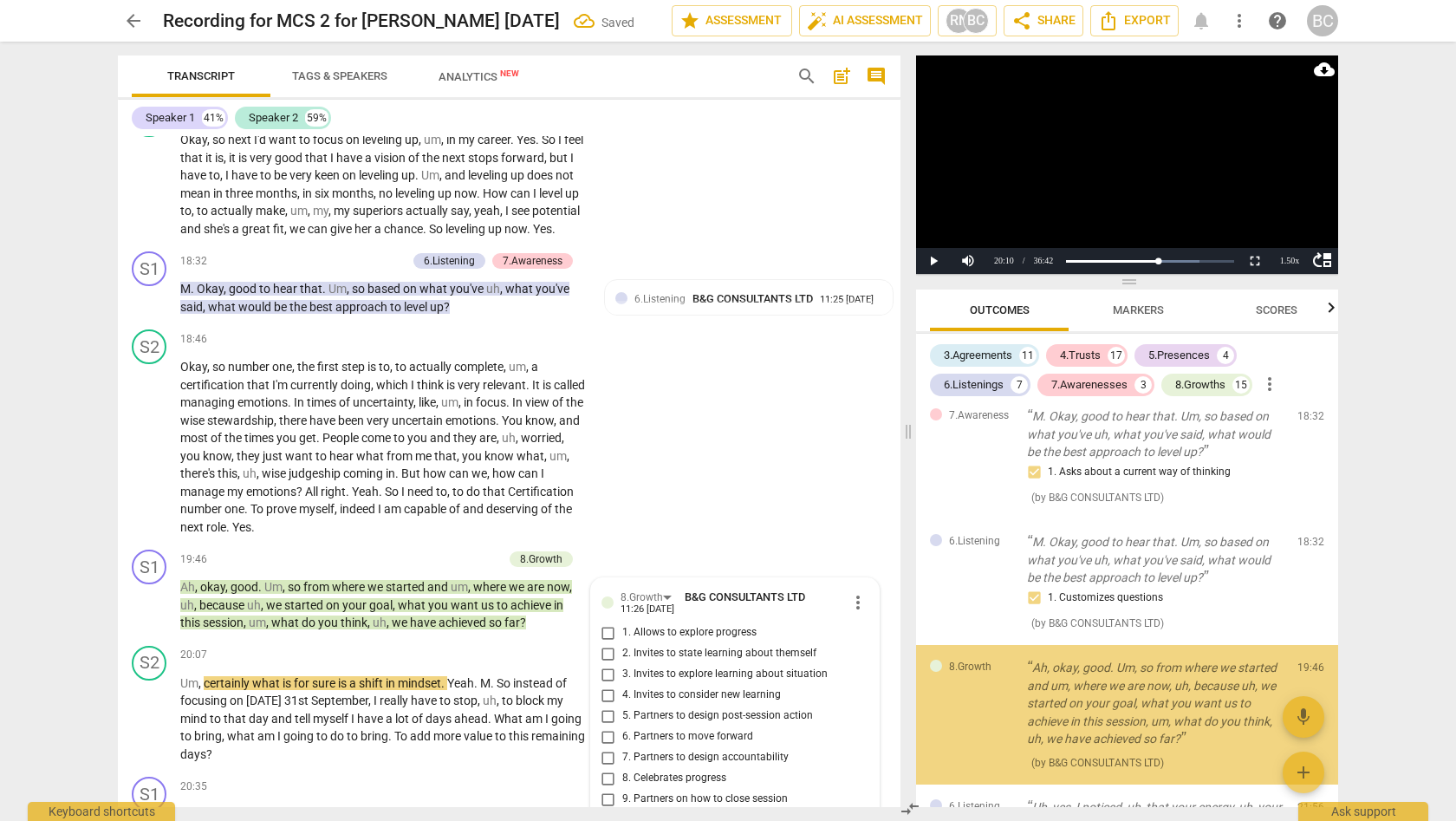
scroll to position [5055, 0]
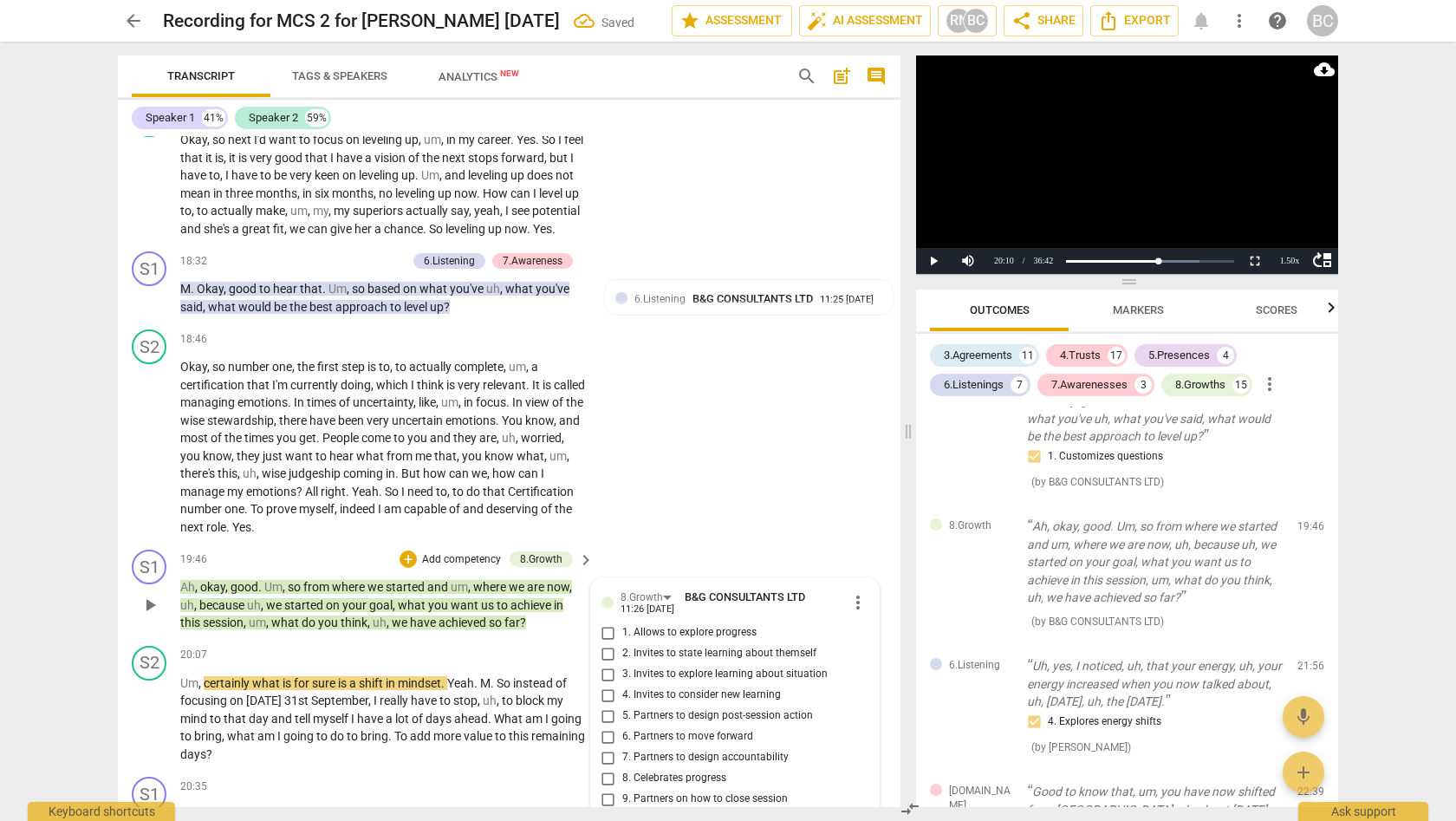
click at [606, 622] on input "1. Allows to explore progress" at bounding box center [608, 632] width 28 height 20
checkbox input "true"
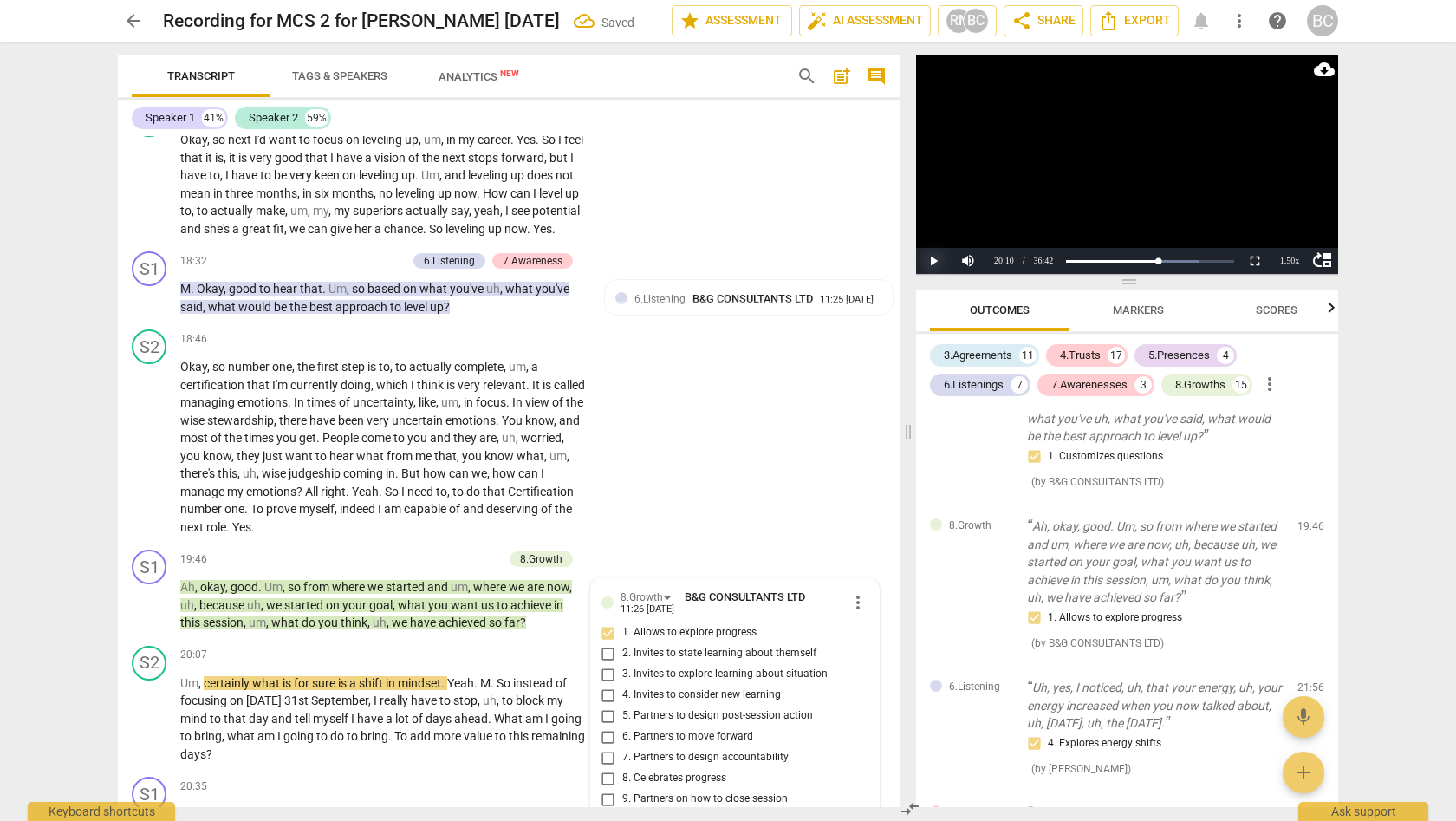
click at [933, 263] on button "Play" at bounding box center [933, 261] width 34 height 26
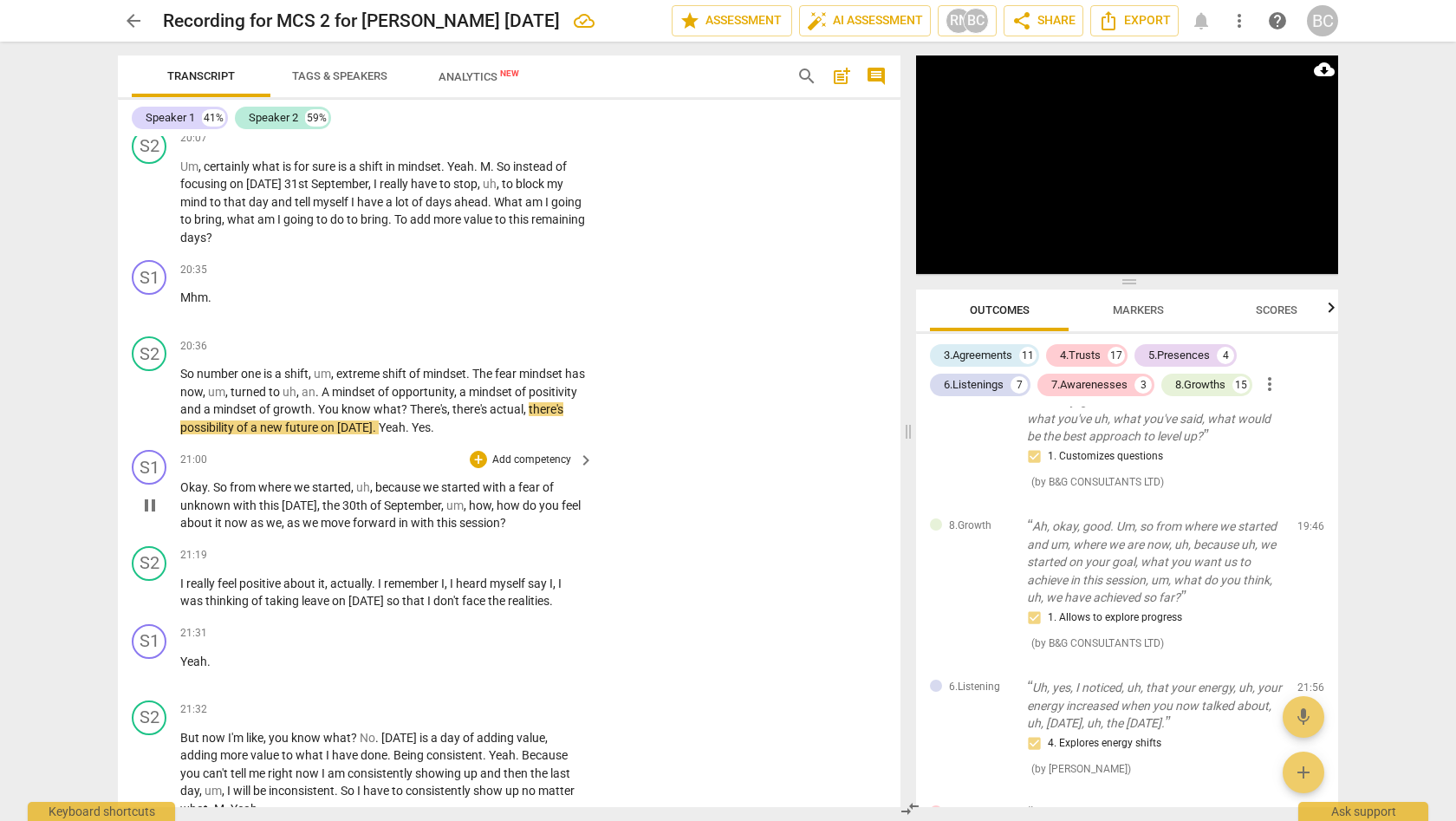
scroll to position [6424, 0]
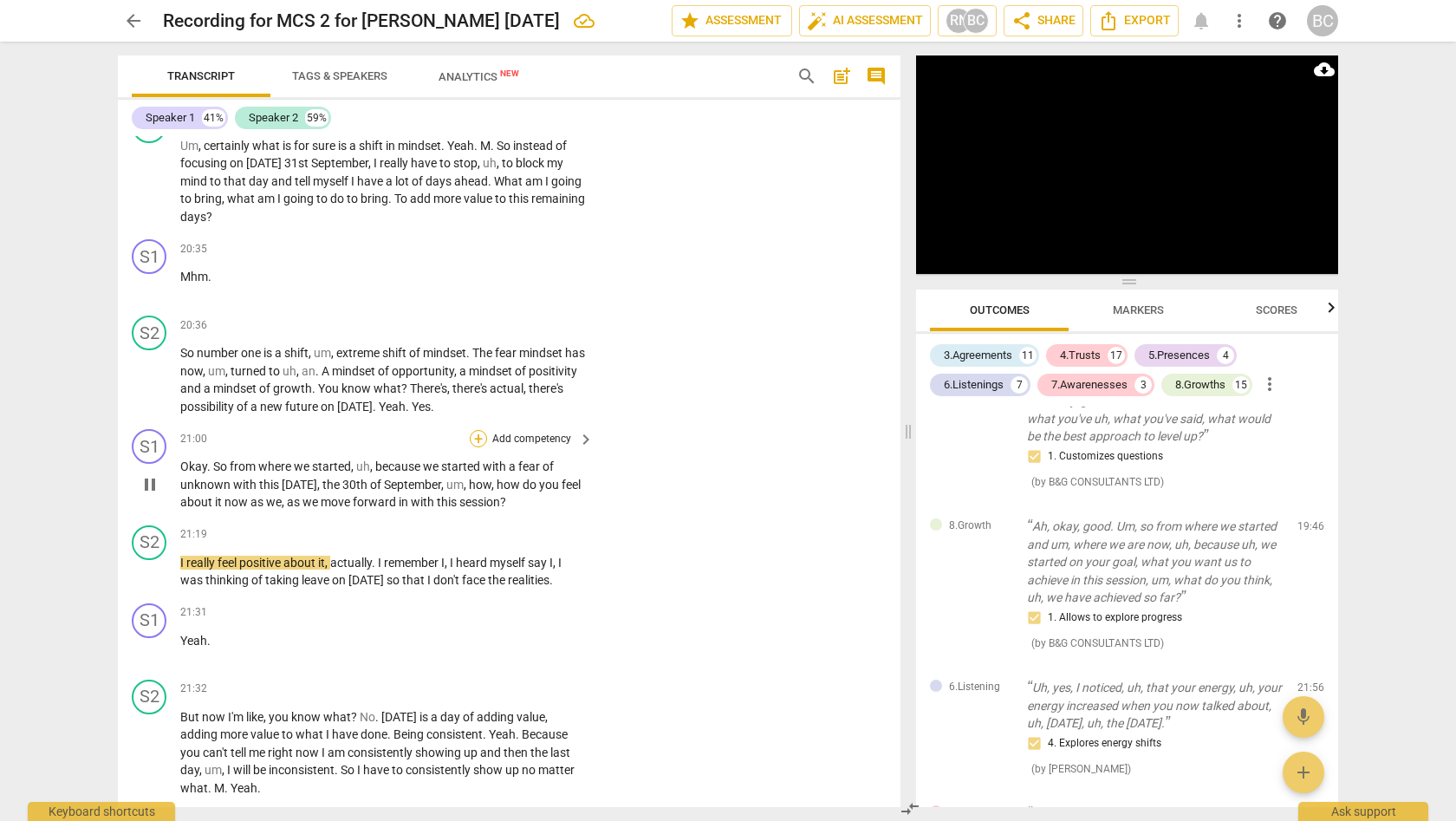
click at [479, 430] on div "+" at bounding box center [478, 438] width 18 height 18
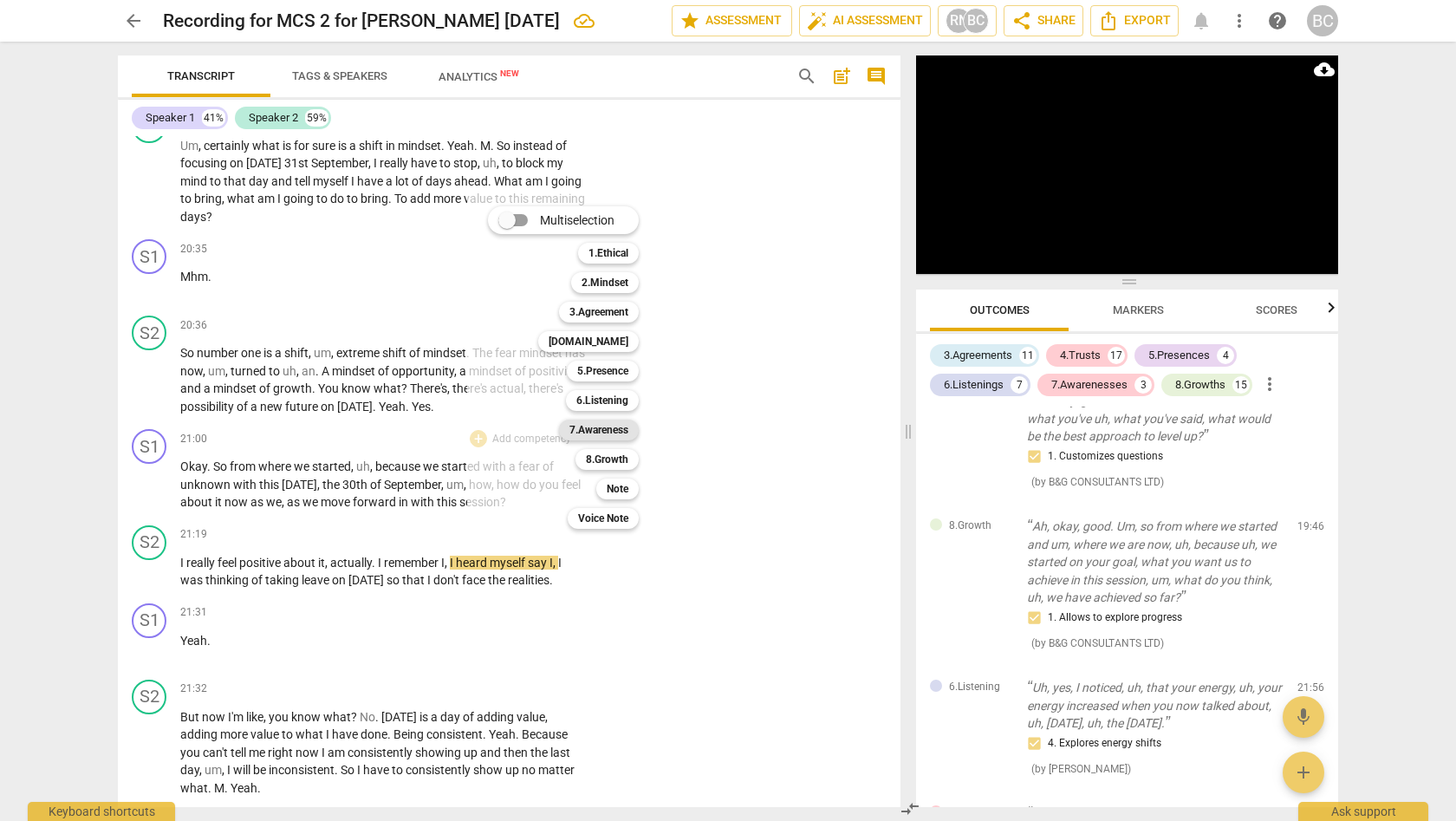
click at [607, 424] on b "7.Awareness" at bounding box center [599, 430] width 59 height 20
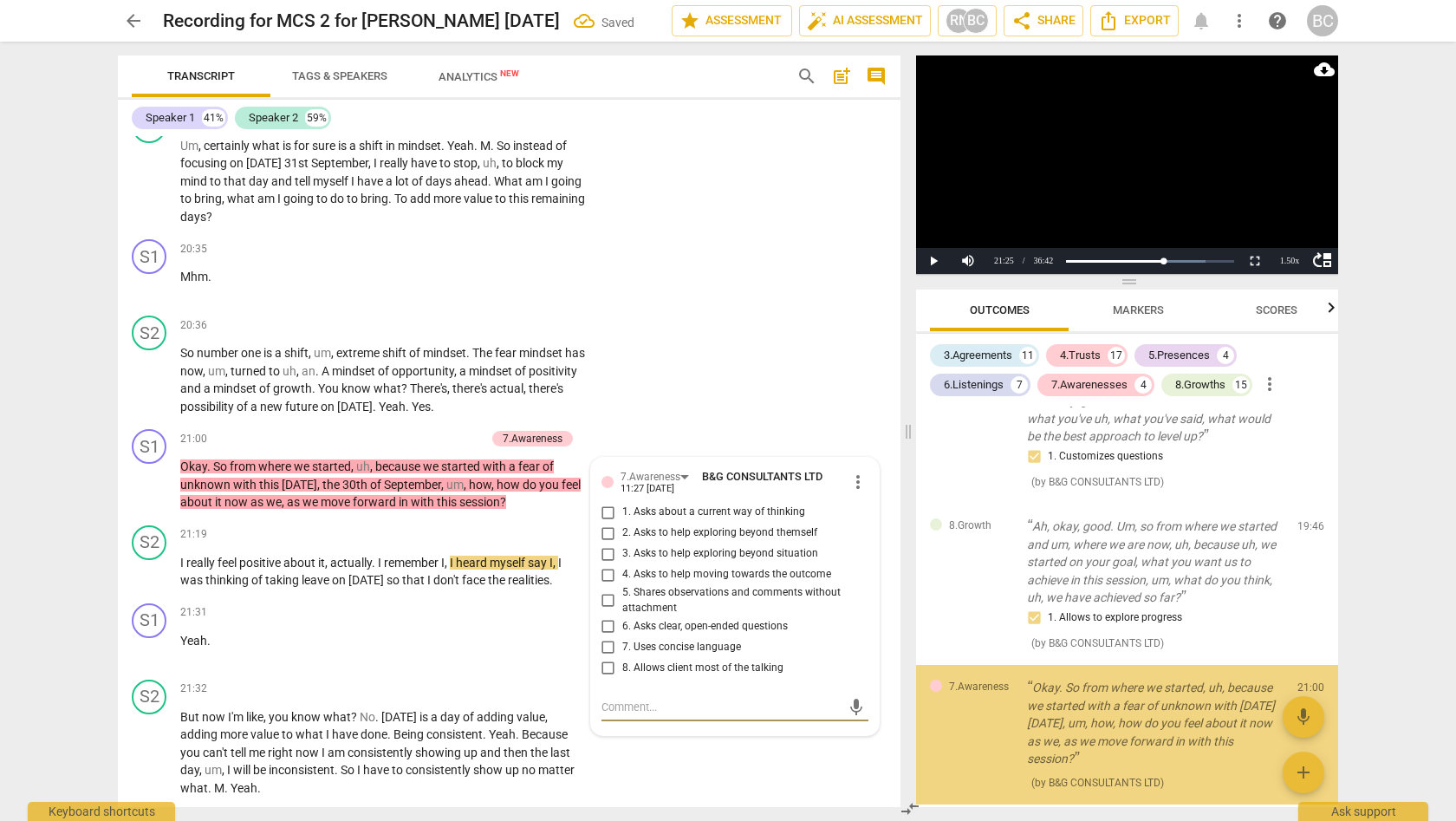
scroll to position [5214, 0]
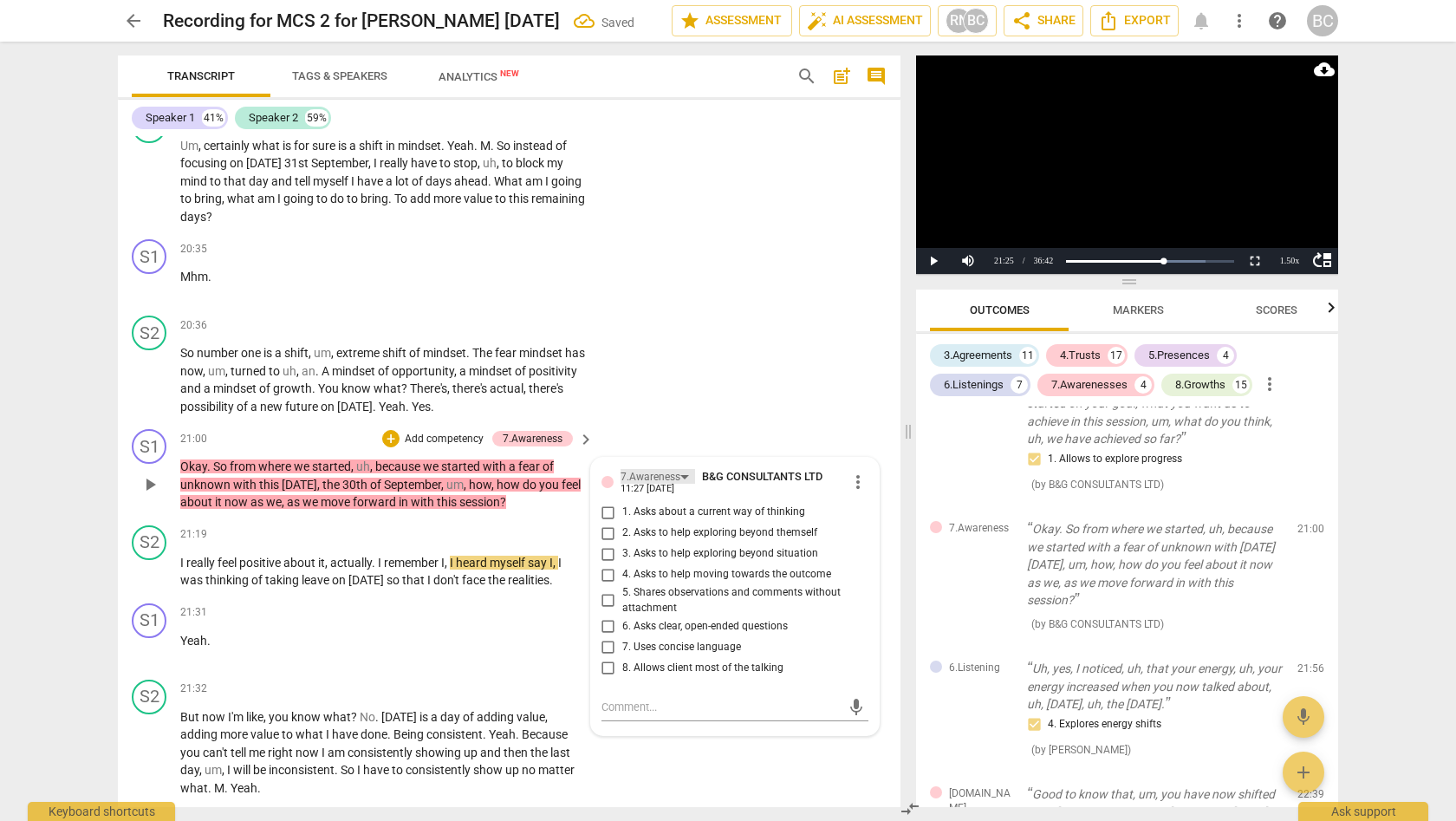
click at [680, 469] on div "7.Awareness" at bounding box center [657, 476] width 75 height 15
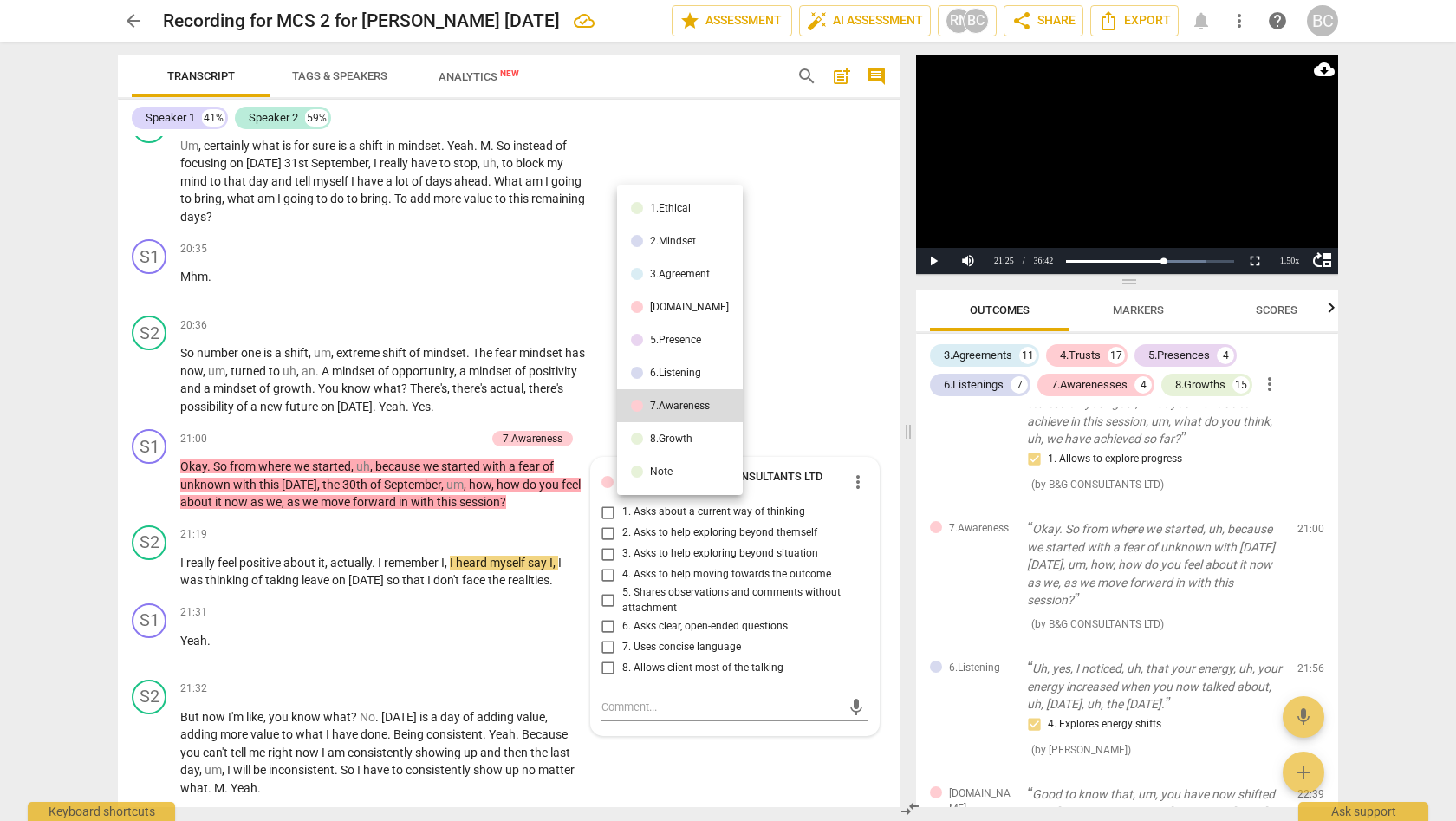
click at [670, 363] on li "6.Listening" at bounding box center [679, 373] width 126 height 33
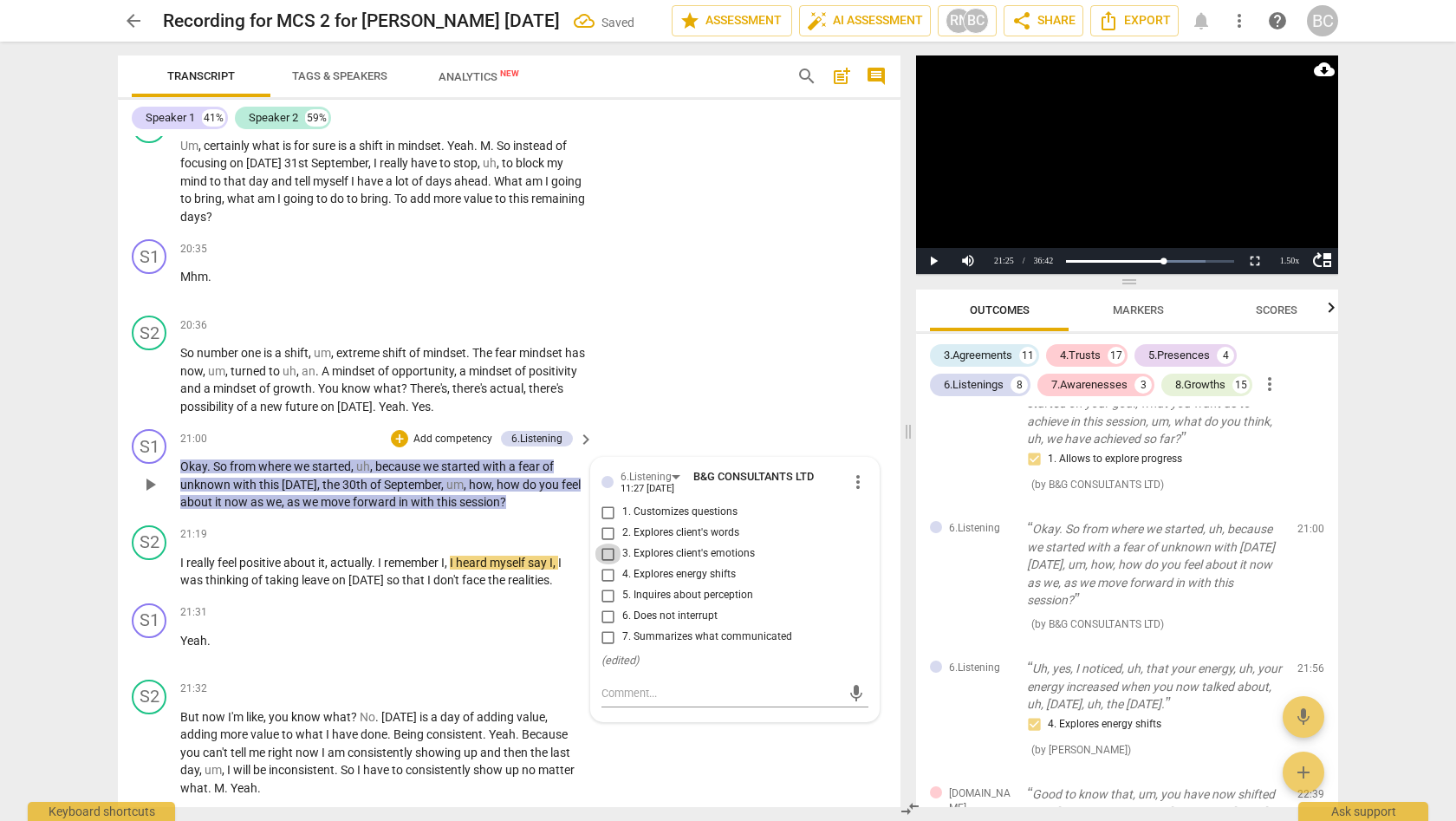
click at [606, 544] on input "3. Explores client's emotions" at bounding box center [608, 554] width 28 height 20
checkbox input "true"
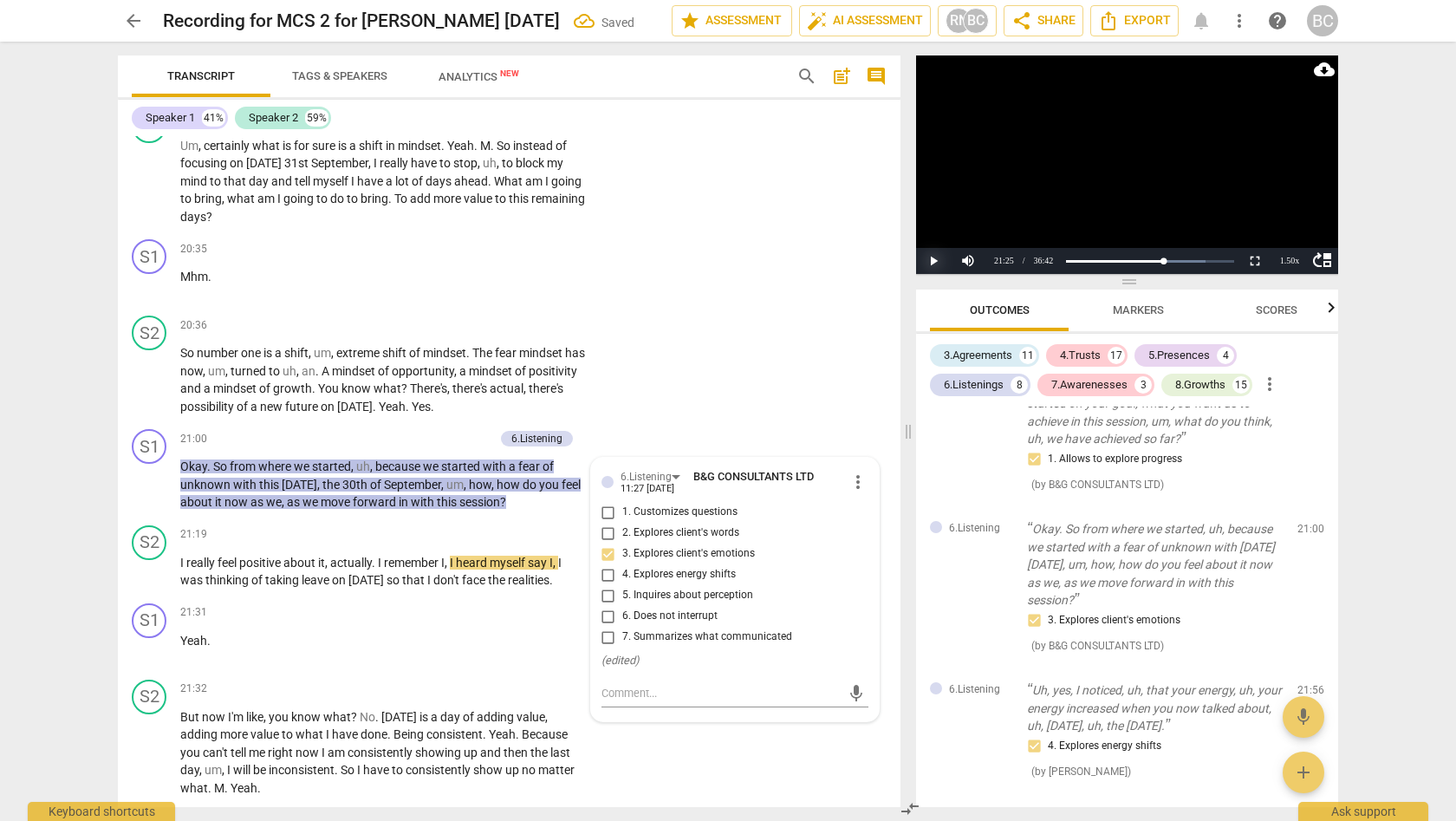
click at [930, 261] on button "Play" at bounding box center [933, 261] width 34 height 26
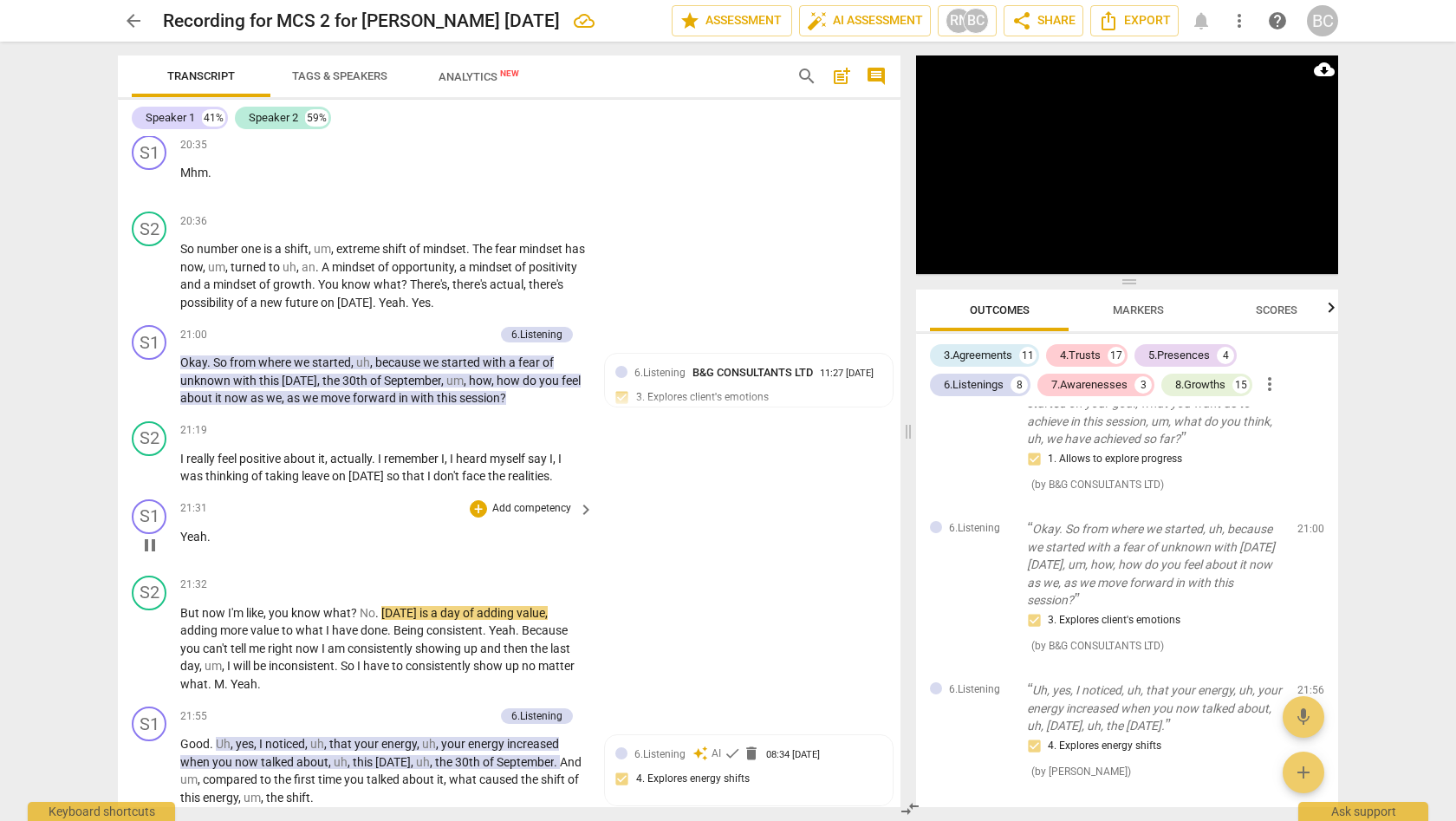
scroll to position [6435, 0]
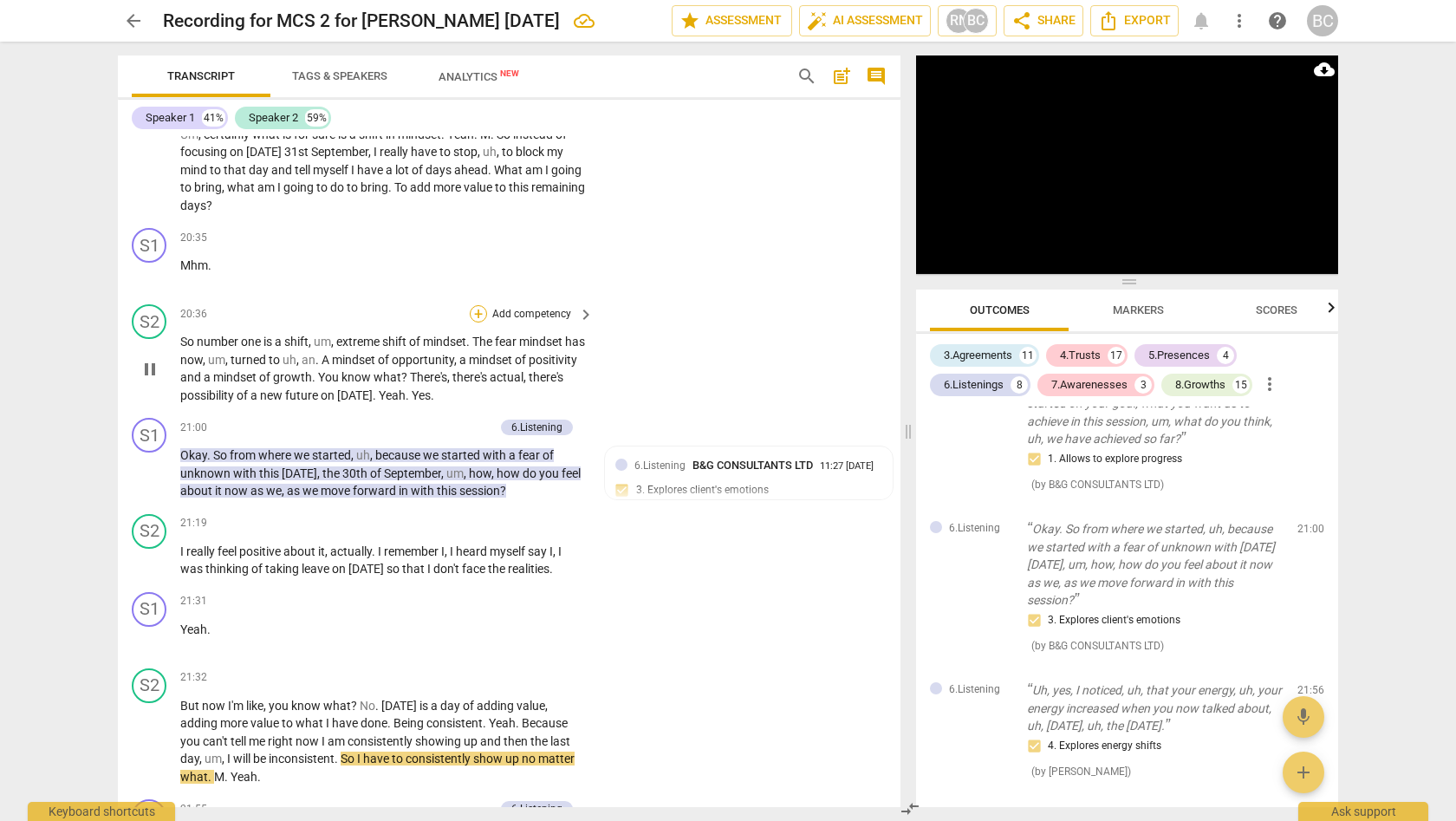
click at [477, 305] on div "+" at bounding box center [478, 313] width 18 height 18
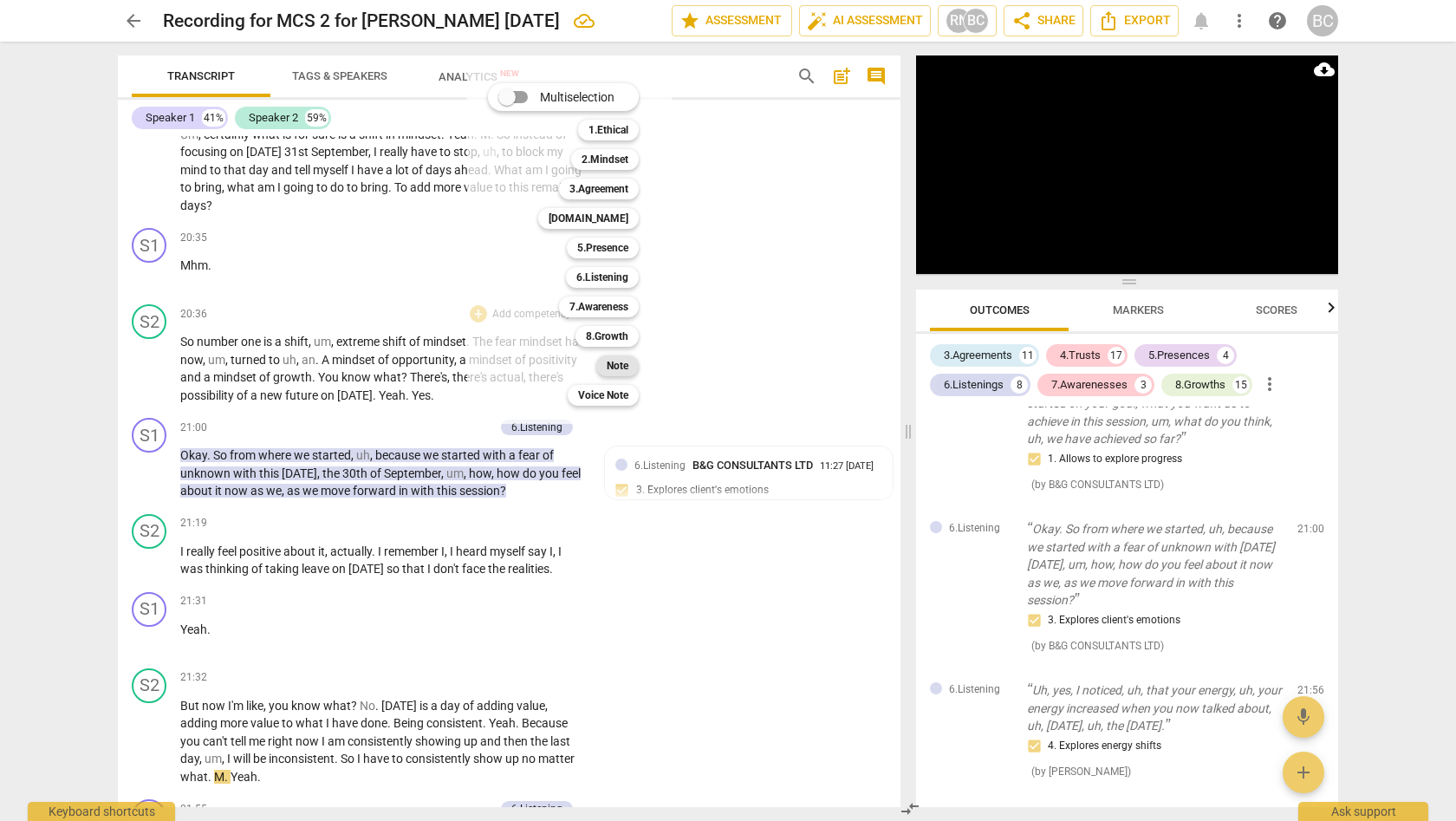
click at [627, 367] on b "Note" at bounding box center [617, 365] width 21 height 20
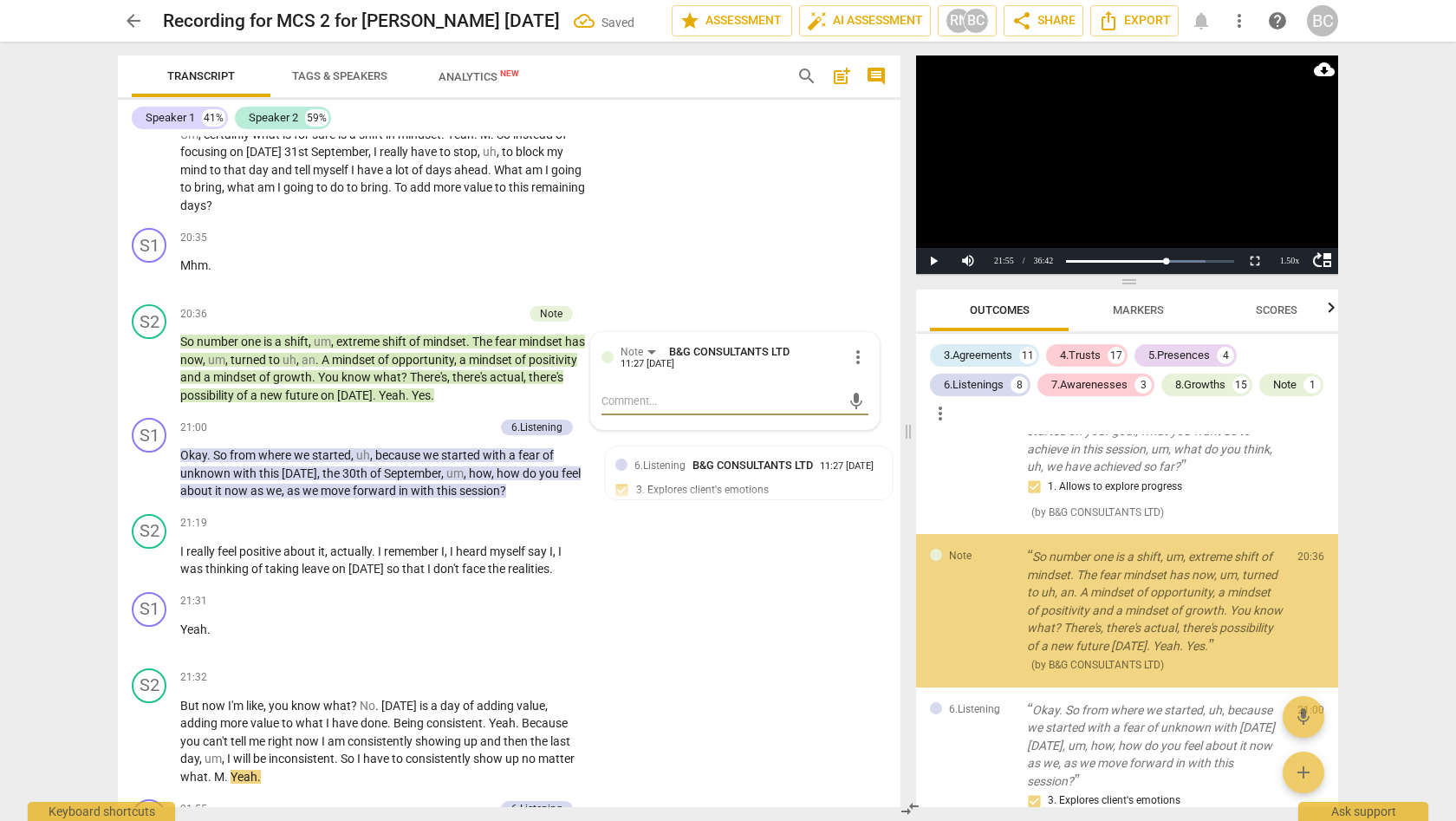
scroll to position [5243, 0]
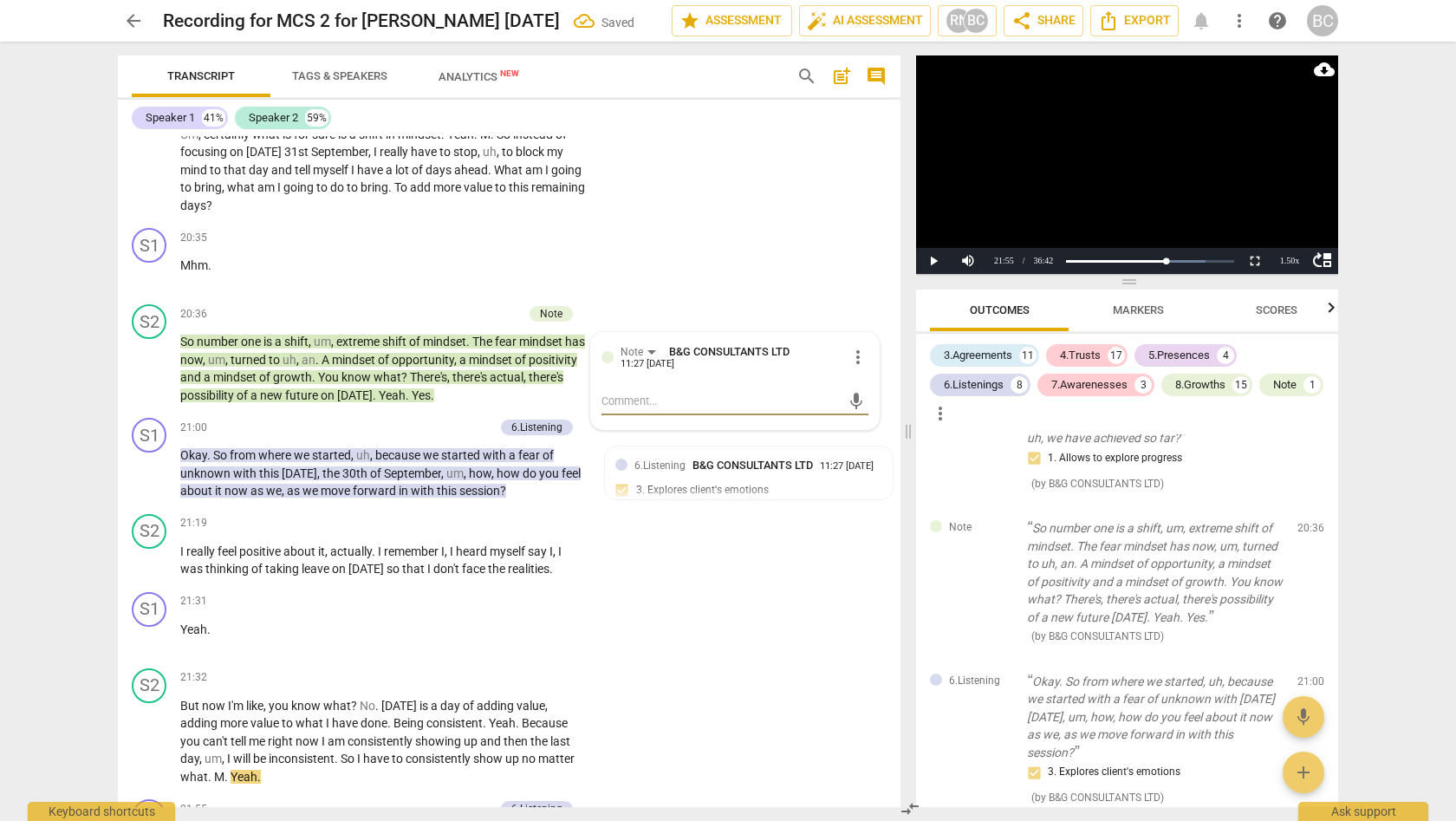
type textarea "M"
type textarea "Mi"
type textarea "Mis"
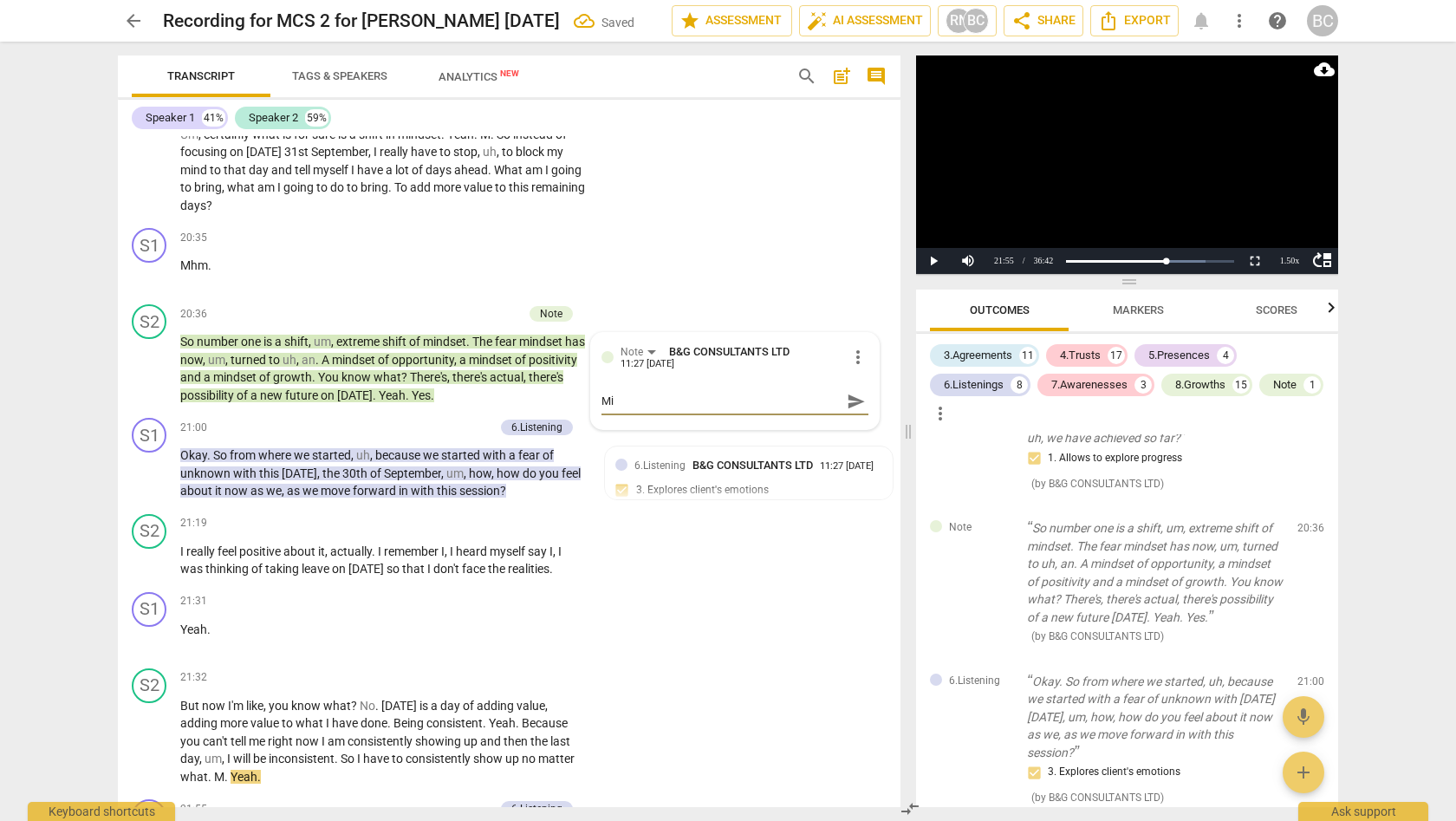
type textarea "Mis"
type textarea "Miss"
type textarea "Misse"
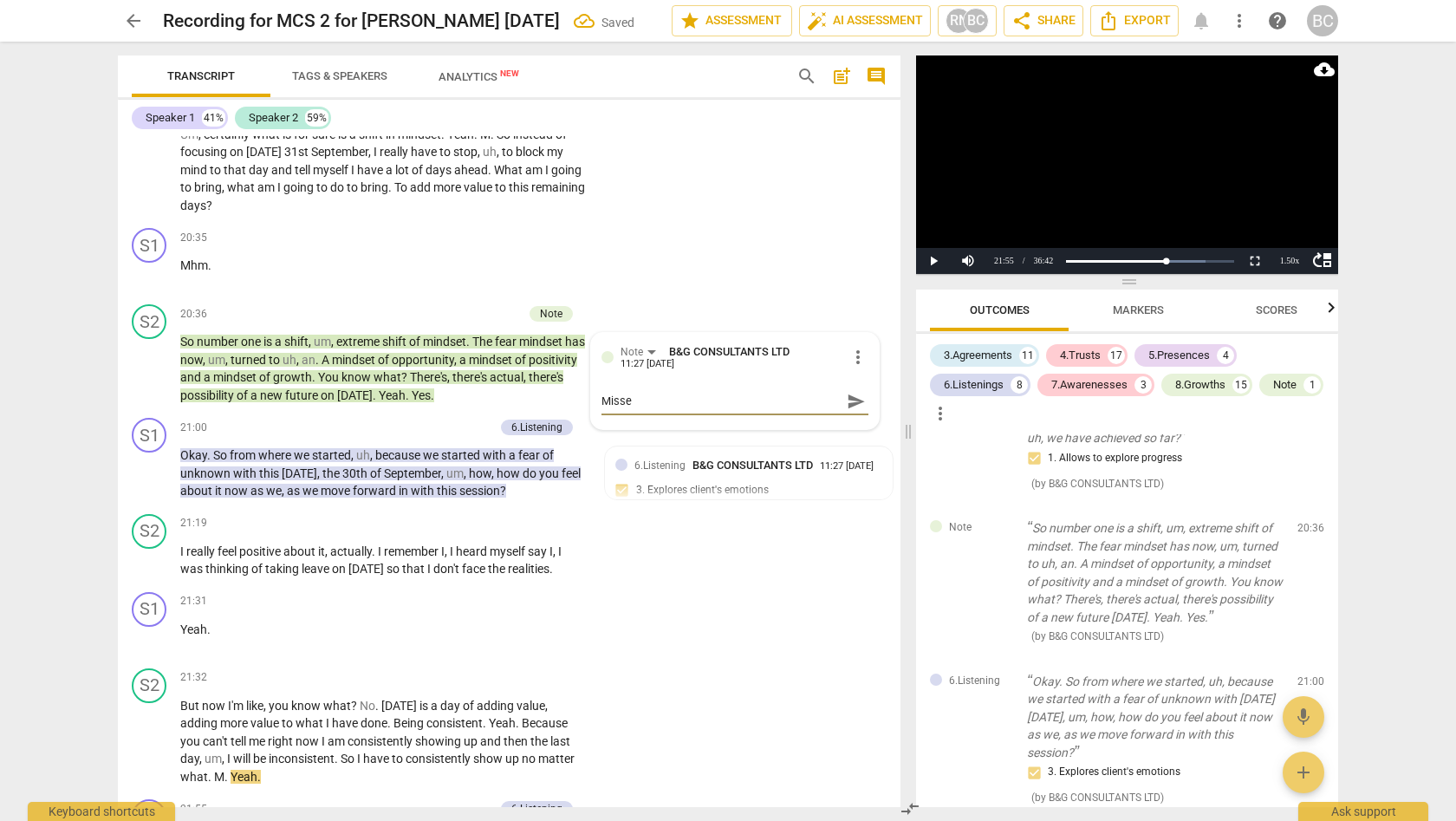
type textarea "Missed"
type textarea "Missed o"
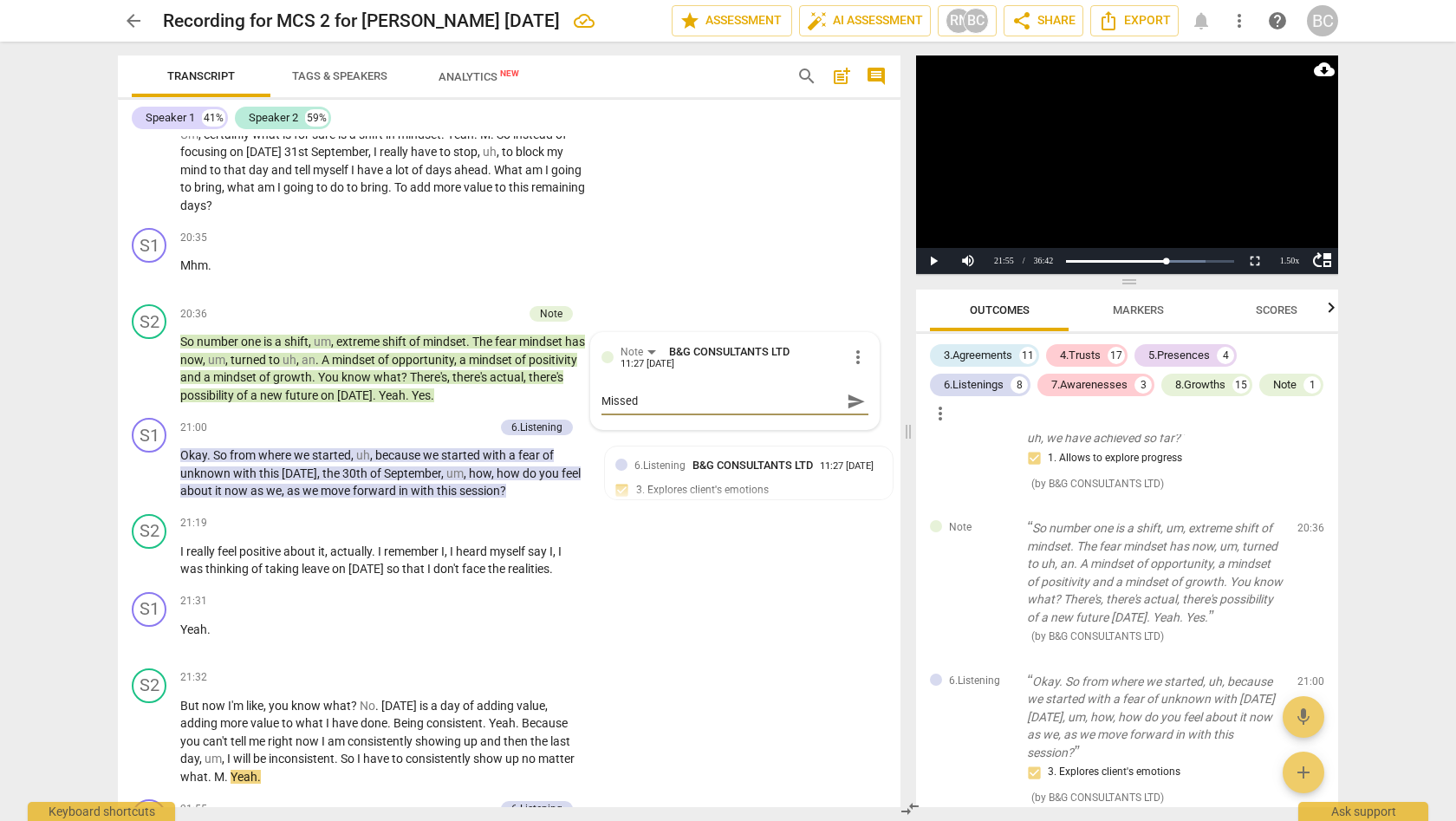
type textarea "Missed o"
type textarea "Missed op"
type textarea "Missed opp"
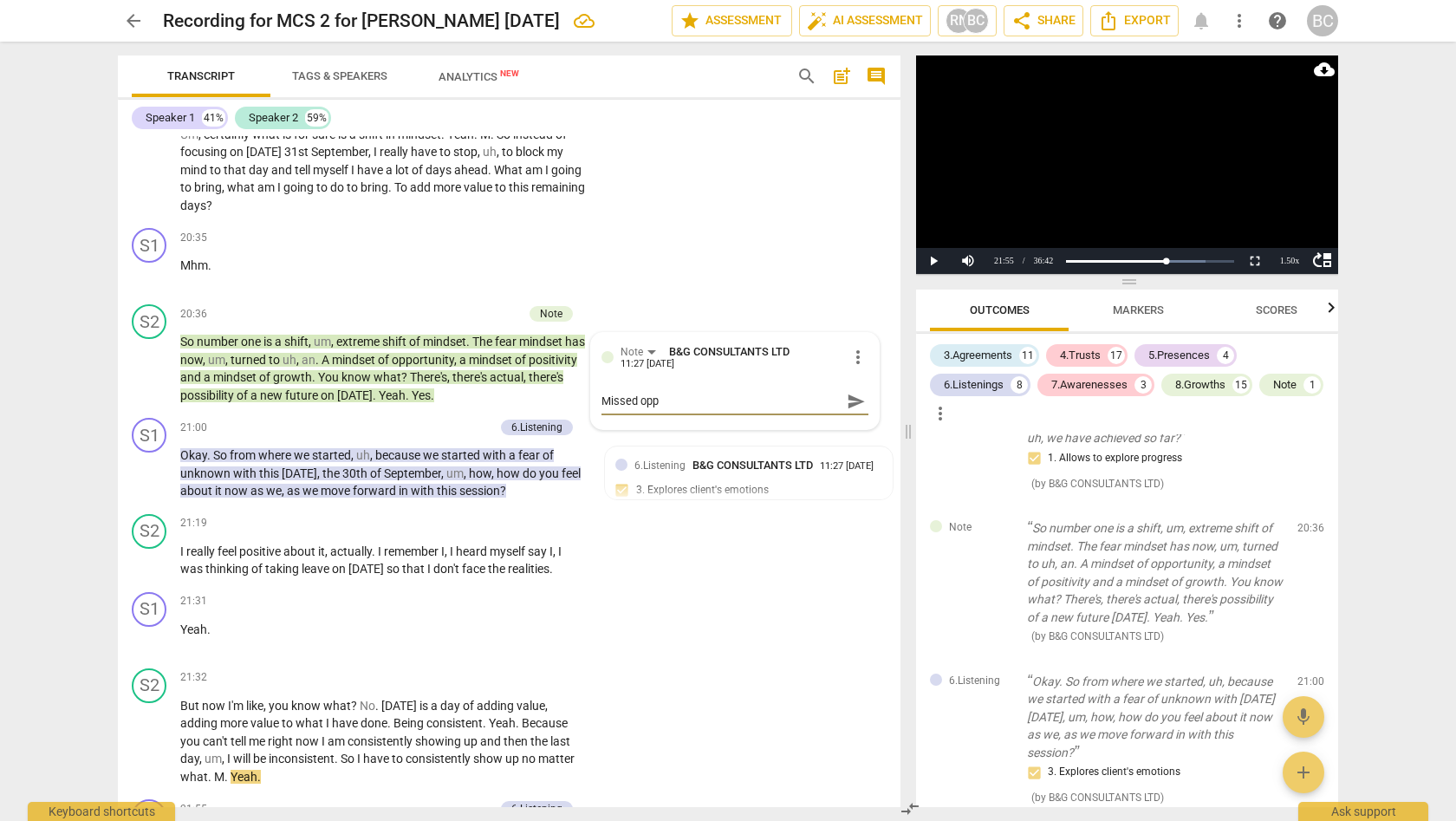
type textarea "Missed oppo"
type textarea "Missed oppor"
type textarea "Missed opport"
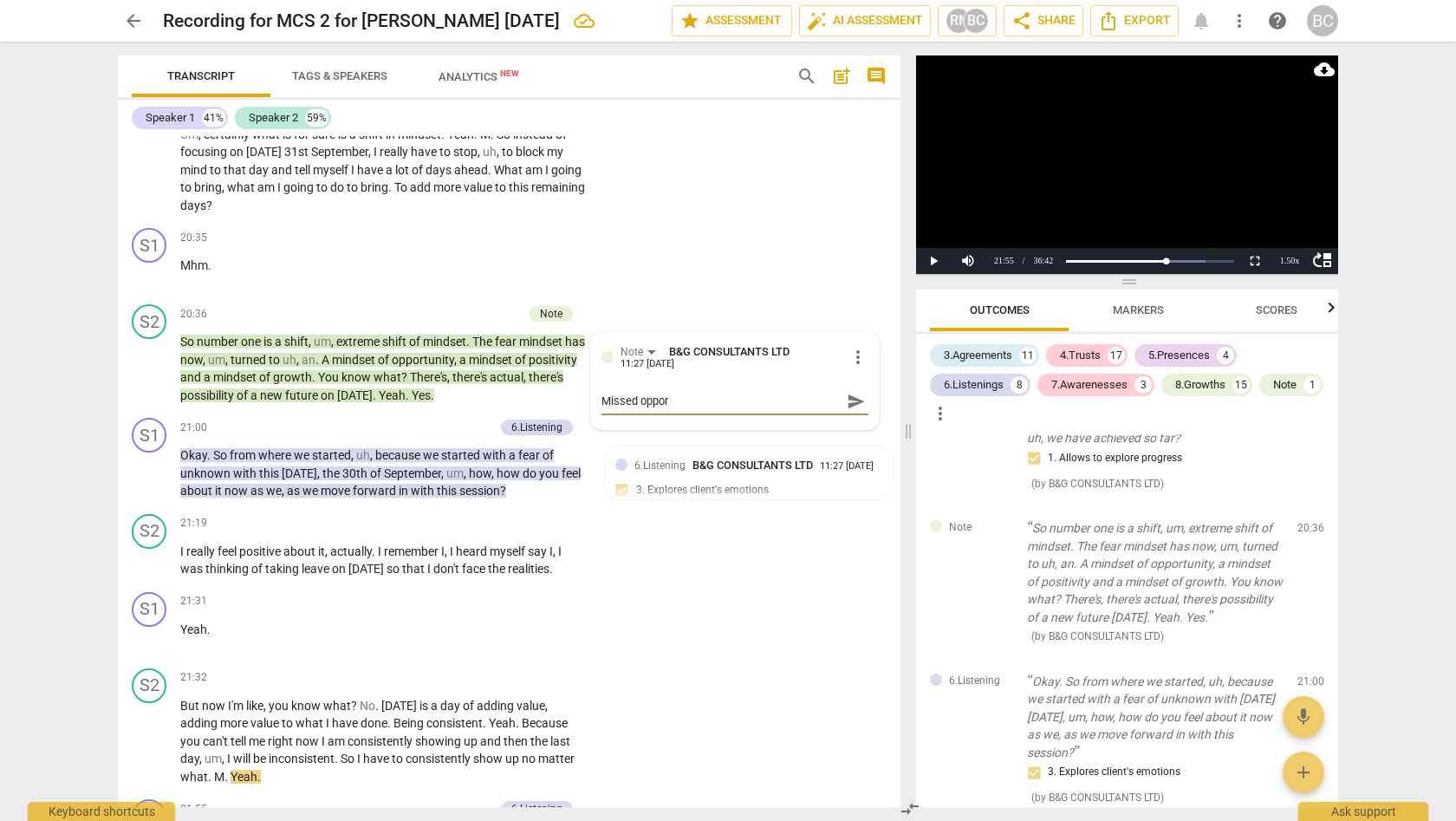
type textarea "Missed opport"
type textarea "Missed opportu"
type textarea "Missed opportun"
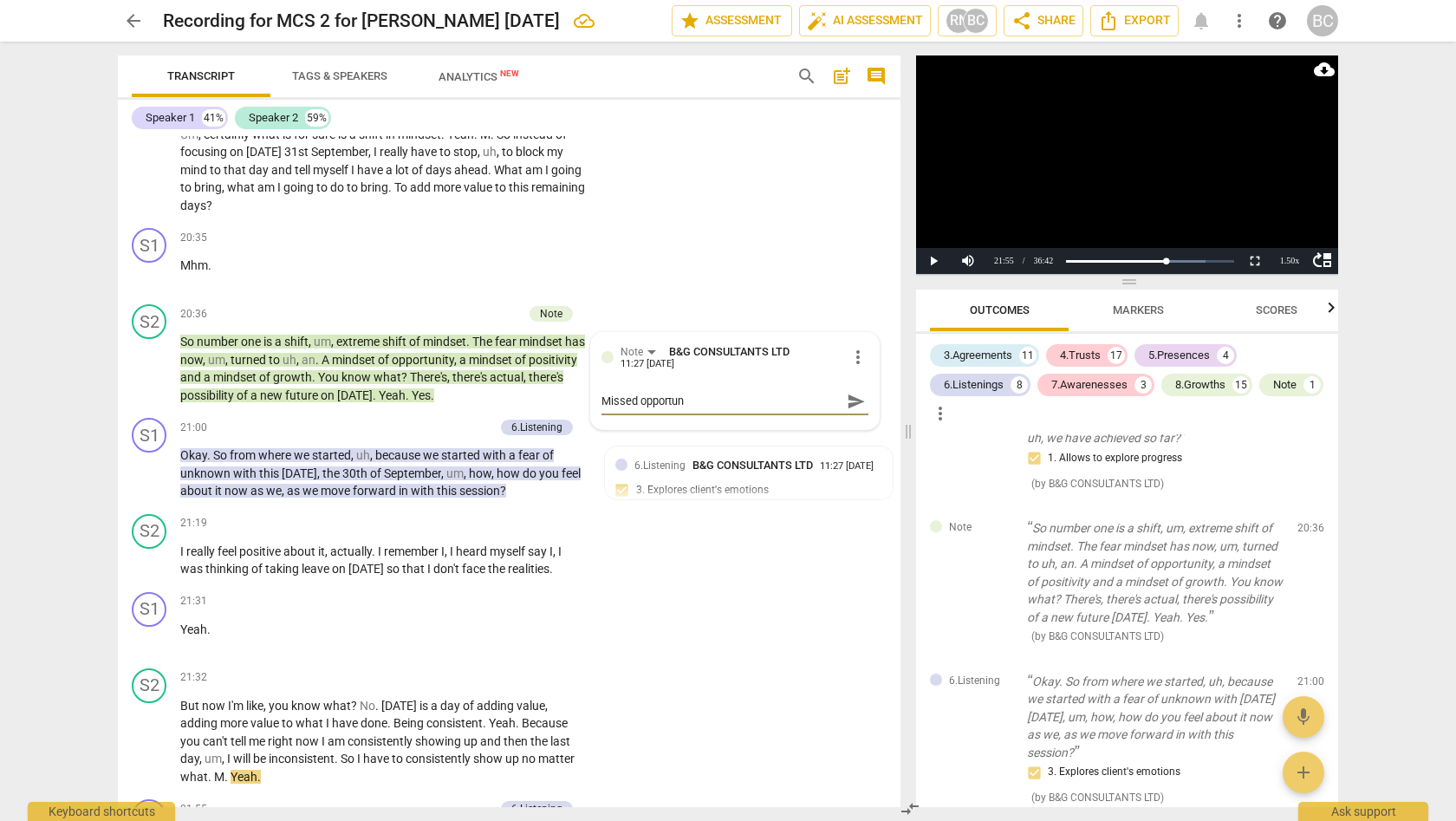
type textarea "Missed opportuni"
type textarea "Missed opportunit"
type textarea "Missed opportunity"
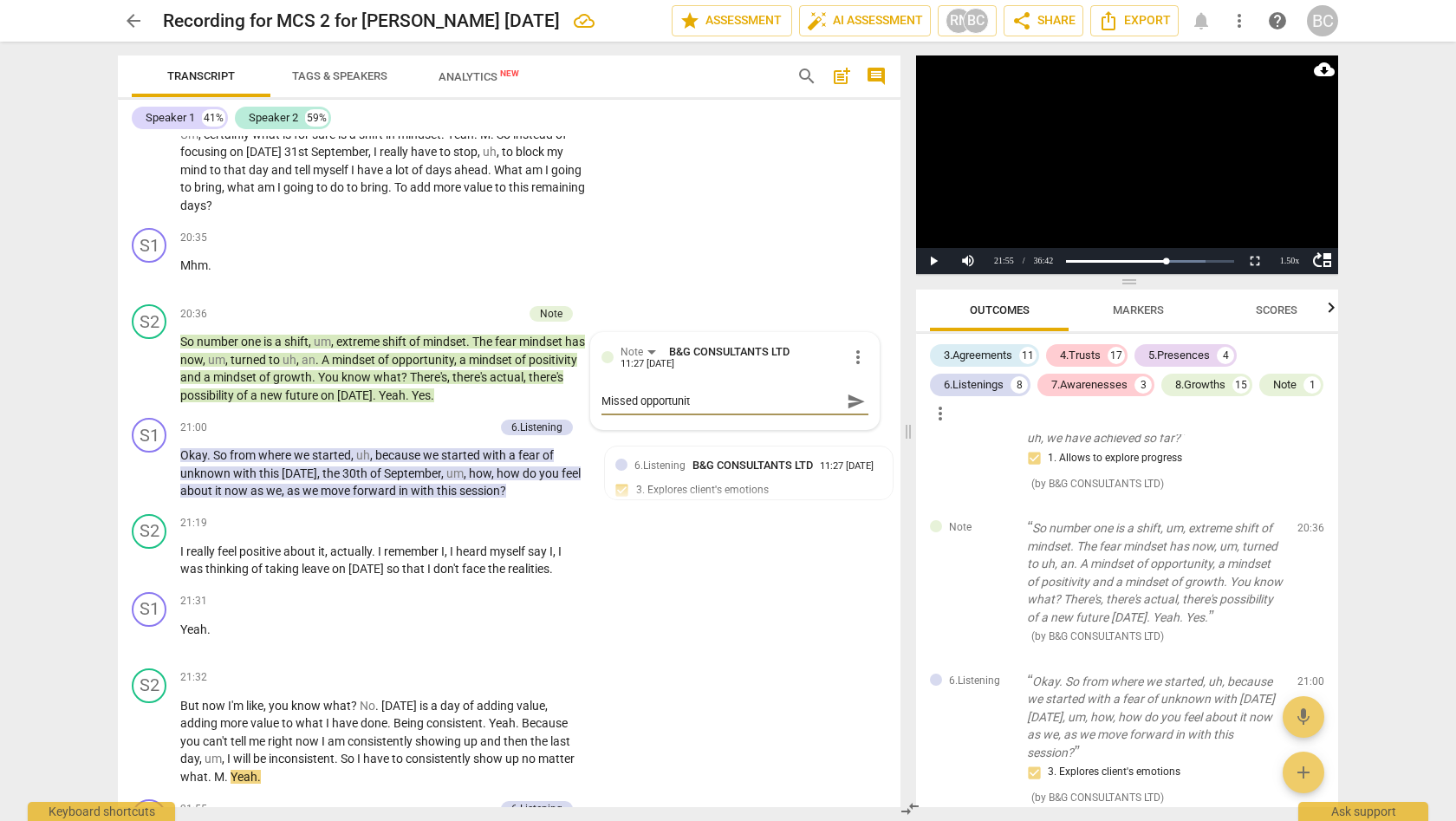
type textarea "Missed opportunity"
type textarea "Missed opportunity t"
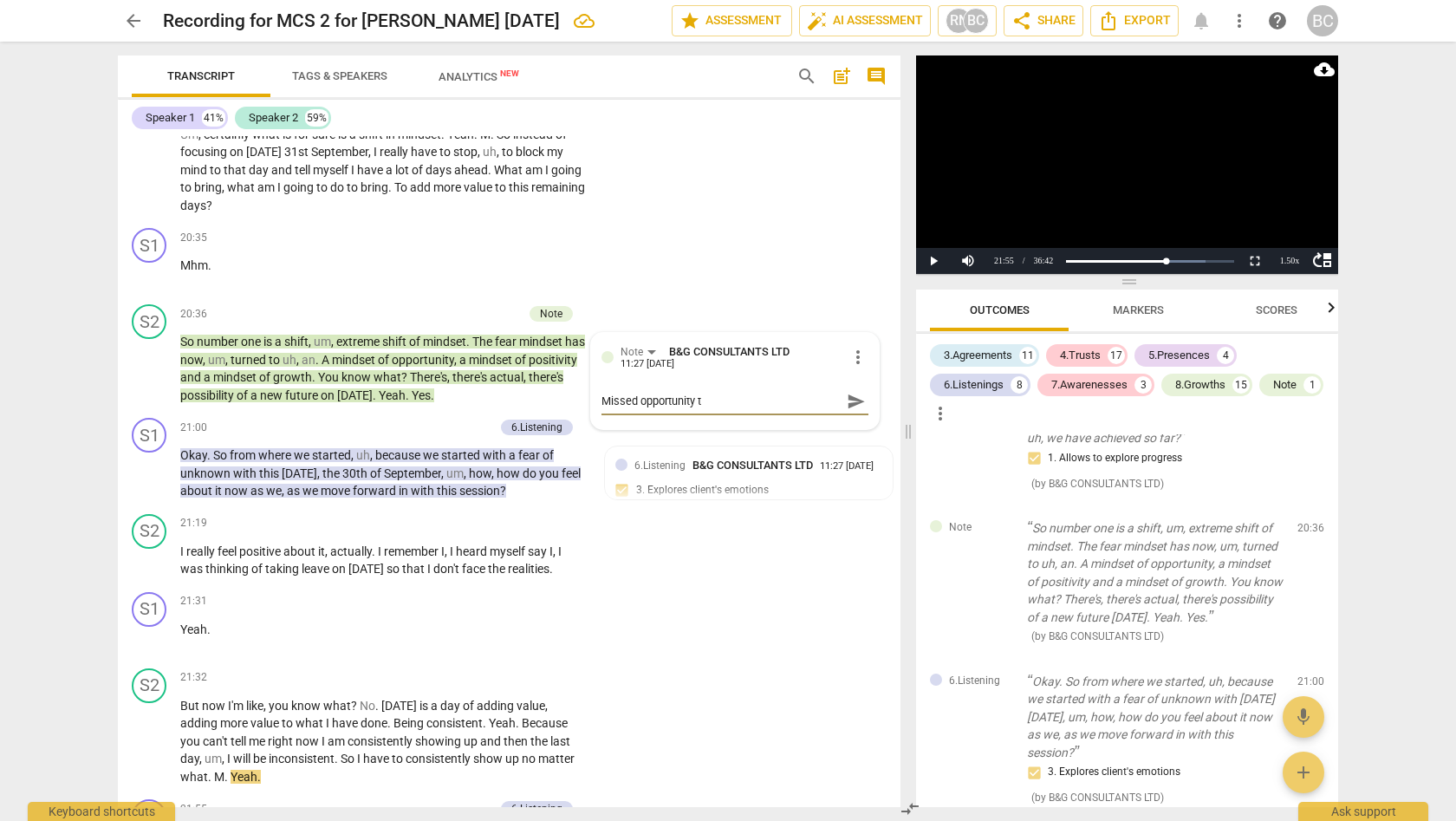
type textarea "Missed opportunity to"
type textarea "Missed opportunity to c"
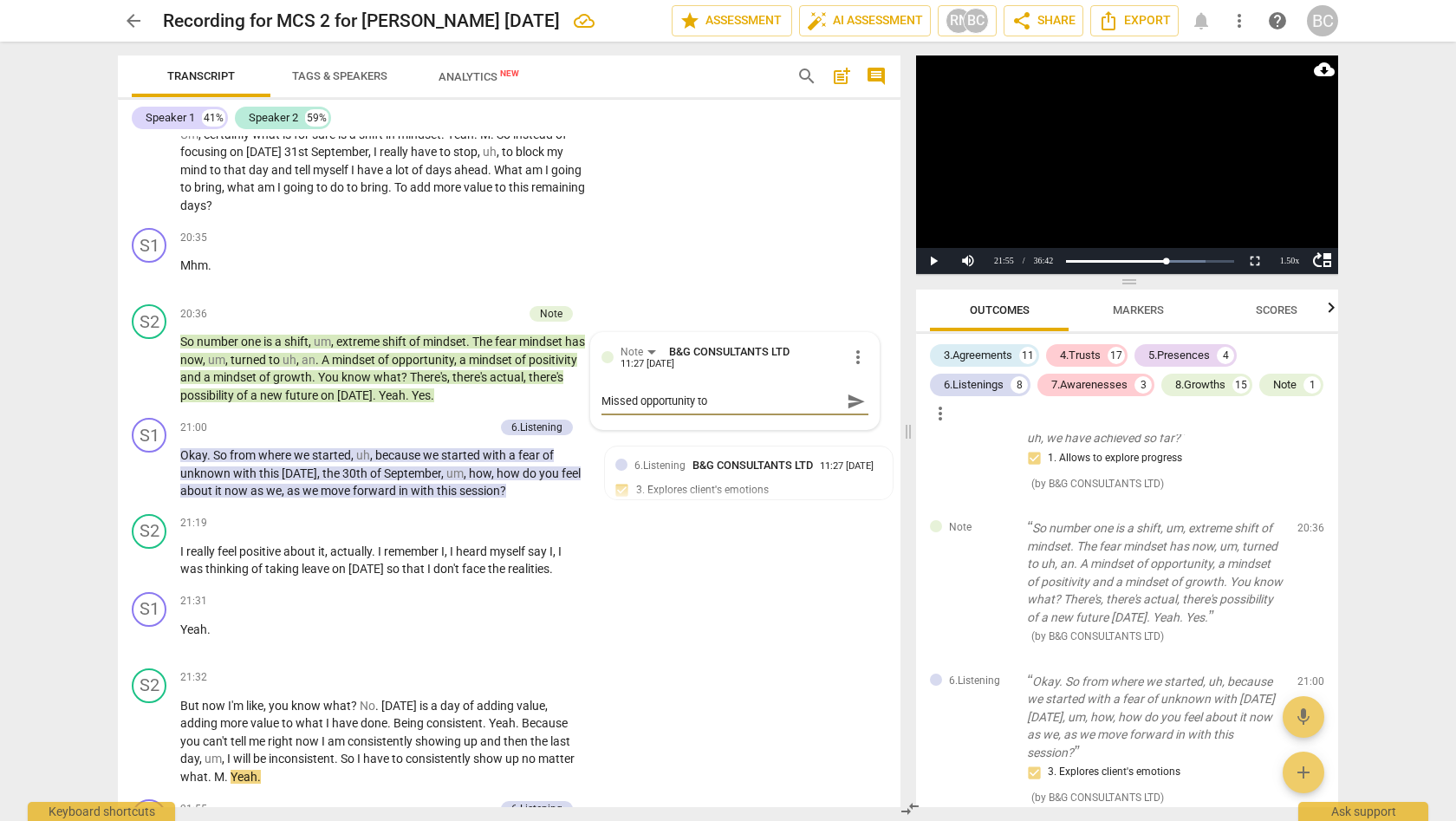
type textarea "Missed opportunity to c"
type textarea "Missed opportunity to ce"
type textarea "Missed opportunity to cel"
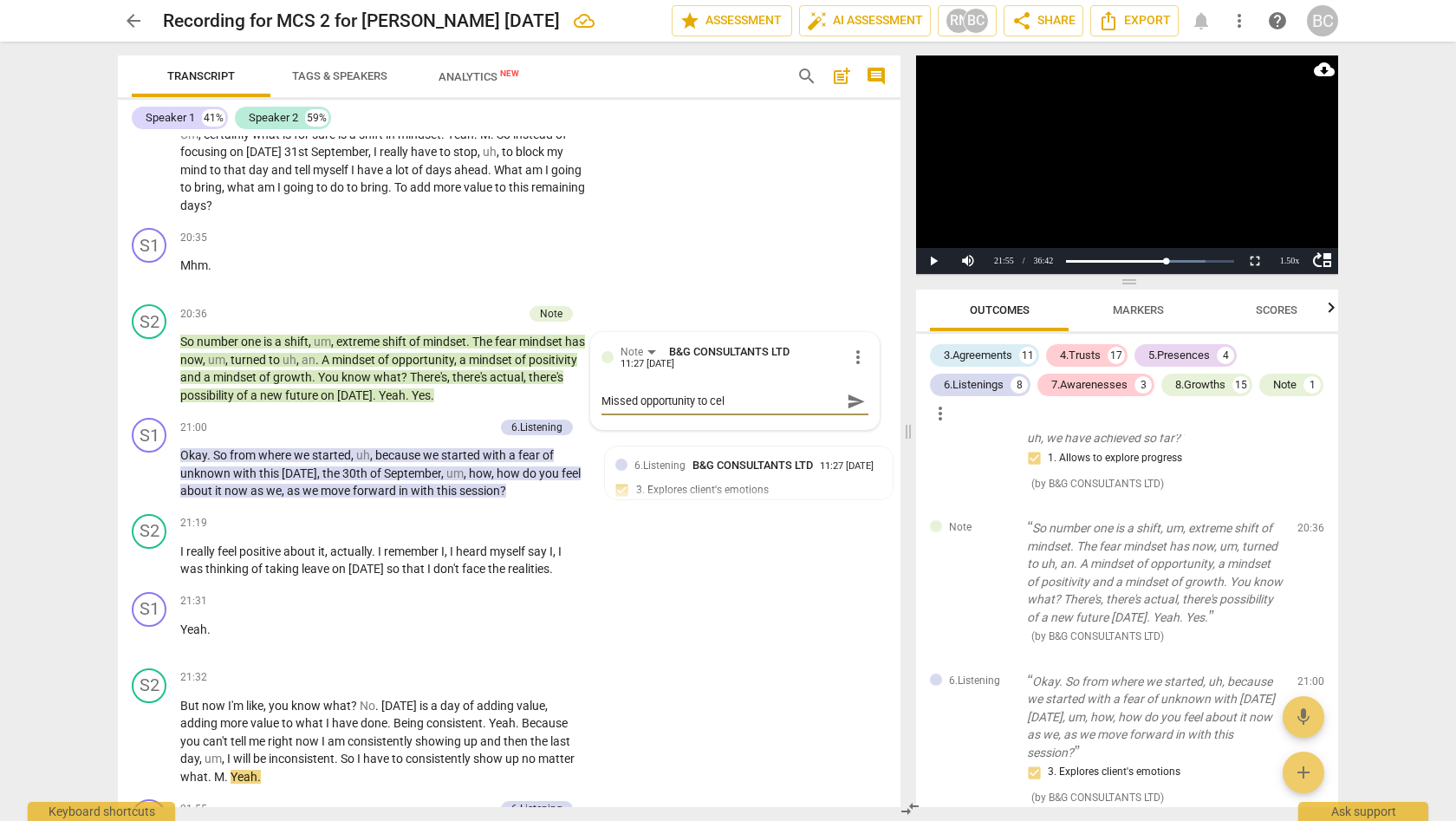
type textarea "Missed opportunity to cele"
type textarea "Missed opportunity to celeb"
type textarea "Missed opportunity to celebr"
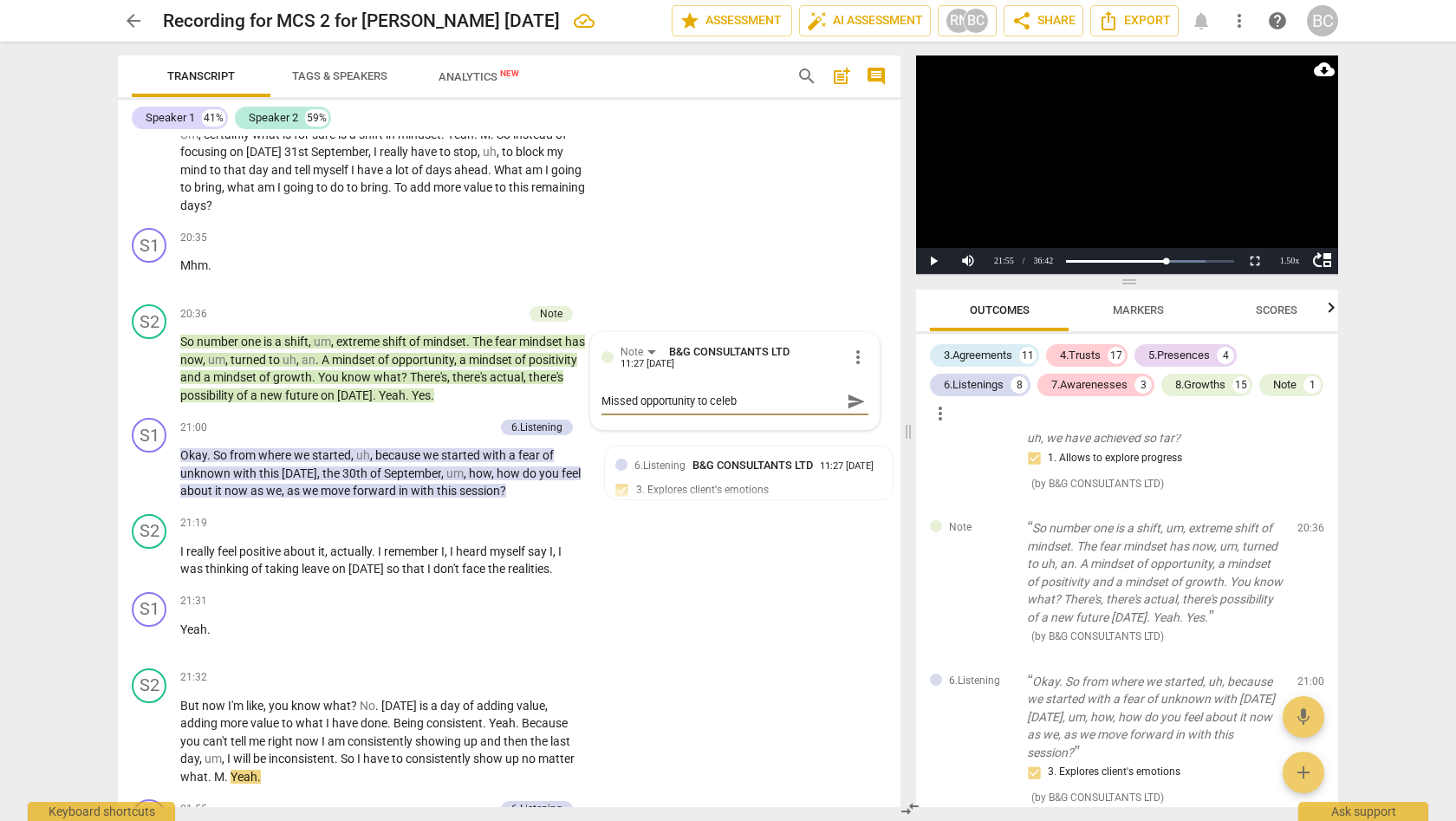
type textarea "Missed opportunity to celebr"
type textarea "Missed opportunity to celebra"
type textarea "Missed opportunity to celebrat"
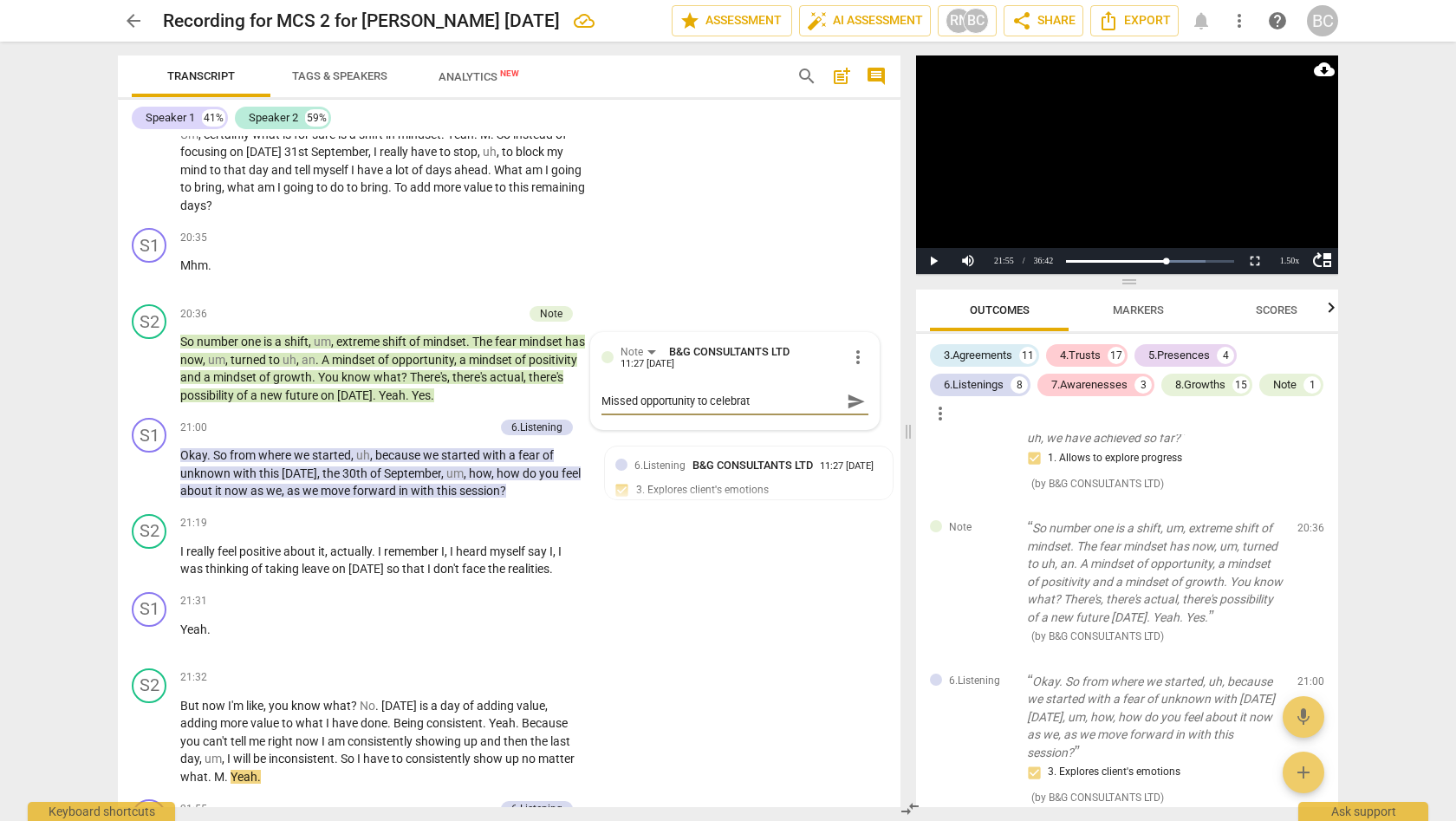
type textarea "Missed opportunity to celebrate"
type textarea "Missed opportunity to celebrate t"
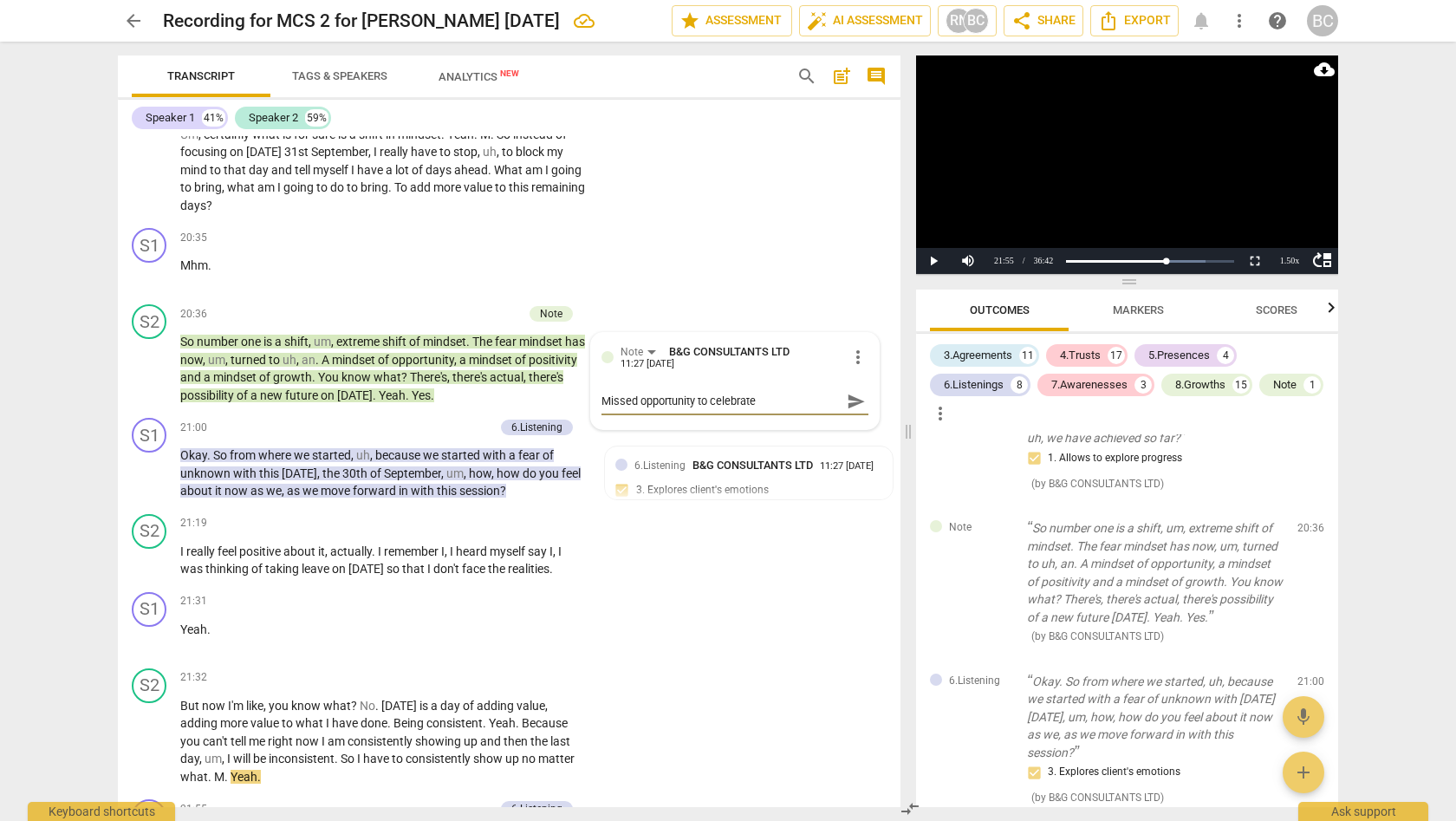
type textarea "Missed opportunity to celebrate t"
type textarea "Missed opportunity to celebrate th"
type textarea "Missed opportunity to celebrate the"
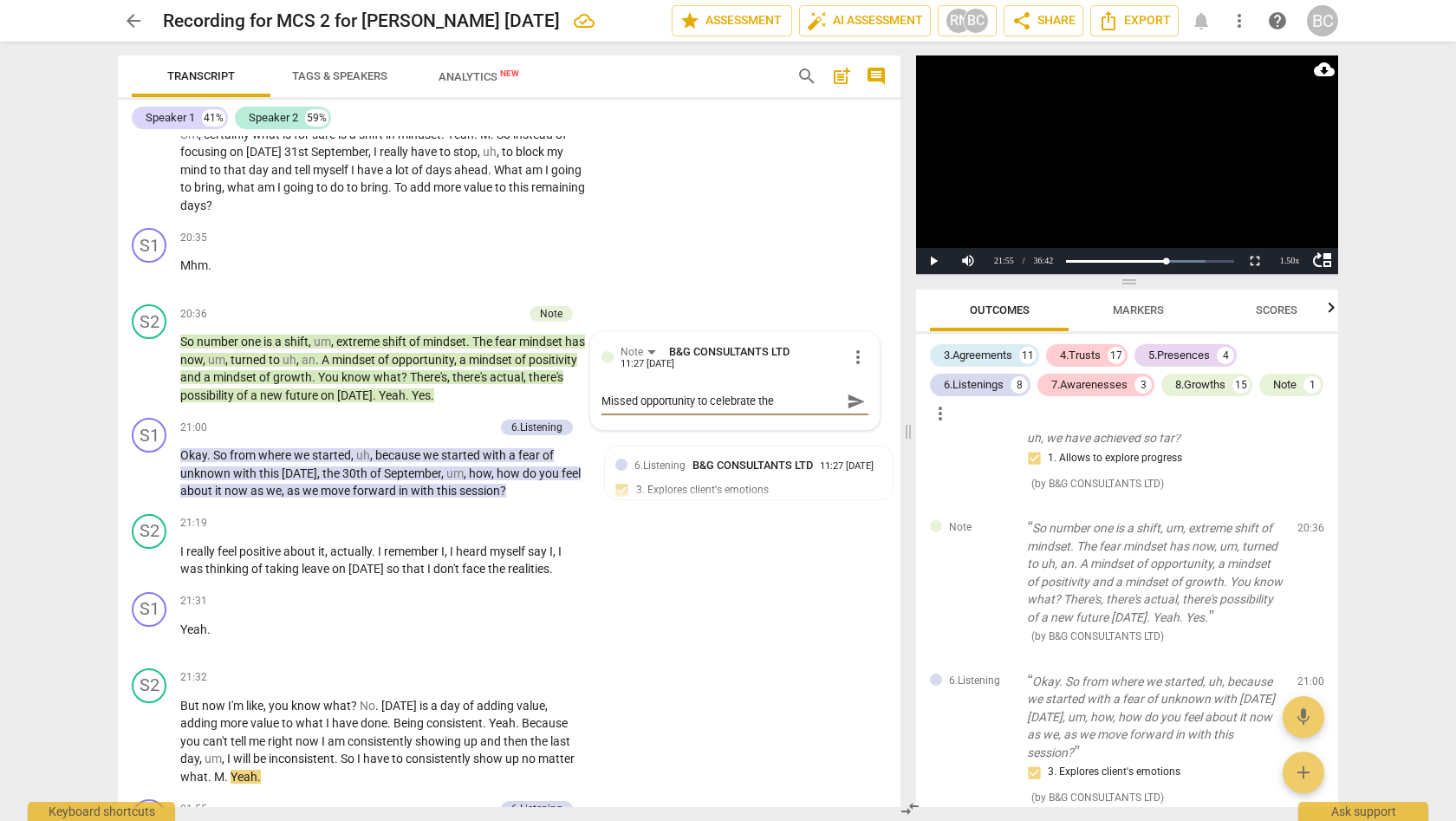
type textarea "Missed opportunity to celebrate the"
type textarea "Missed opportunity to celebrate the c"
type textarea "Missed opportunity to celebrate the cl"
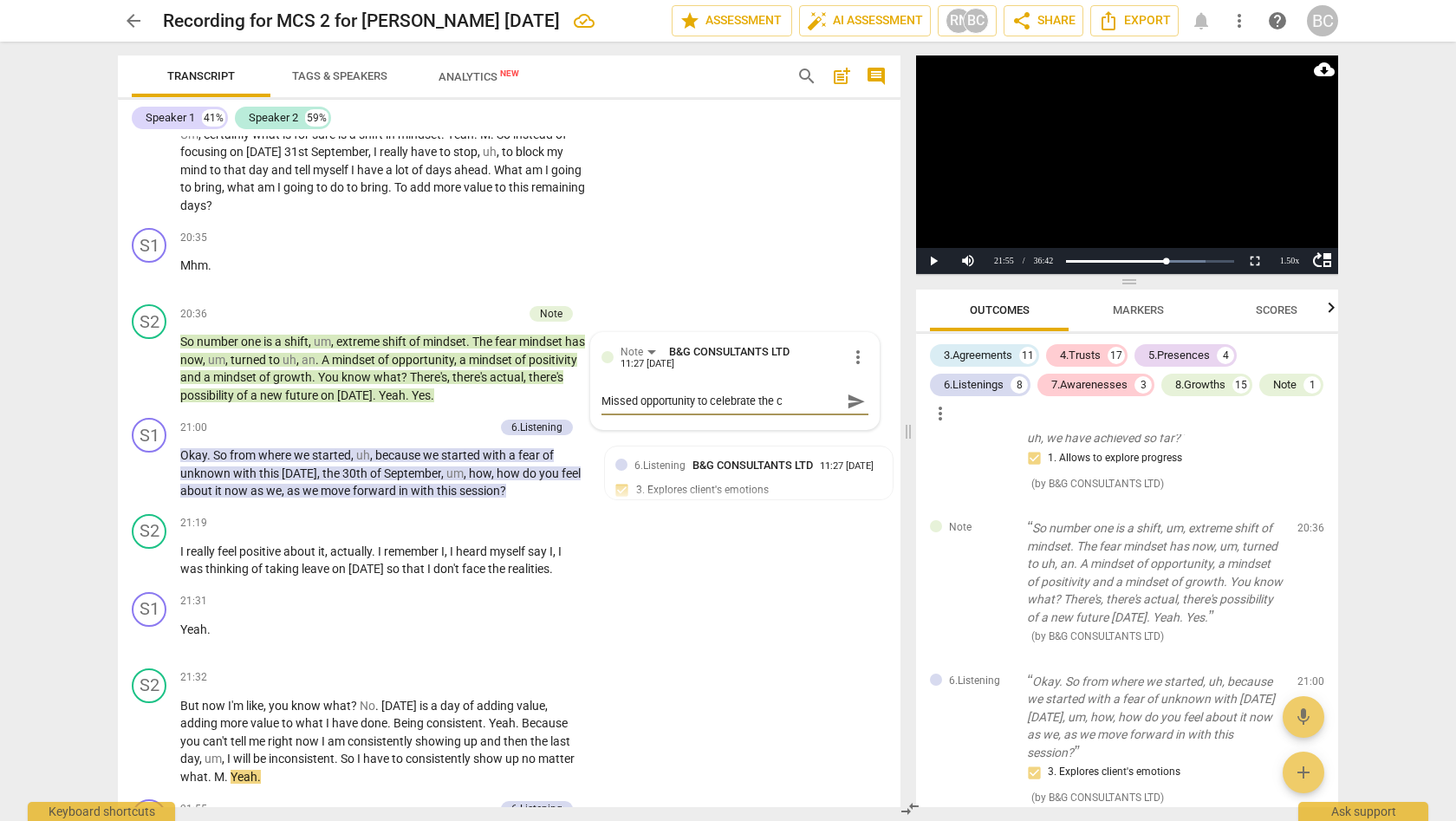
type textarea "Missed opportunity to celebrate the cl"
type textarea "Missed opportunity to celebrate the cli"
type textarea "Missed opportunity to celebrate the clie"
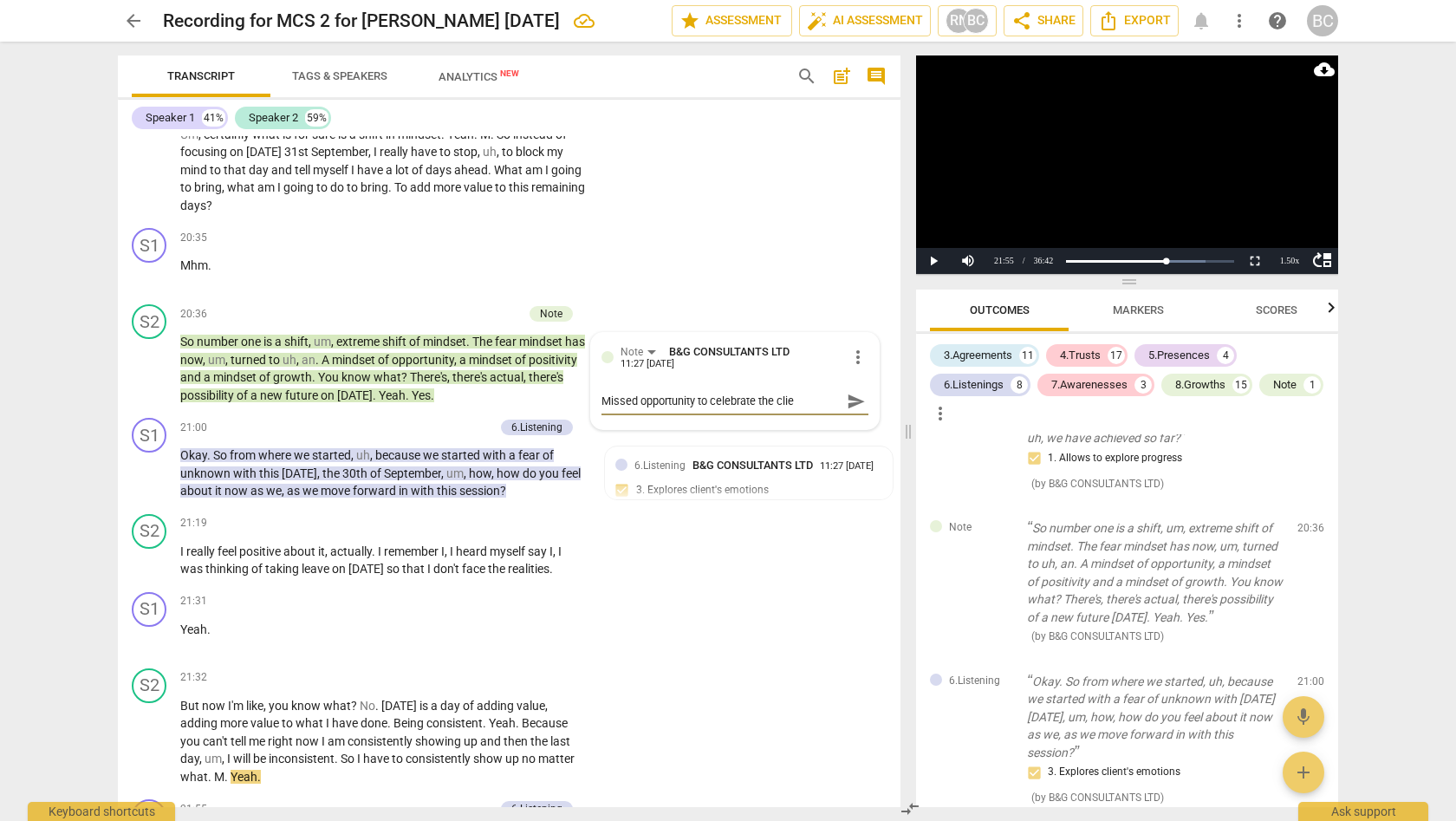
type textarea "Missed opportunity to celebrate the clien"
type textarea "Missed opportunity to celebrate the client"
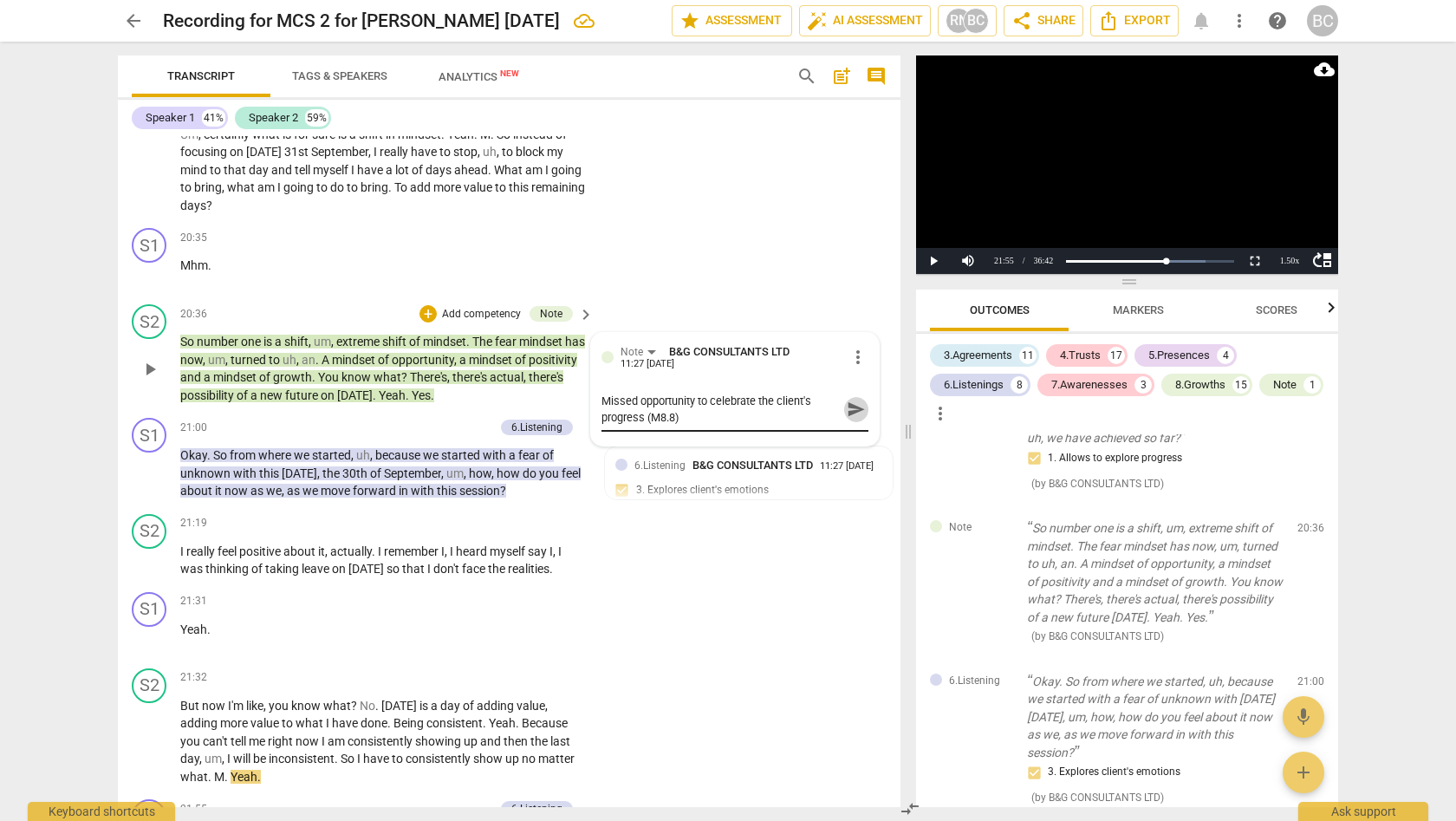
click at [850, 399] on span "send" at bounding box center [856, 409] width 19 height 19
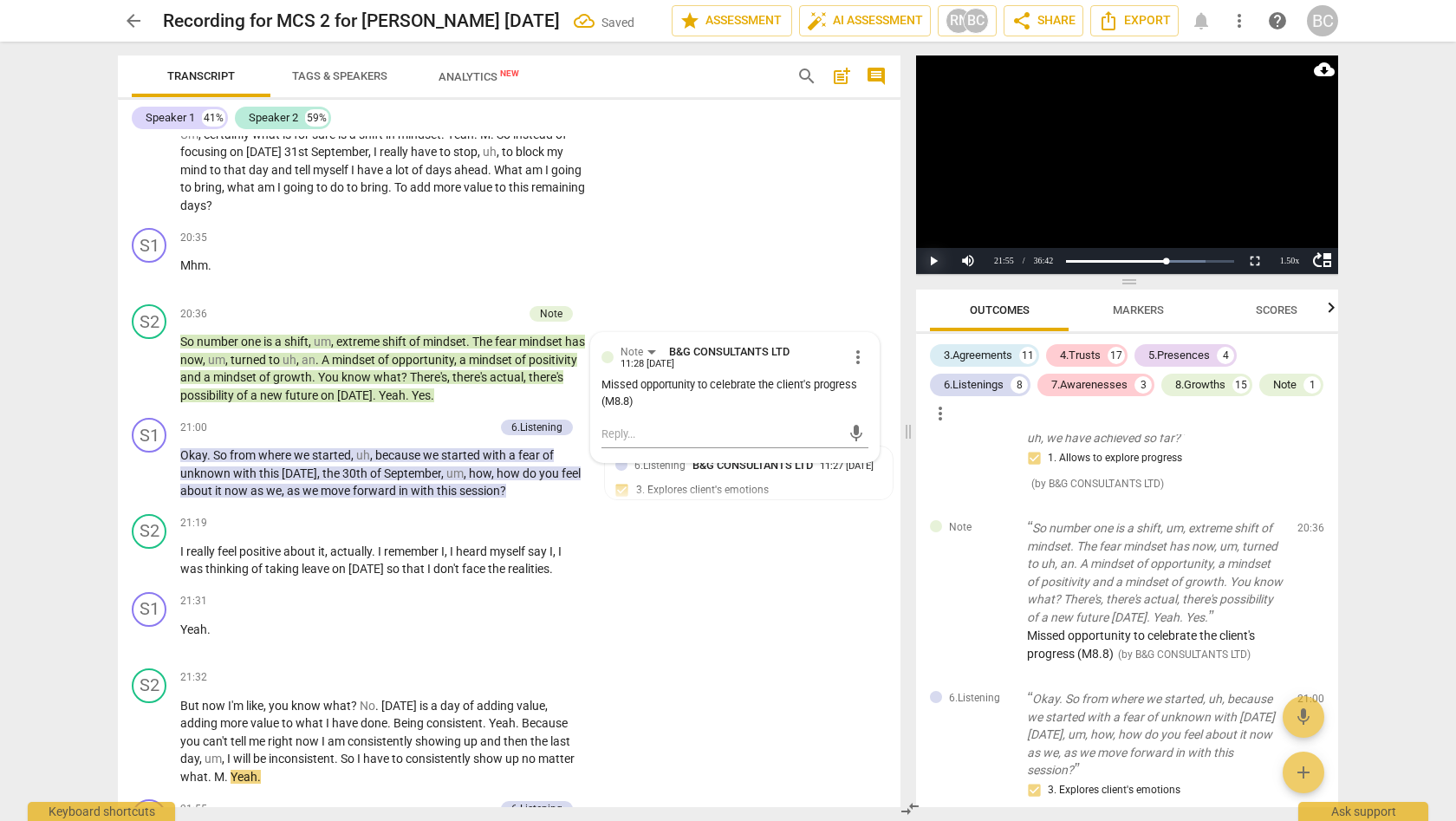
click at [933, 261] on button "Play" at bounding box center [933, 261] width 34 height 26
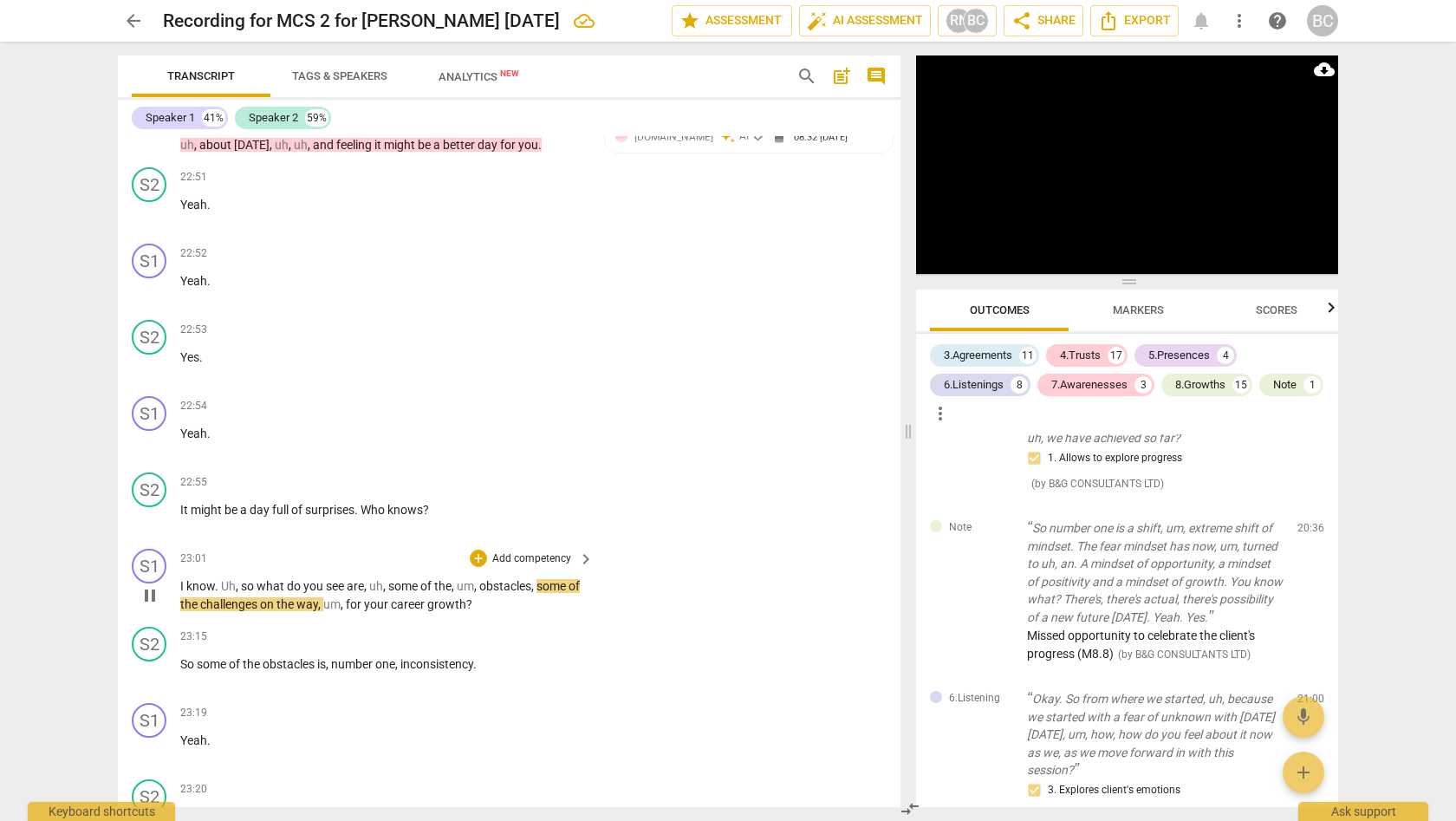
scroll to position [7397, 0]
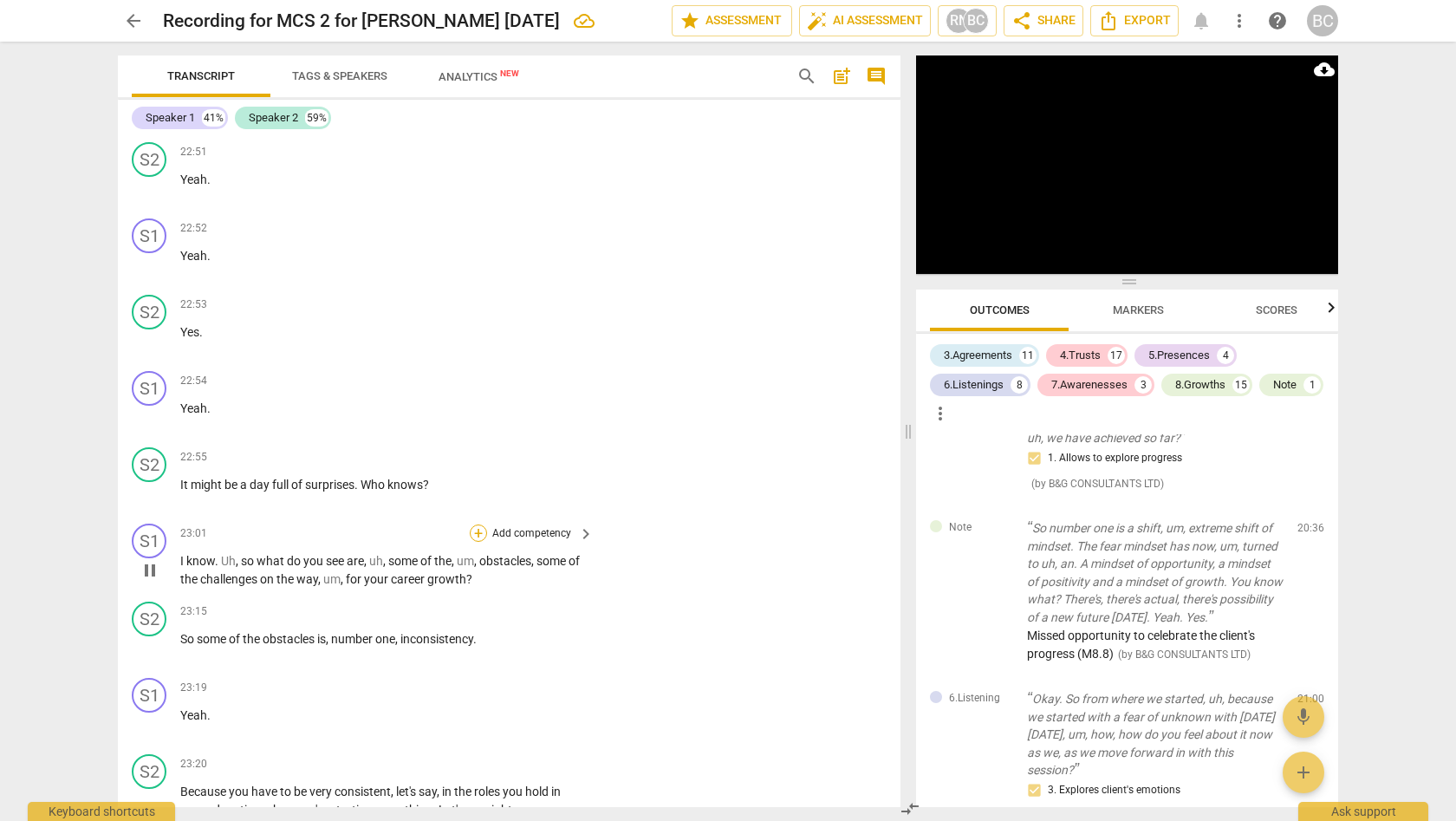
click at [484, 524] on div "+" at bounding box center [478, 533] width 18 height 18
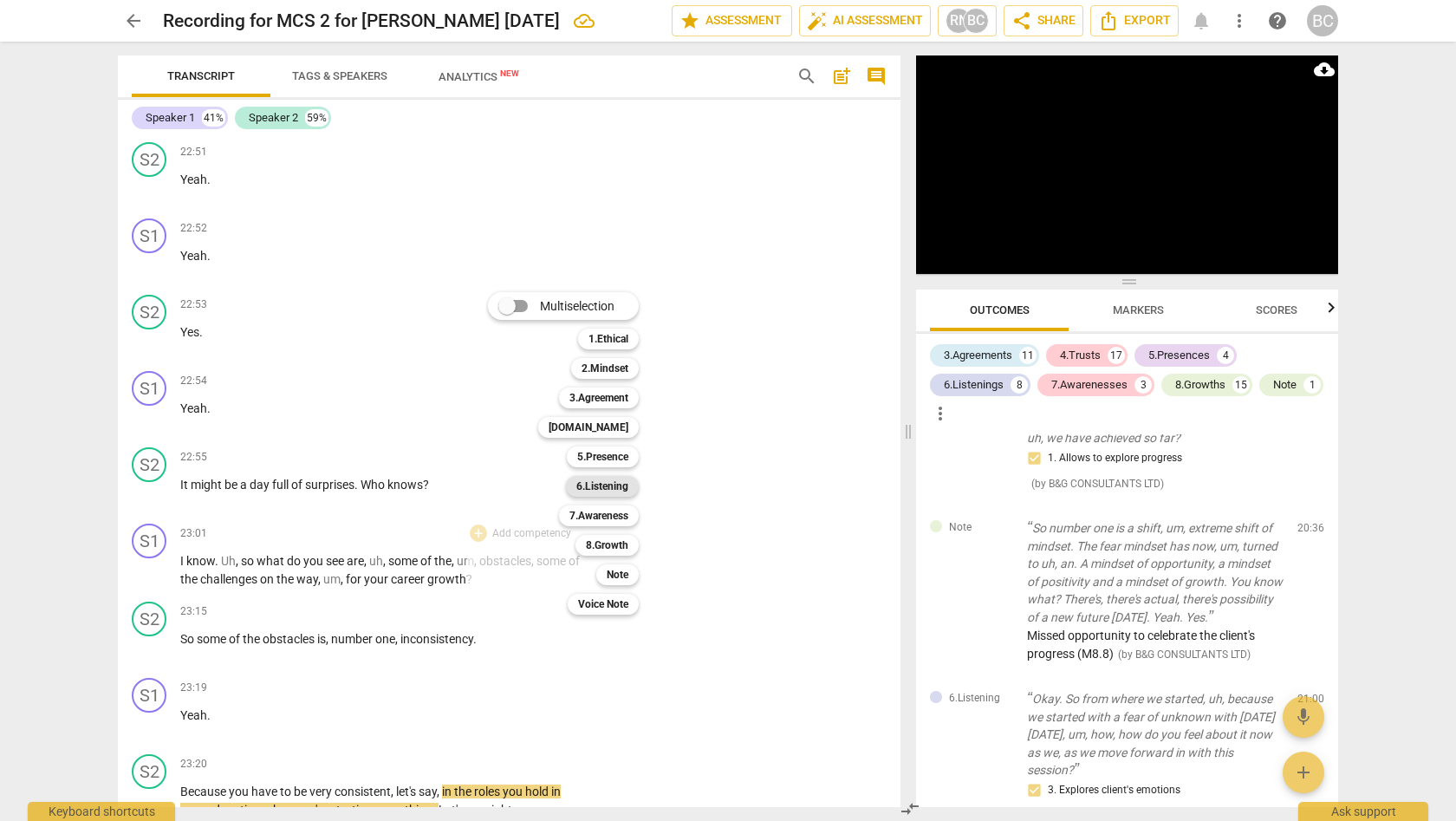
click at [617, 487] on b "6.Listening" at bounding box center [602, 486] width 52 height 20
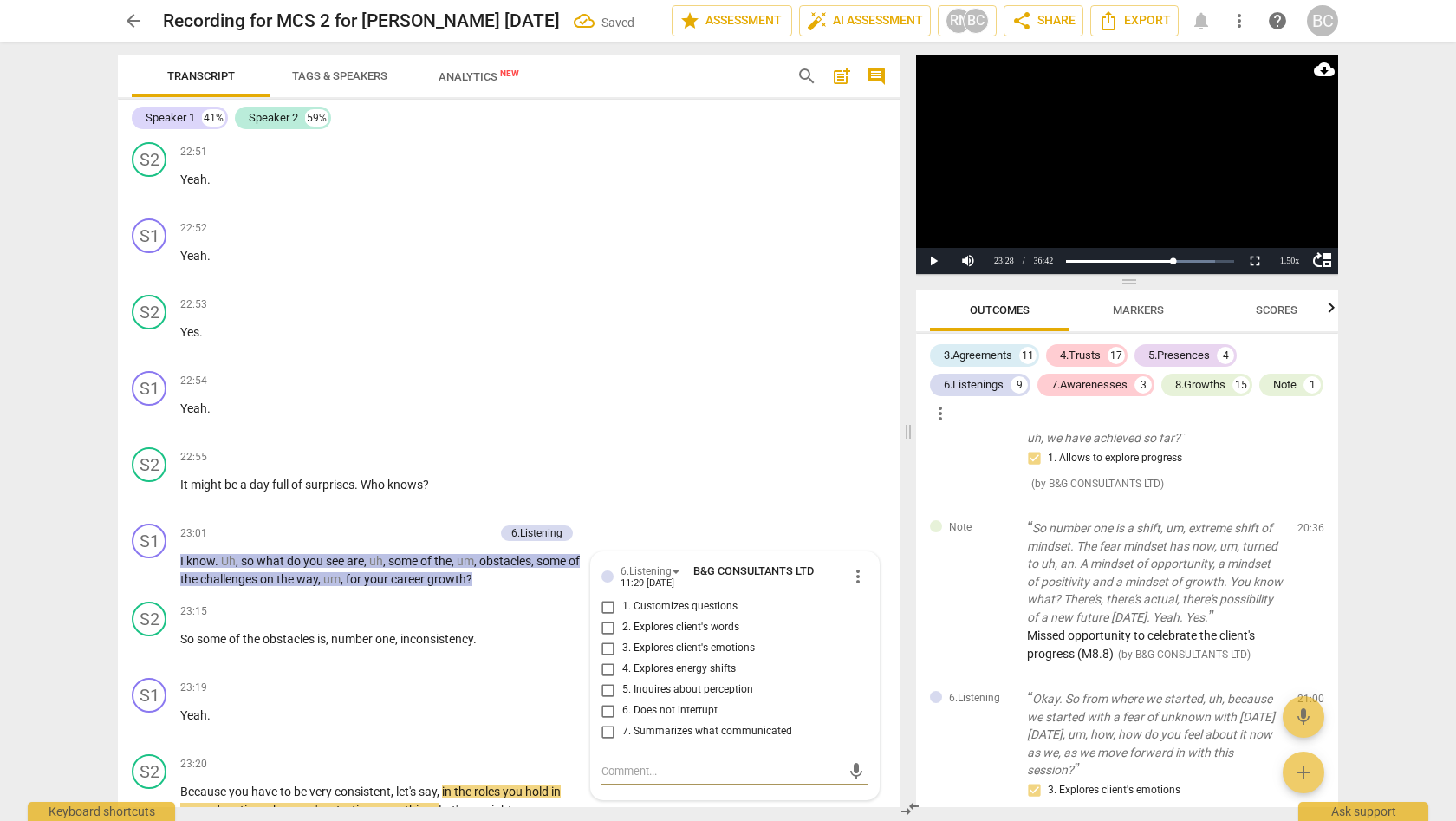
scroll to position [5819, 0]
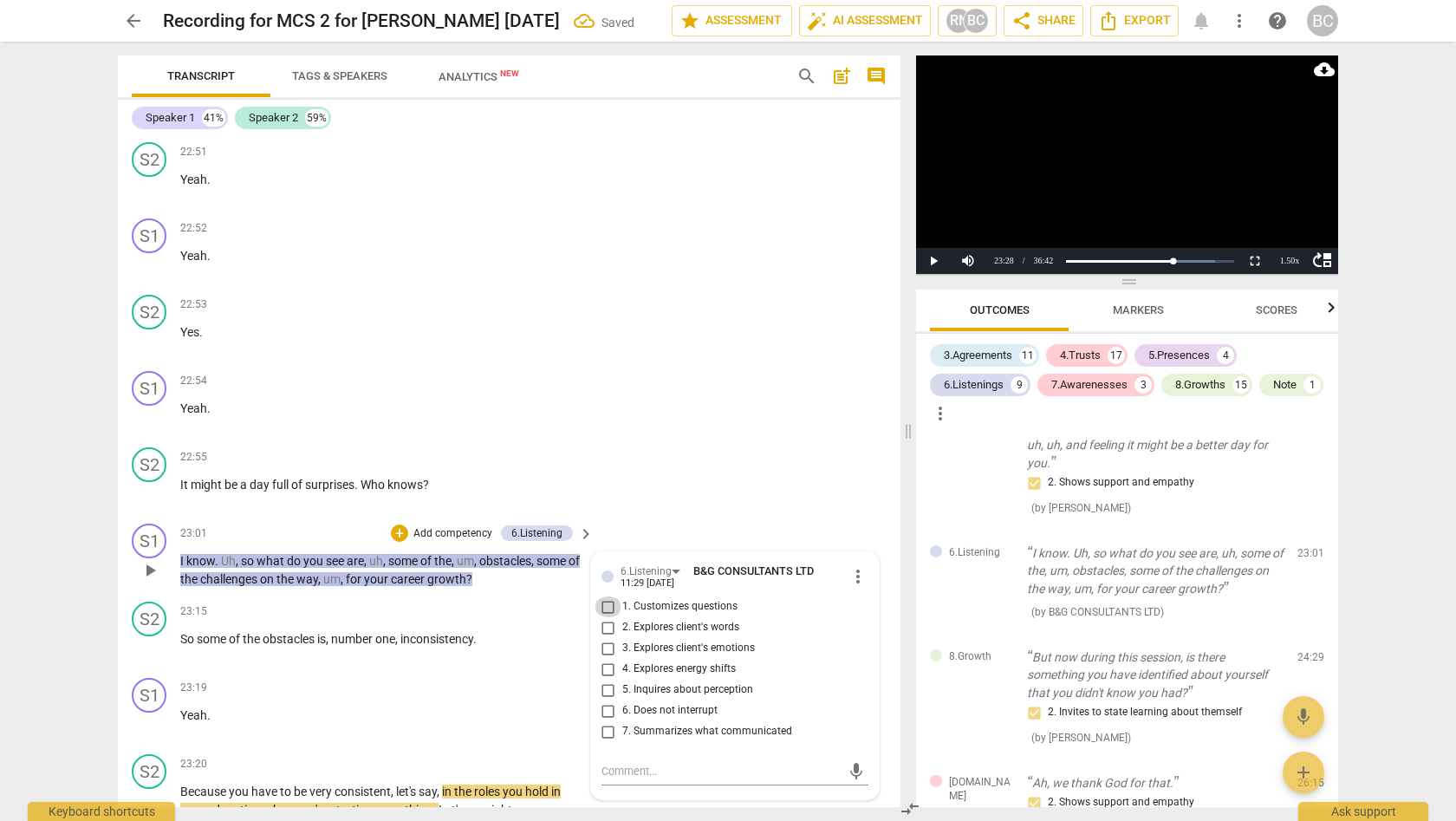
click at [604, 596] on input "1. Customizes questions" at bounding box center [608, 607] width 28 height 20
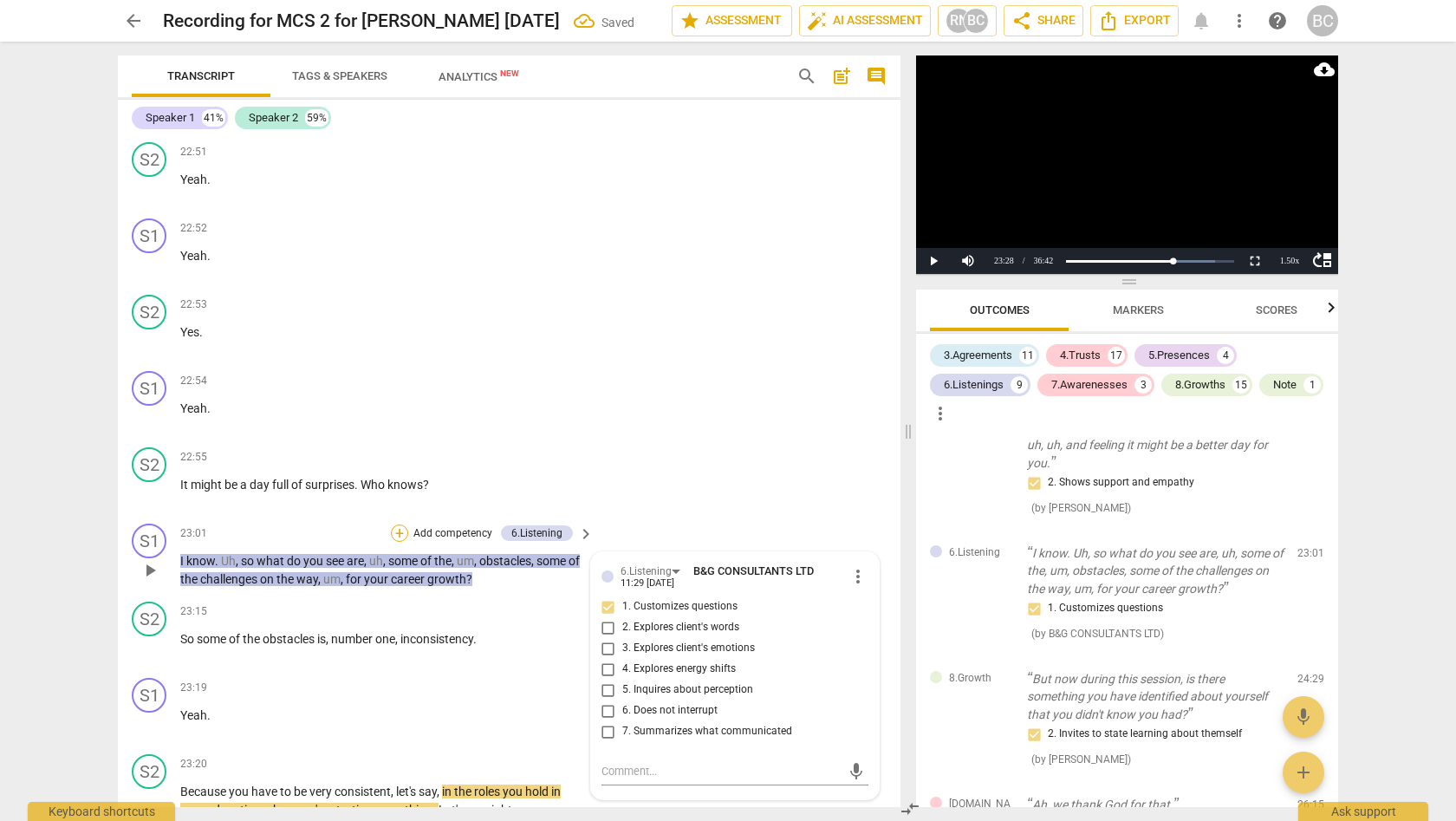
click at [394, 524] on div "+" at bounding box center [399, 533] width 18 height 18
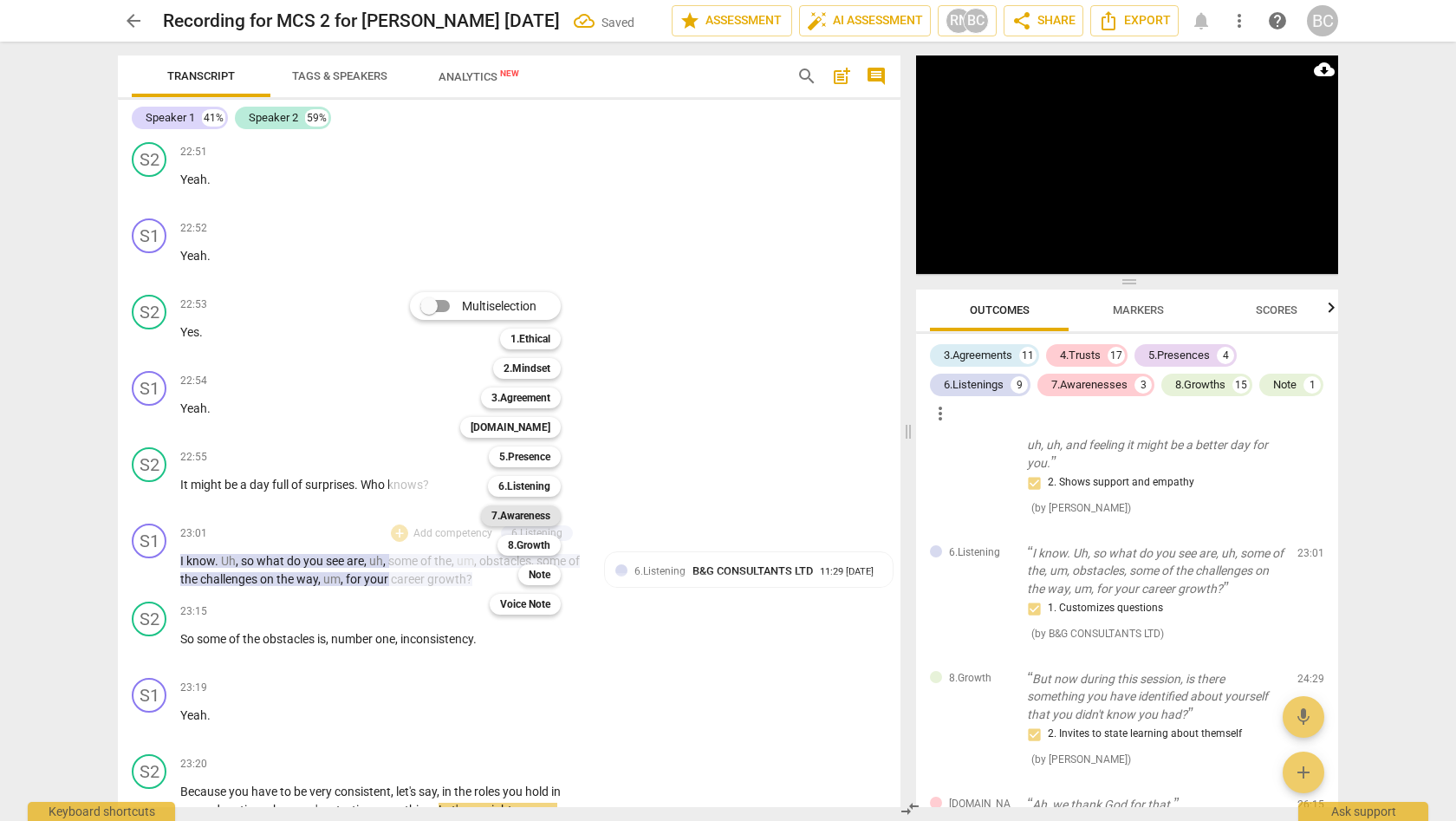
click at [520, 517] on b "7.Awareness" at bounding box center [520, 515] width 59 height 20
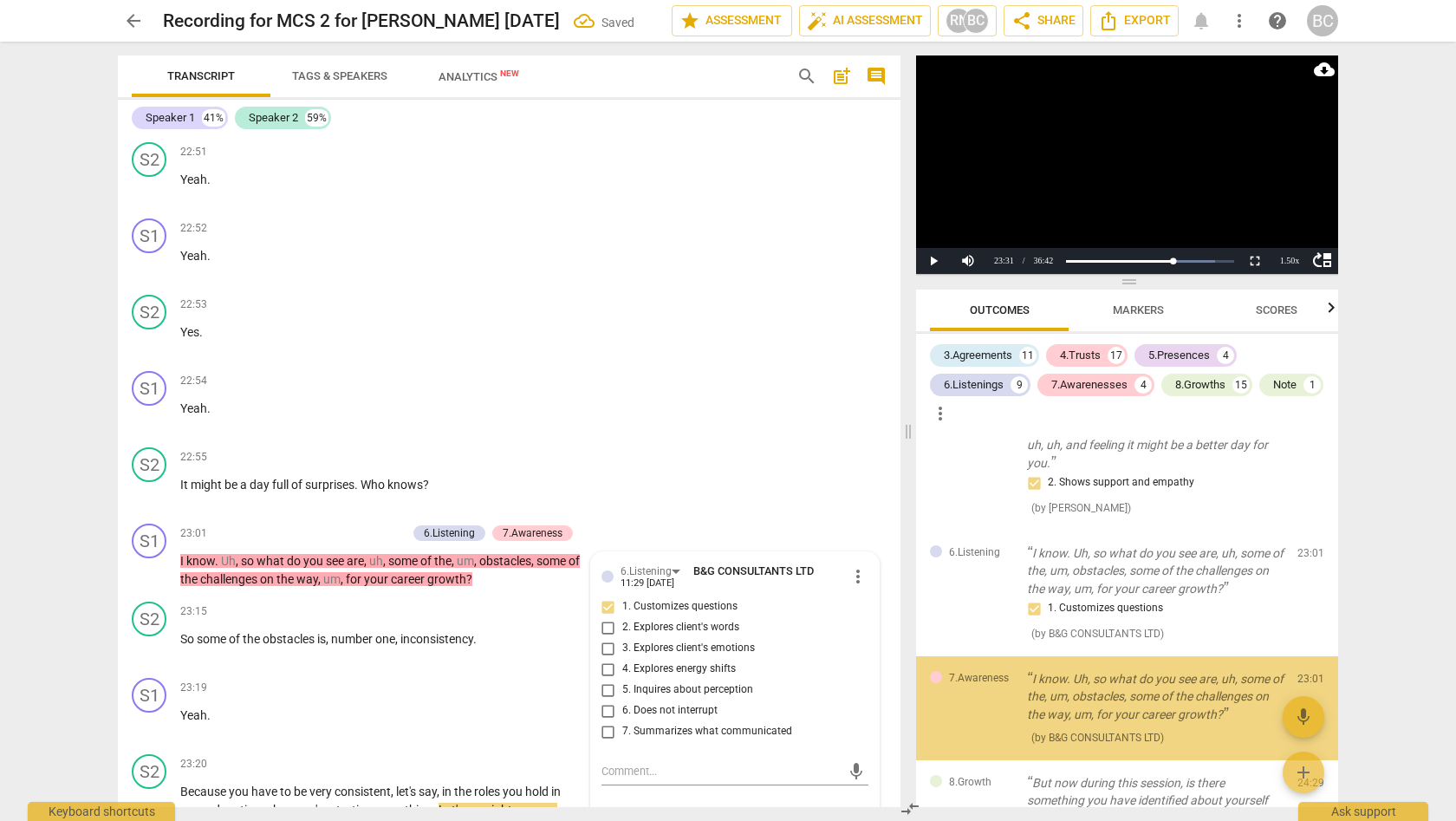
scroll to position [5943, 0]
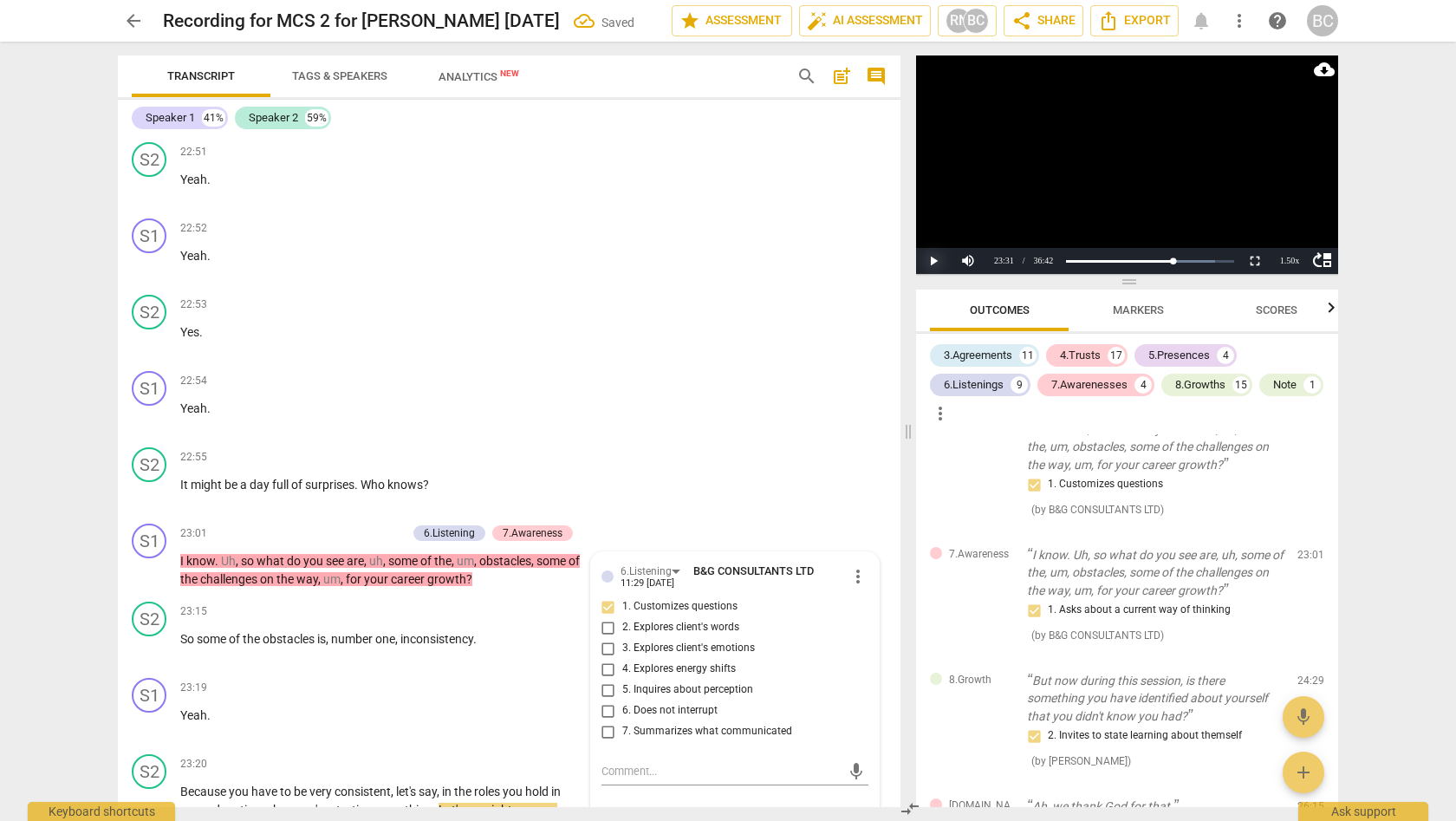
click at [935, 263] on button "Play" at bounding box center [933, 261] width 34 height 26
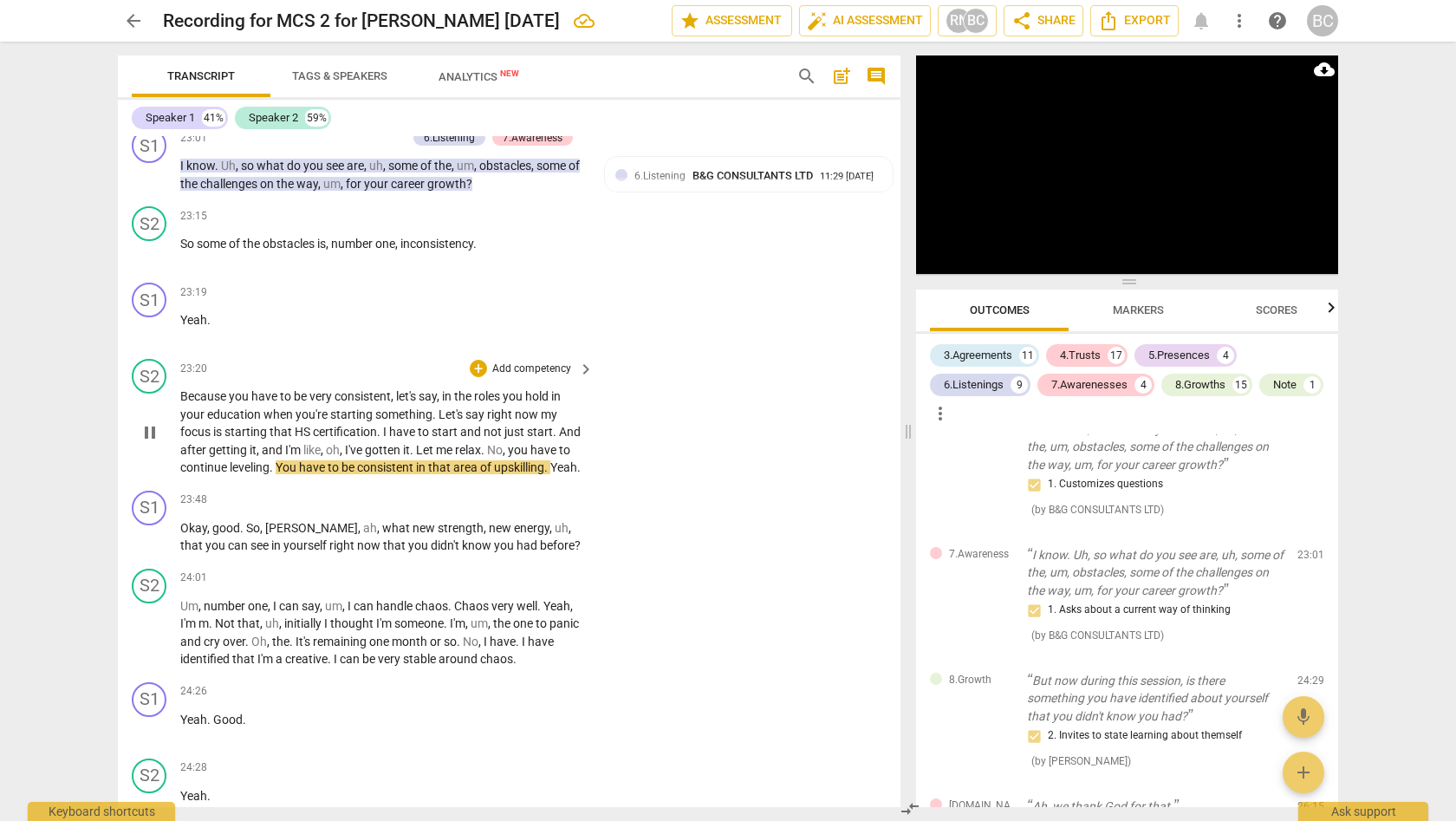
scroll to position [7827, 0]
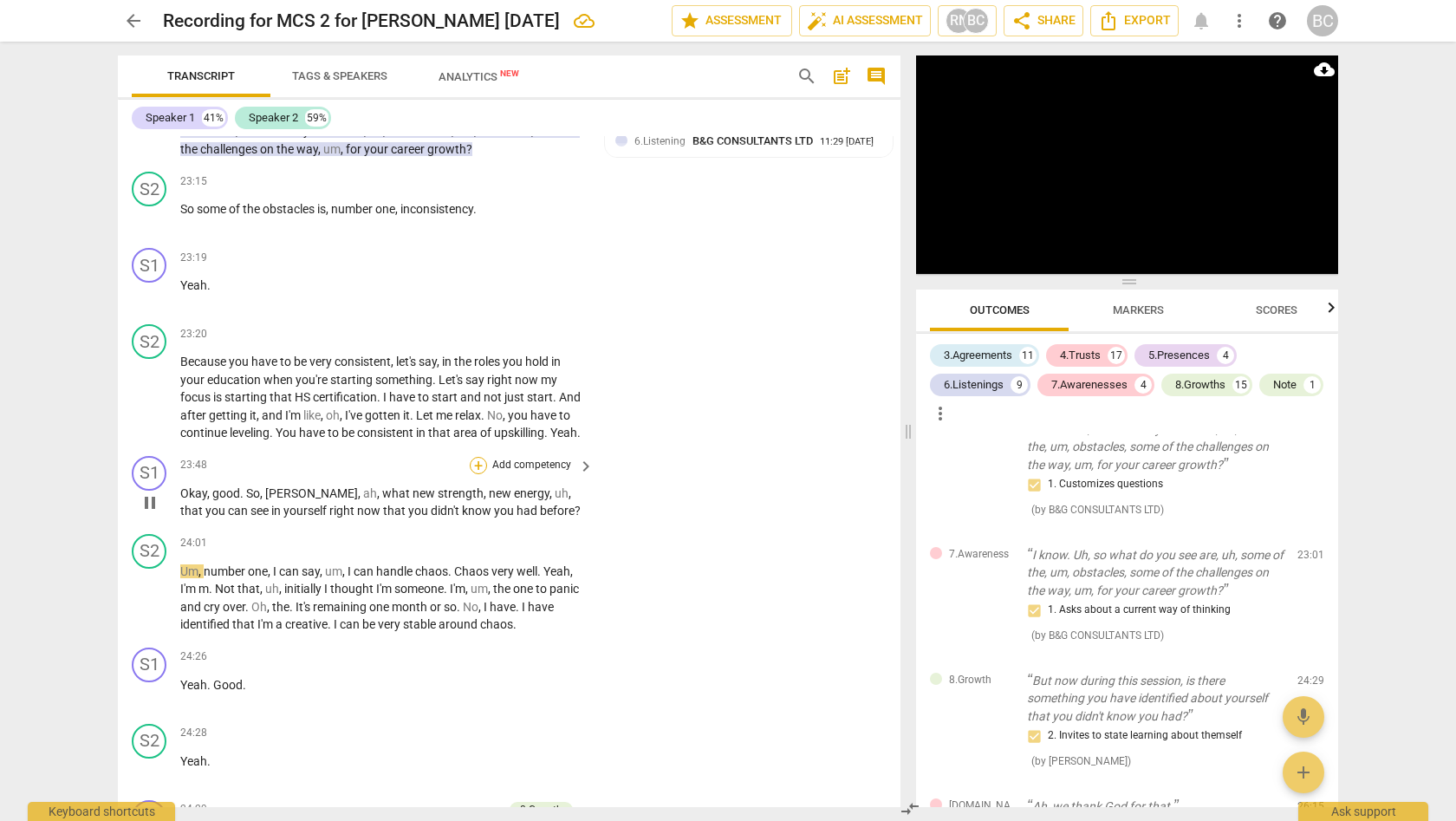
click at [478, 457] on div "+" at bounding box center [478, 465] width 18 height 18
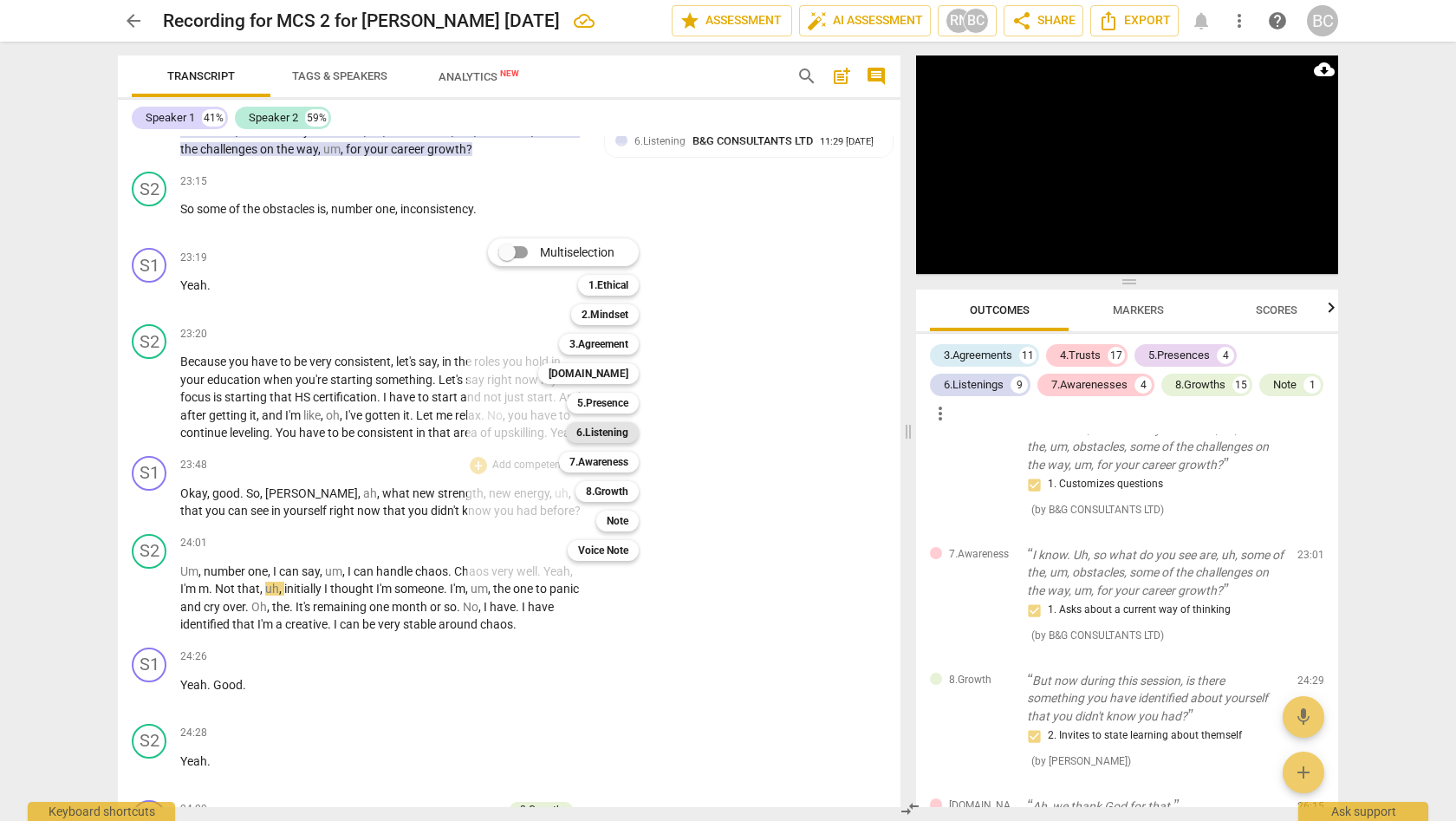
click at [608, 436] on b "6.Listening" at bounding box center [602, 432] width 52 height 20
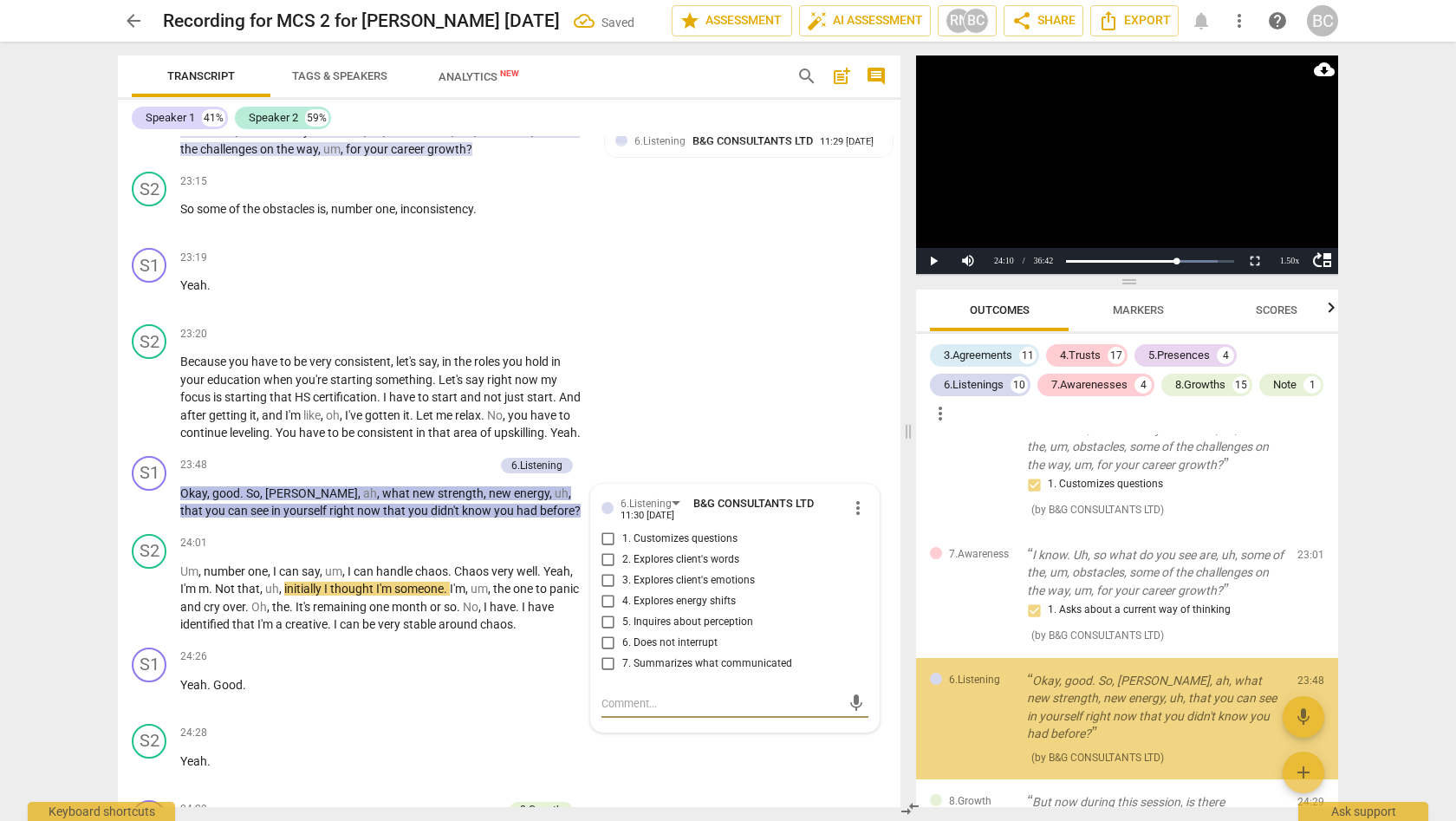
scroll to position [6075, 0]
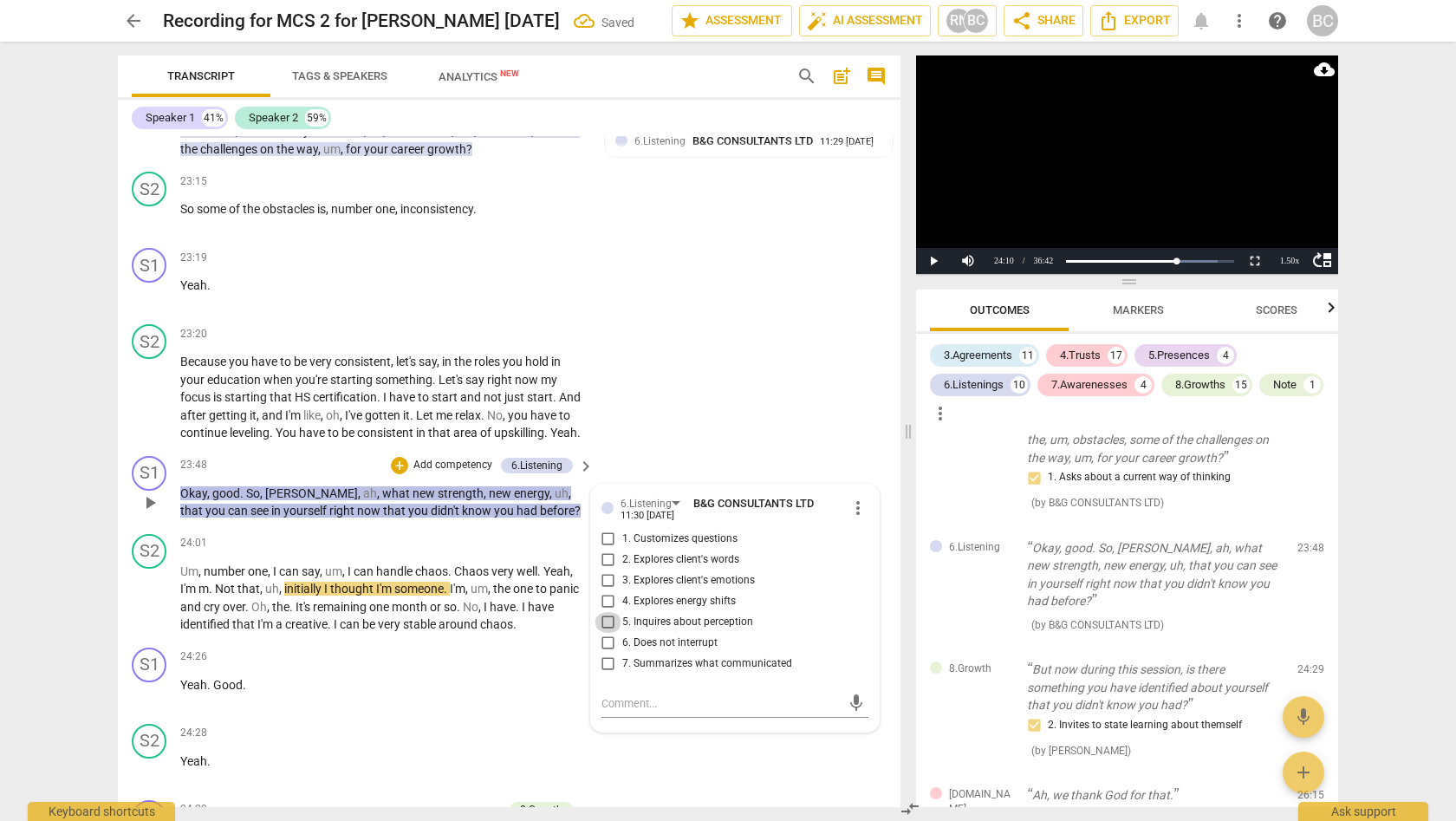
click at [602, 612] on input "5. Inquires about perception" at bounding box center [608, 622] width 28 height 20
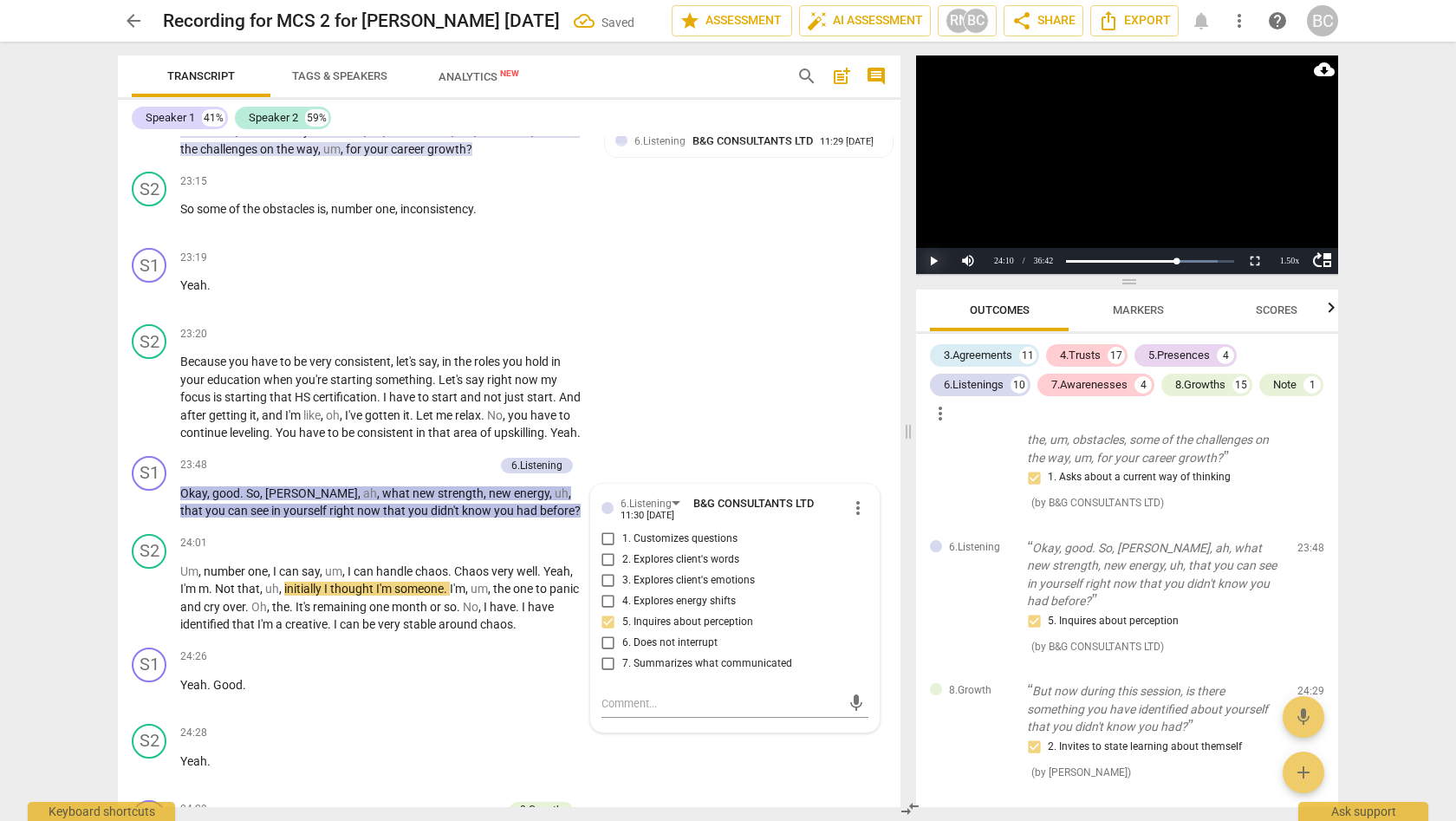
click at [932, 263] on button "Play" at bounding box center [933, 261] width 34 height 26
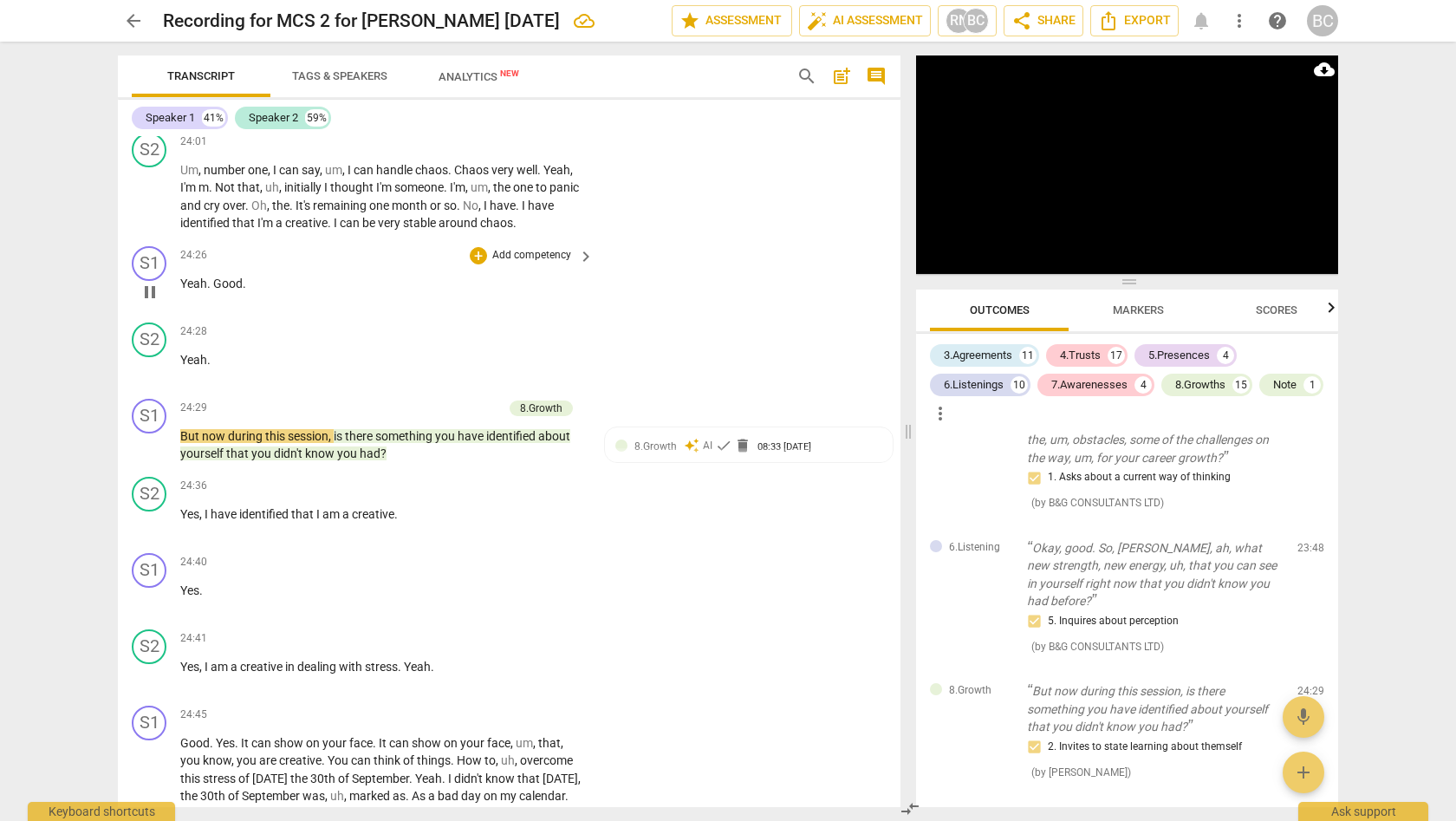
scroll to position [8273, 0]
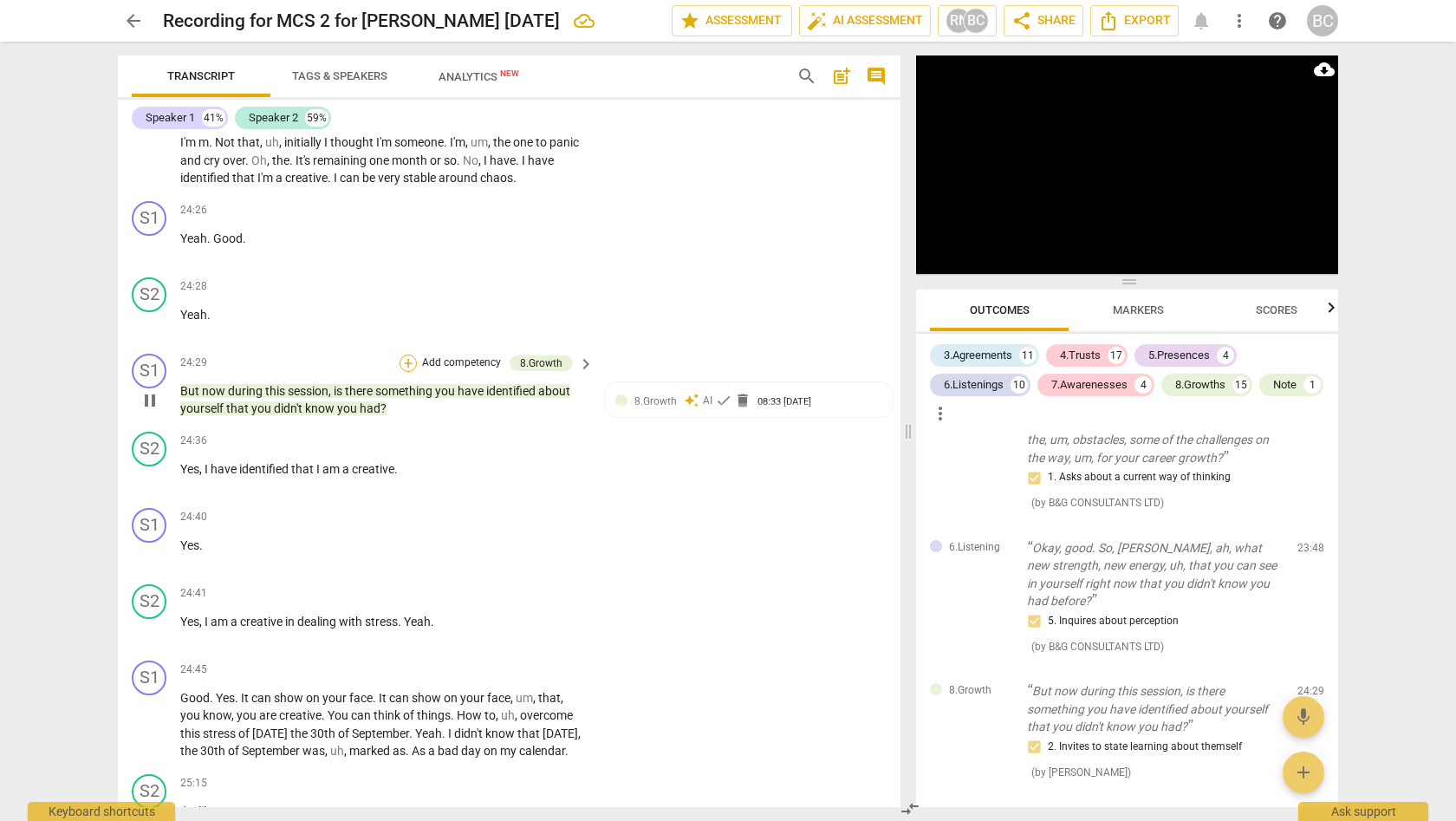
click at [408, 354] on div "+" at bounding box center [408, 362] width 18 height 18
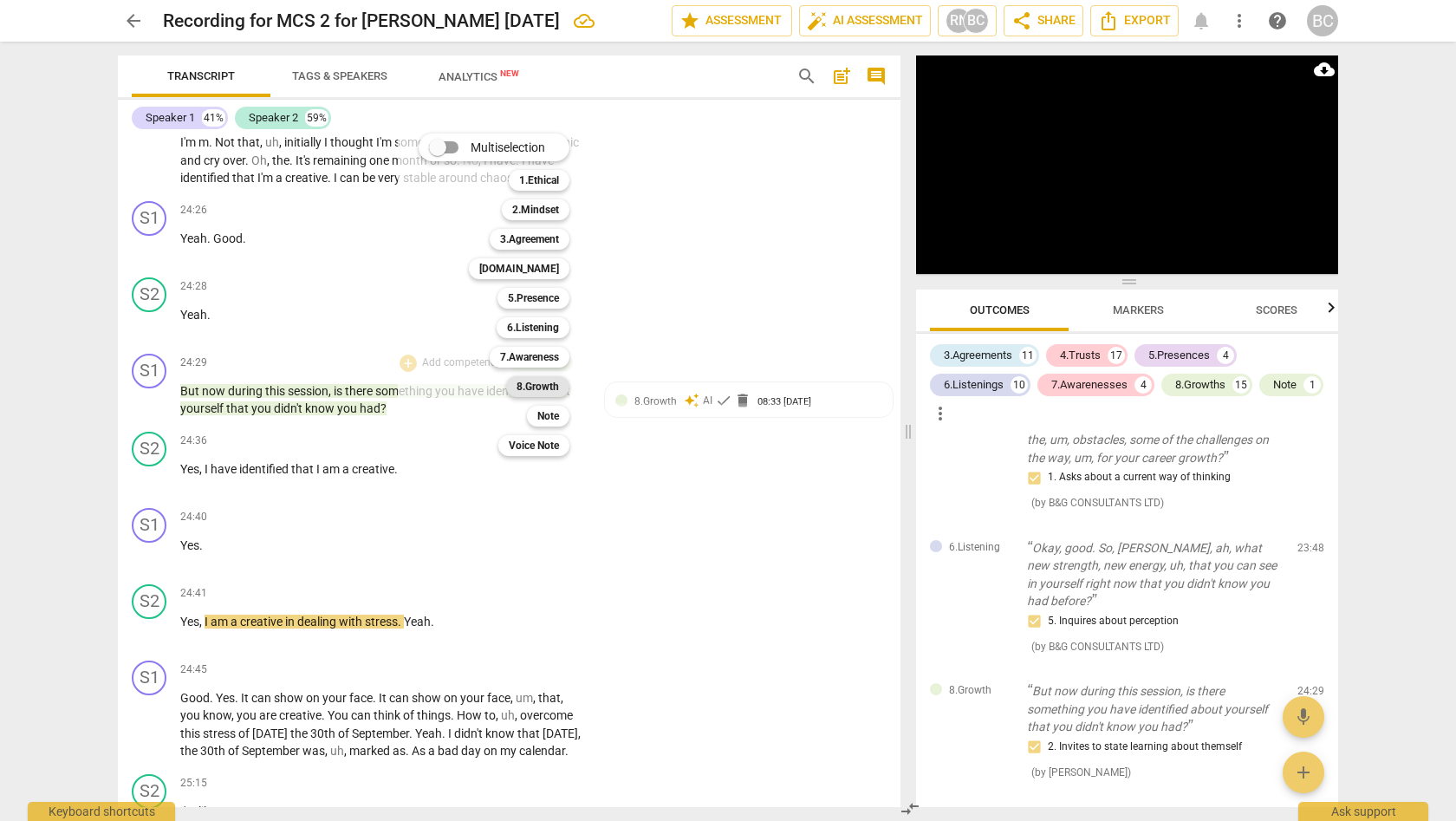
click at [553, 380] on b "8.Growth" at bounding box center [538, 386] width 43 height 20
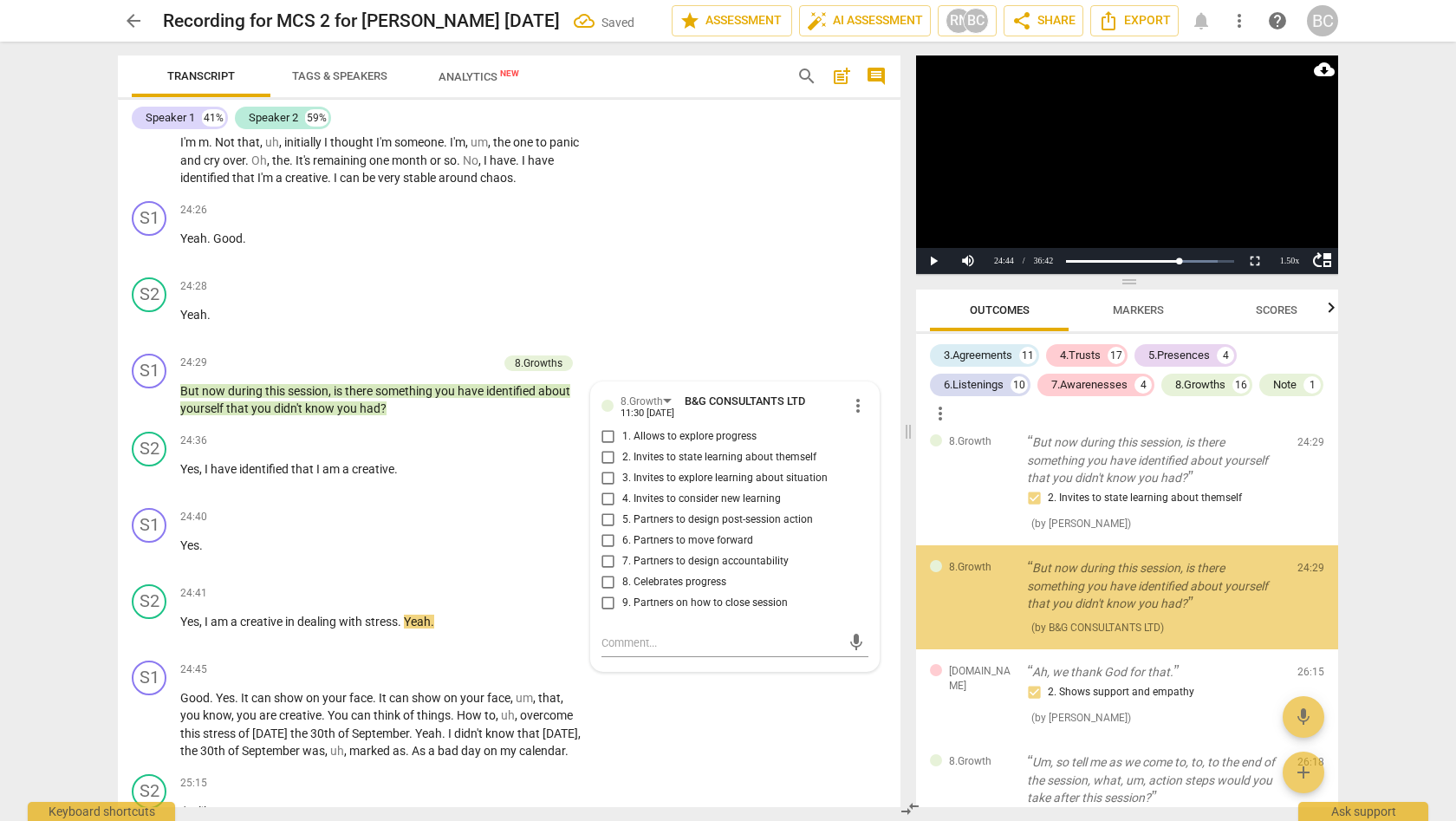
scroll to position [6332, 0]
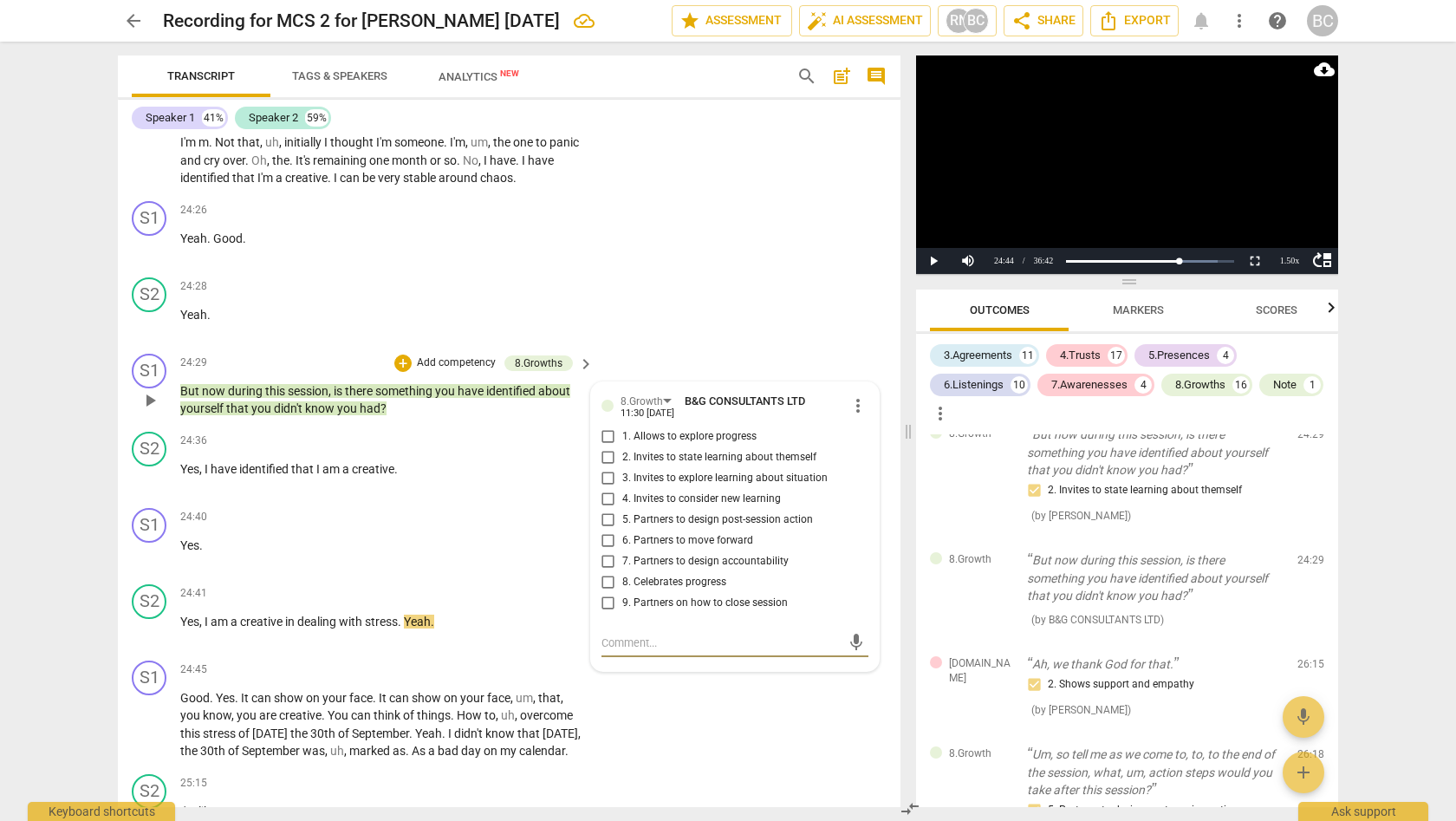
click at [604, 447] on input "2. Invites to state learning about themself" at bounding box center [608, 458] width 28 height 20
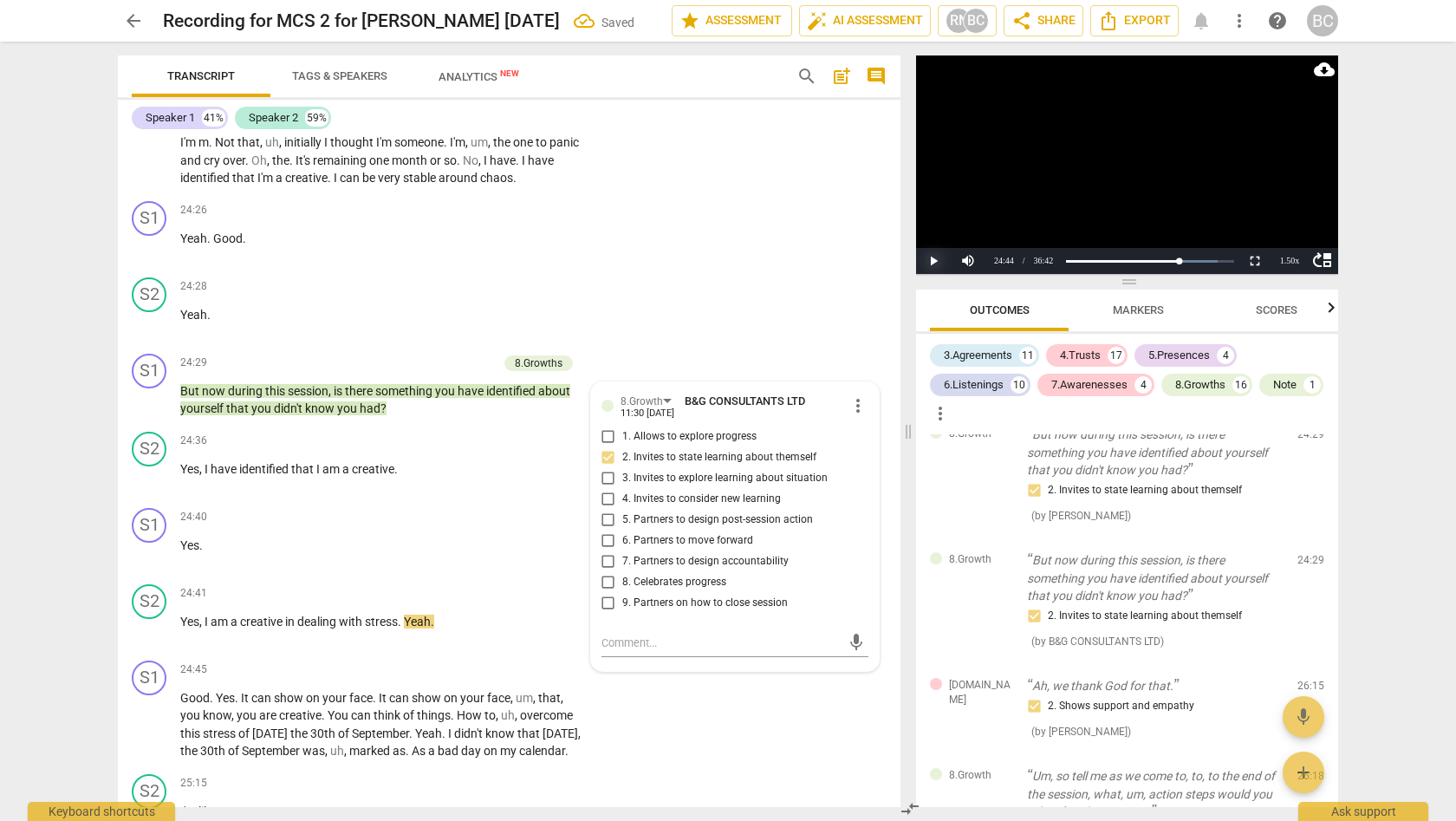
click at [934, 259] on button "Play" at bounding box center [933, 261] width 34 height 26
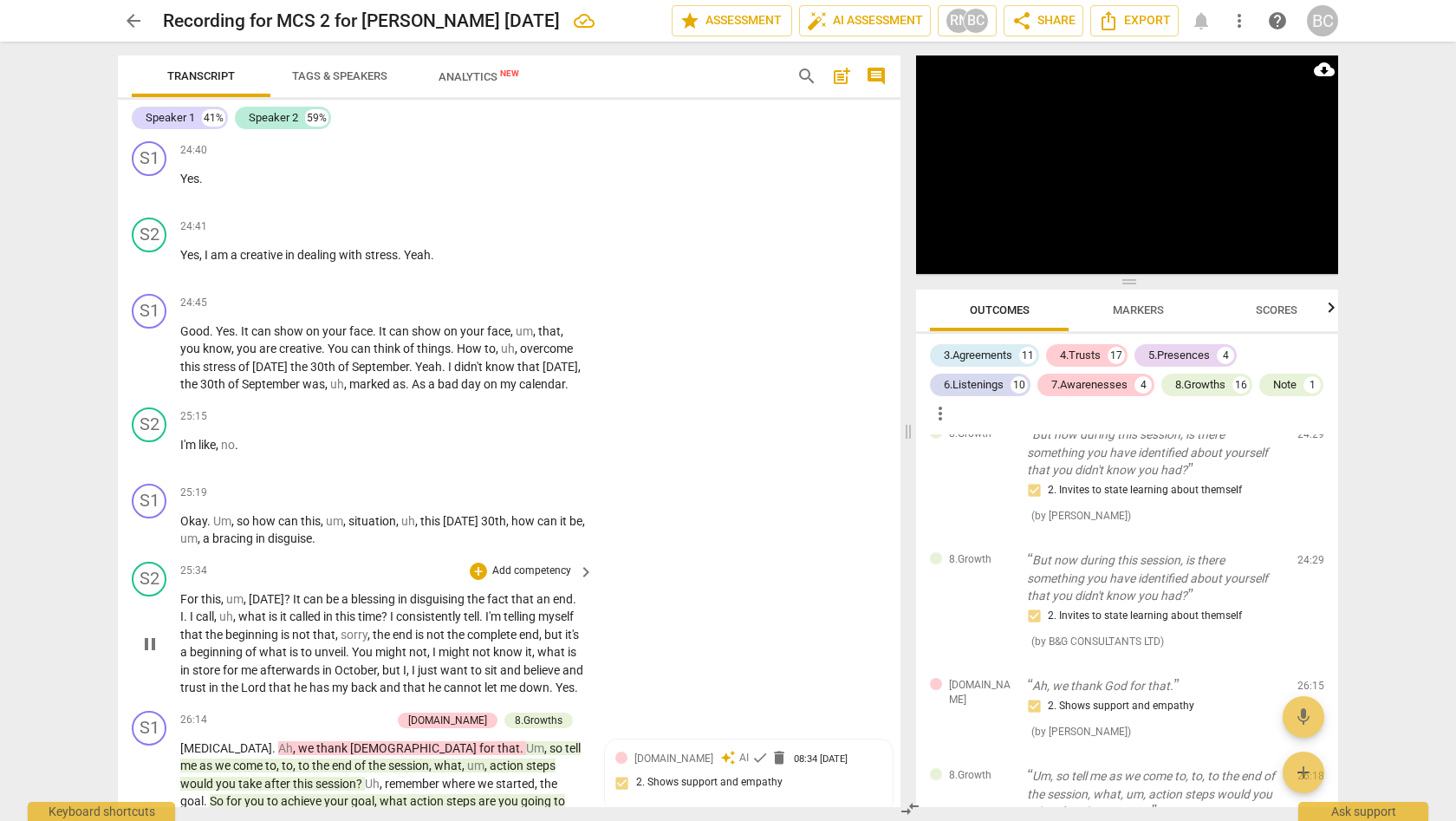
scroll to position [8660, 0]
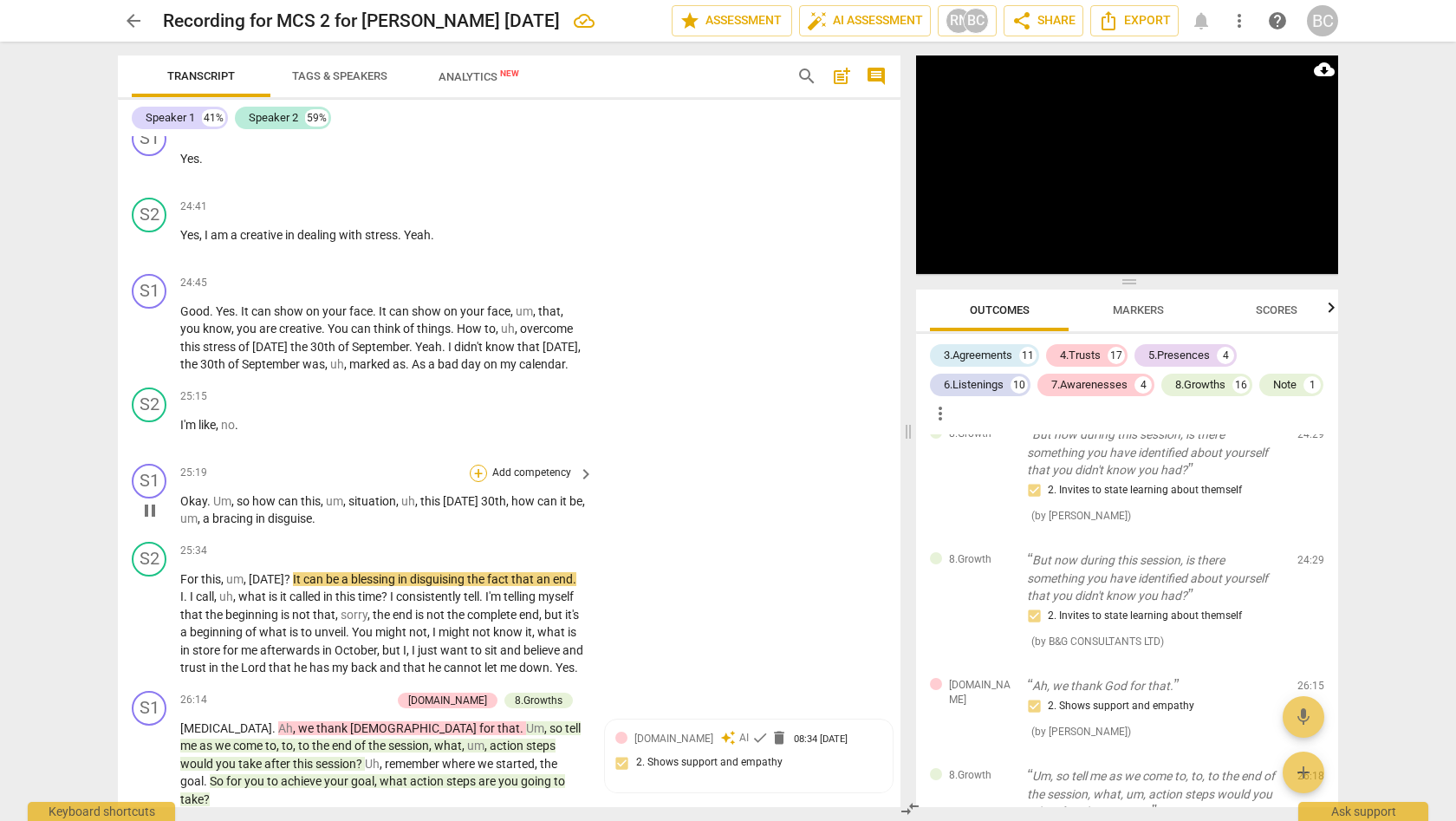
click at [476, 464] on div "+" at bounding box center [478, 472] width 18 height 18
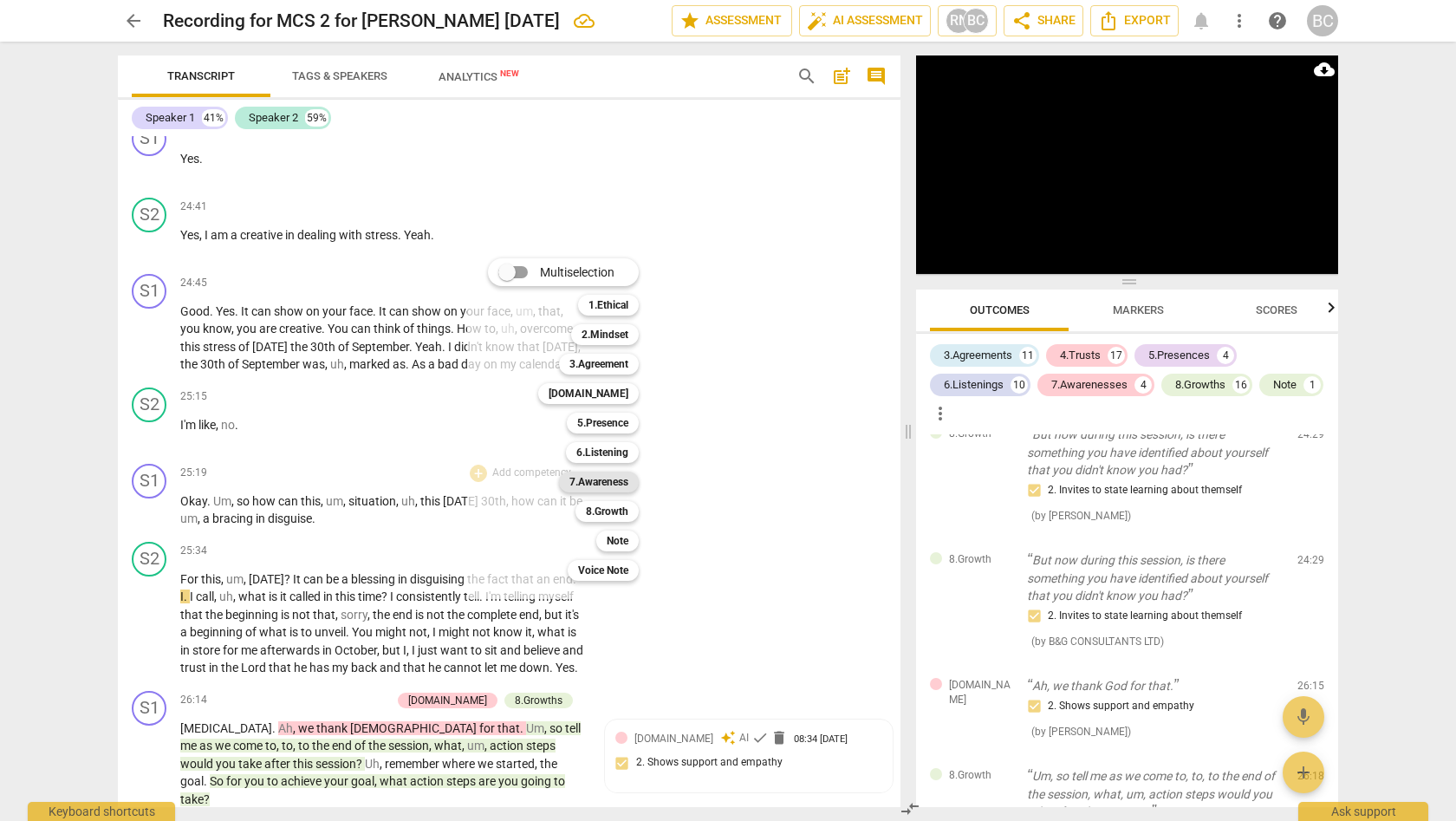
click at [612, 483] on b "7.Awareness" at bounding box center [599, 482] width 59 height 20
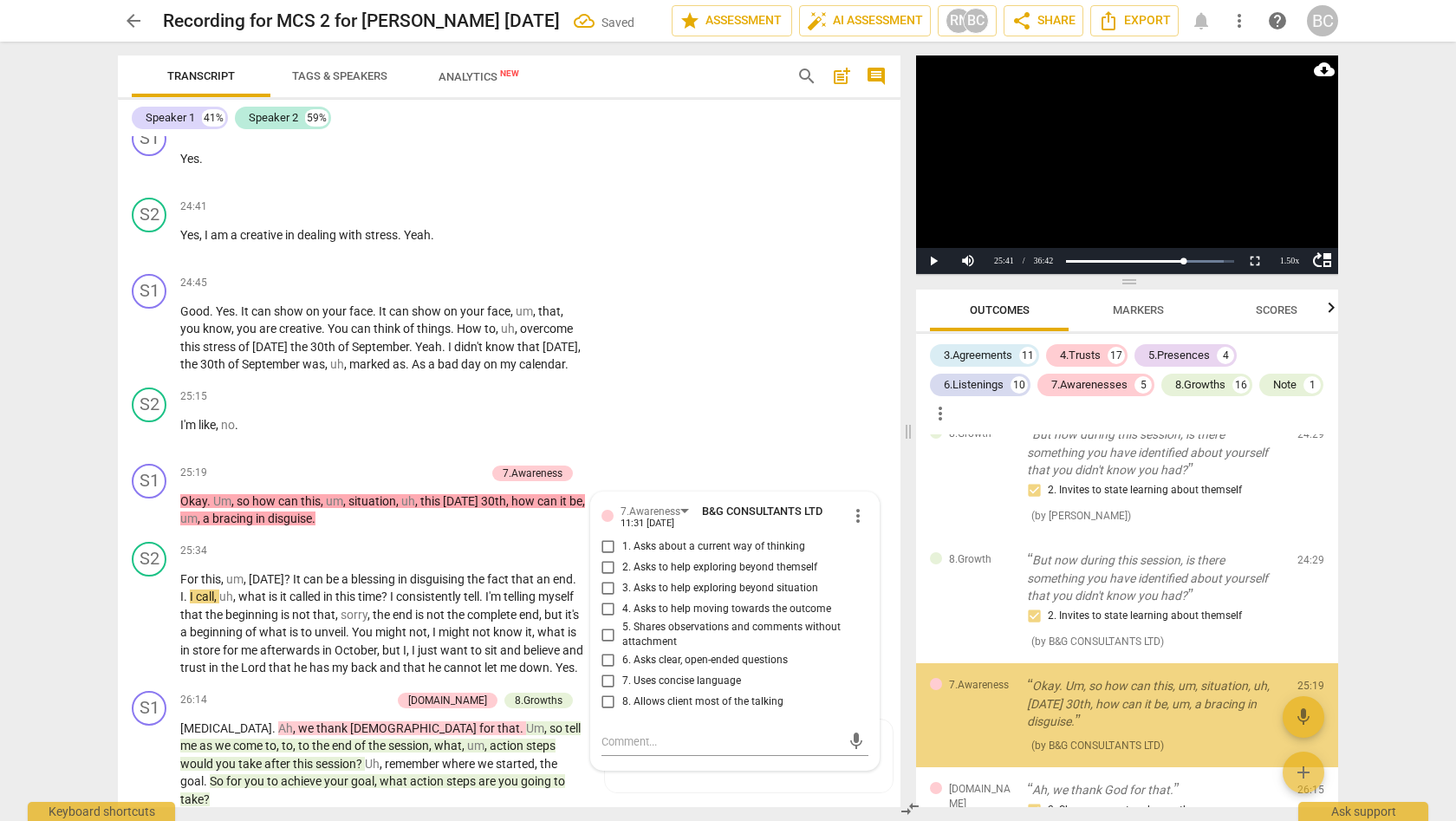
scroll to position [6456, 0]
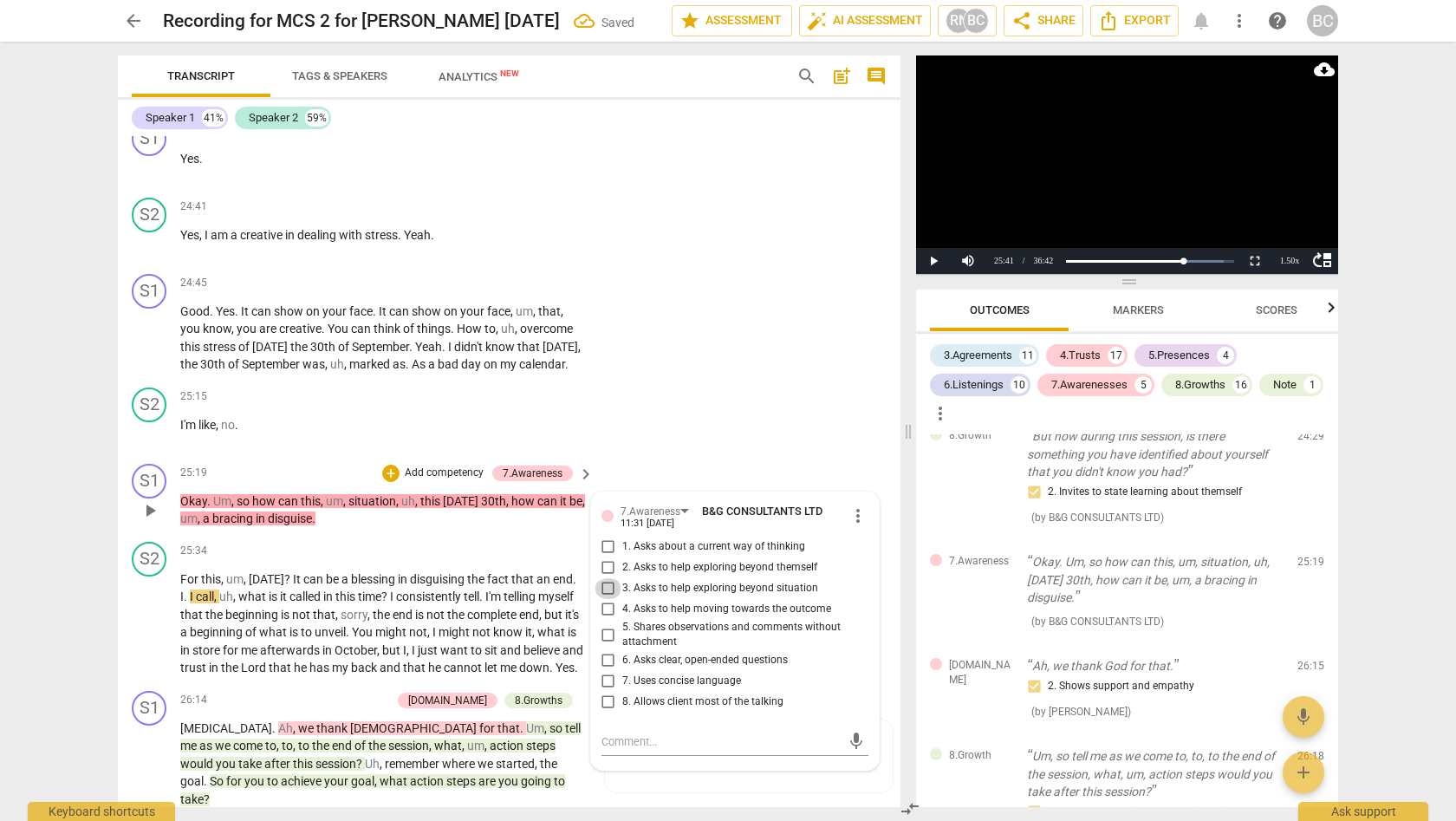
click at [606, 578] on input "3. Asks to help exploring beyond situation" at bounding box center [608, 588] width 28 height 20
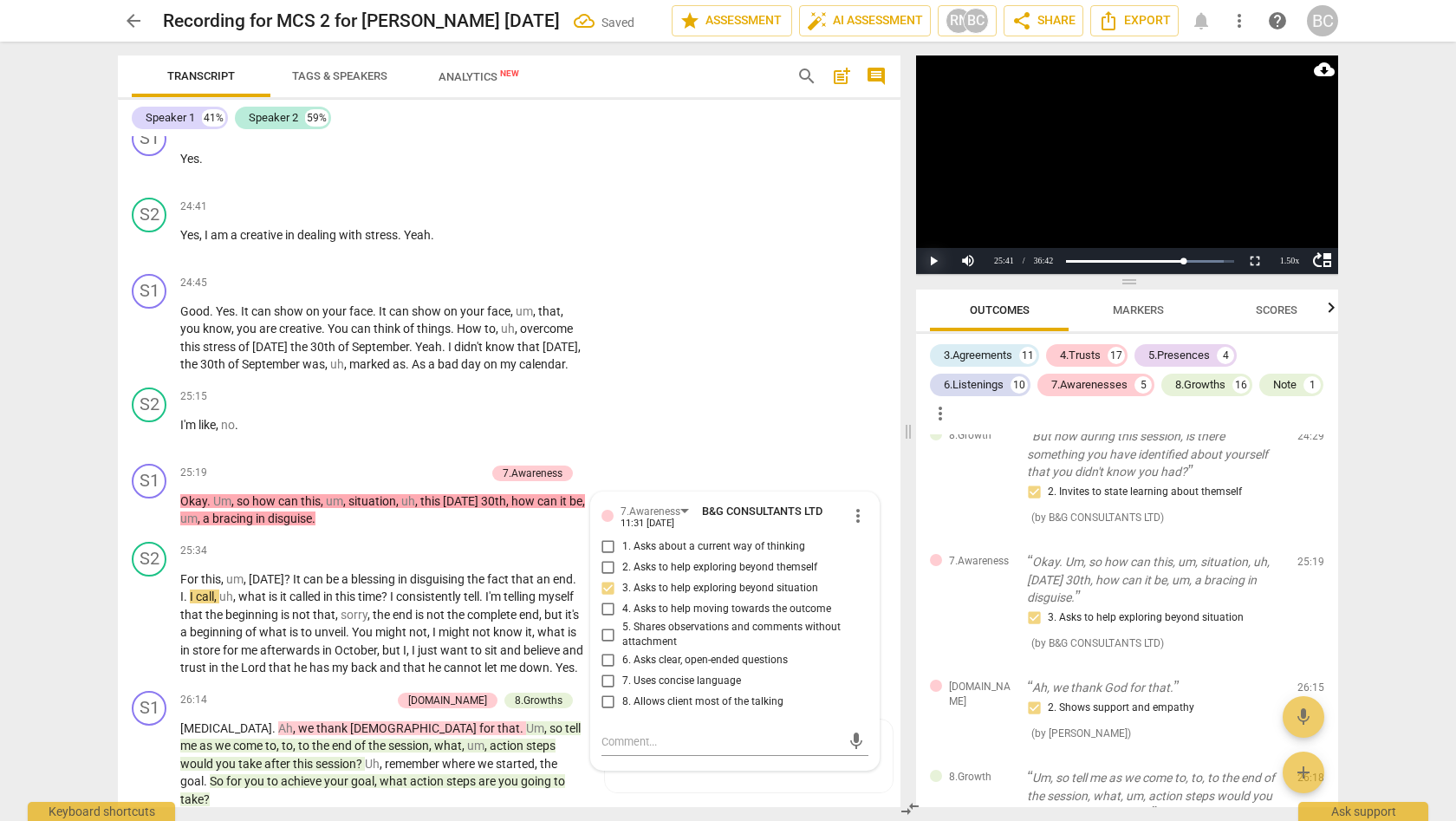
click at [935, 261] on button "Play" at bounding box center [933, 261] width 34 height 26
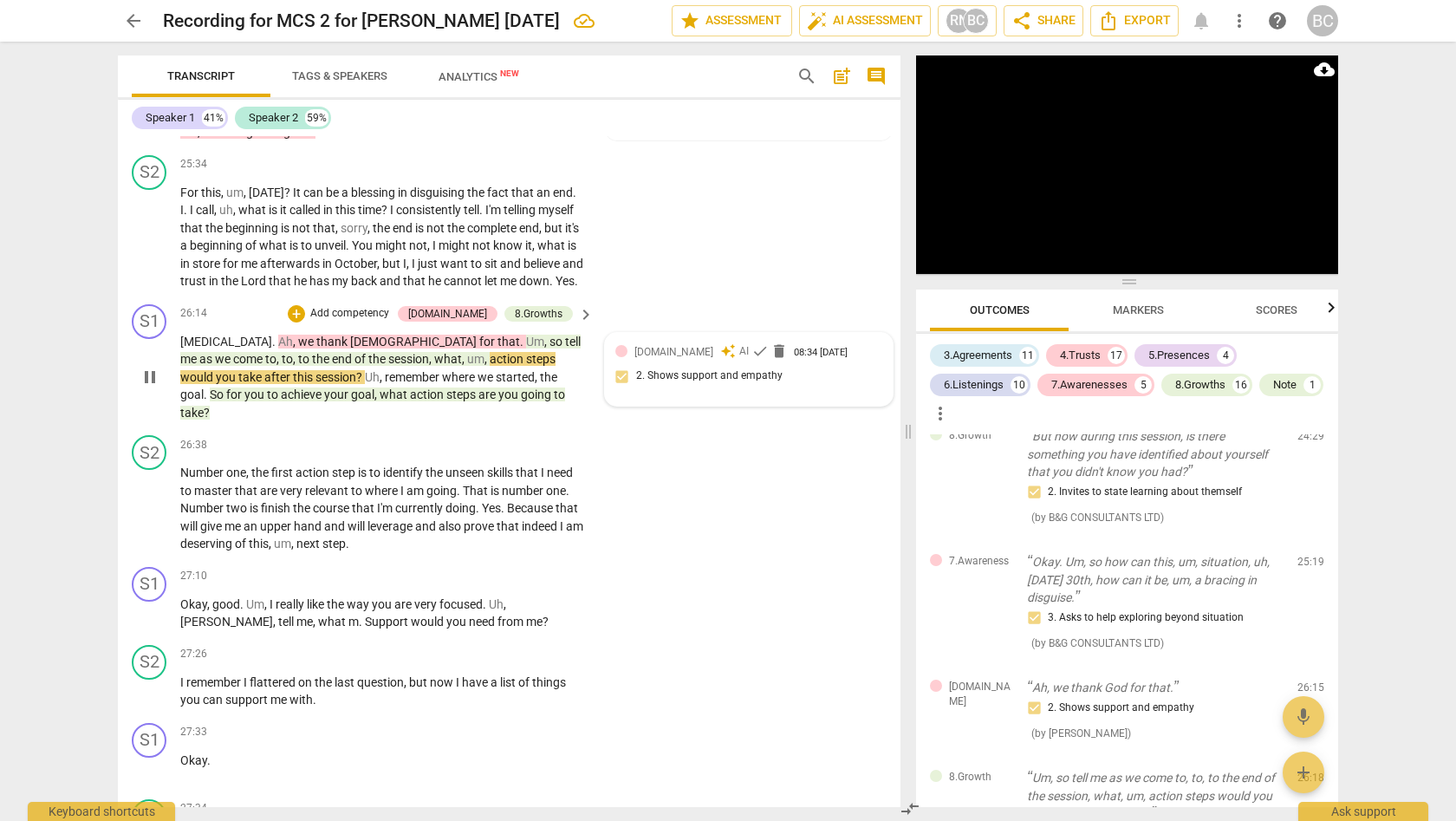
scroll to position [9094, 0]
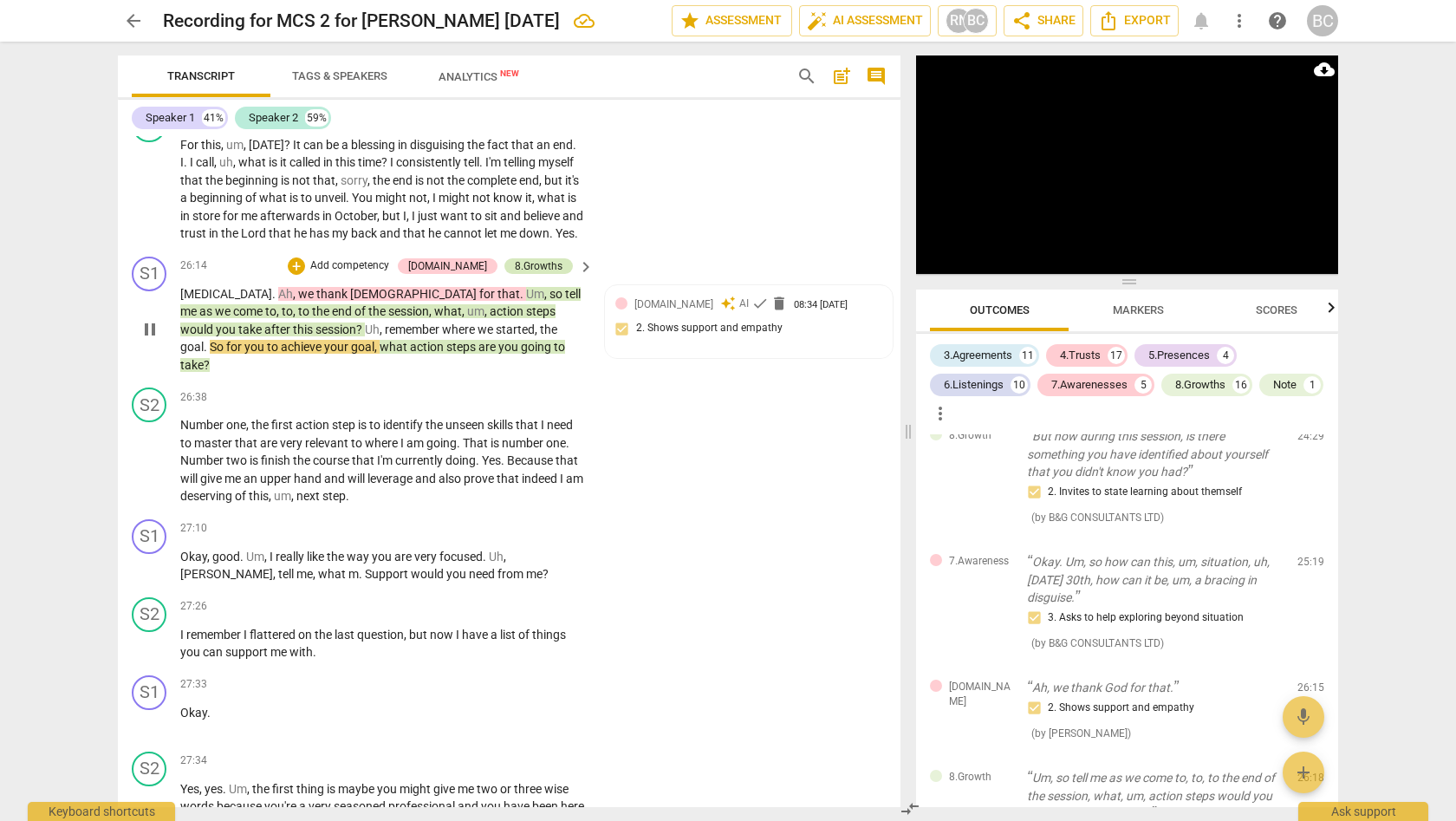
click at [528, 258] on div "8.Growths" at bounding box center [539, 265] width 48 height 16
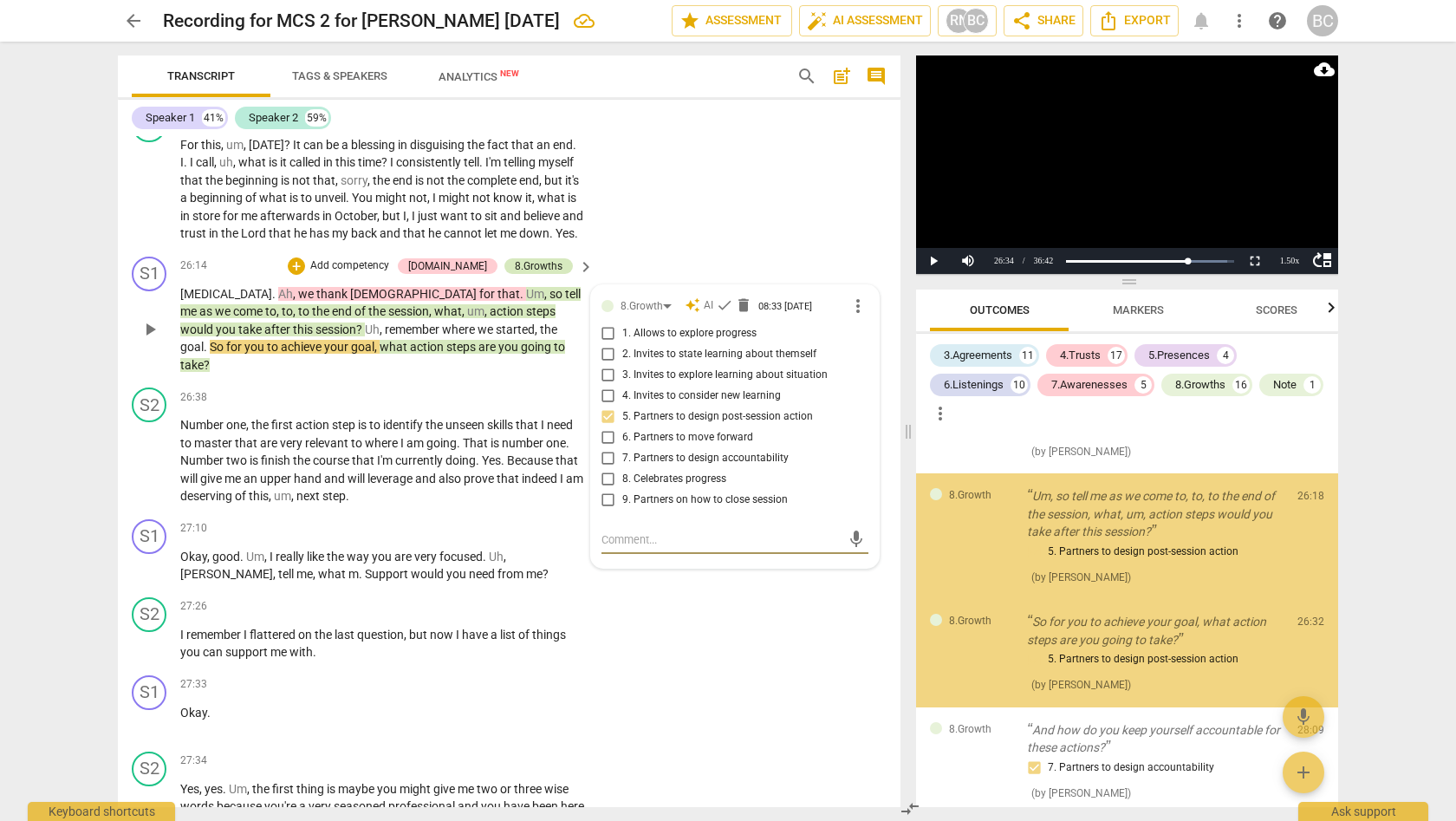
scroll to position [6795, 0]
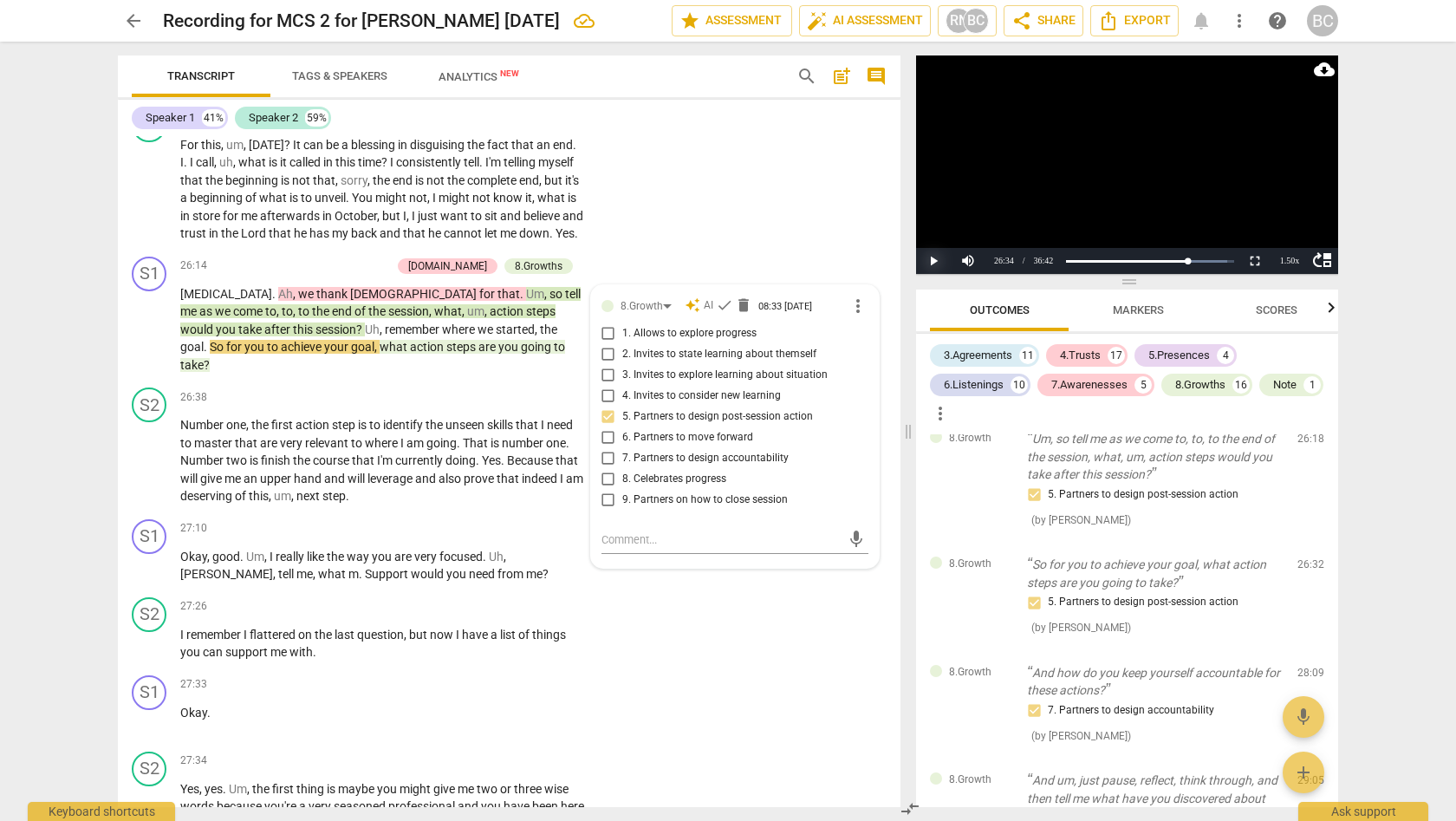
click at [928, 255] on button "Play" at bounding box center [933, 261] width 34 height 26
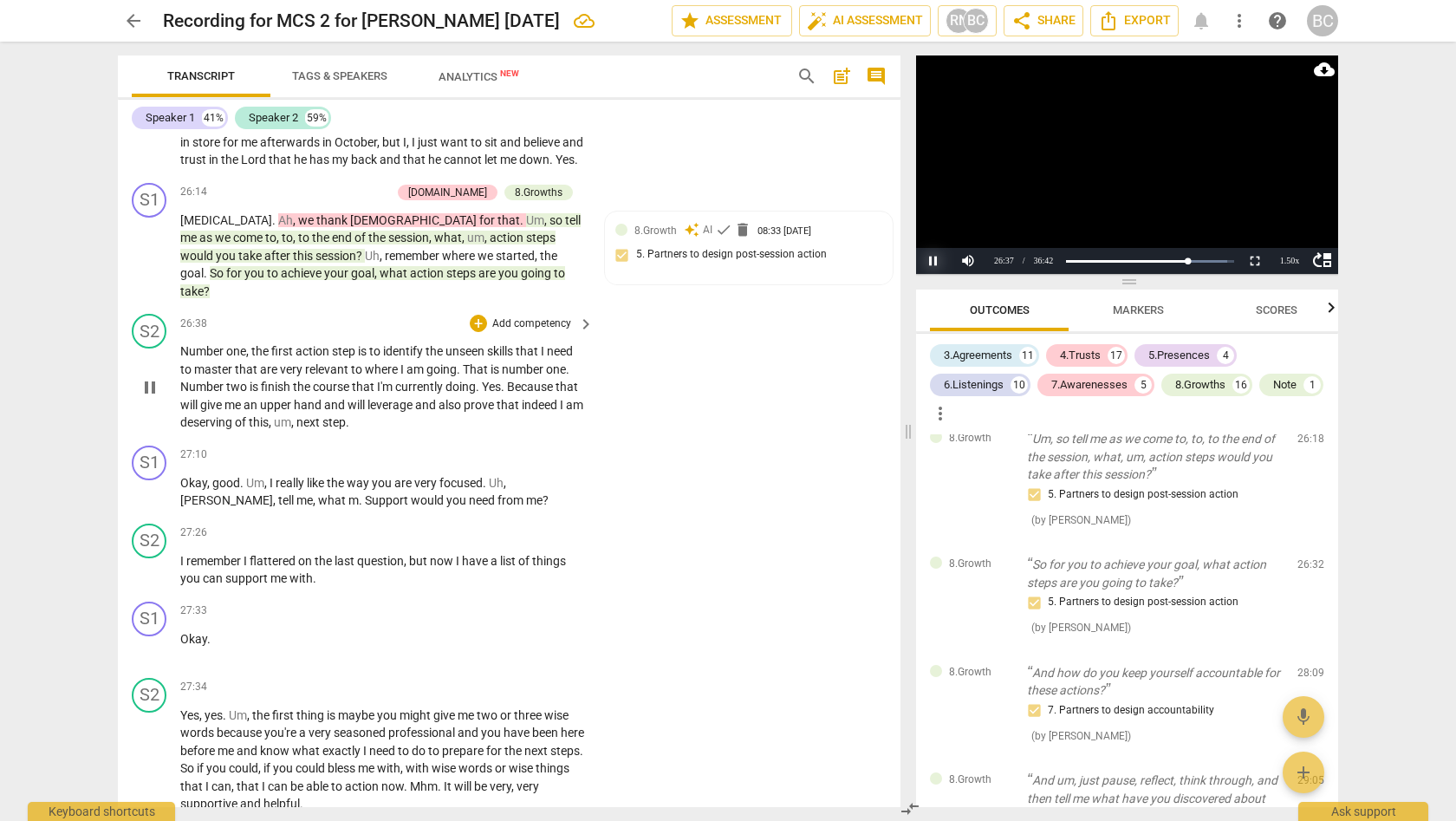
scroll to position [9219, 0]
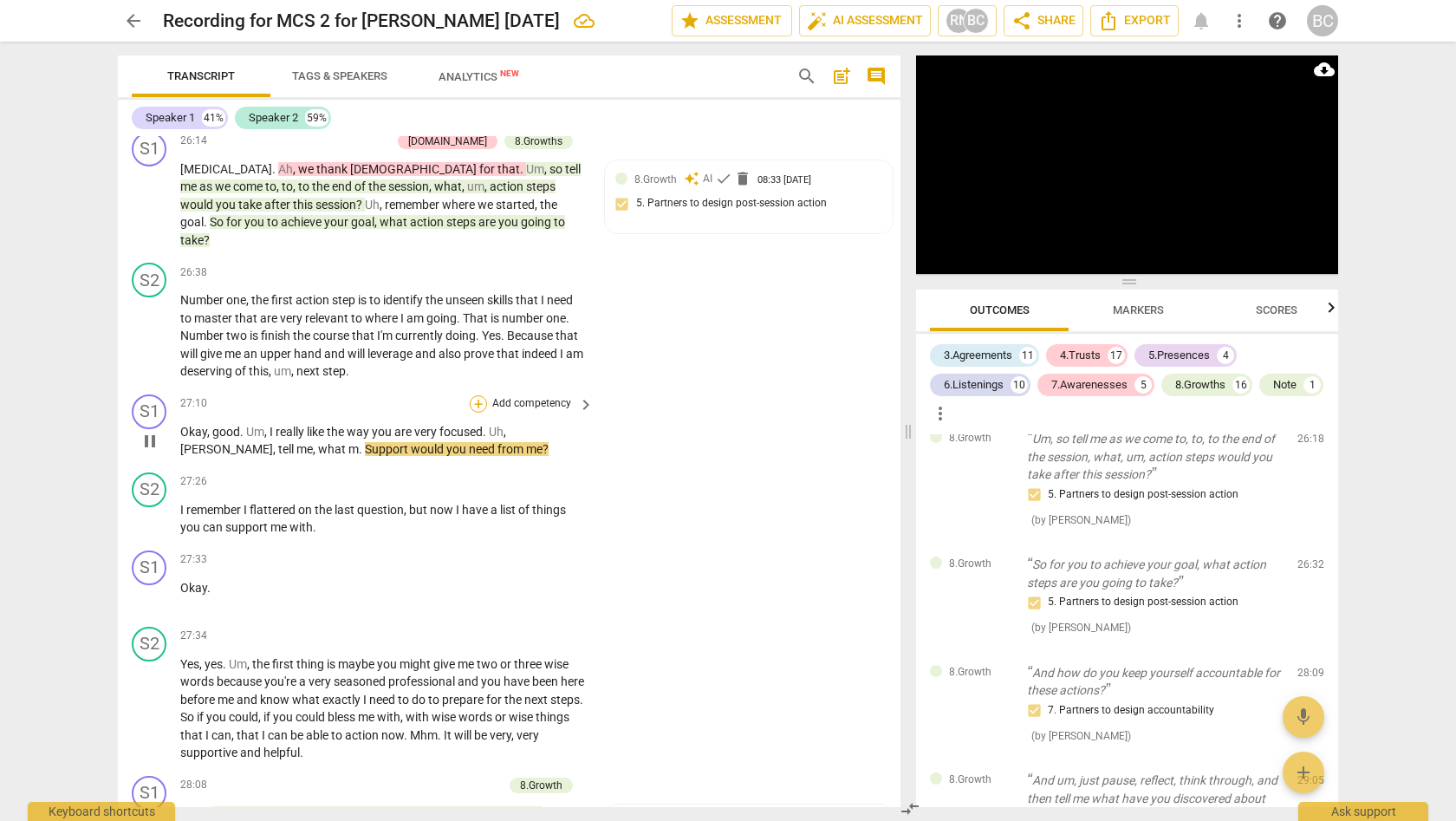
click at [481, 395] on div "+" at bounding box center [478, 403] width 18 height 18
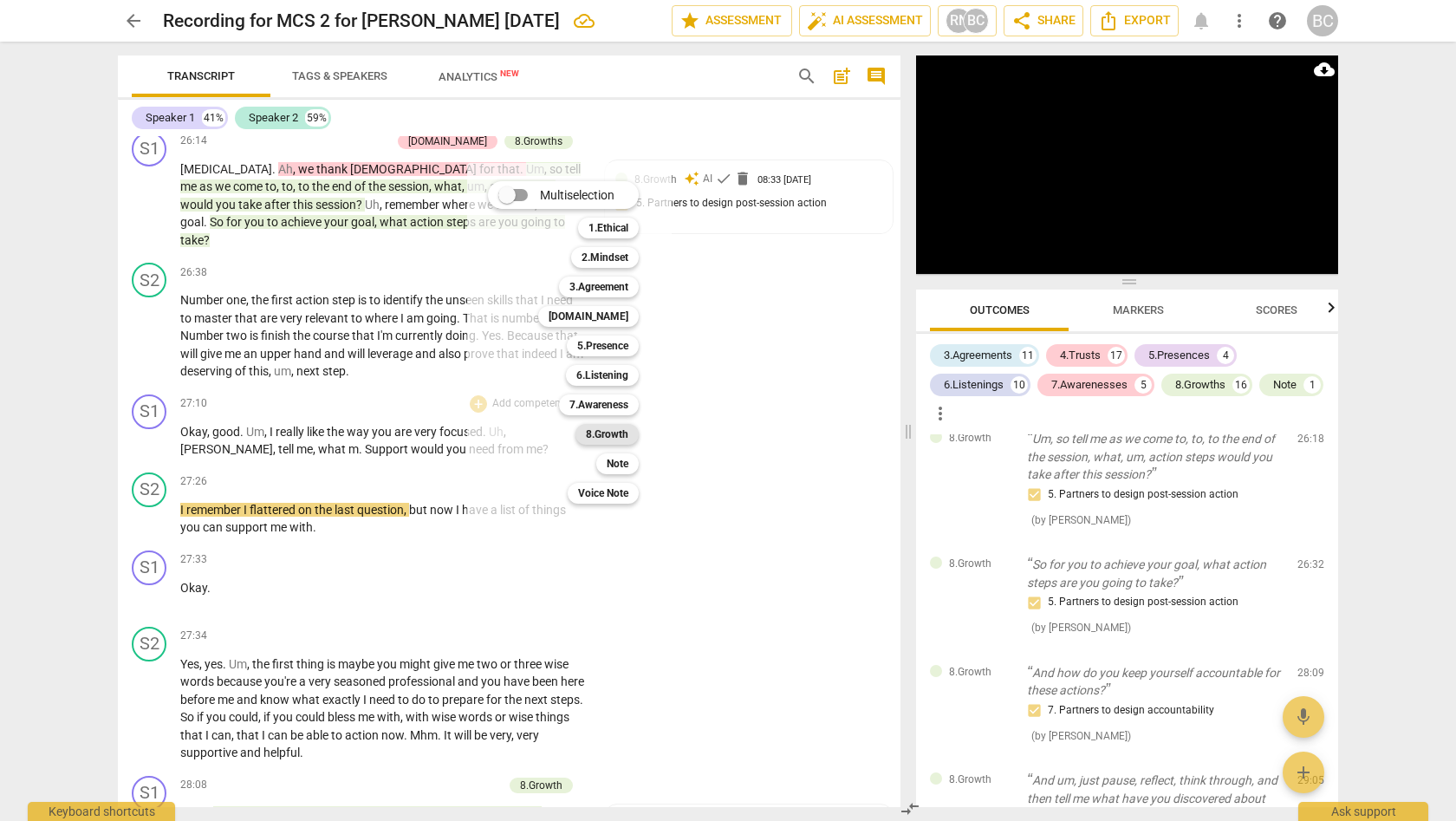
click at [614, 431] on b "8.Growth" at bounding box center [607, 434] width 43 height 20
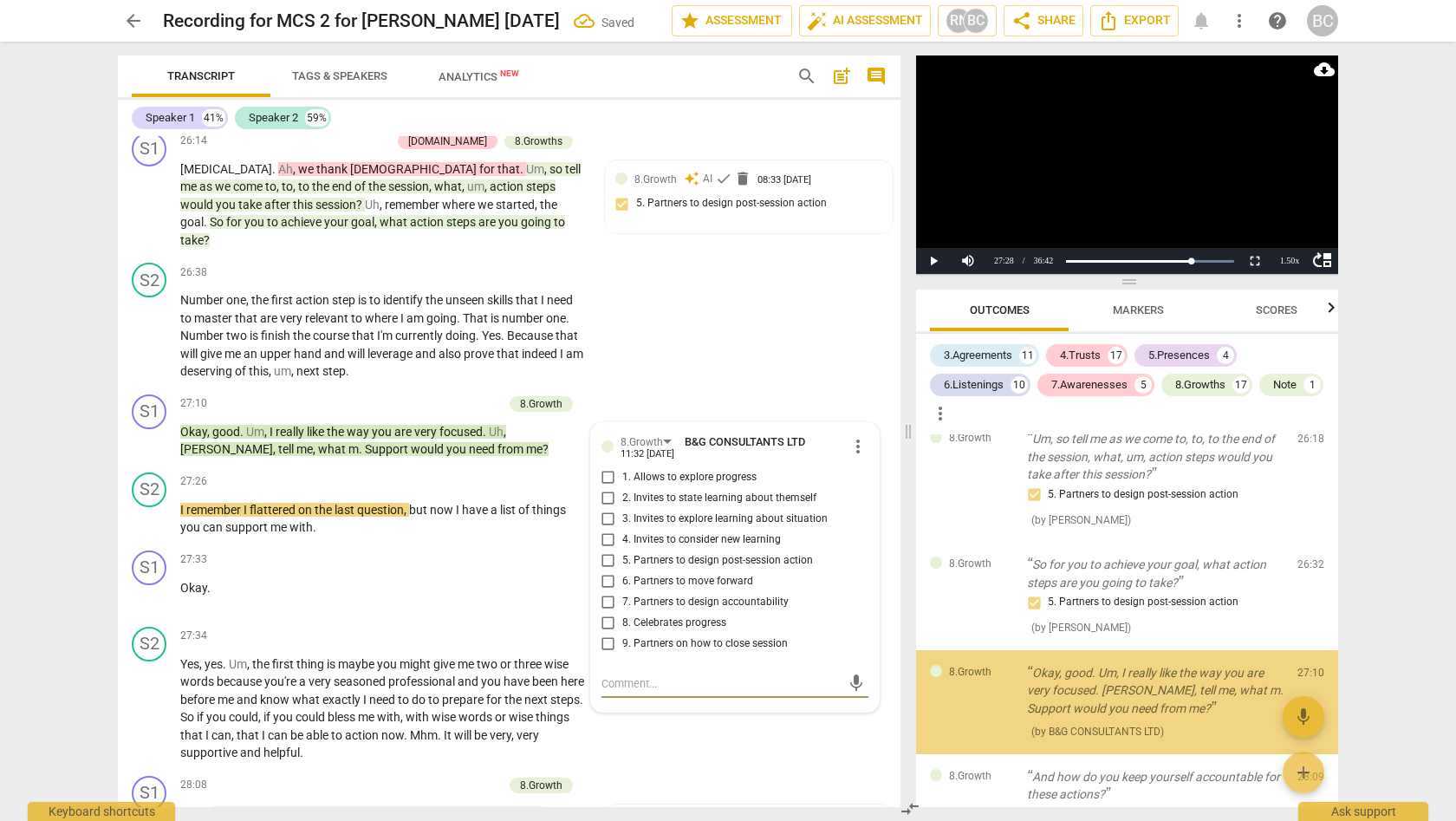
scroll to position [6900, 0]
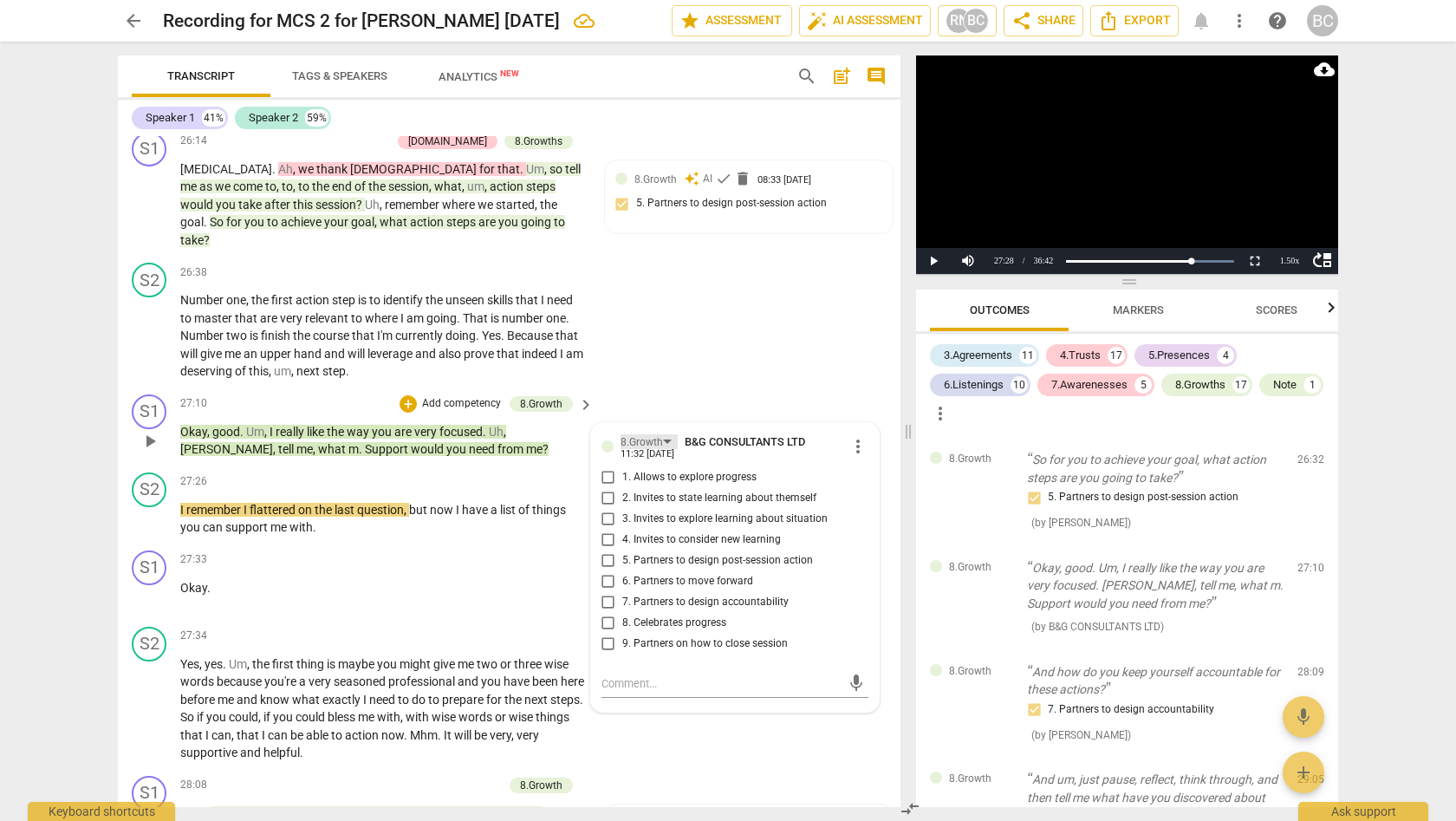
click at [665, 435] on div "8.Growth" at bounding box center [649, 442] width 57 height 15
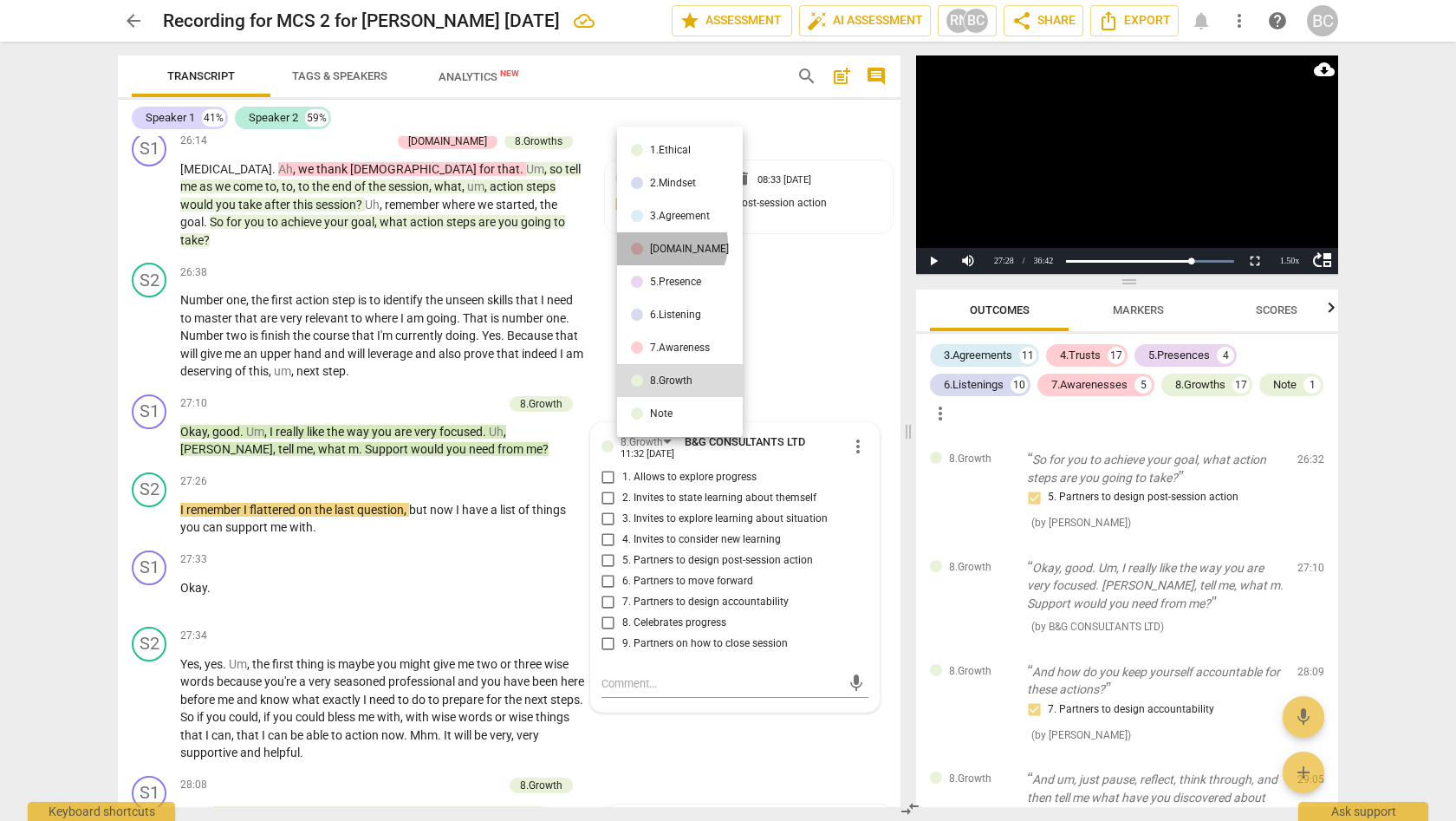
click at [664, 243] on div "[DOMAIN_NAME]" at bounding box center [689, 248] width 79 height 10
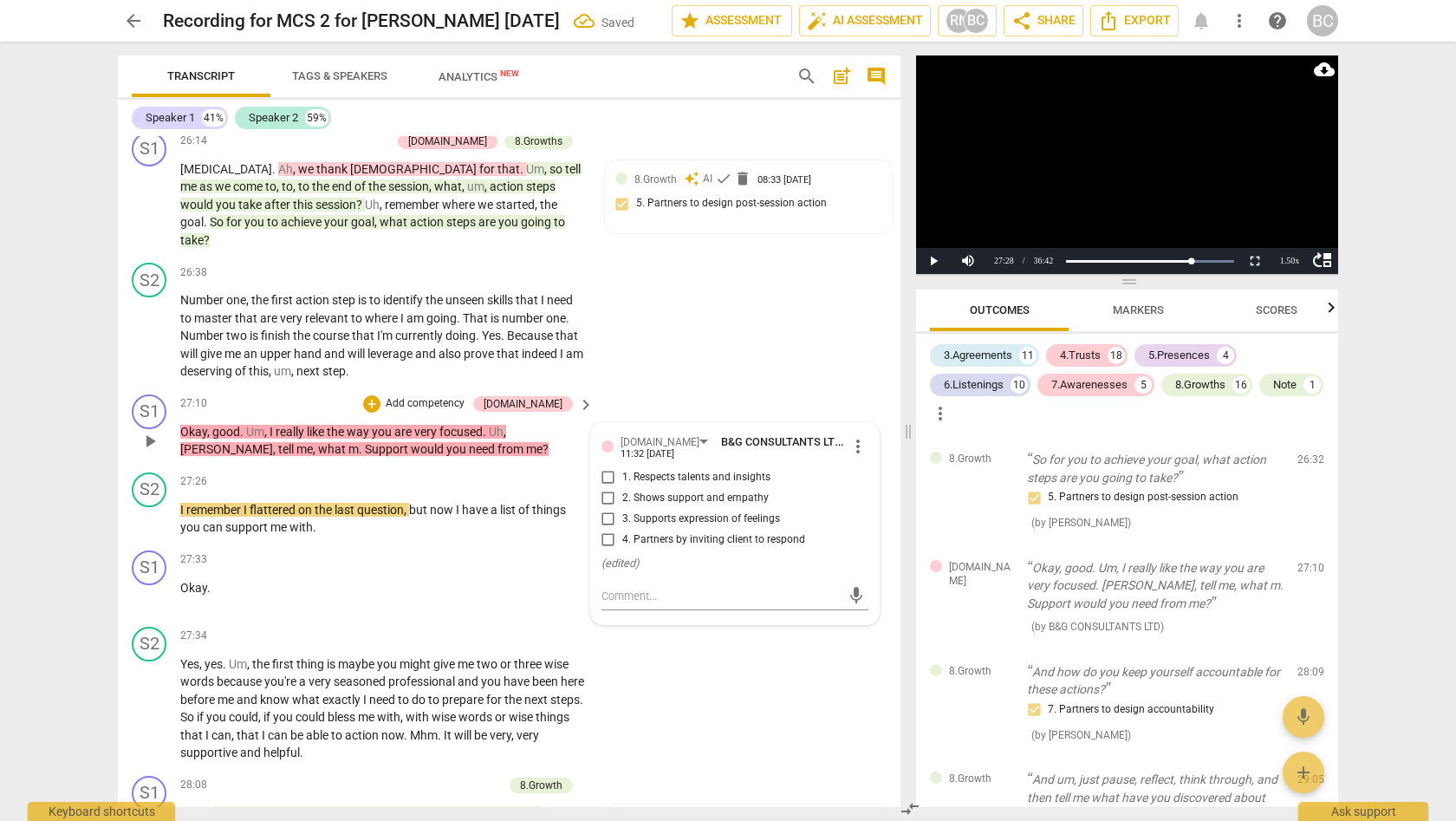
click at [604, 488] on input "2. Shows support and empathy" at bounding box center [608, 498] width 28 height 20
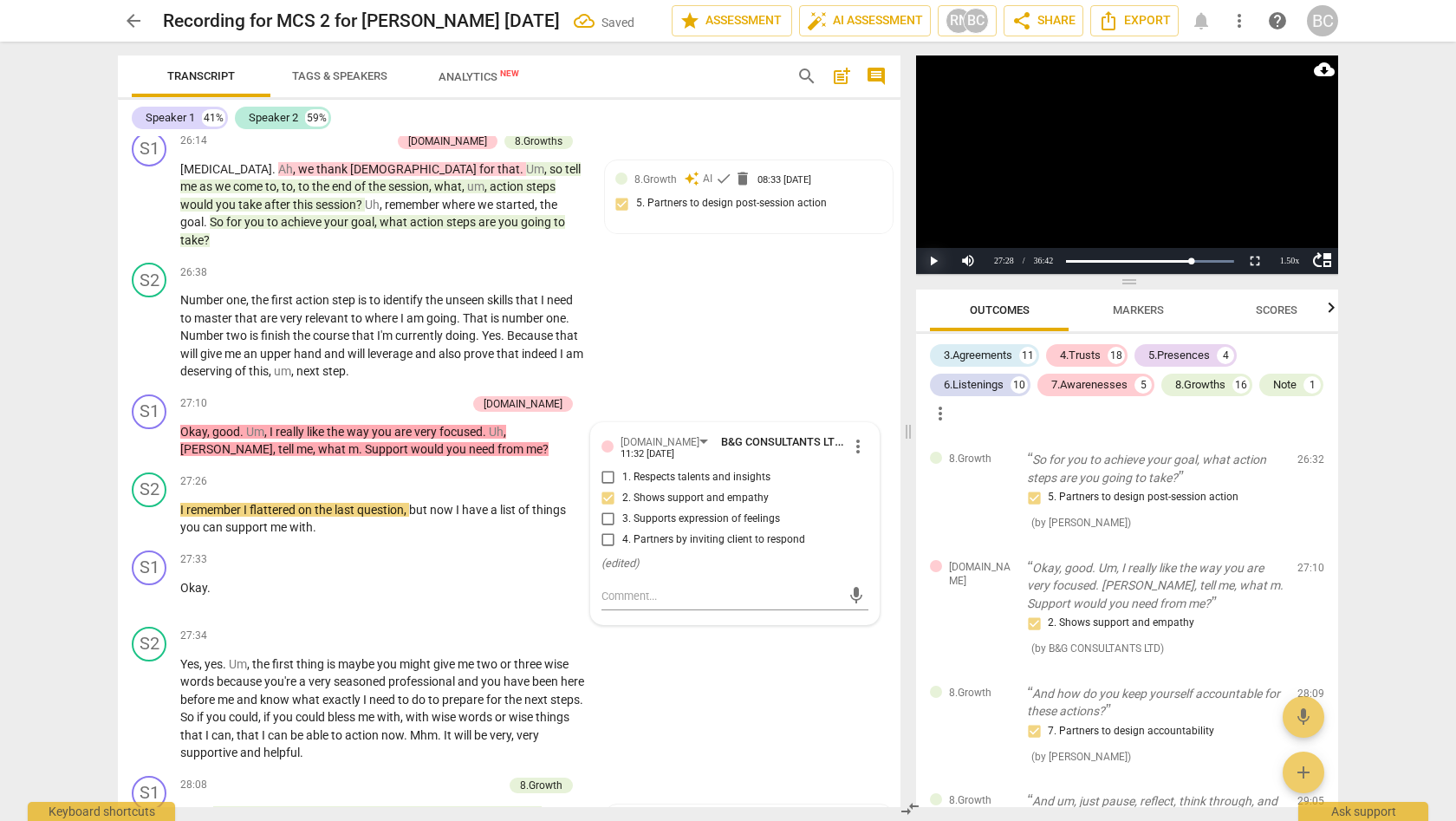
click at [935, 259] on button "Play" at bounding box center [933, 261] width 34 height 26
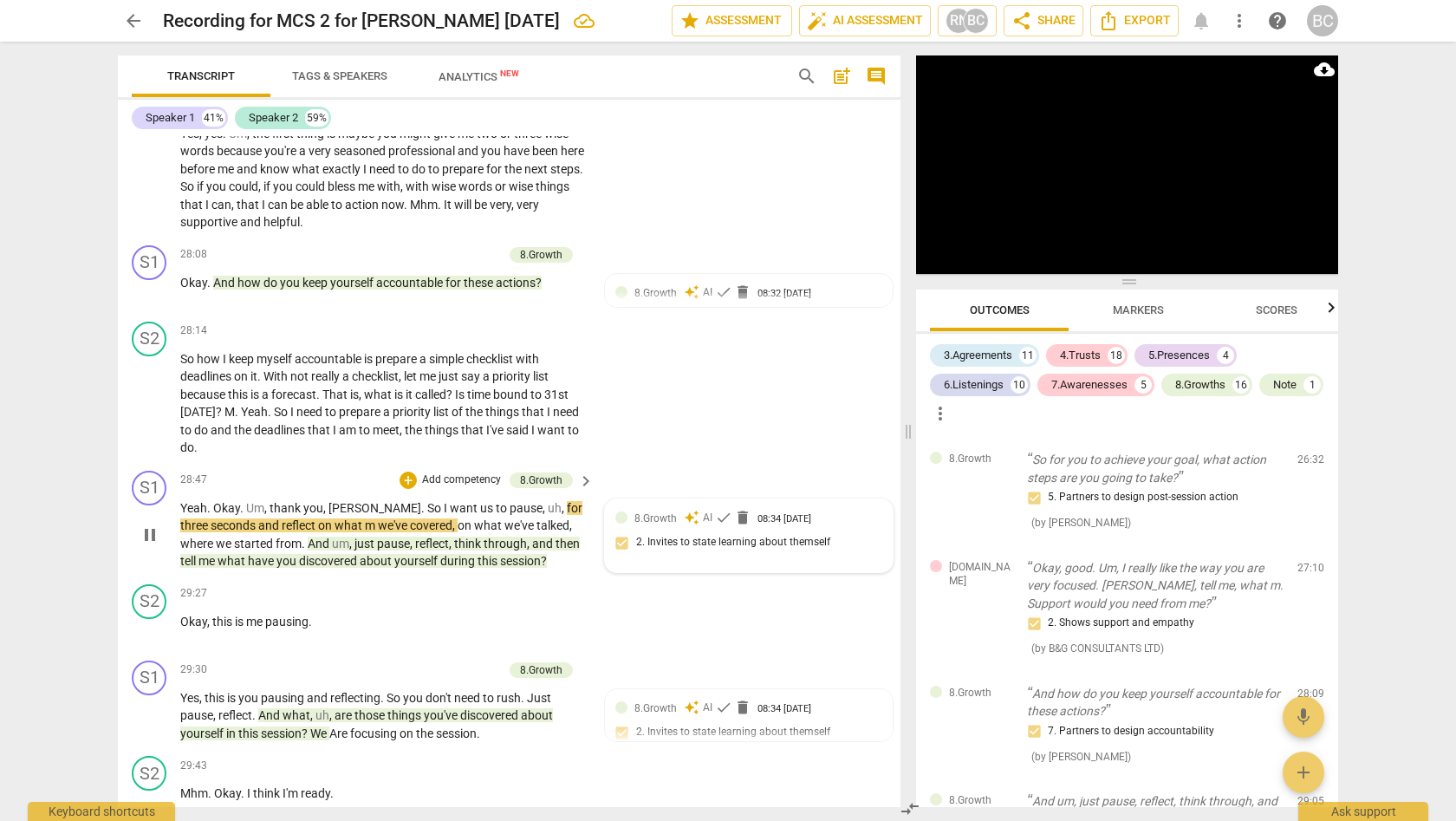
scroll to position [9752, 0]
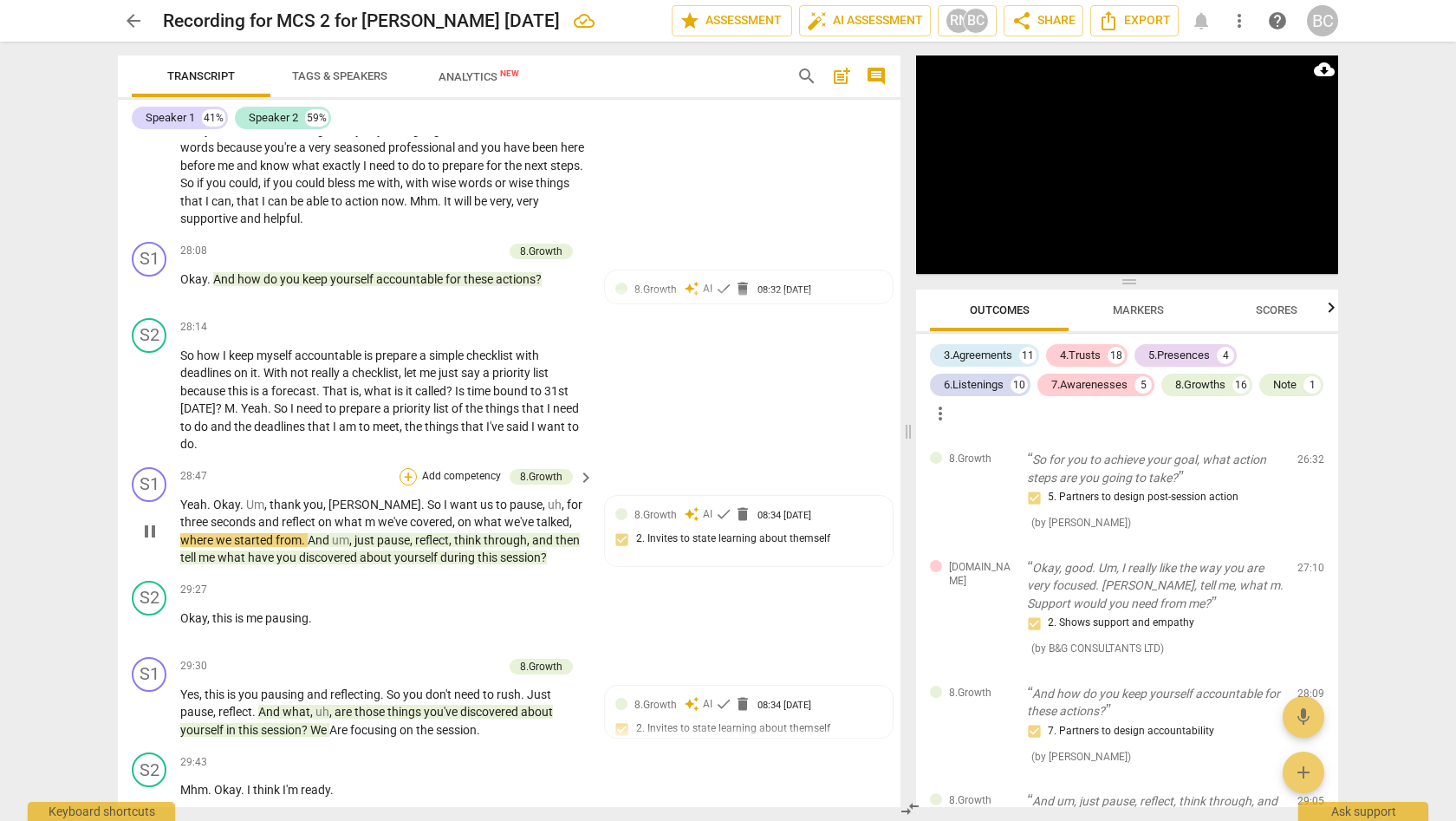
click at [408, 468] on div "+" at bounding box center [408, 476] width 18 height 18
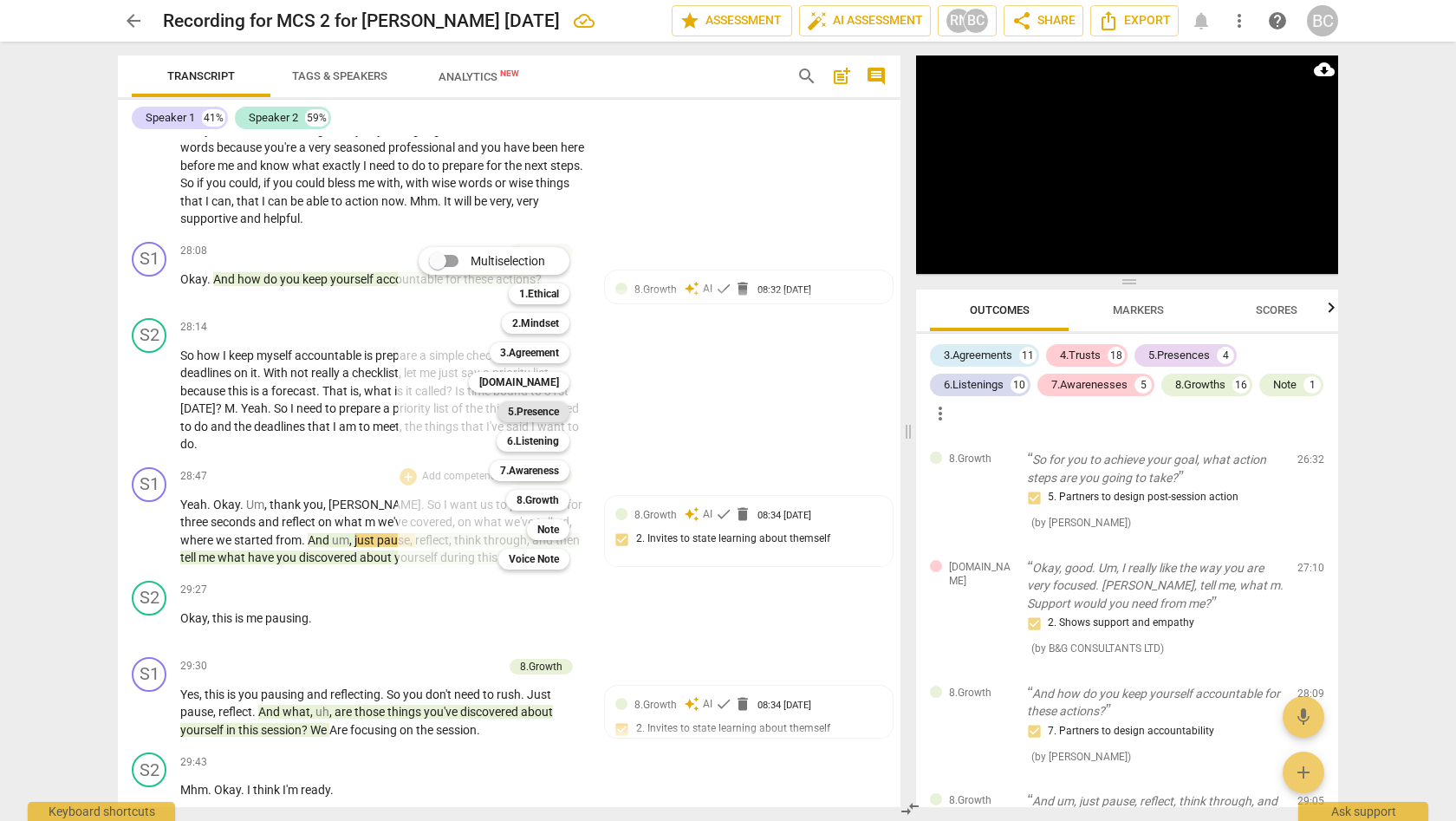
click at [546, 414] on b "5.Presence" at bounding box center [532, 411] width 51 height 20
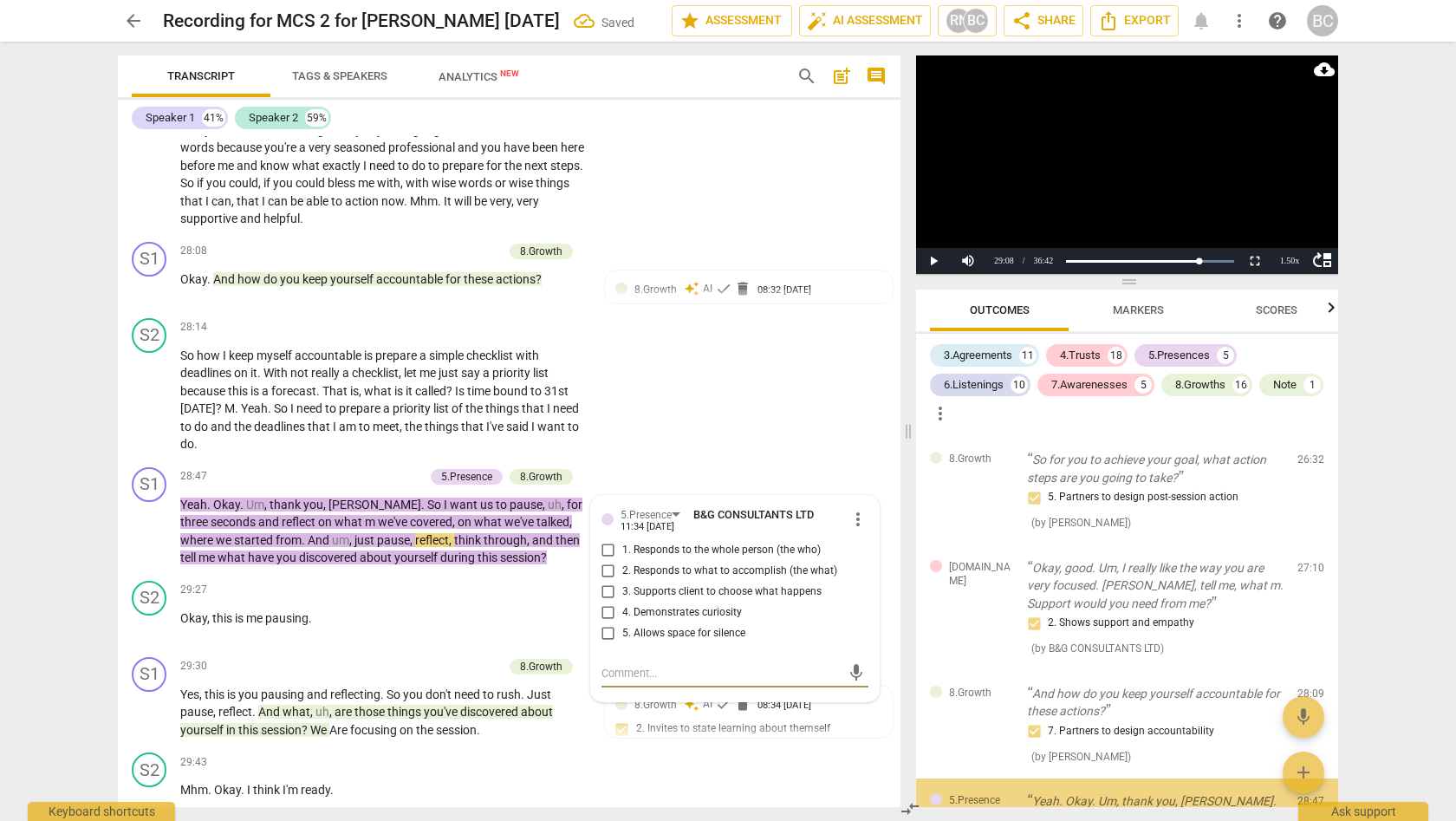
scroll to position [7165, 0]
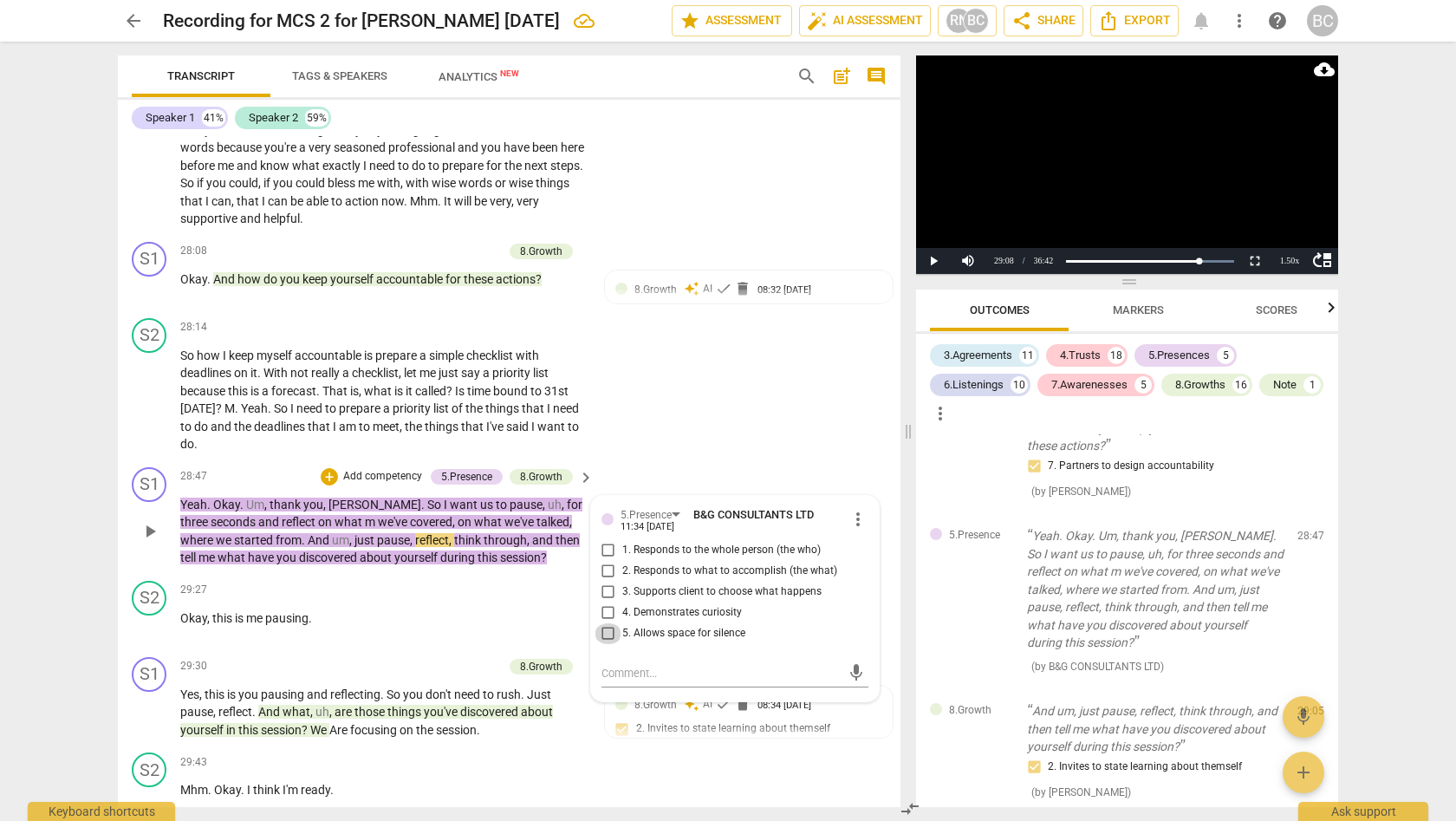
click at [602, 623] on input "5. Allows space for silence" at bounding box center [608, 633] width 28 height 20
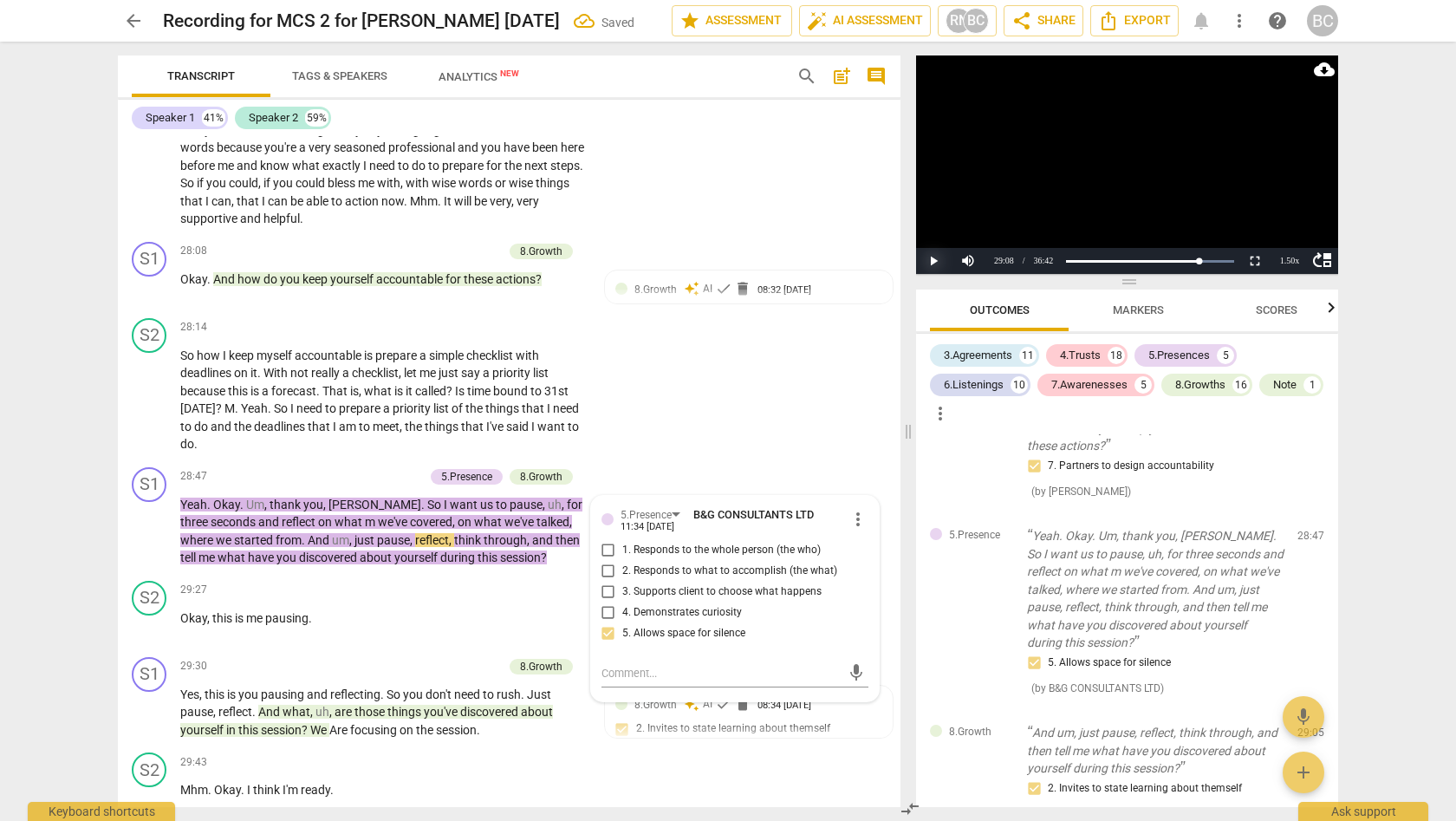
click at [933, 261] on button "Play" at bounding box center [933, 261] width 34 height 26
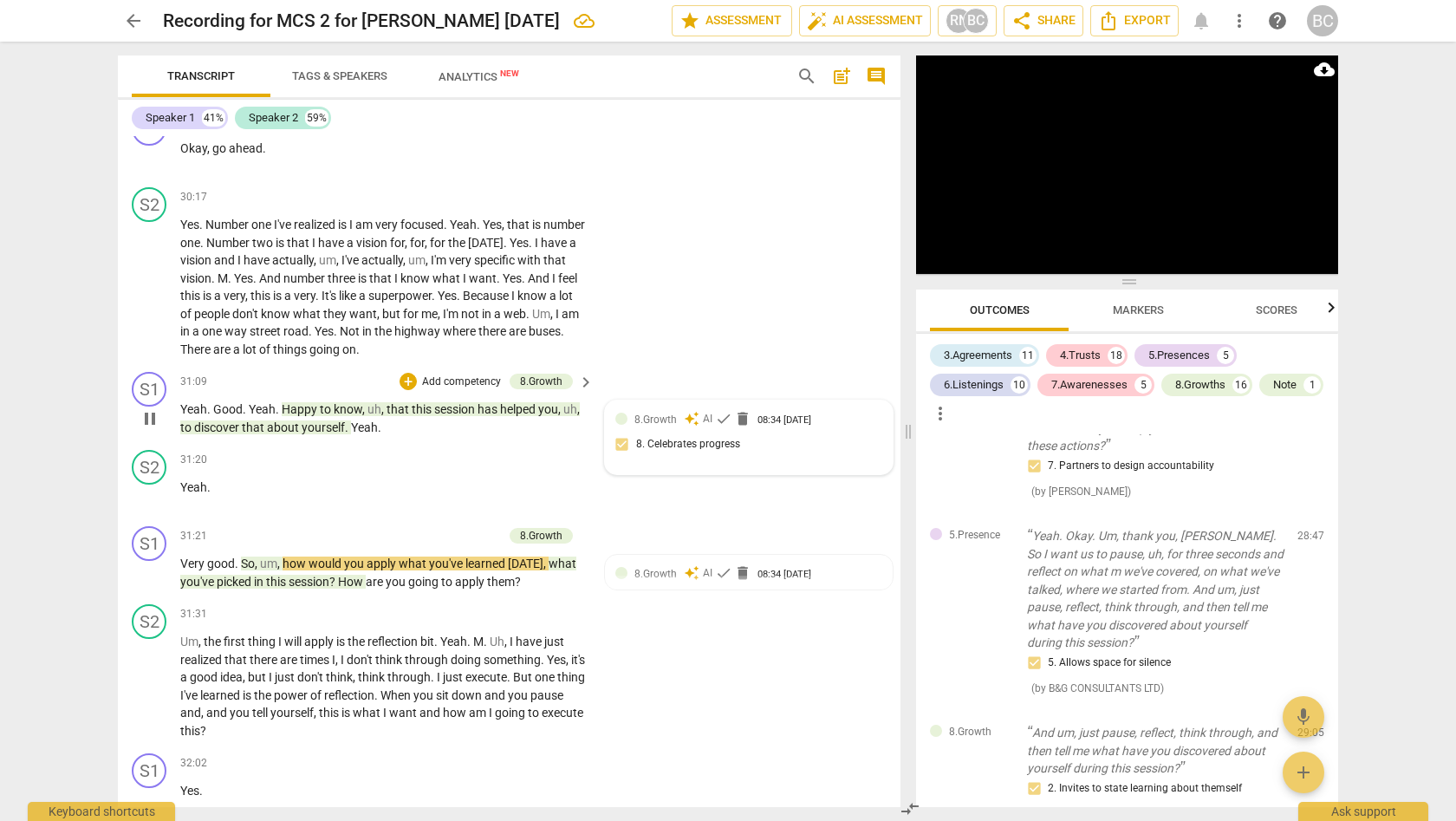
scroll to position [10504, 0]
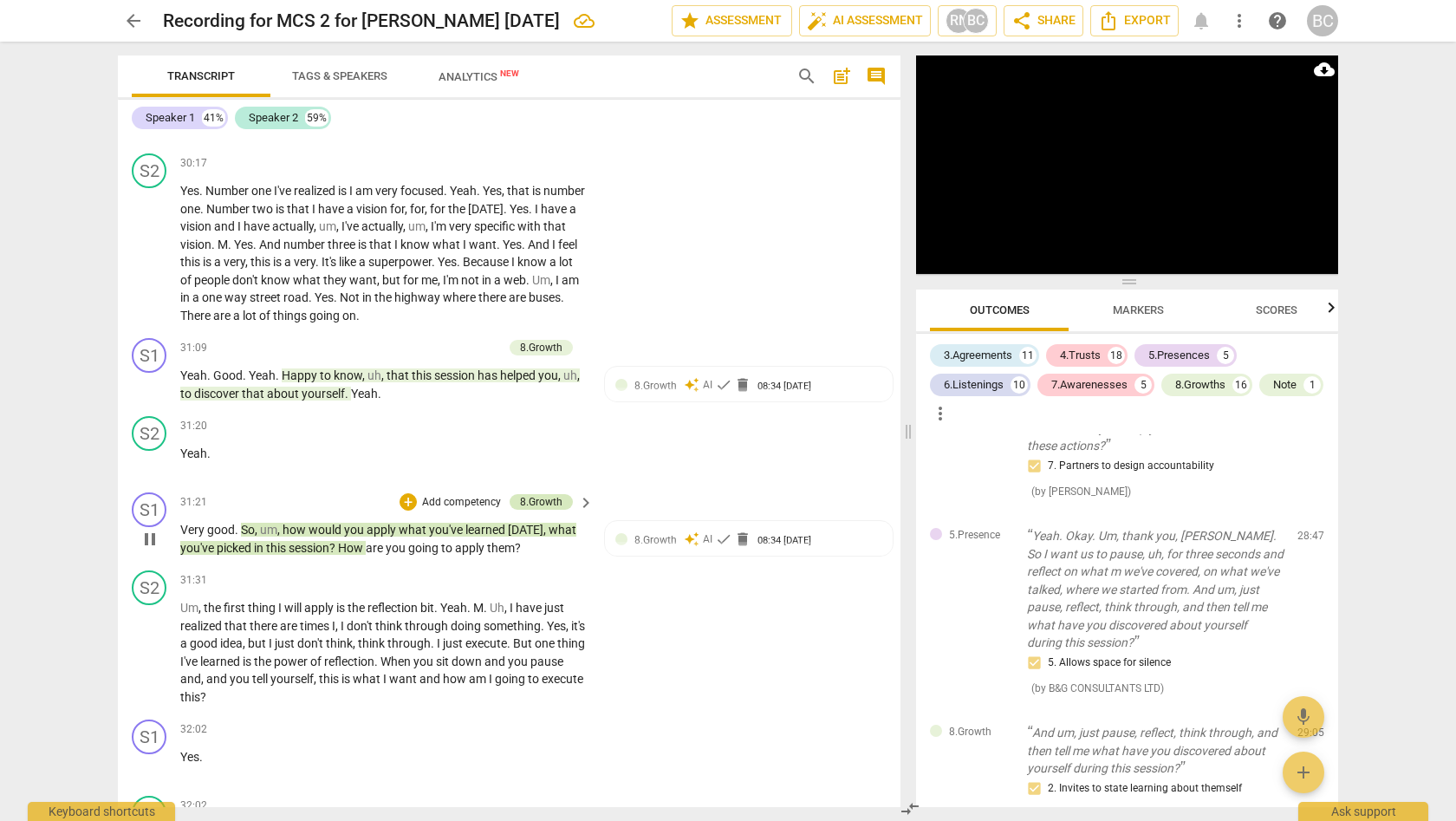
click at [557, 494] on div "8.Growth" at bounding box center [541, 501] width 43 height 16
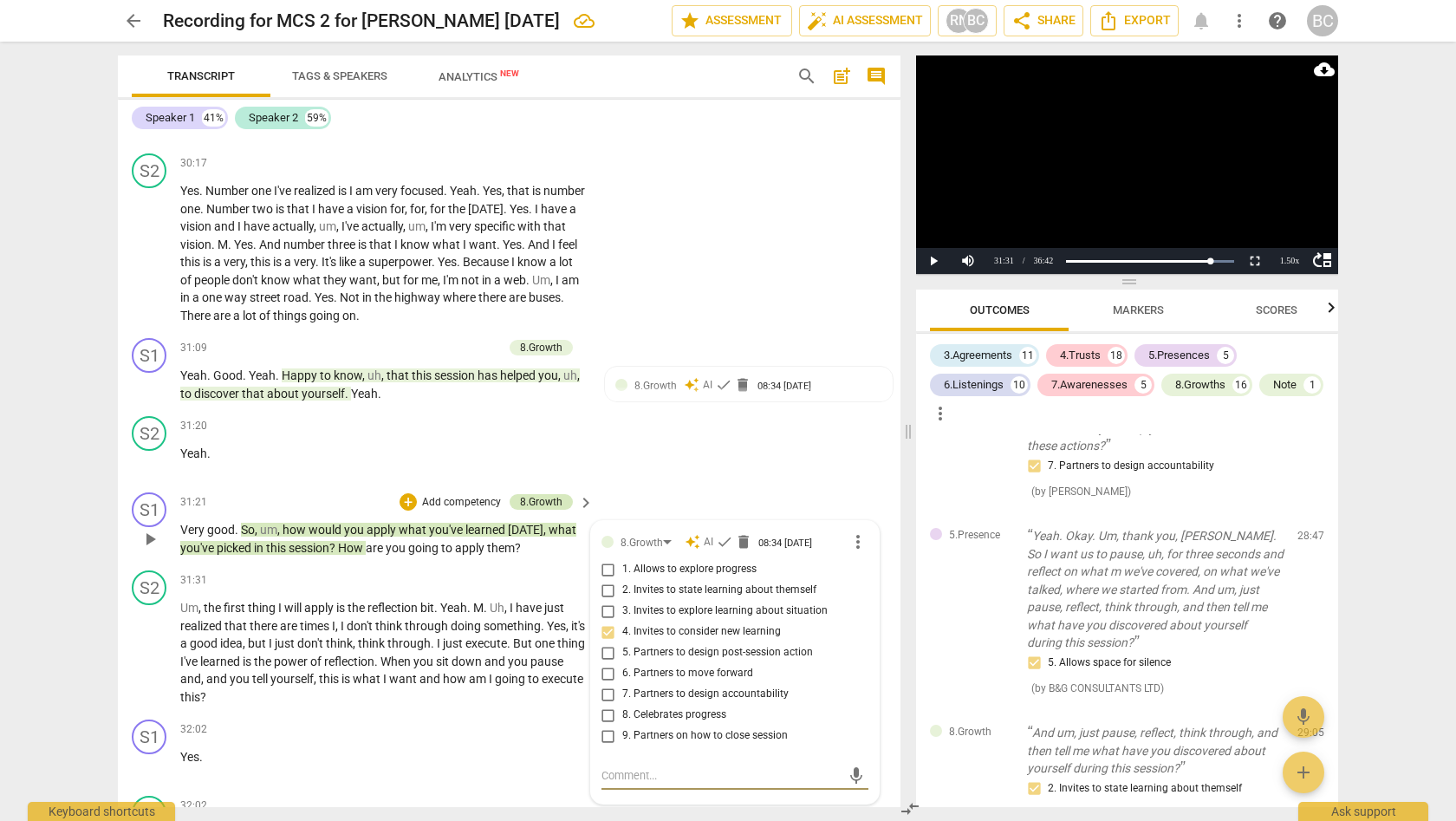
scroll to position [7689, 0]
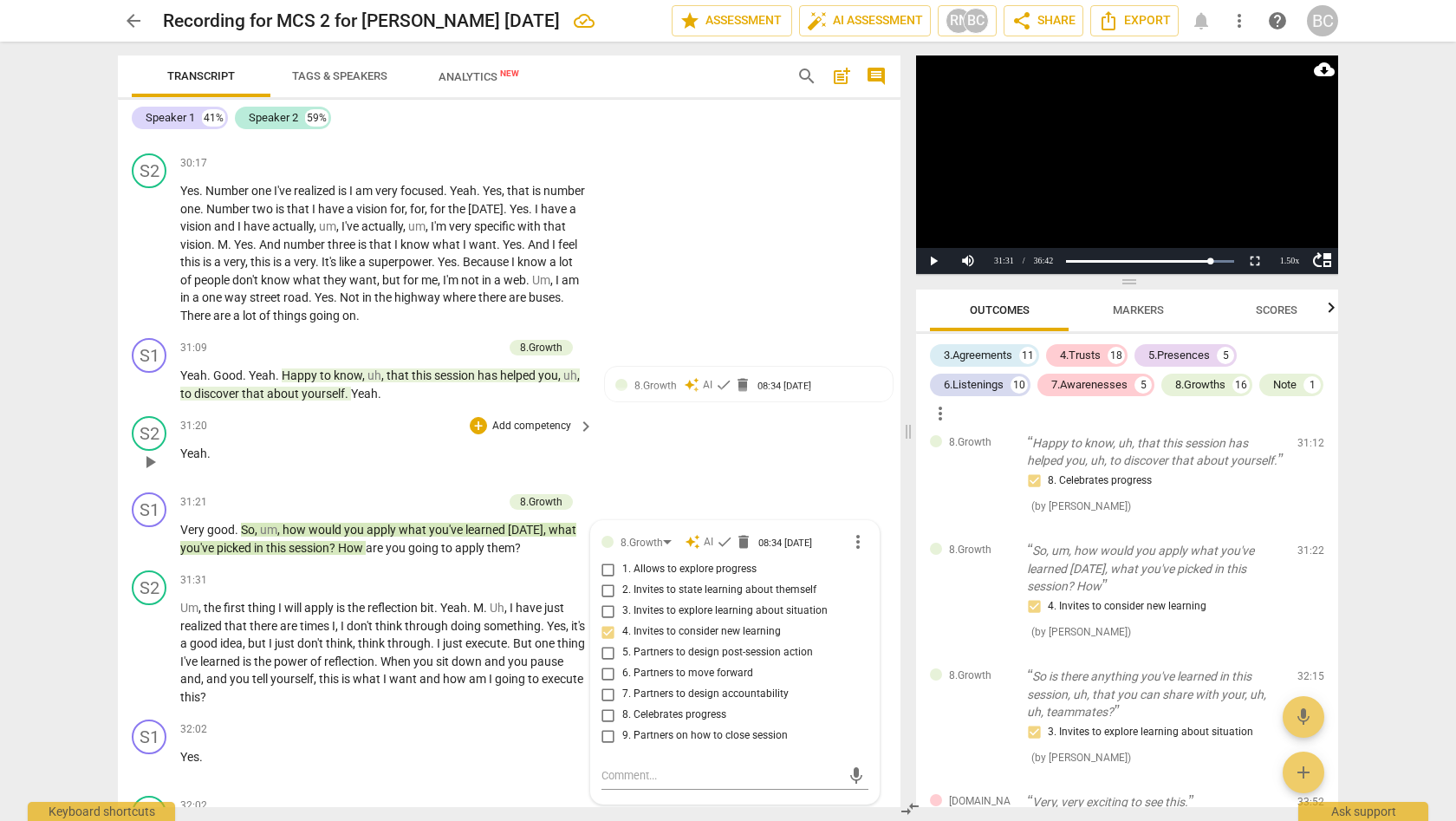
click at [627, 409] on div "S2 play_arrow pause 31:20 + Add competency keyboard_arrow_right Yeah ." at bounding box center [508, 447] width 782 height 76
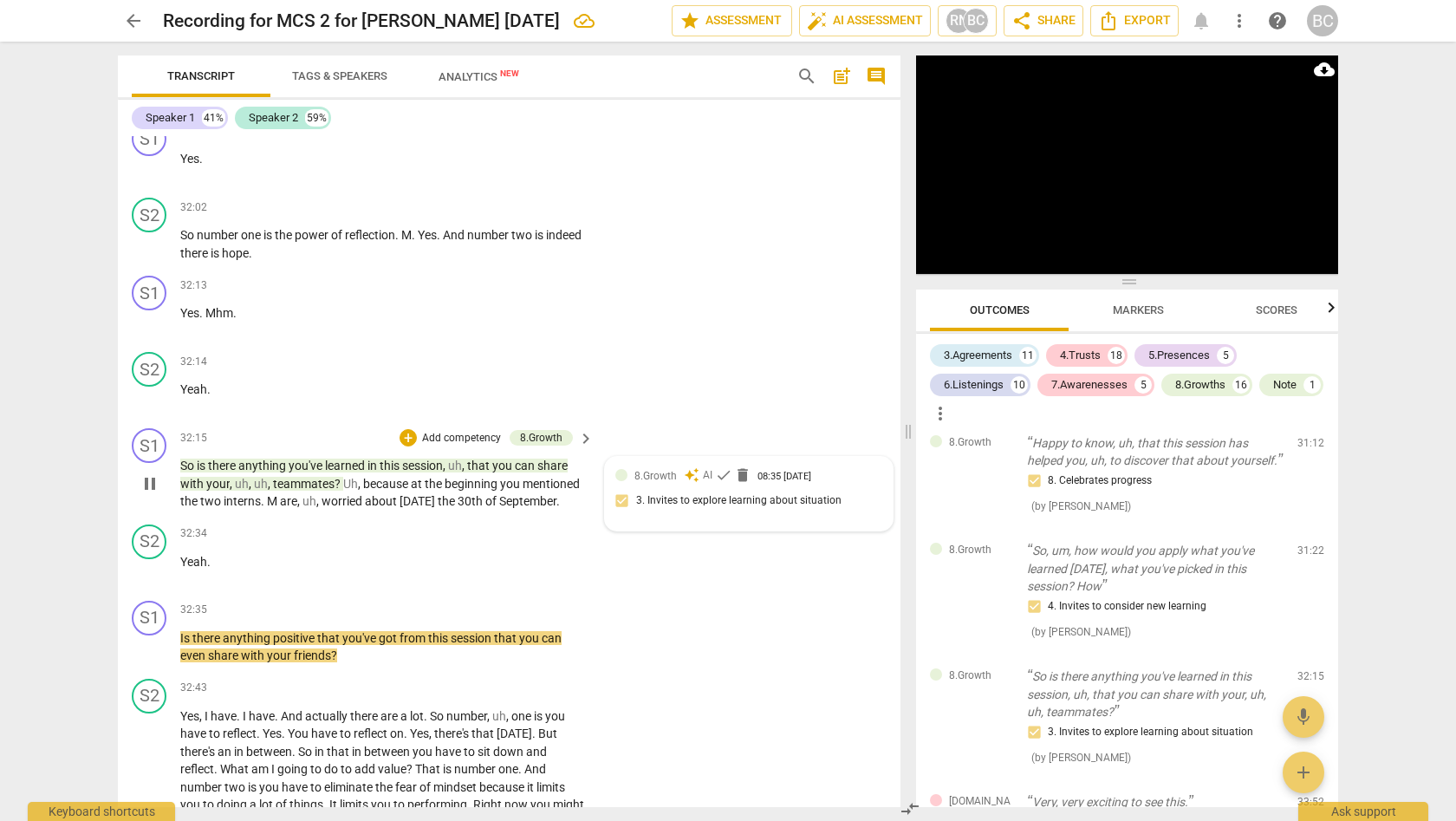
scroll to position [11146, 0]
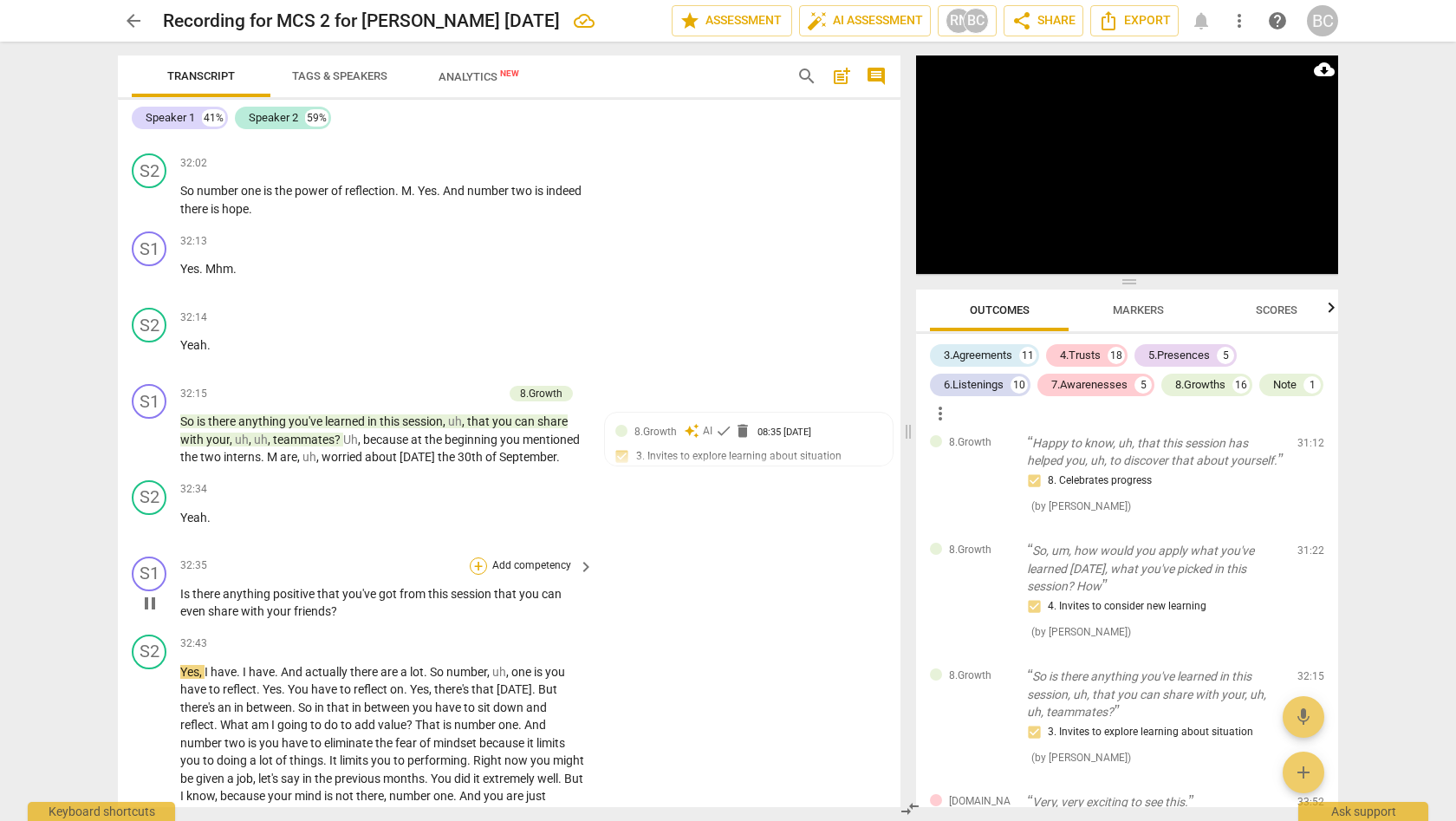
click at [474, 558] on div "+" at bounding box center [478, 566] width 18 height 18
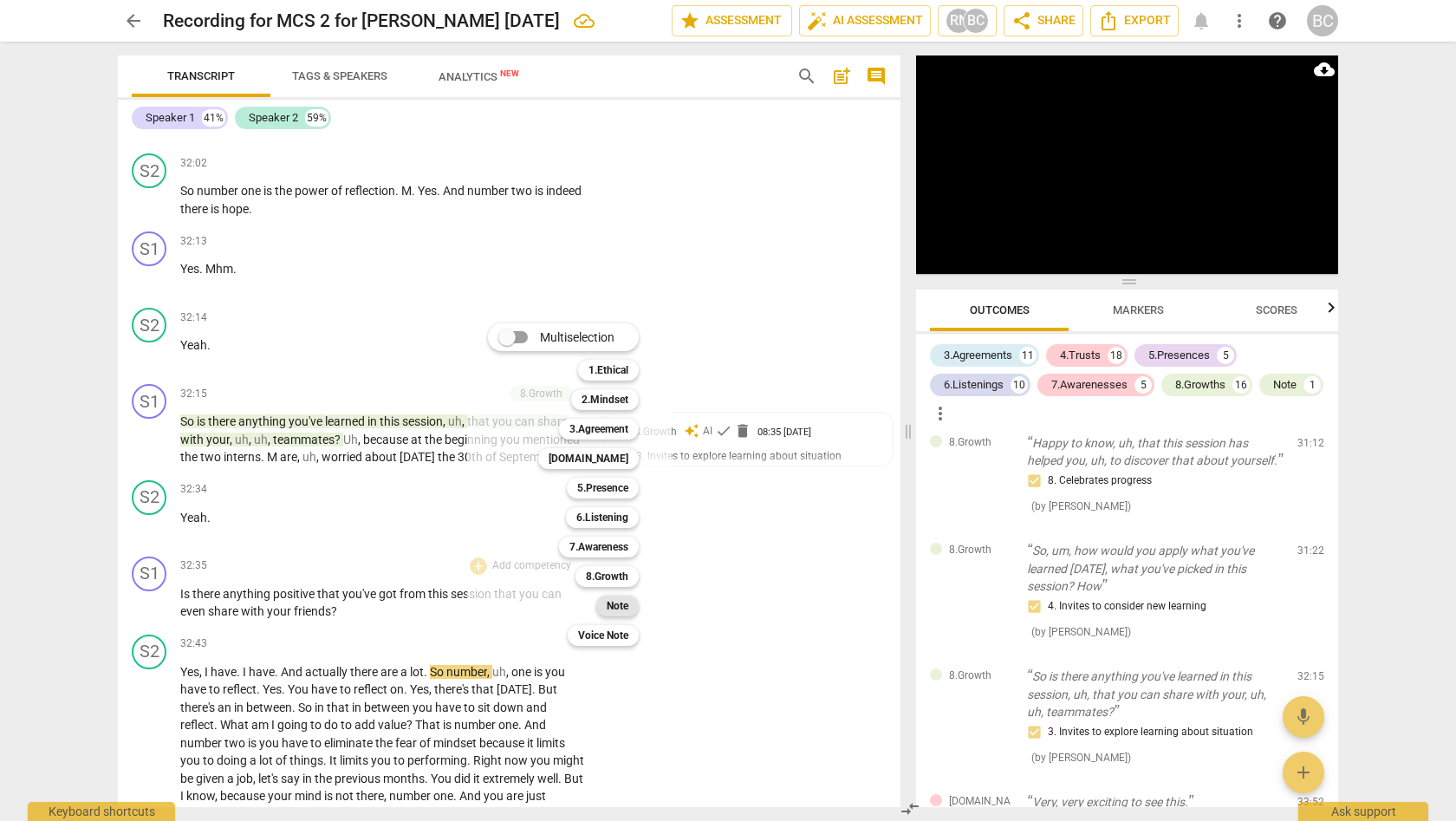
click at [606, 602] on div "Note" at bounding box center [618, 606] width 43 height 20
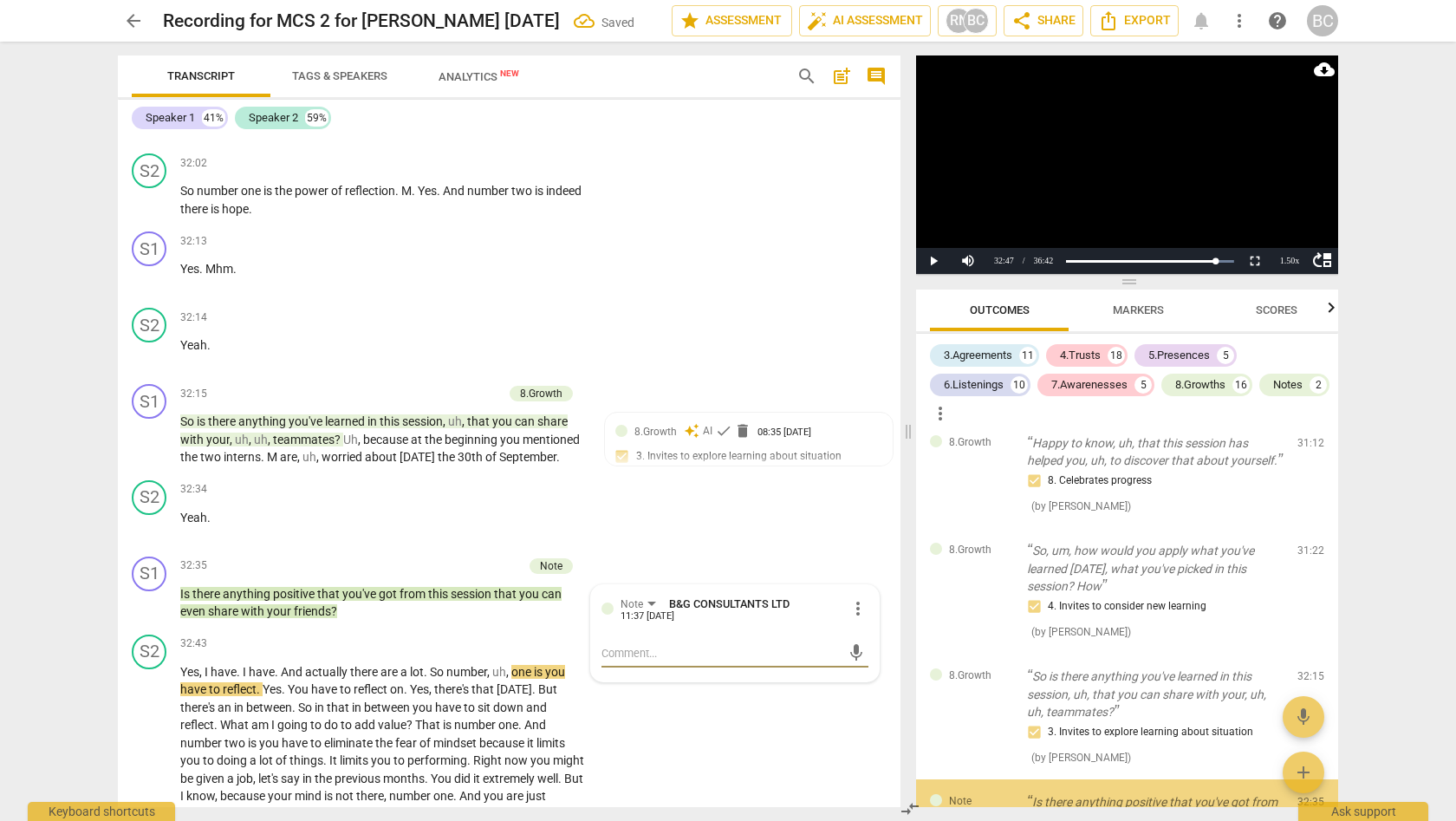
scroll to position [7924, 0]
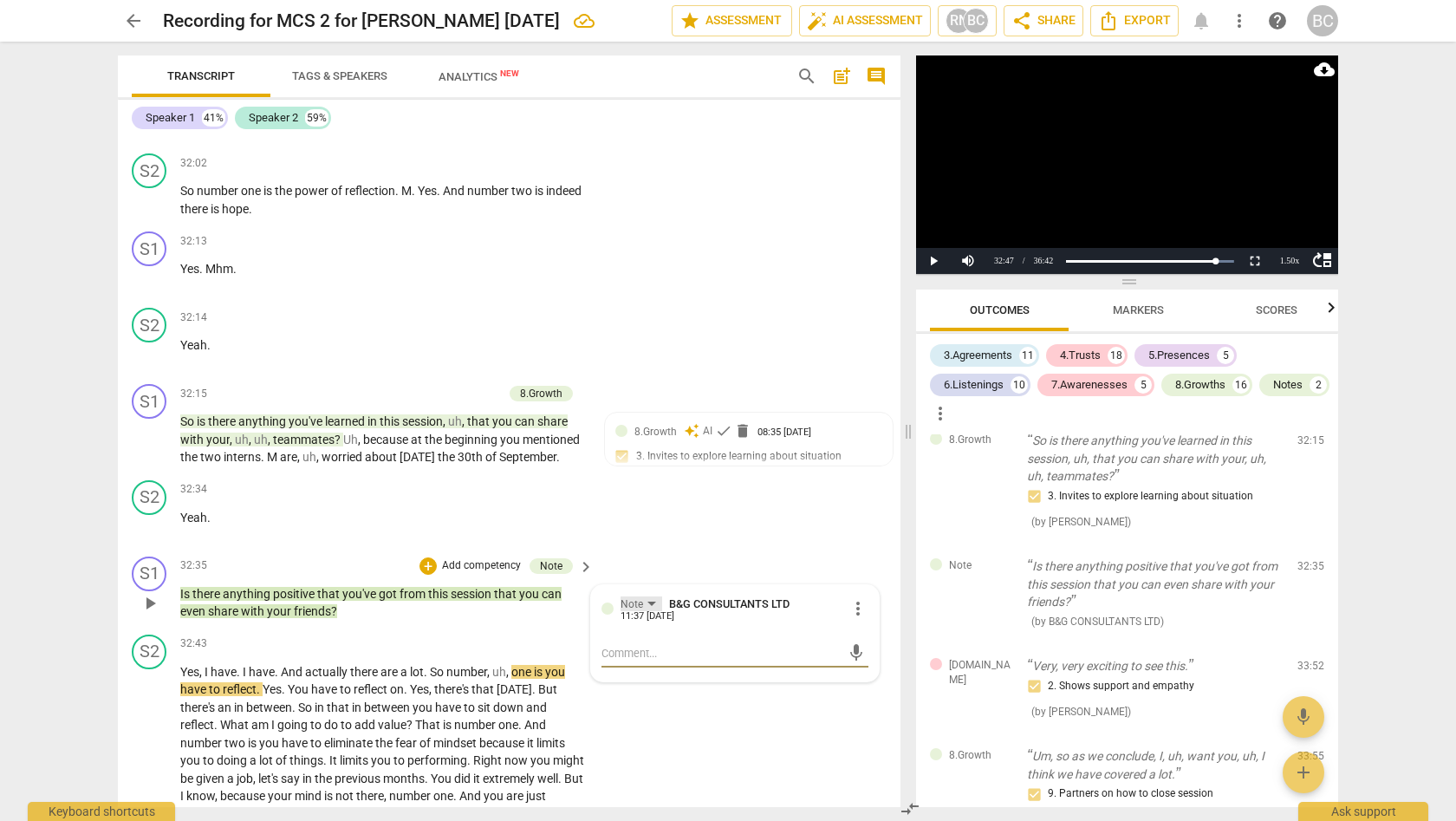
click at [648, 596] on div "Note" at bounding box center [641, 604] width 42 height 15
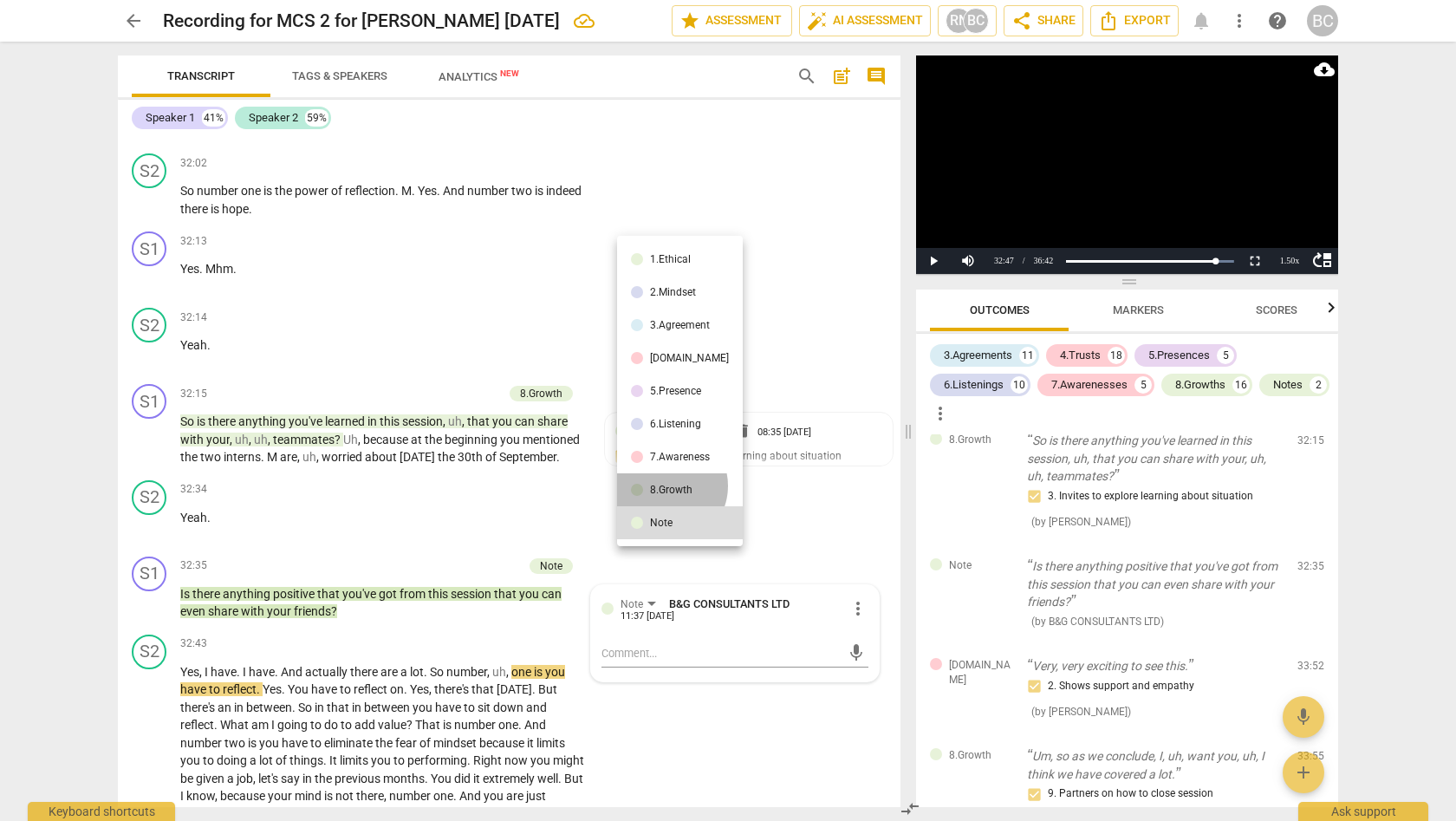
click at [667, 485] on div "8.Growth" at bounding box center [671, 489] width 43 height 10
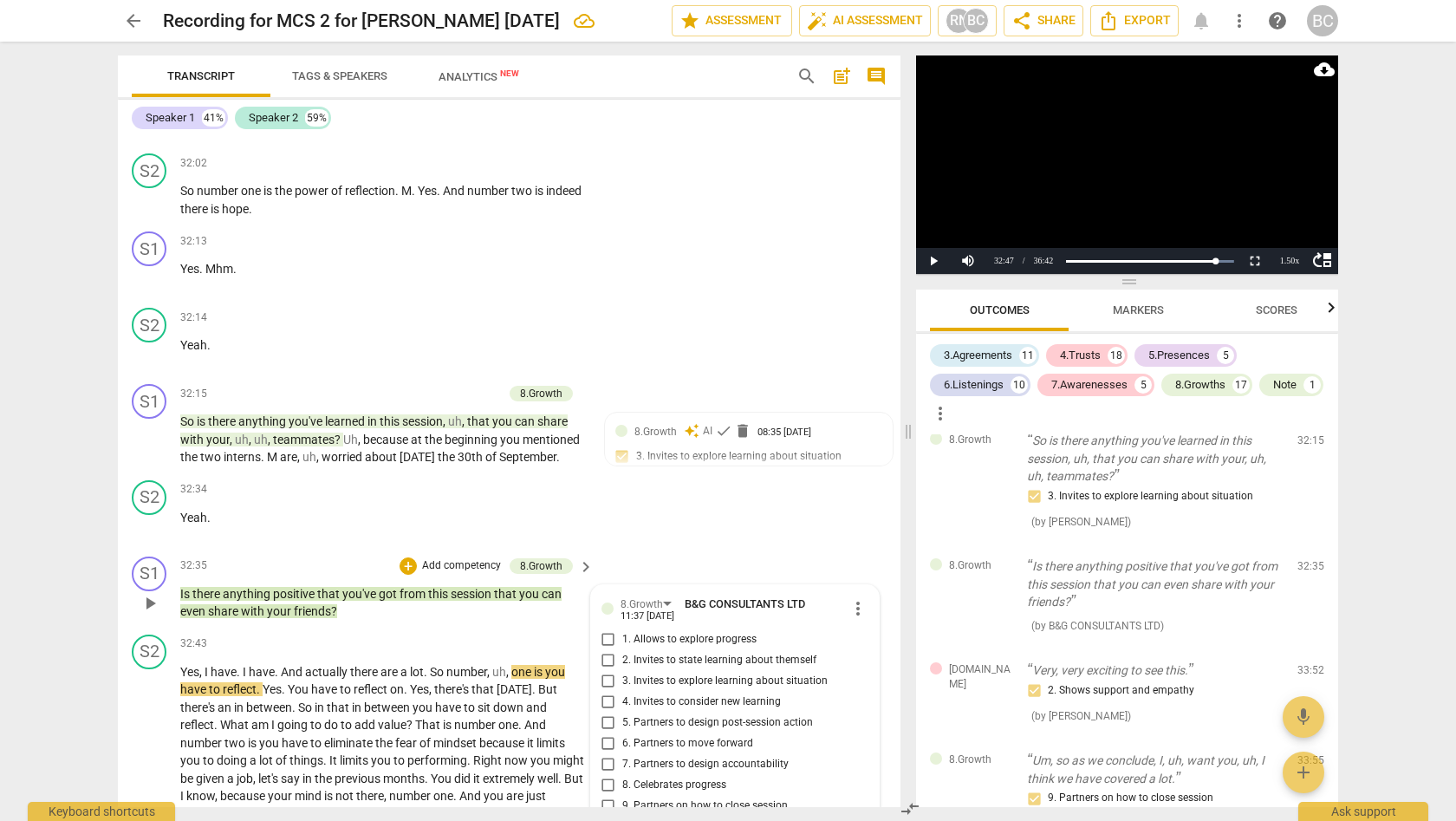
click at [604, 692] on input "4. Invites to consider new learning" at bounding box center [608, 702] width 28 height 20
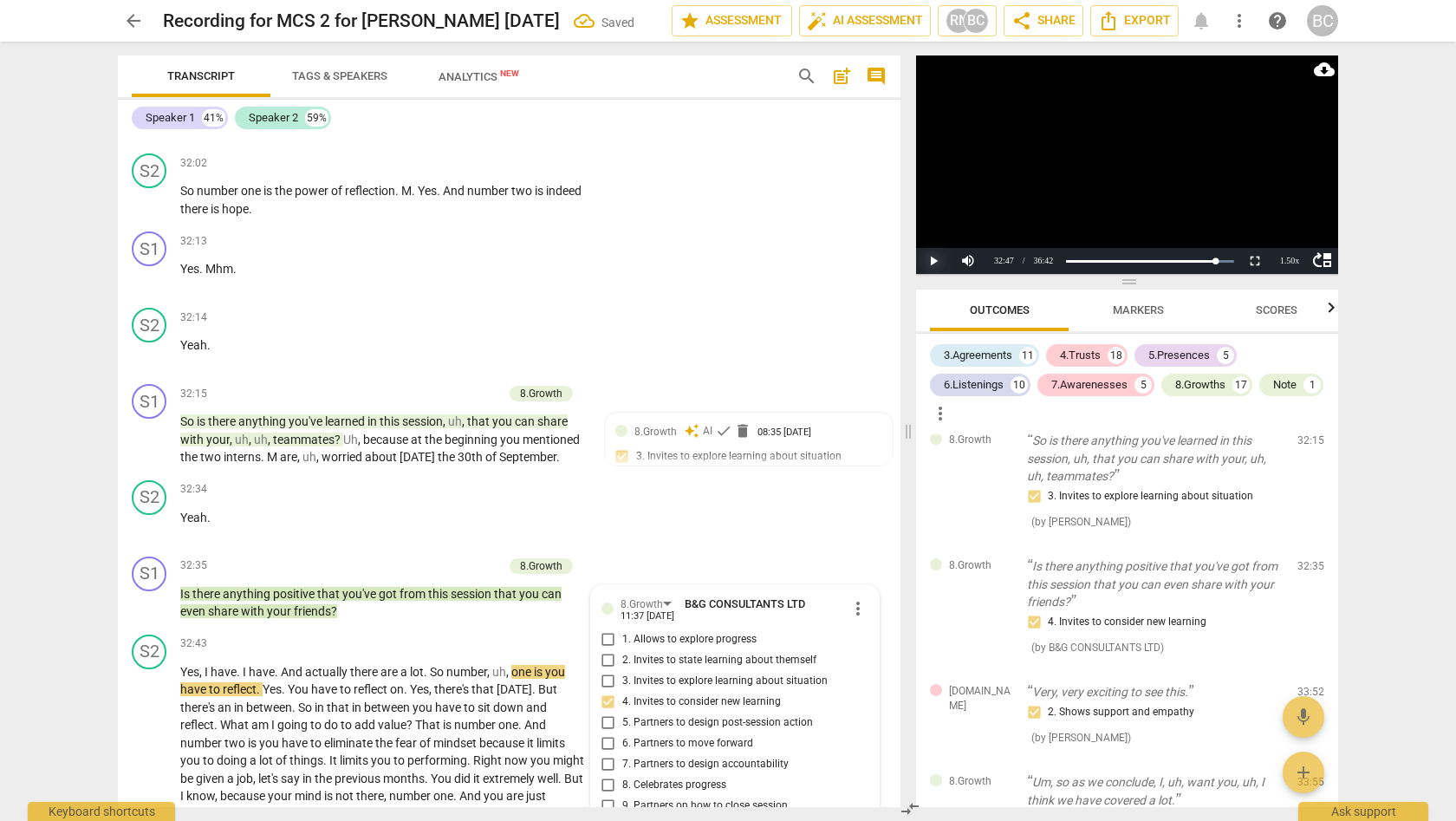
click at [934, 259] on button "Play" at bounding box center [933, 261] width 34 height 26
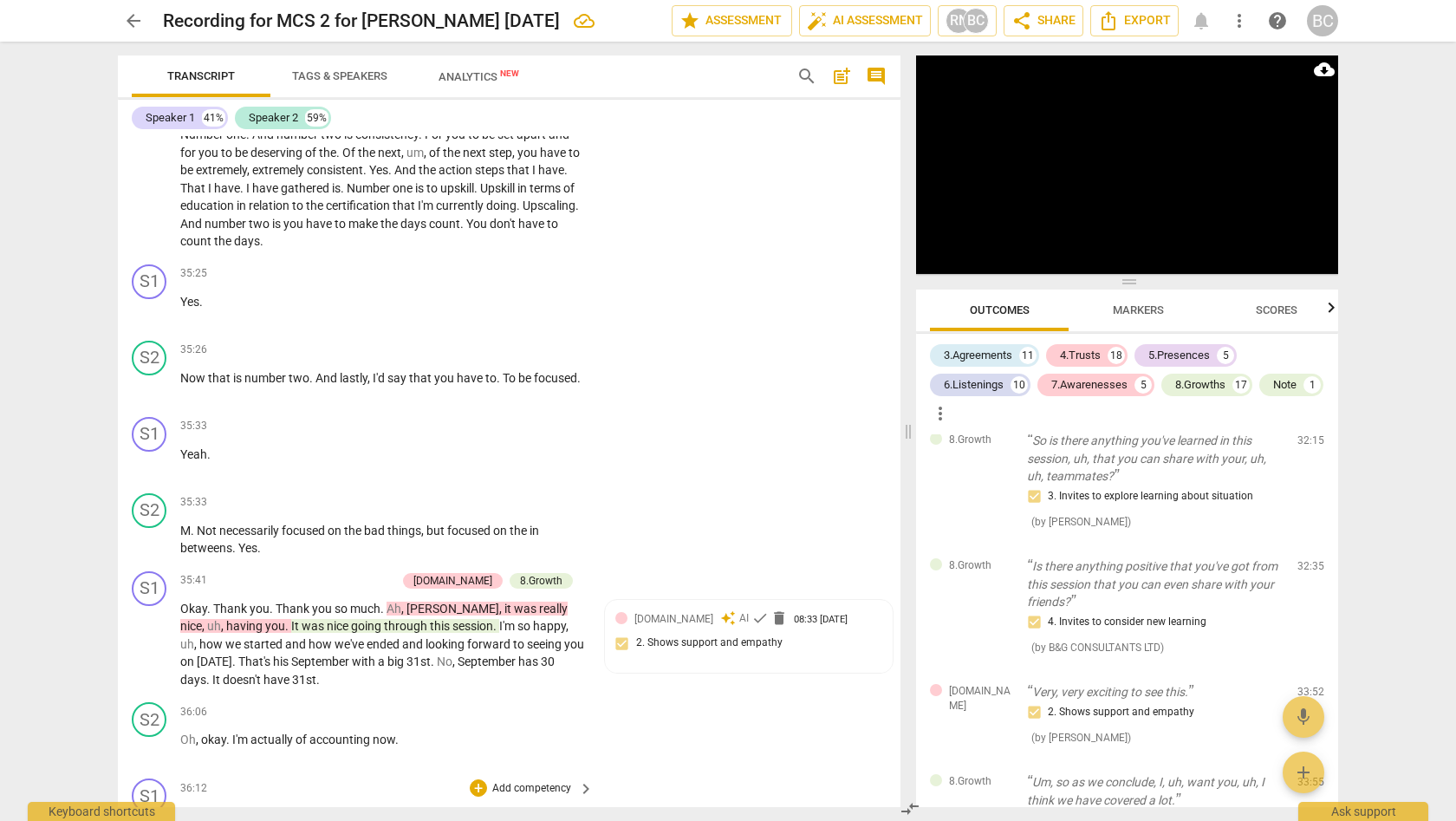
scroll to position [12321, 0]
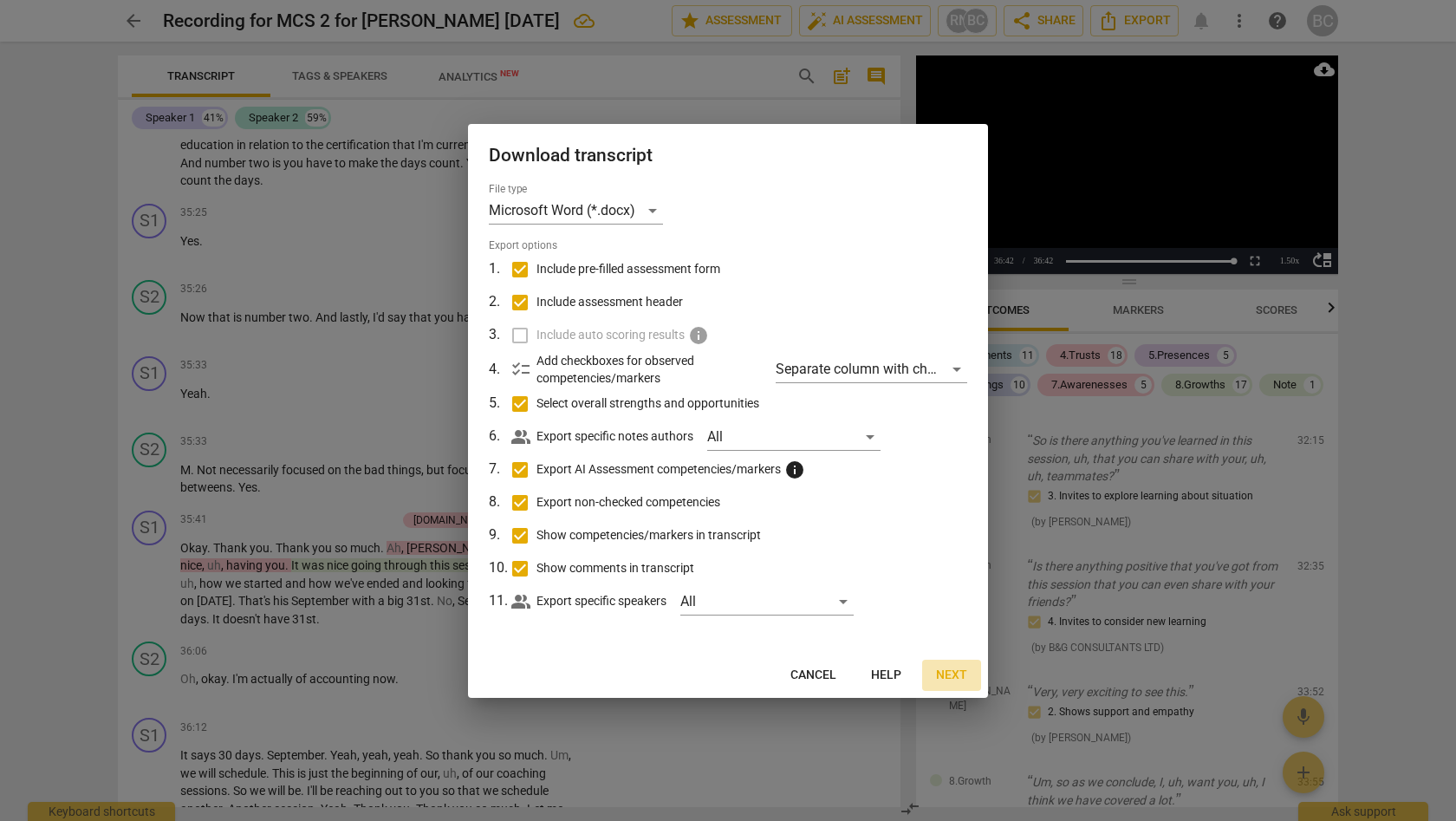
click at [948, 675] on span "Next" at bounding box center [951, 675] width 31 height 18
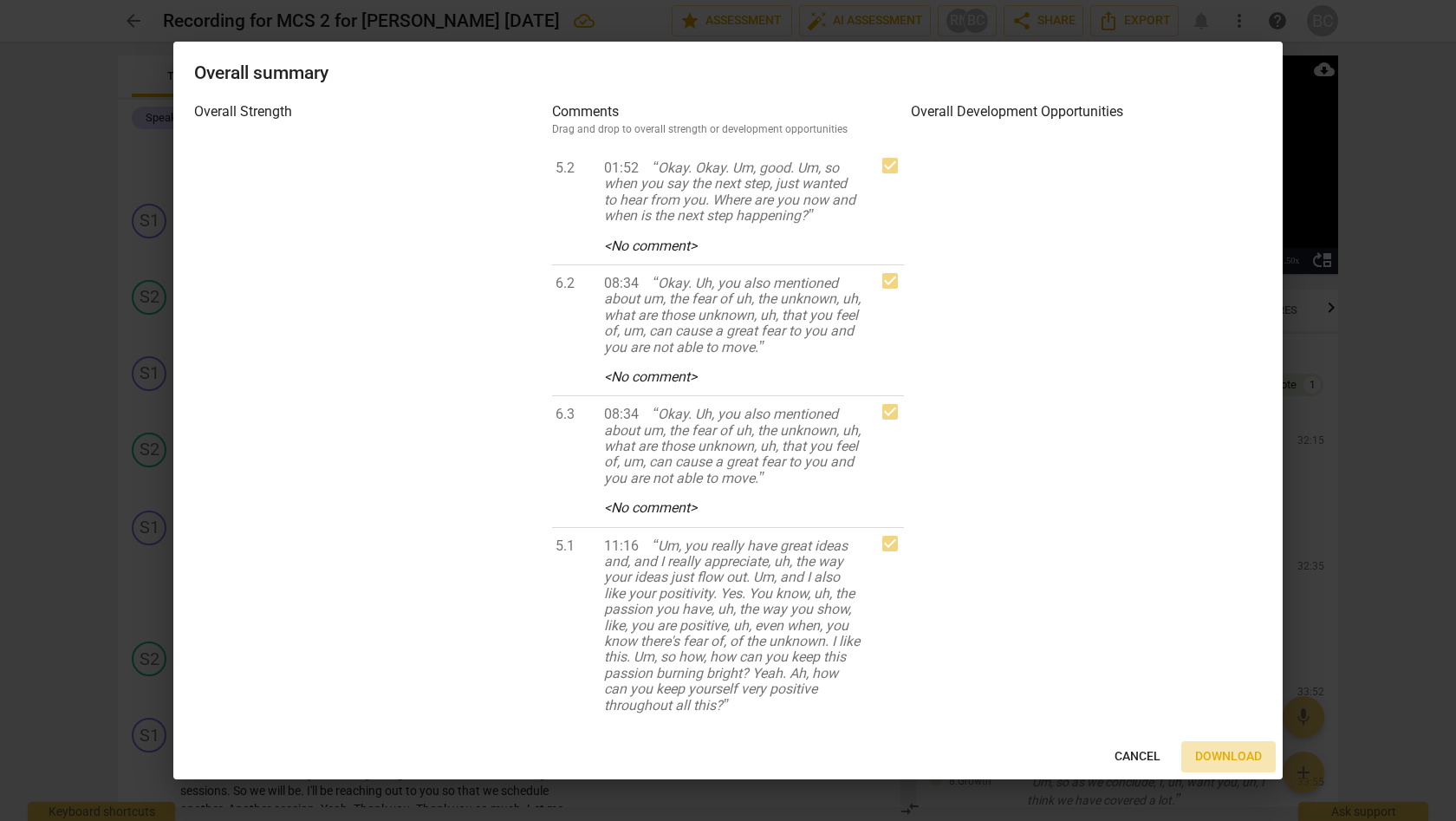
click at [1216, 753] on span "Download" at bounding box center [1229, 756] width 67 height 18
